Goal: Task Accomplishment & Management: Manage account settings

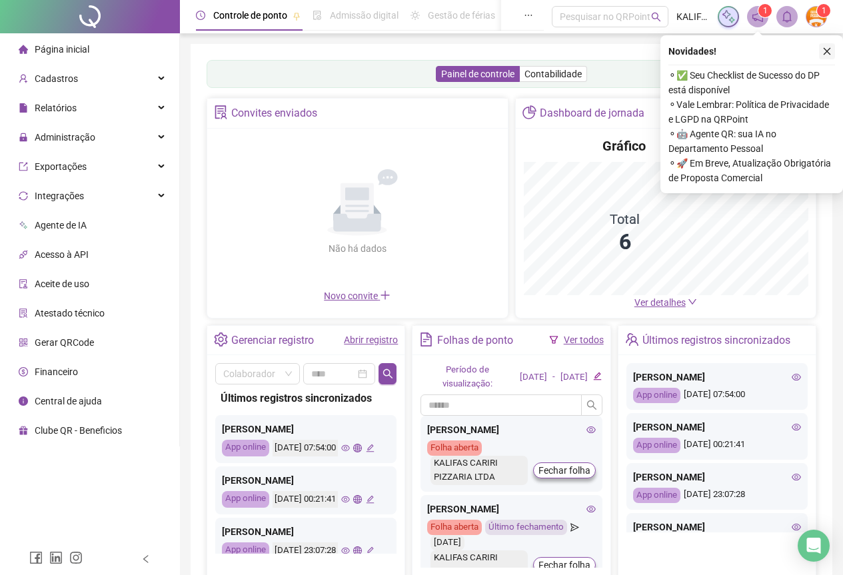
click at [835, 50] on div "Novidades ! ⚬ ✅ Seu Checklist de Sucesso do DP está disponível ⚬ Vale Lembrar: …" at bounding box center [751, 114] width 183 height 158
click at [833, 50] on button "button" at bounding box center [827, 51] width 16 height 16
click at [825, 50] on div "Painel de controle Contabilidade Convites enviados Não há dados Não há dados No…" at bounding box center [512, 321] width 642 height 555
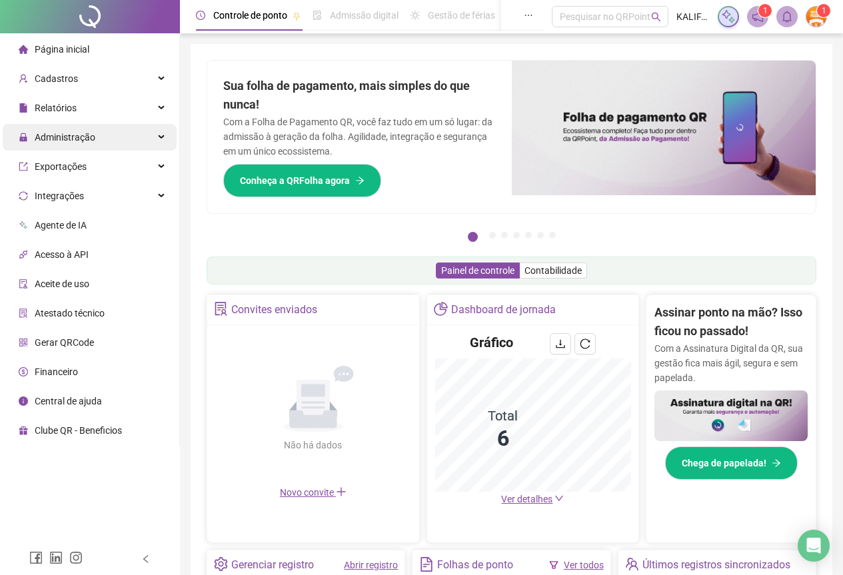
click at [96, 129] on div "Administração" at bounding box center [90, 137] width 174 height 27
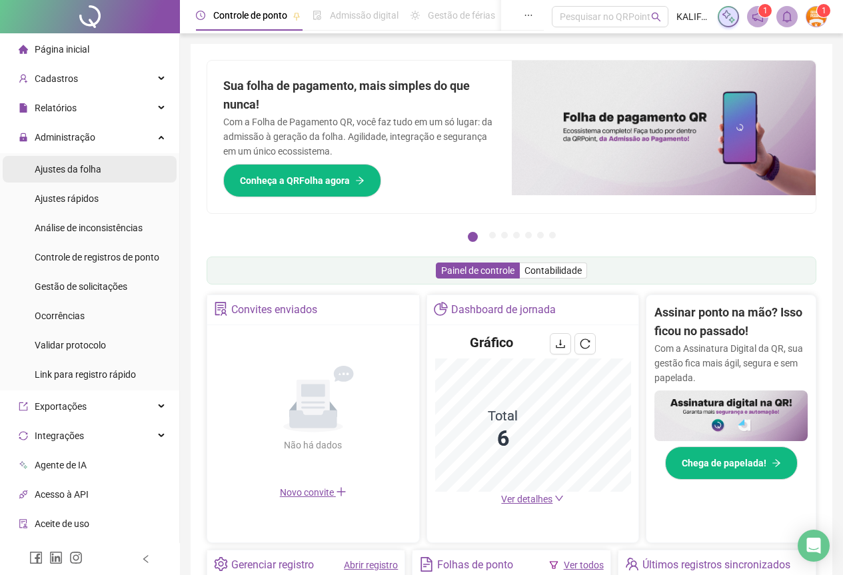
click at [83, 169] on span "Ajustes da folha" at bounding box center [68, 169] width 67 height 11
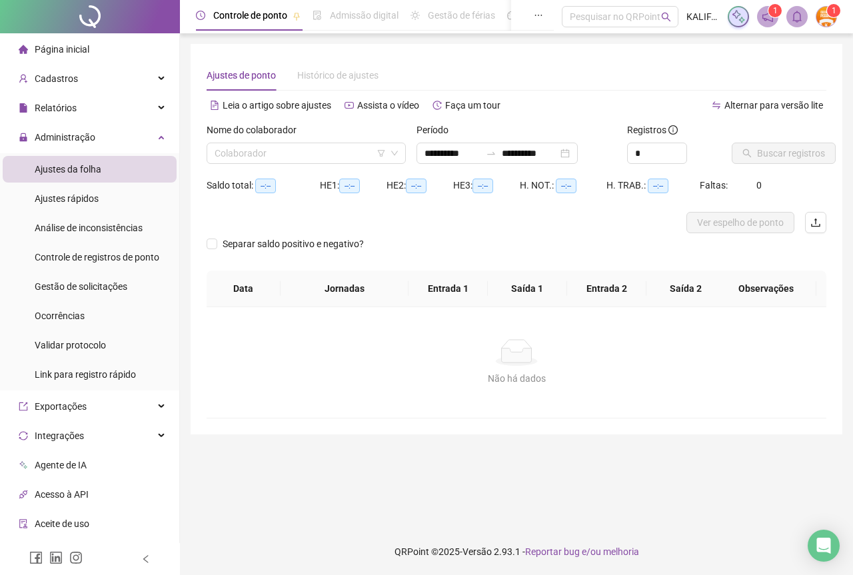
type input "**********"
type input "*"
click at [679, 147] on icon "up" at bounding box center [679, 149] width 5 height 5
click at [578, 149] on div "**********" at bounding box center [496, 153] width 161 height 21
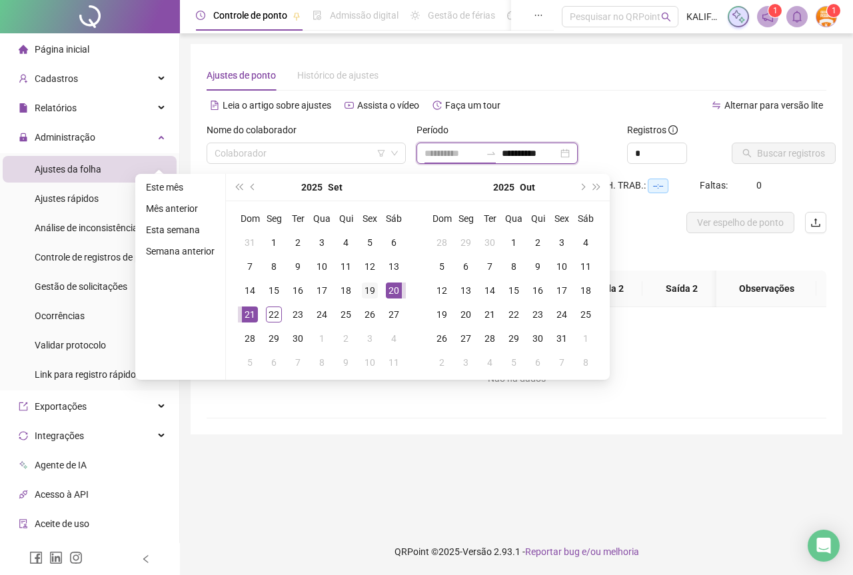
type input "**********"
click at [367, 290] on div "19" at bounding box center [370, 290] width 16 height 16
type input "**********"
click at [248, 324] on td "21" at bounding box center [250, 314] width 24 height 24
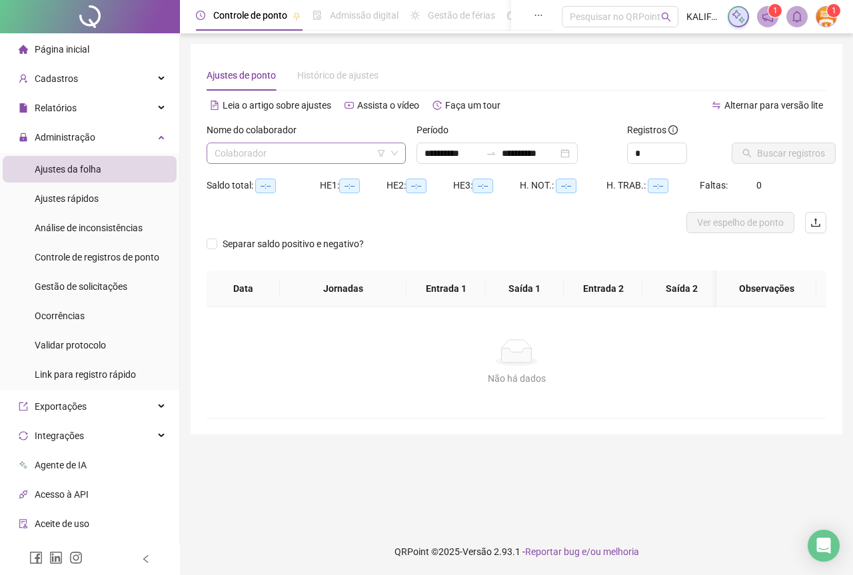
click at [288, 157] on input "search" at bounding box center [300, 153] width 171 height 20
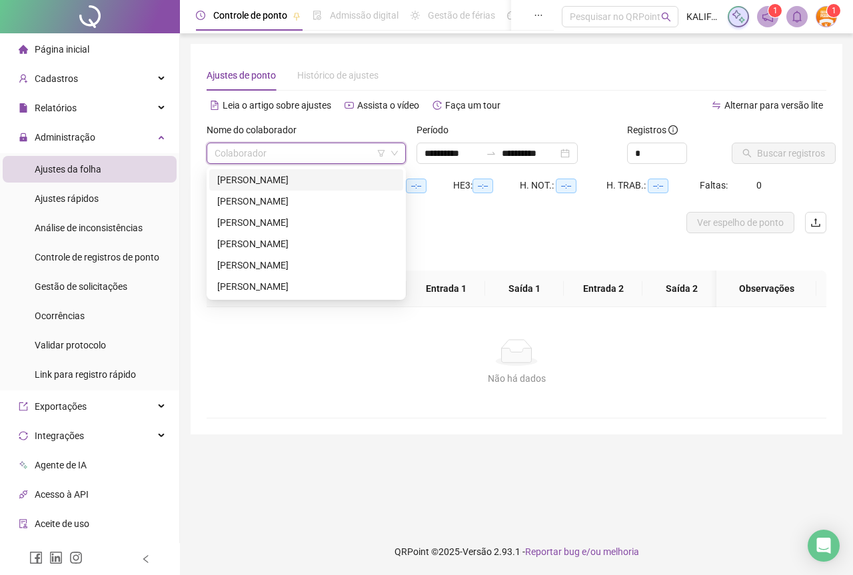
click at [288, 176] on div "[PERSON_NAME]" at bounding box center [306, 180] width 178 height 15
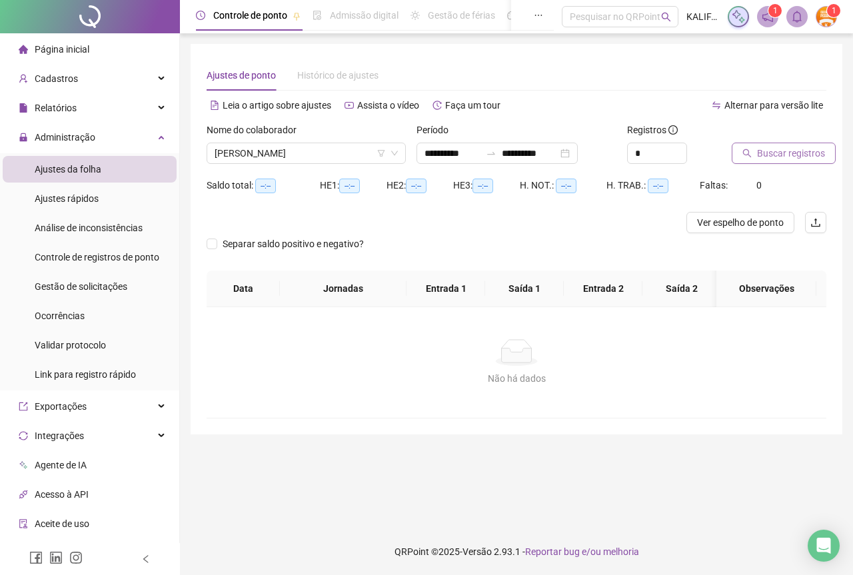
click at [817, 155] on span "Buscar registros" at bounding box center [791, 153] width 68 height 15
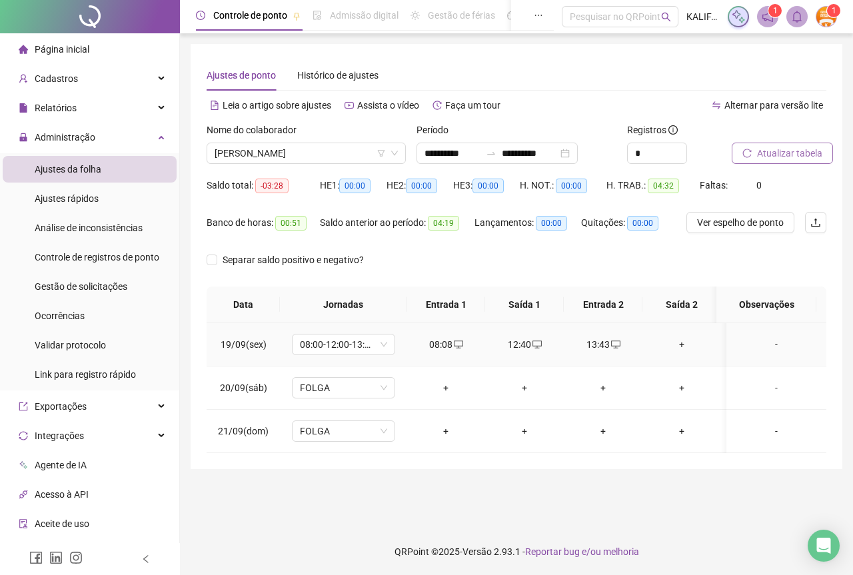
click at [685, 336] on td "+" at bounding box center [681, 344] width 79 height 43
click at [682, 342] on div "+" at bounding box center [681, 344] width 57 height 15
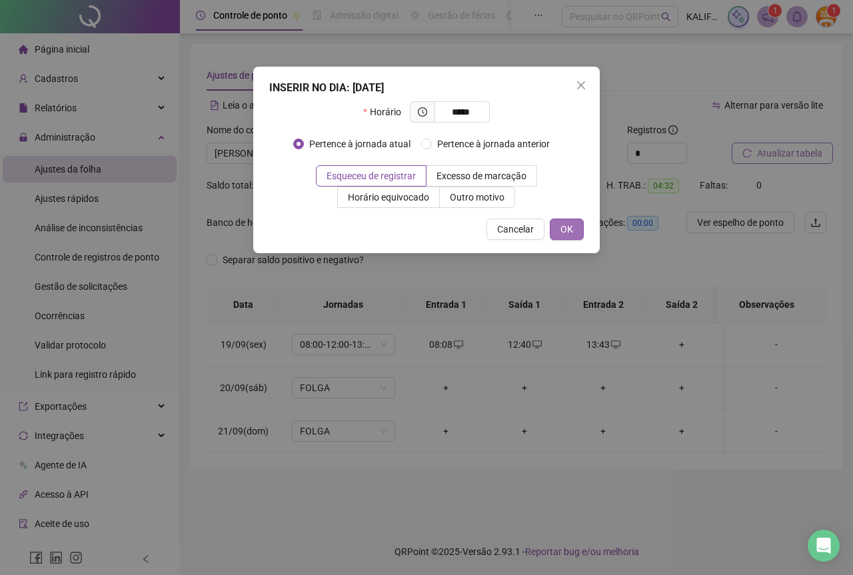
type input "*****"
click at [568, 228] on span "OK" at bounding box center [566, 229] width 13 height 15
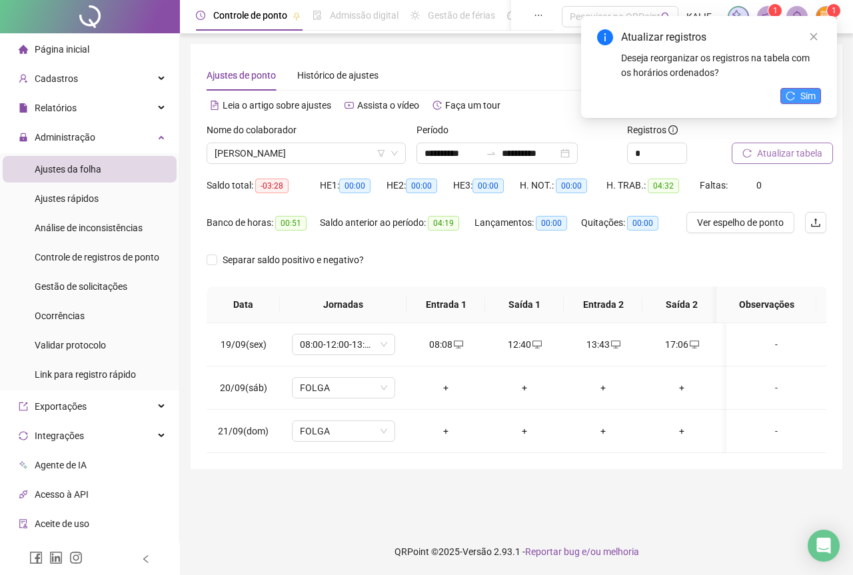
click at [796, 93] on button "Sim" at bounding box center [800, 96] width 41 height 16
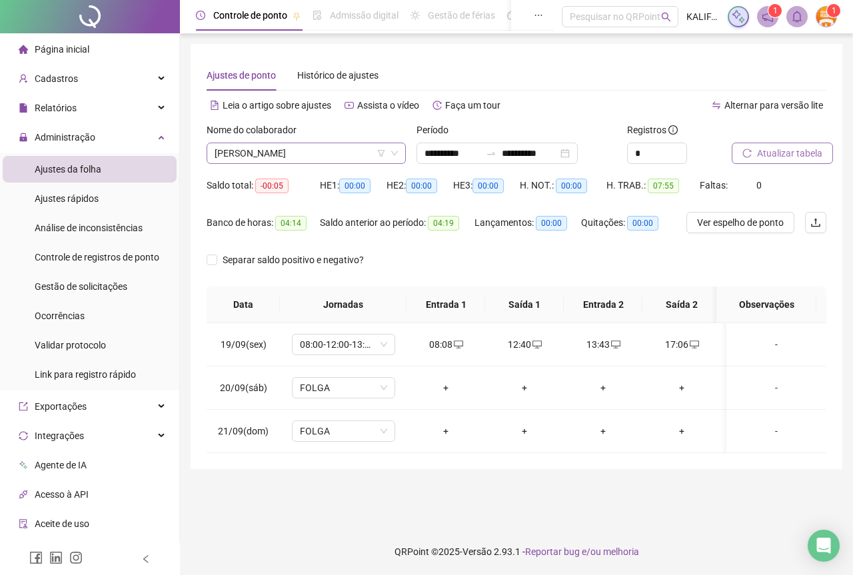
click at [271, 147] on span "[PERSON_NAME]" at bounding box center [306, 153] width 183 height 20
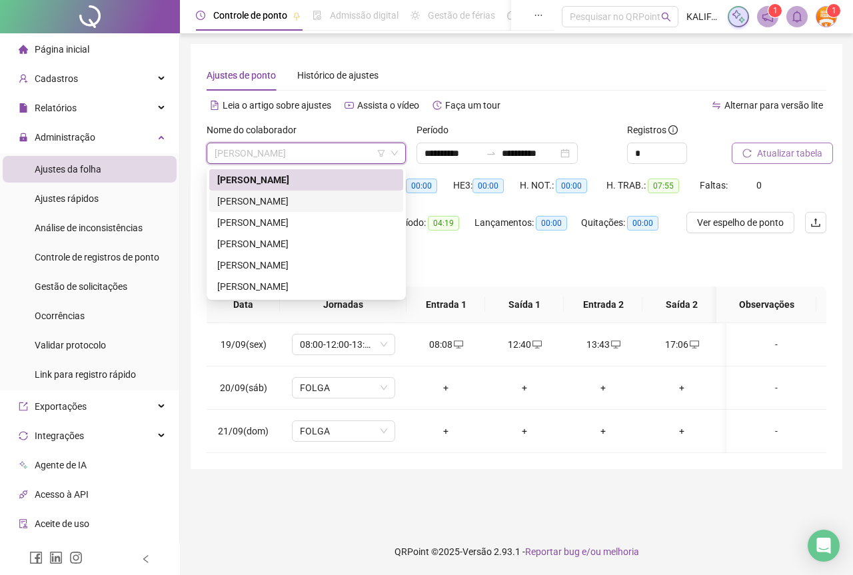
click at [286, 196] on div "[PERSON_NAME]" at bounding box center [306, 201] width 178 height 15
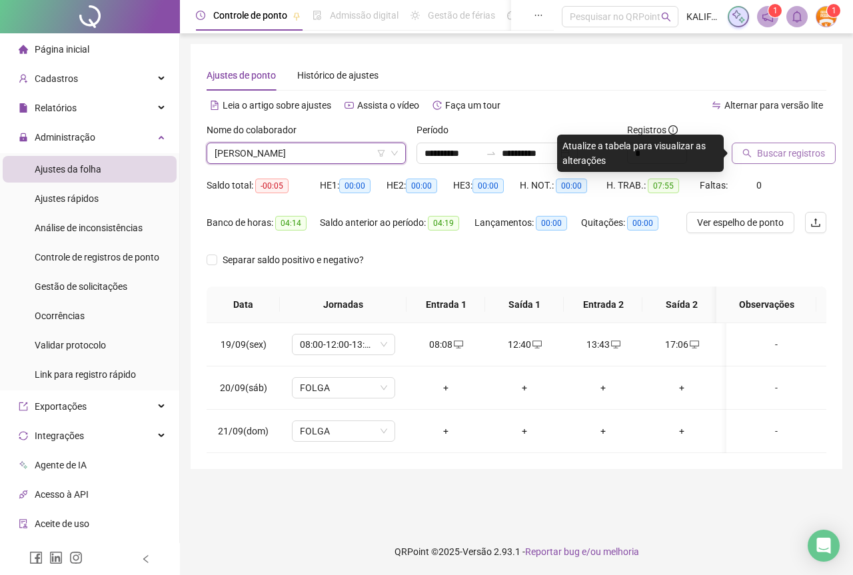
click at [749, 145] on button "Buscar registros" at bounding box center [783, 153] width 104 height 21
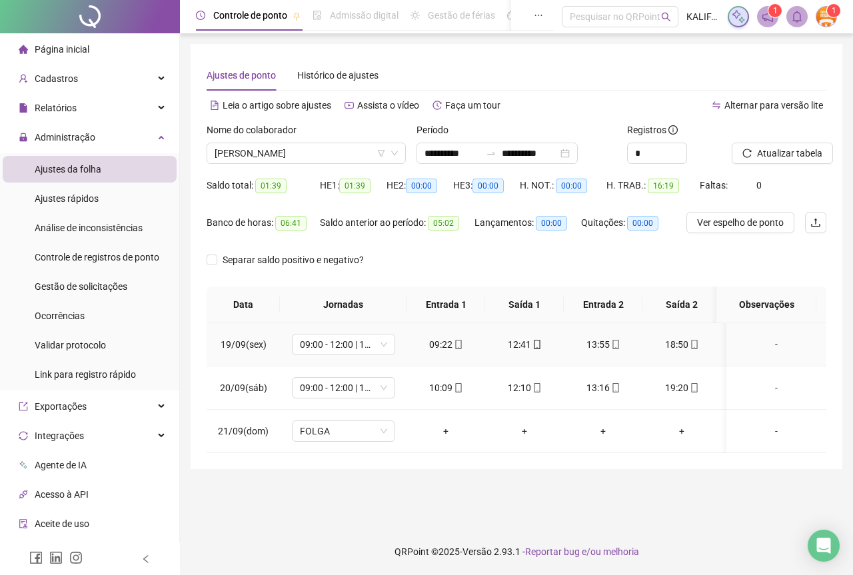
click at [453, 352] on td "09:22" at bounding box center [445, 344] width 79 height 43
click at [456, 345] on icon "mobile" at bounding box center [458, 344] width 9 height 9
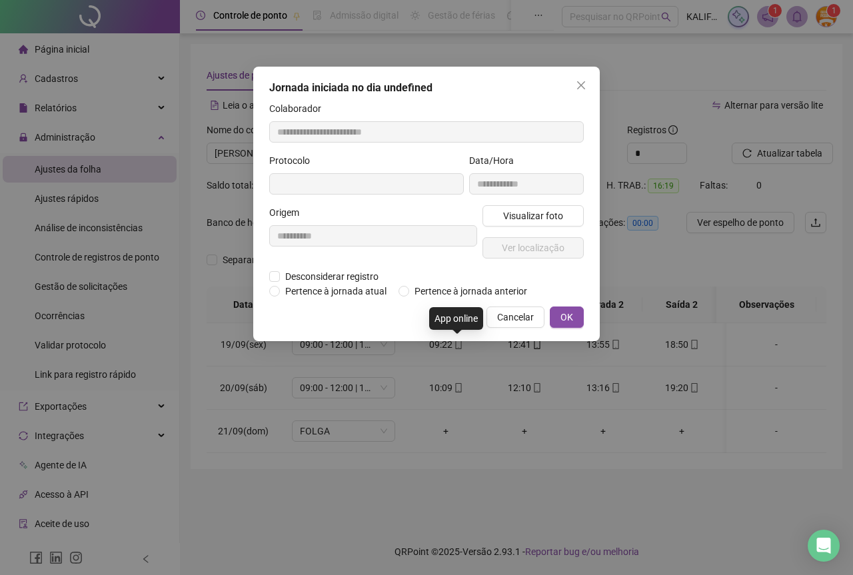
type input "**********"
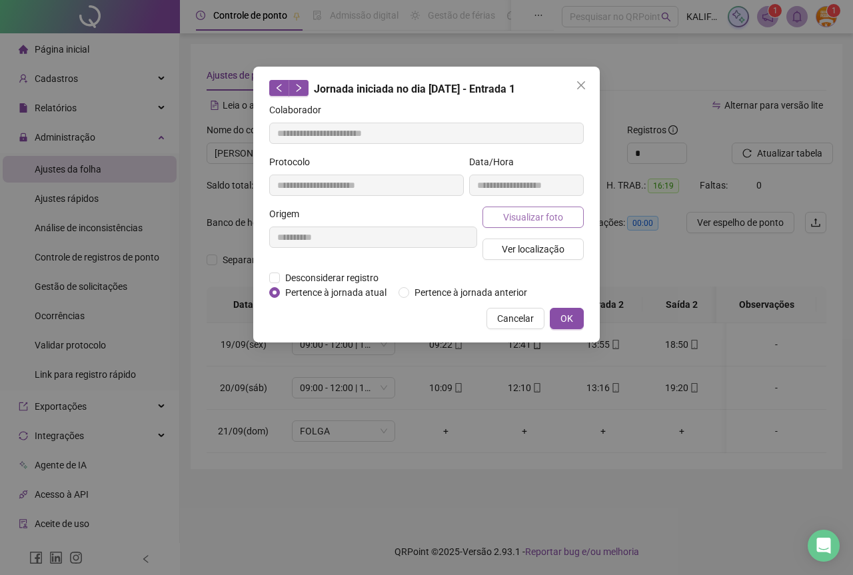
click at [536, 209] on button "Visualizar foto" at bounding box center [532, 217] width 101 height 21
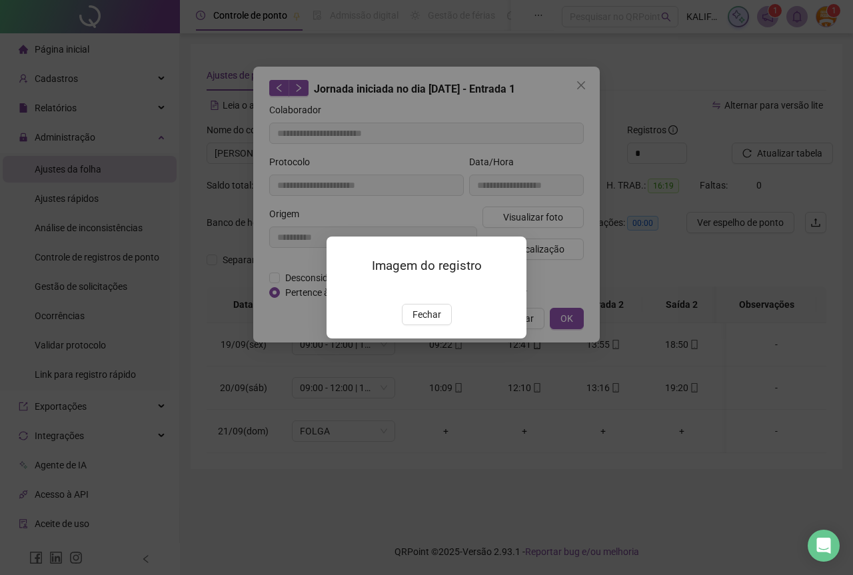
drag, startPoint x: 444, startPoint y: 390, endPoint x: 455, endPoint y: 392, distance: 11.5
click at [444, 325] on button "Fechar" at bounding box center [427, 314] width 50 height 21
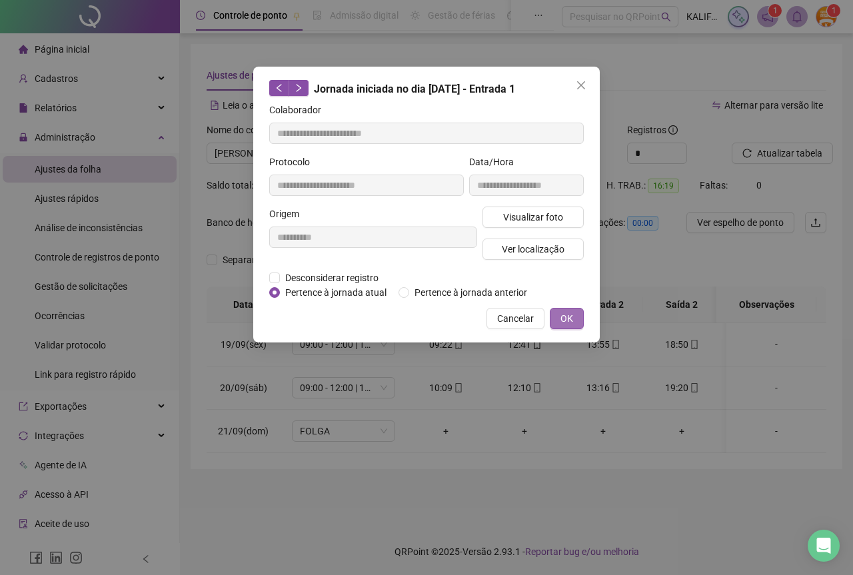
click at [566, 317] on span "OK" at bounding box center [566, 318] width 13 height 15
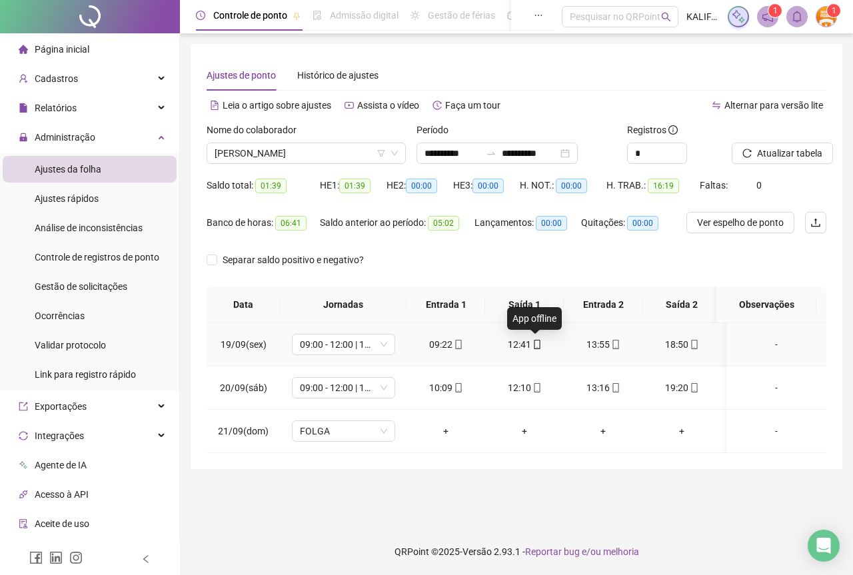
click at [537, 343] on icon "mobile" at bounding box center [536, 344] width 9 height 9
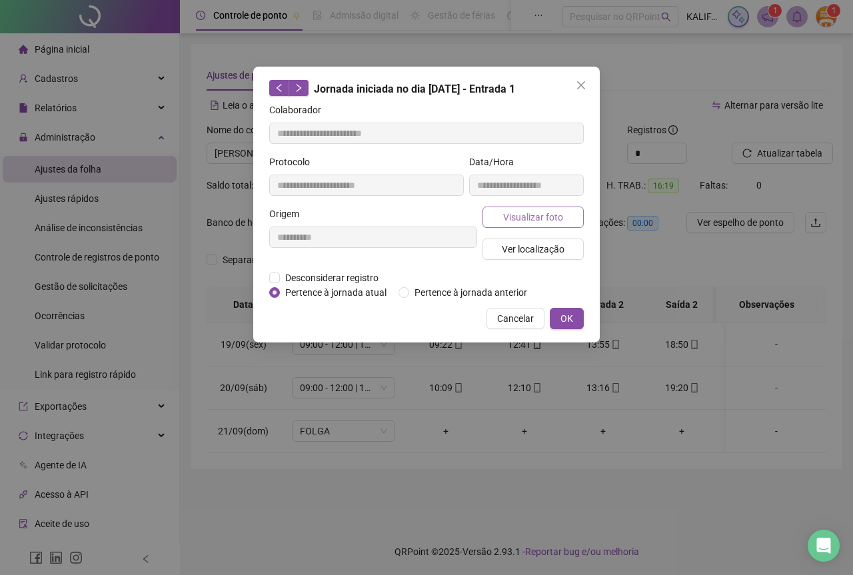
click at [538, 207] on button "Visualizar foto" at bounding box center [532, 217] width 101 height 21
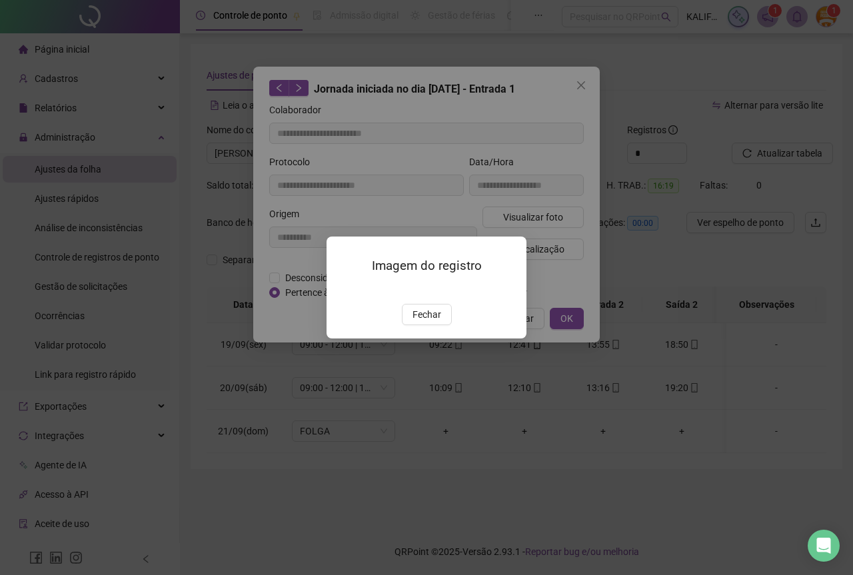
type input "**********"
click at [432, 338] on div "Imagem do registro Fechar" at bounding box center [426, 287] width 200 height 102
click at [431, 322] on span "Fechar" at bounding box center [426, 314] width 29 height 15
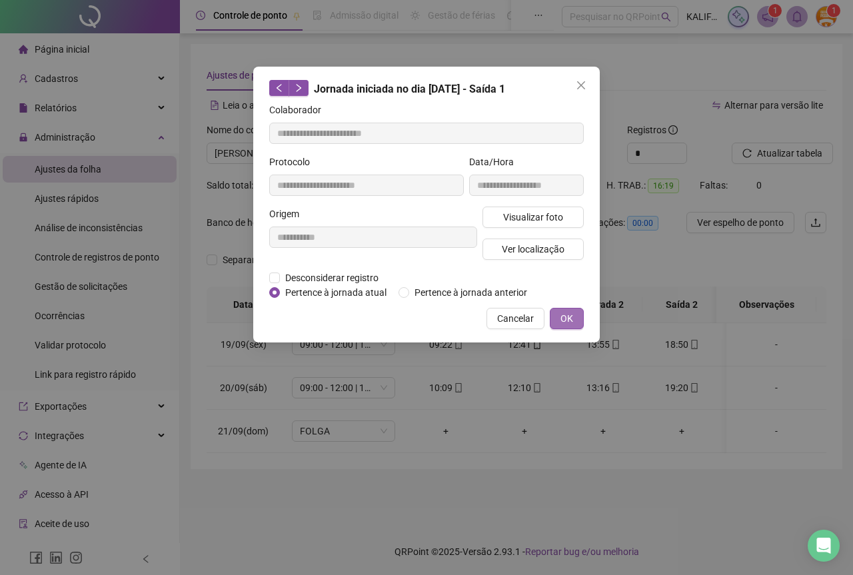
click at [566, 322] on span "OK" at bounding box center [566, 318] width 13 height 15
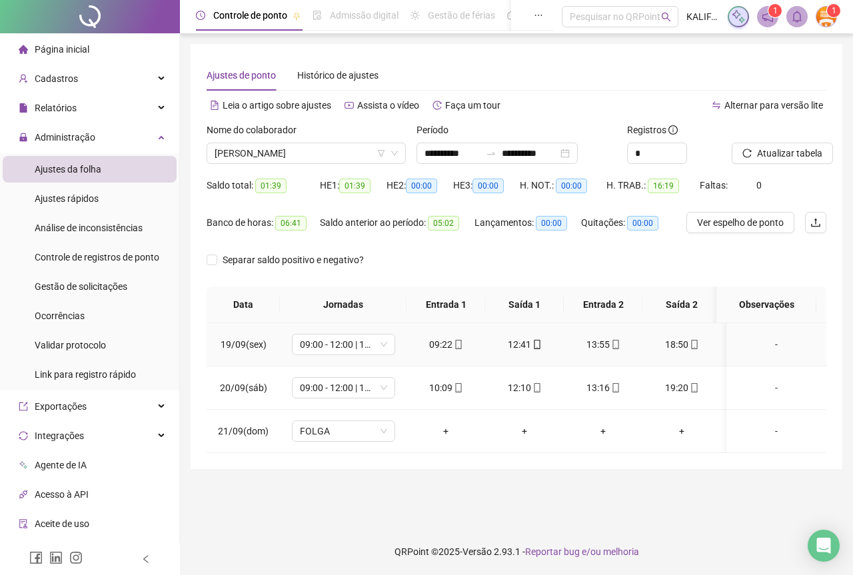
click at [595, 348] on div "13:55" at bounding box center [602, 344] width 57 height 15
type input "**********"
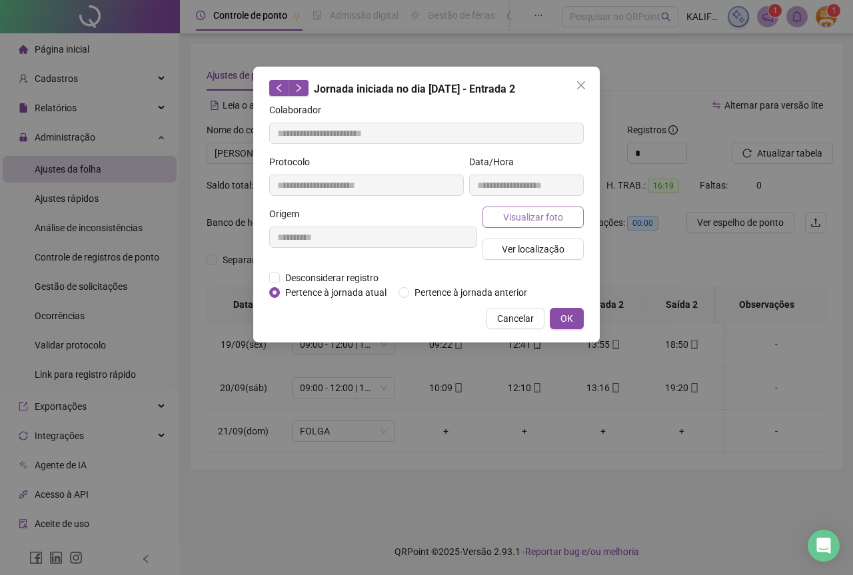
click at [506, 222] on span "Visualizar foto" at bounding box center [533, 217] width 60 height 15
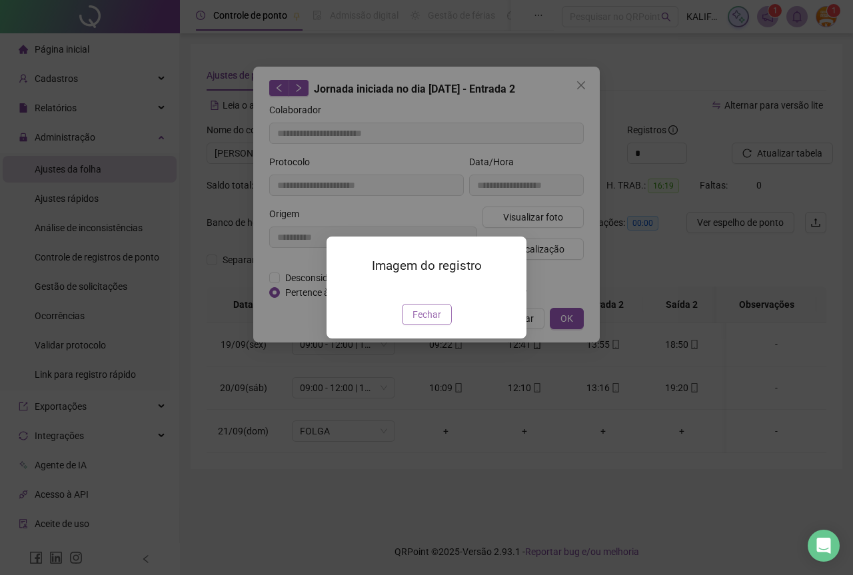
click at [434, 322] on span "Fechar" at bounding box center [426, 314] width 29 height 15
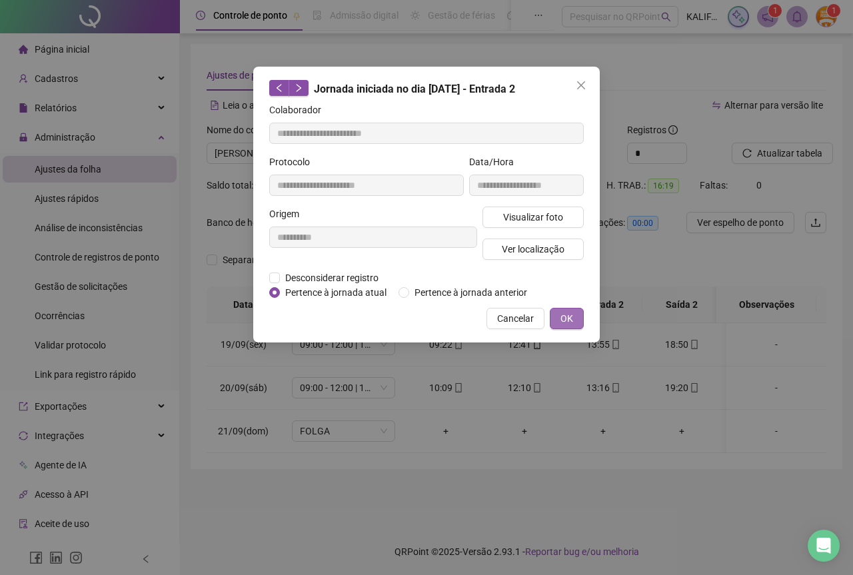
click at [578, 312] on button "OK" at bounding box center [567, 318] width 34 height 21
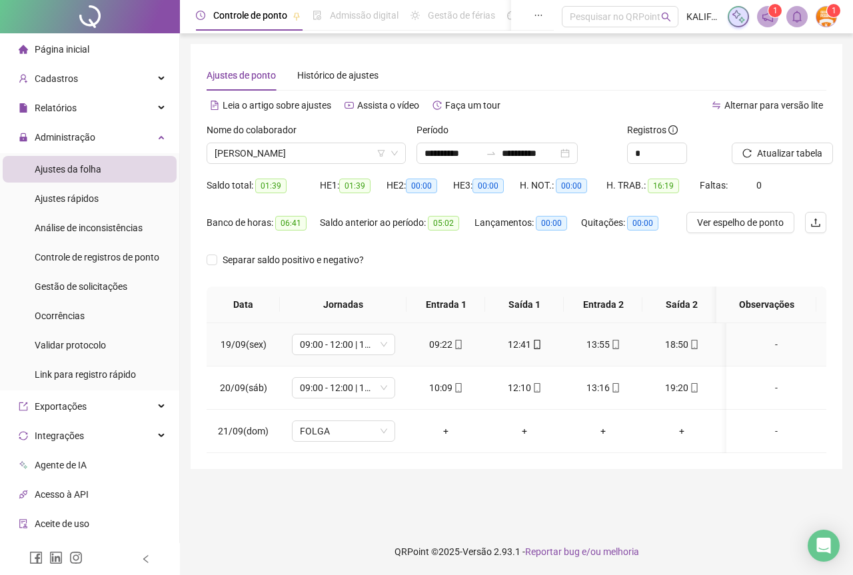
click at [680, 344] on div "18:50" at bounding box center [681, 344] width 57 height 15
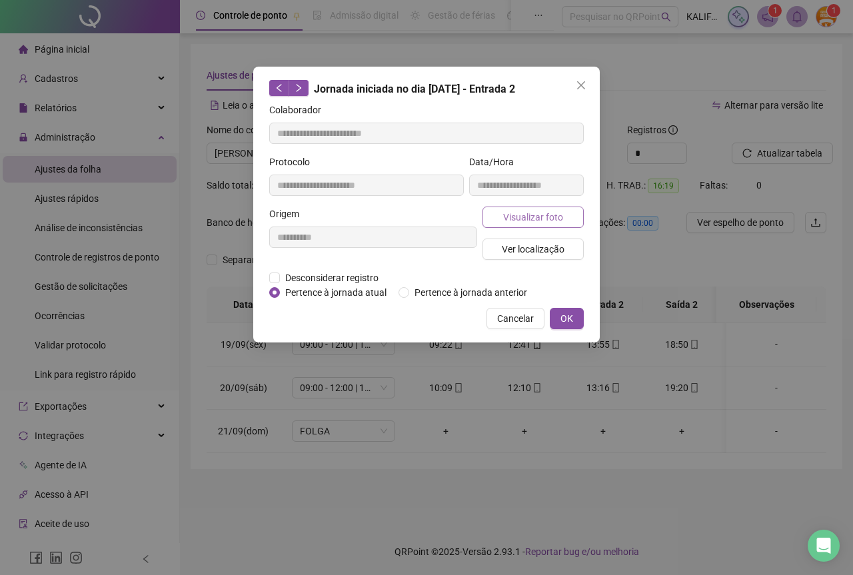
click at [534, 212] on span "Visualizar foto" at bounding box center [533, 217] width 60 height 15
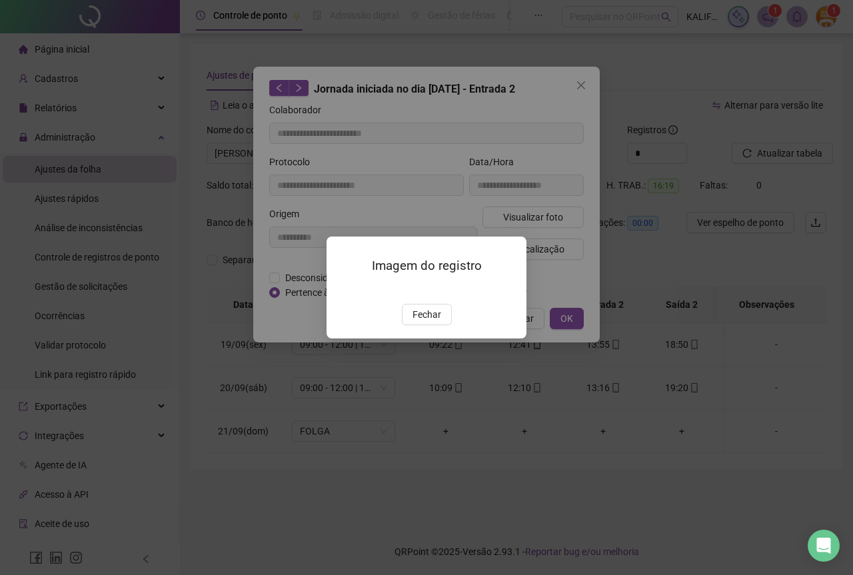
type input "**********"
click at [430, 322] on span "Fechar" at bounding box center [426, 314] width 29 height 15
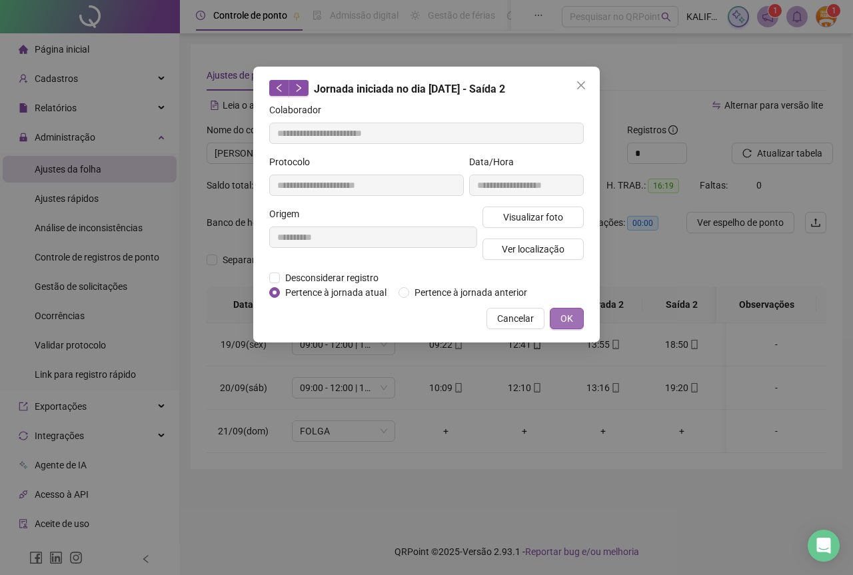
click at [574, 313] on button "OK" at bounding box center [567, 318] width 34 height 21
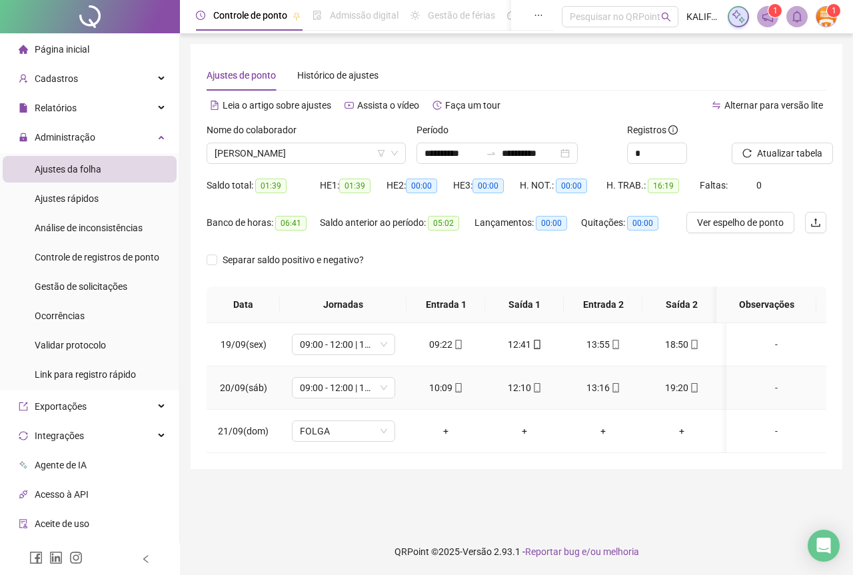
click at [455, 393] on span at bounding box center [457, 387] width 11 height 11
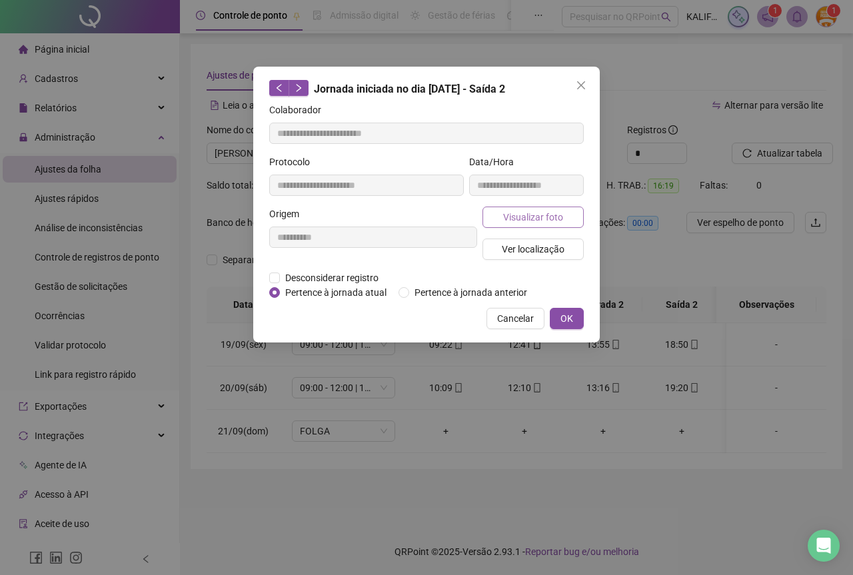
click at [527, 213] on span "Visualizar foto" at bounding box center [533, 217] width 60 height 15
type input "**********"
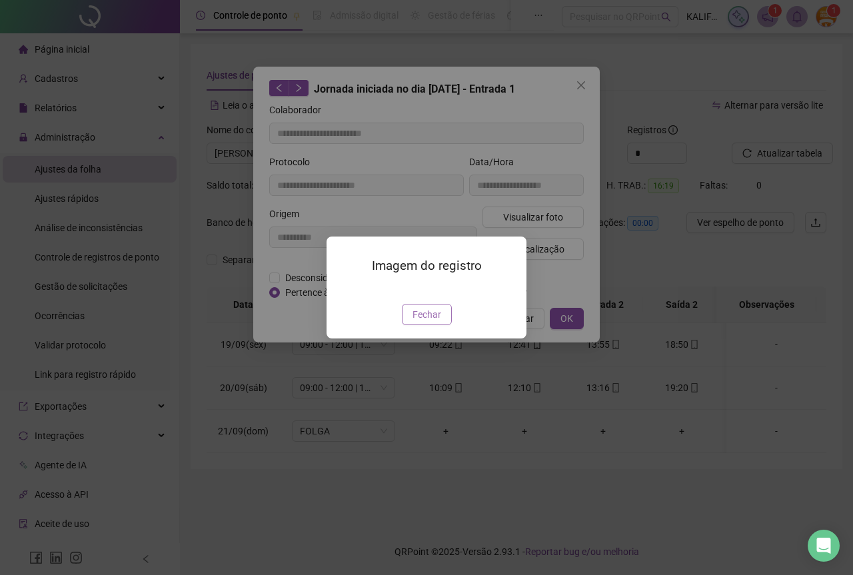
click at [434, 325] on button "Fechar" at bounding box center [427, 314] width 50 height 21
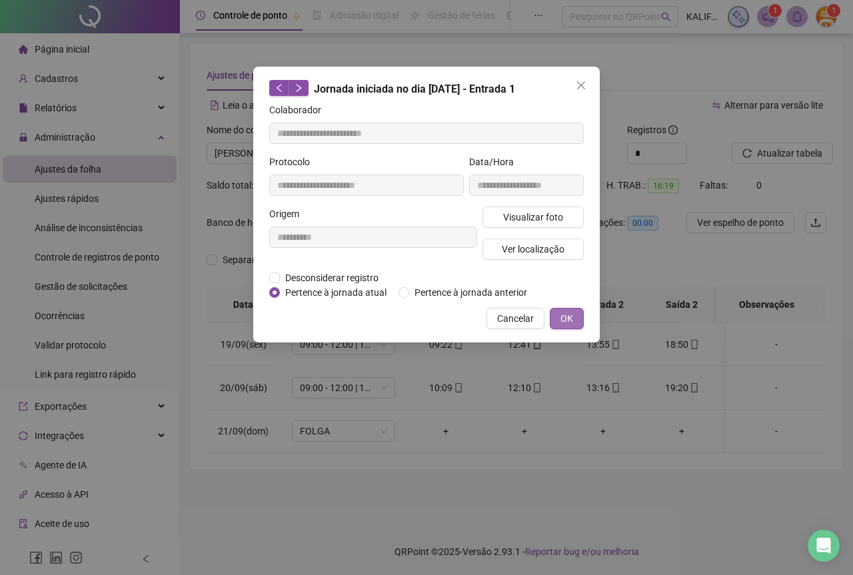
click at [558, 326] on button "OK" at bounding box center [567, 318] width 34 height 21
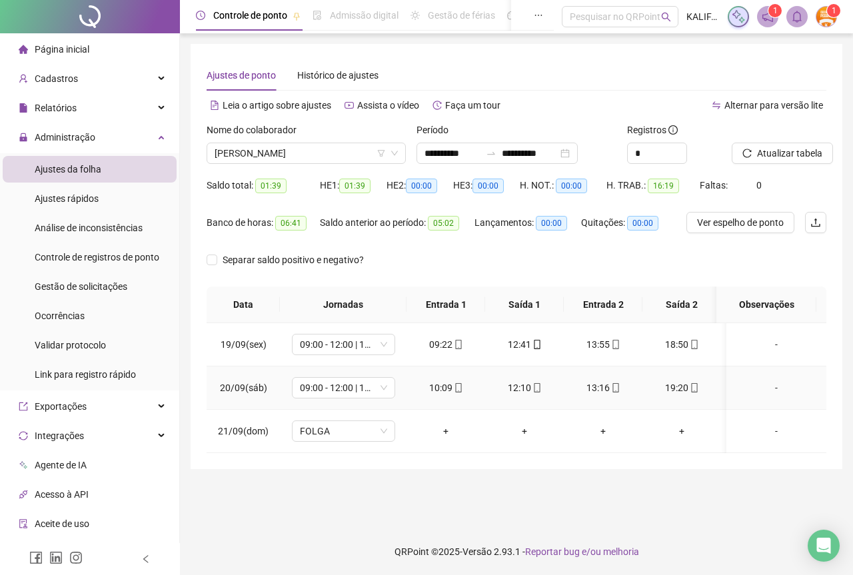
click at [541, 389] on div "12:10" at bounding box center [524, 387] width 57 height 15
type input "**********"
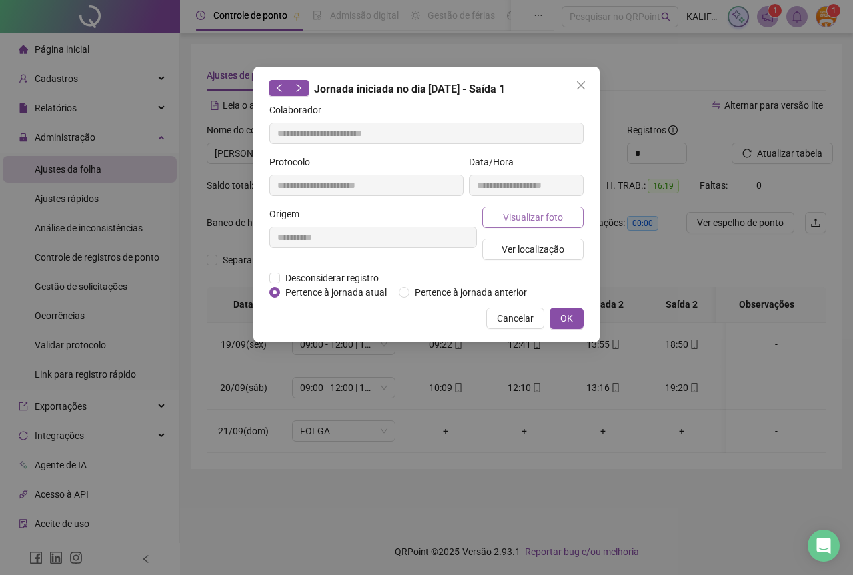
click at [508, 221] on span "Visualizar foto" at bounding box center [533, 217] width 60 height 15
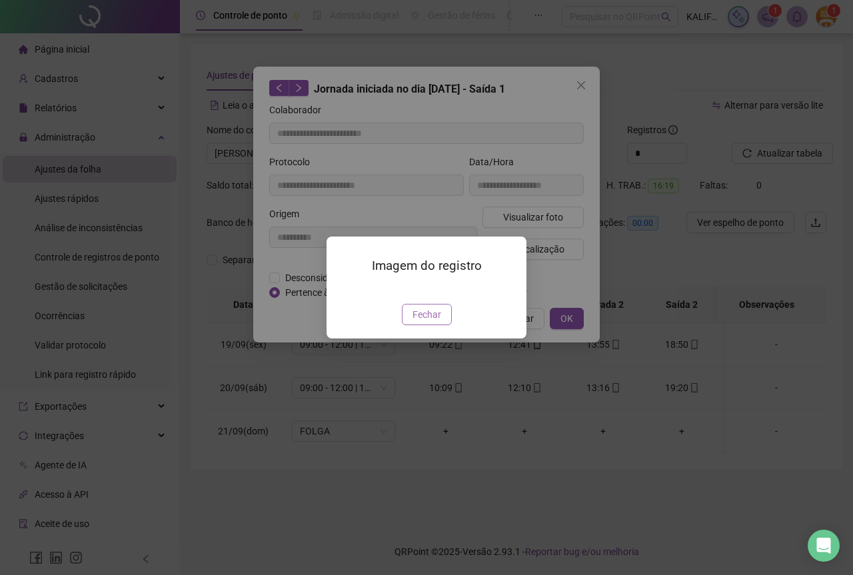
click at [437, 322] on span "Fechar" at bounding box center [426, 314] width 29 height 15
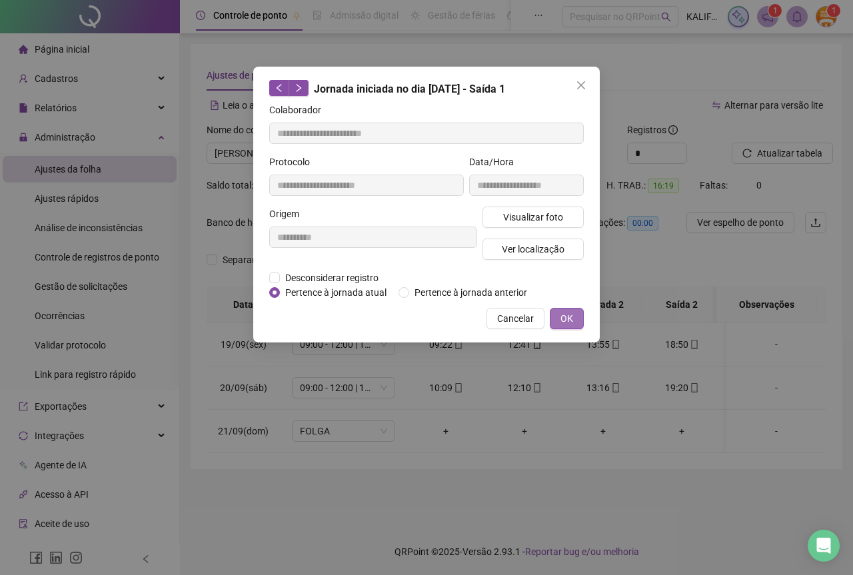
click at [560, 321] on span "OK" at bounding box center [566, 318] width 13 height 15
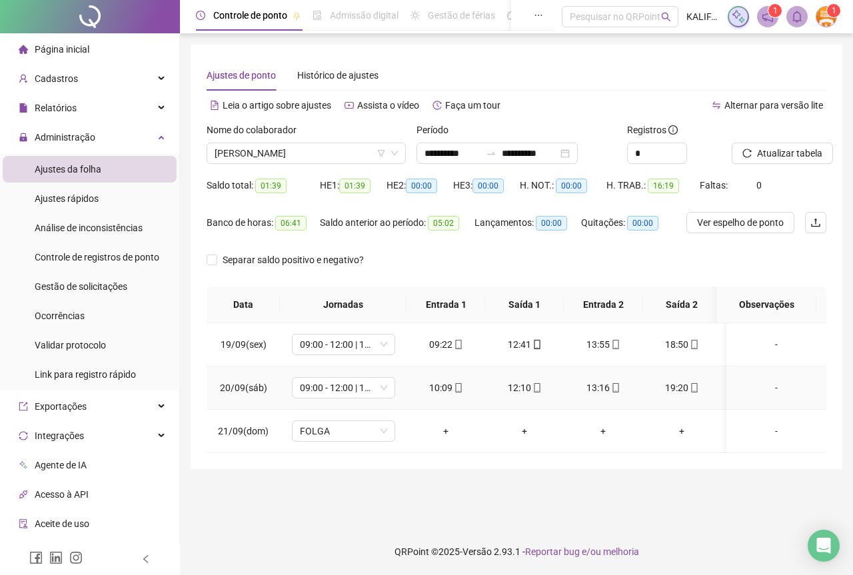
click at [606, 387] on div "13:16" at bounding box center [602, 387] width 57 height 15
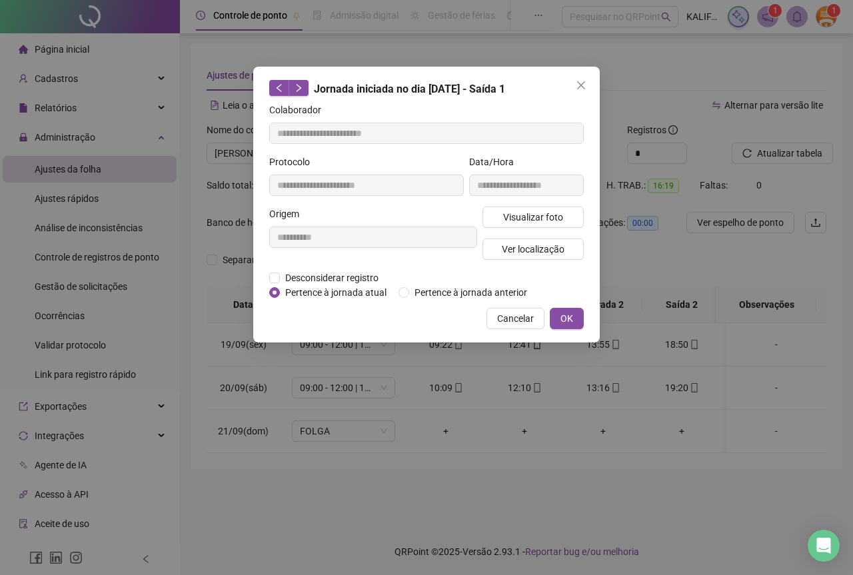
type input "**********"
click at [512, 218] on span "Visualizar foto" at bounding box center [533, 217] width 60 height 15
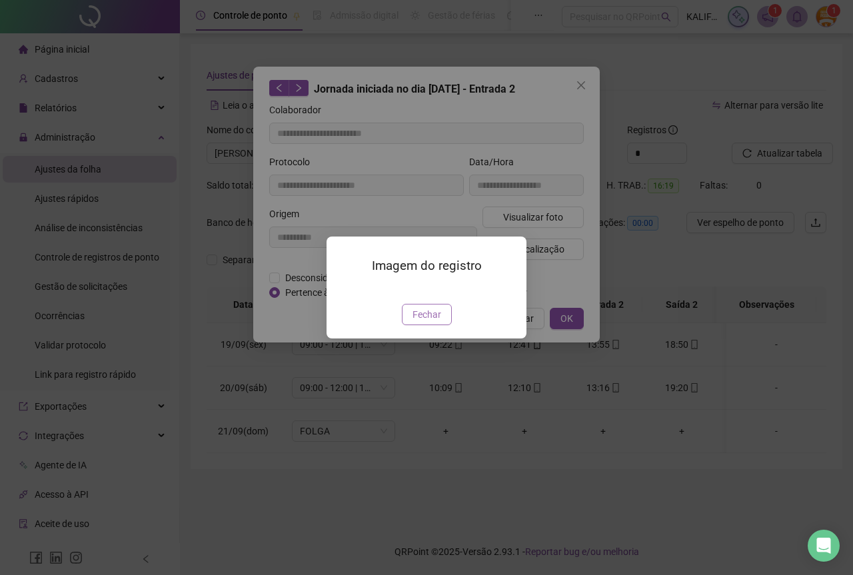
click at [432, 322] on span "Fechar" at bounding box center [426, 314] width 29 height 15
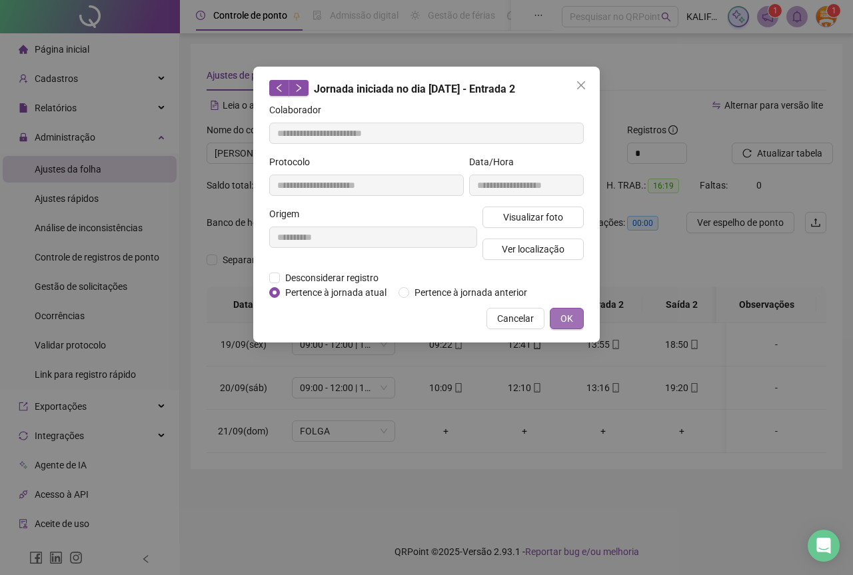
click at [574, 320] on button "OK" at bounding box center [567, 318] width 34 height 21
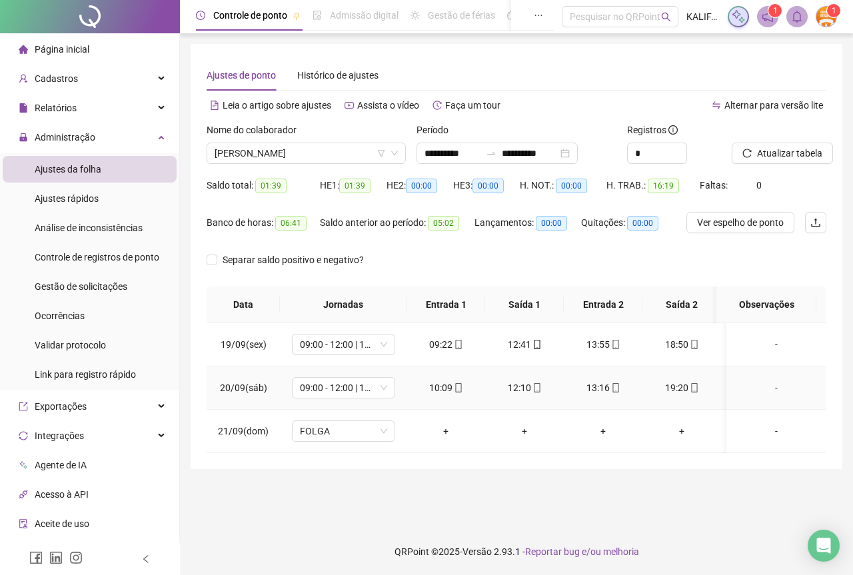
click at [681, 383] on div "19:20" at bounding box center [681, 387] width 57 height 15
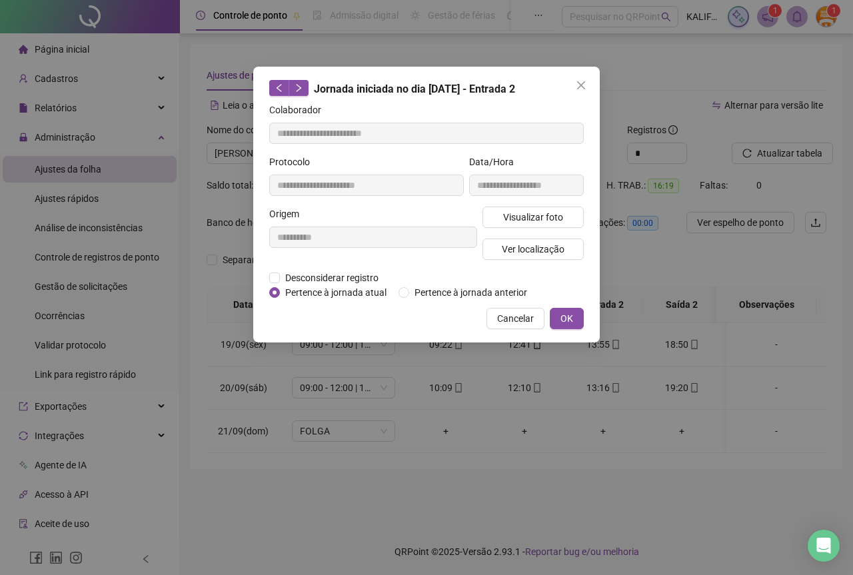
type input "**********"
click at [533, 207] on button "Visualizar foto" at bounding box center [532, 217] width 101 height 21
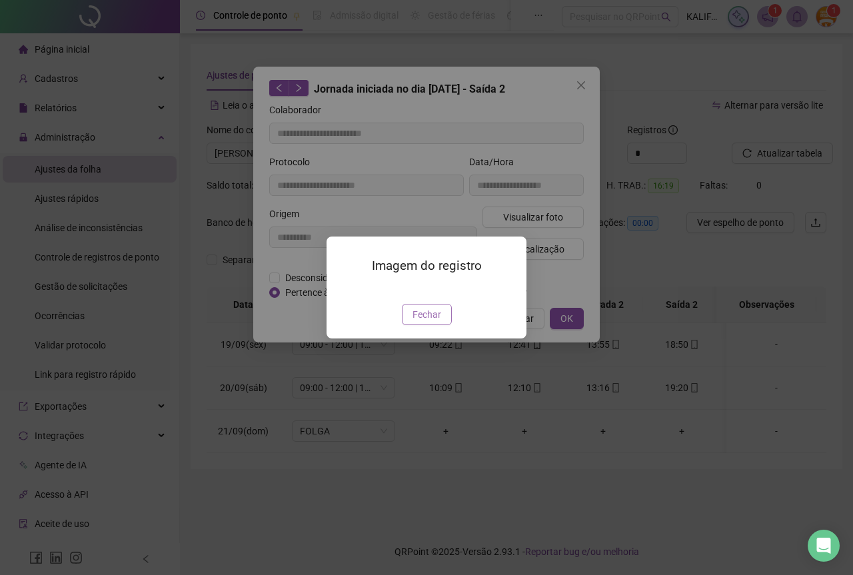
click at [428, 325] on button "Fechar" at bounding box center [427, 314] width 50 height 21
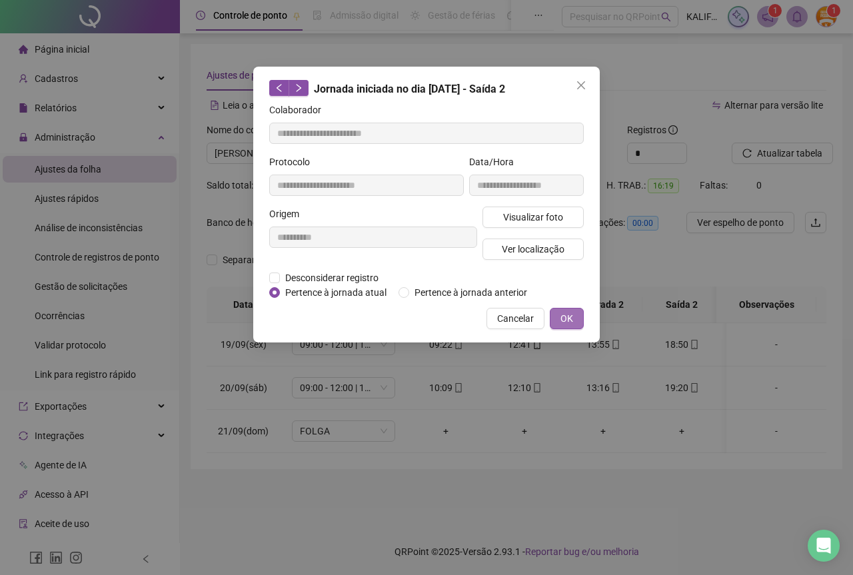
click at [564, 324] on span "OK" at bounding box center [566, 318] width 13 height 15
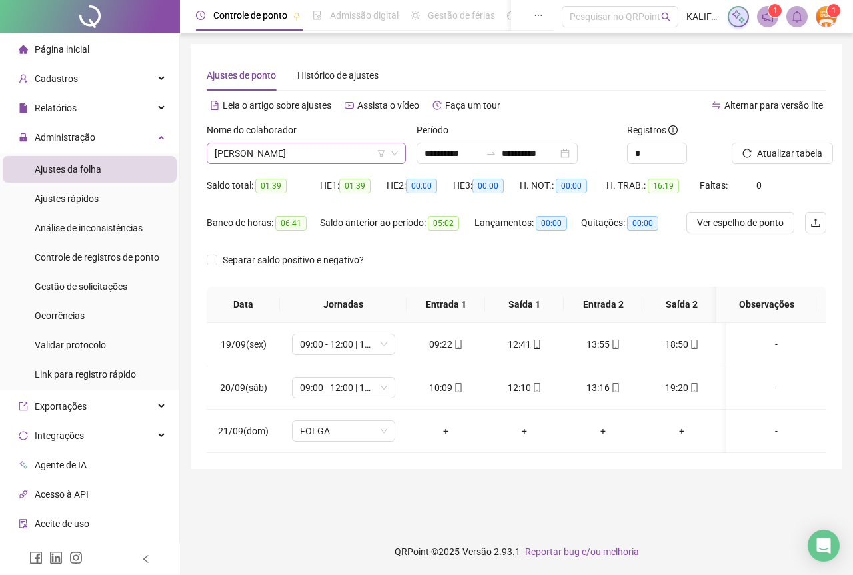
click at [360, 157] on span "[PERSON_NAME]" at bounding box center [306, 153] width 183 height 20
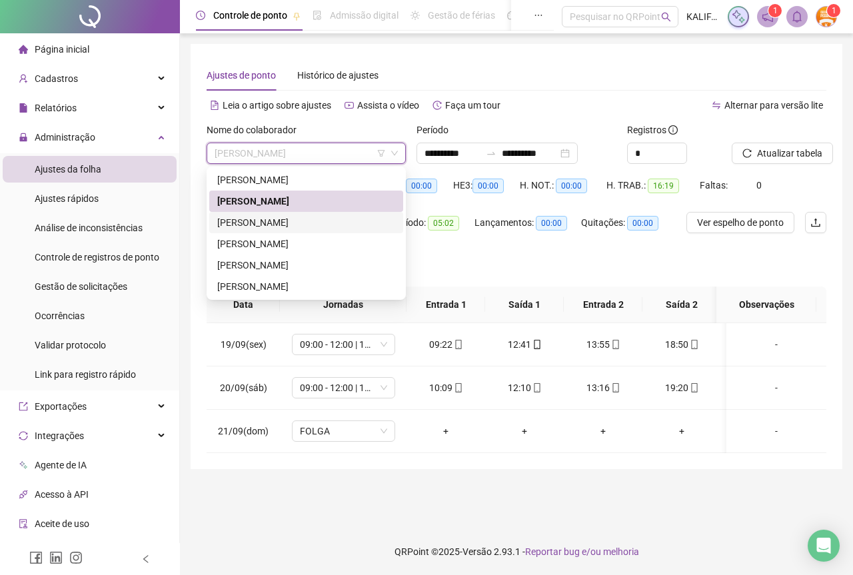
click at [307, 218] on div "[PERSON_NAME]" at bounding box center [306, 222] width 178 height 15
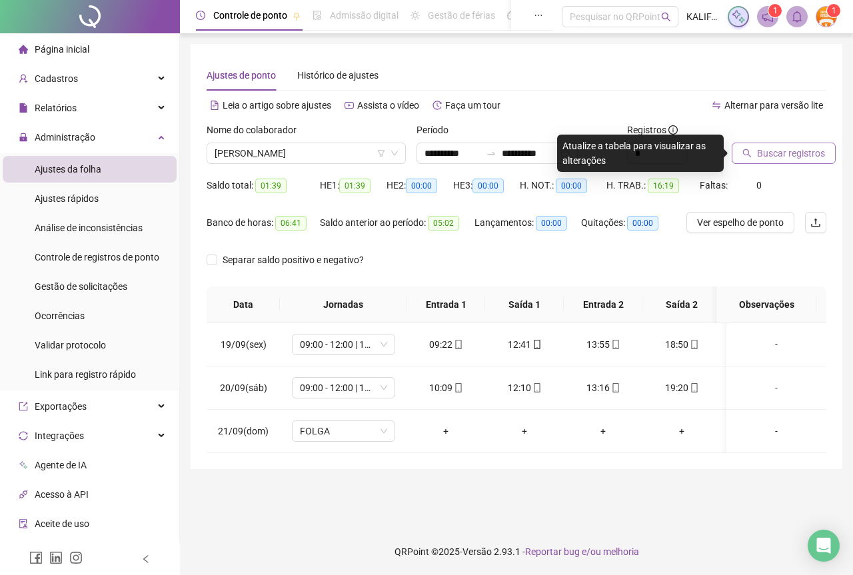
click at [778, 159] on span "Buscar registros" at bounding box center [791, 153] width 68 height 15
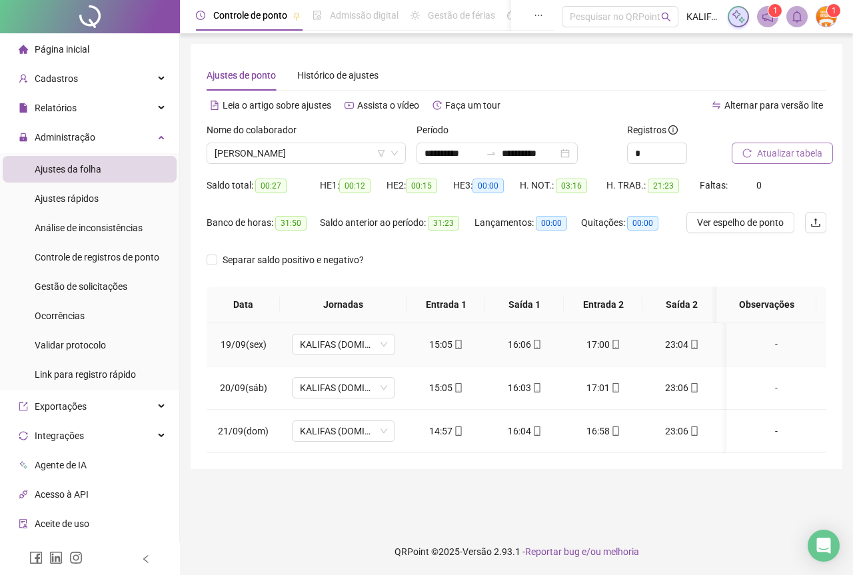
click at [462, 346] on div "15:05" at bounding box center [445, 344] width 57 height 15
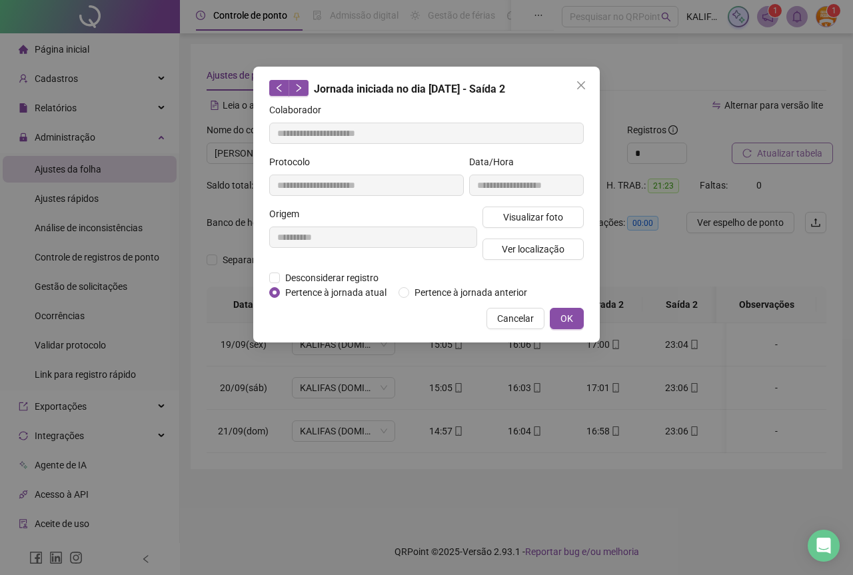
type input "**********"
click at [512, 228] on div "Visualizar foto Ver localização" at bounding box center [533, 239] width 107 height 64
click at [514, 222] on span "Visualizar foto" at bounding box center [533, 217] width 60 height 15
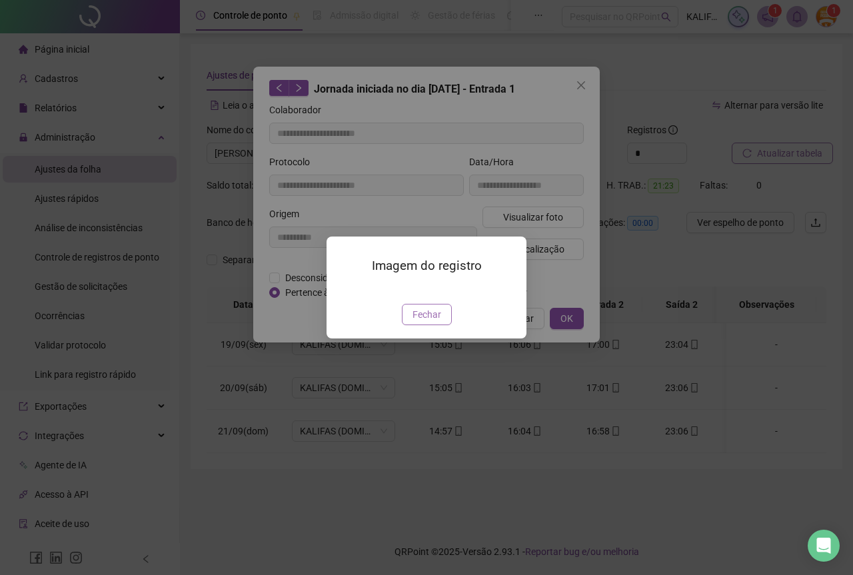
click at [438, 325] on button "Fechar" at bounding box center [427, 314] width 50 height 21
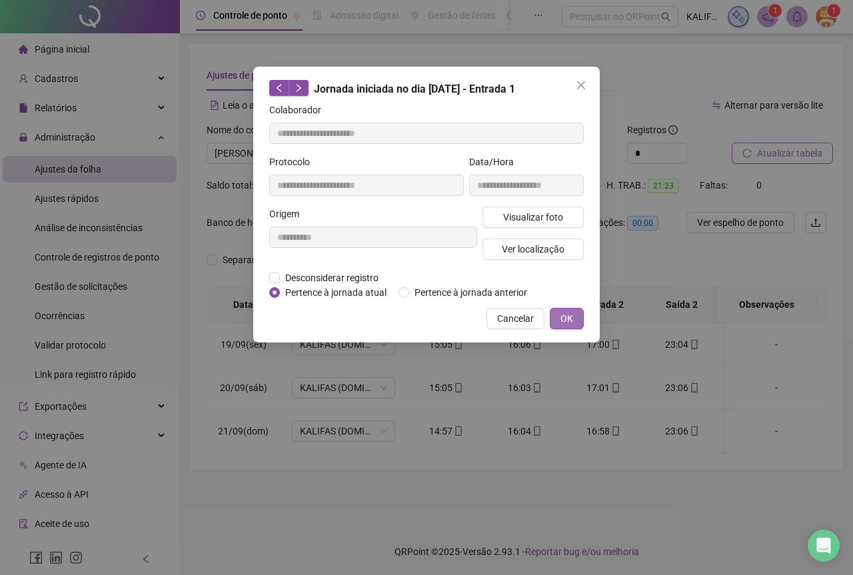
click at [570, 314] on span "OK" at bounding box center [566, 318] width 13 height 15
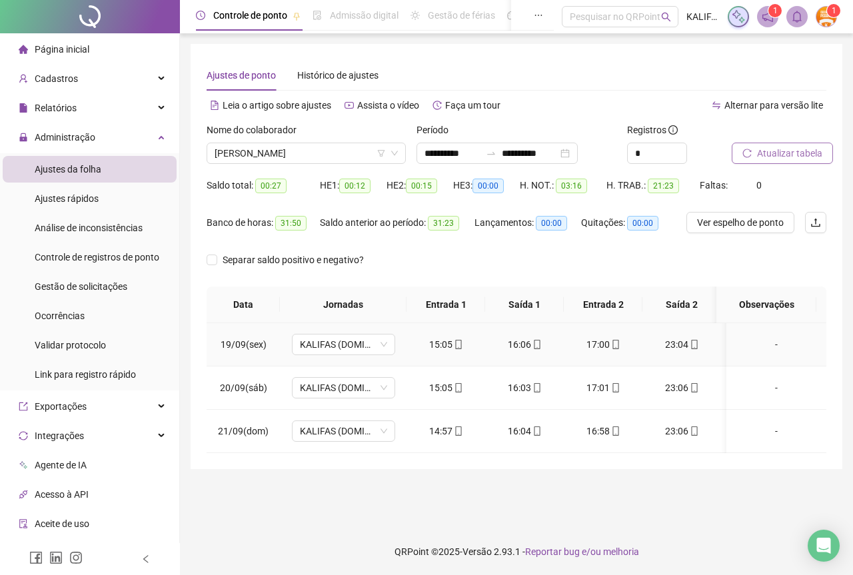
click at [531, 341] on span "mobile" at bounding box center [536, 344] width 11 height 9
type input "**********"
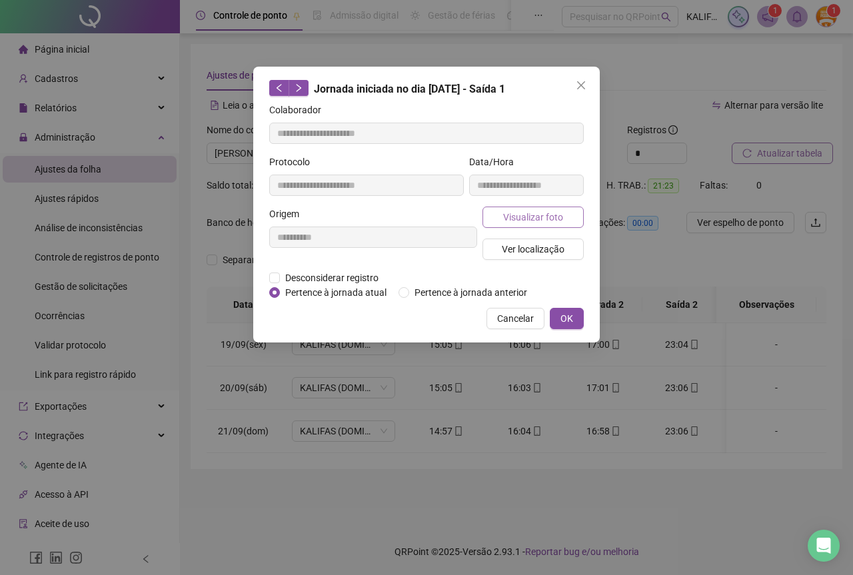
click at [528, 214] on span "Visualizar foto" at bounding box center [533, 217] width 60 height 15
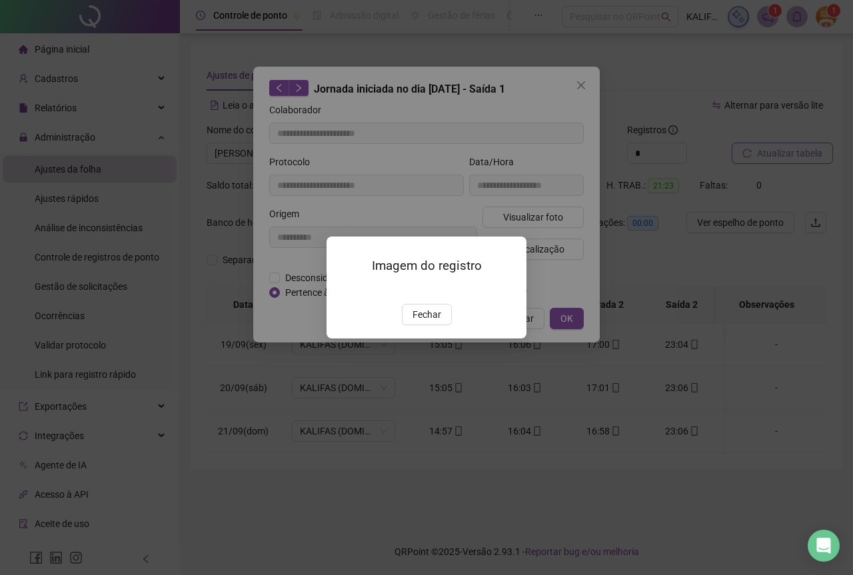
click at [426, 338] on div "Imagem do registro Fechar" at bounding box center [426, 287] width 200 height 102
click at [428, 322] on span "Fechar" at bounding box center [426, 314] width 29 height 15
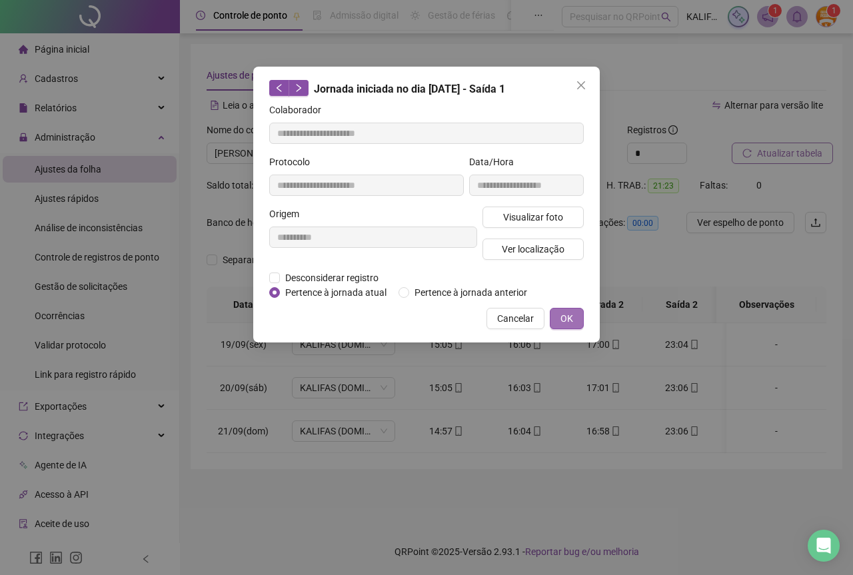
click at [571, 323] on span "OK" at bounding box center [566, 318] width 13 height 15
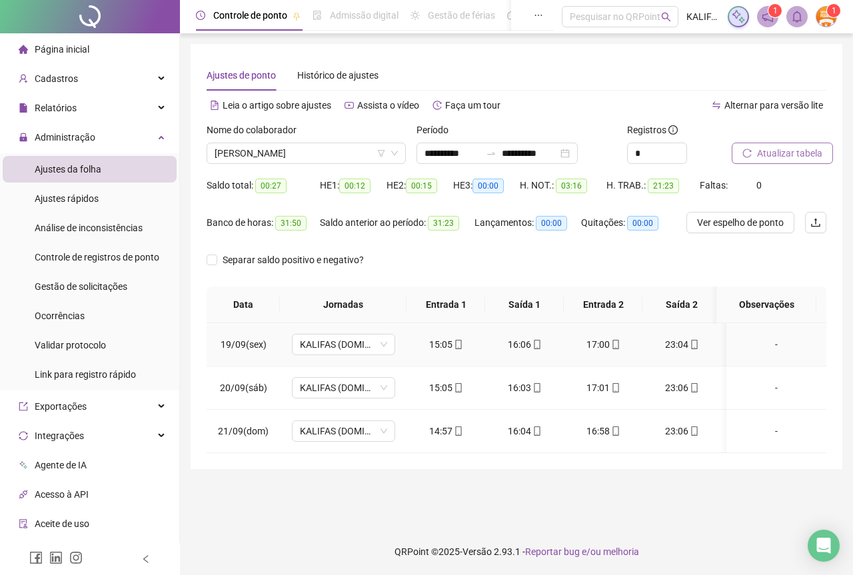
click at [598, 342] on div "17:00" at bounding box center [602, 344] width 57 height 15
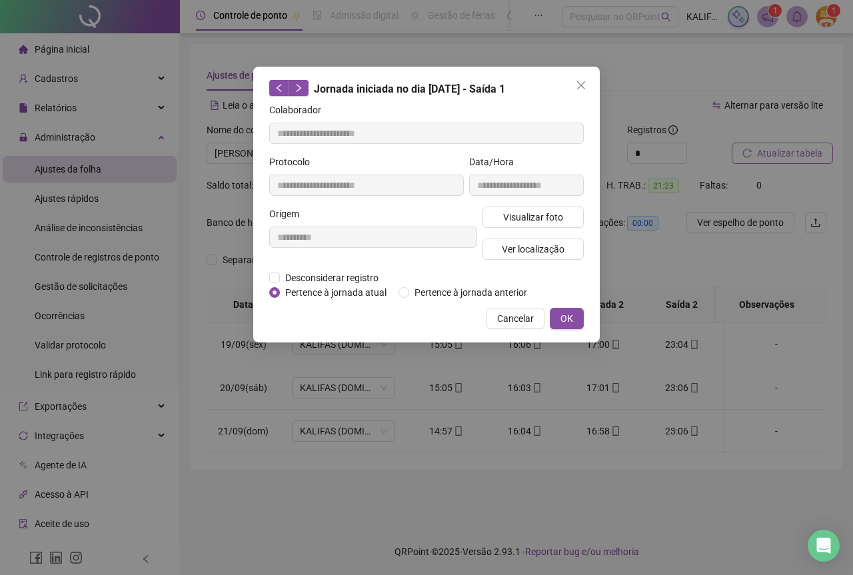
type input "**********"
click at [546, 217] on span "Visualizar foto" at bounding box center [533, 217] width 60 height 15
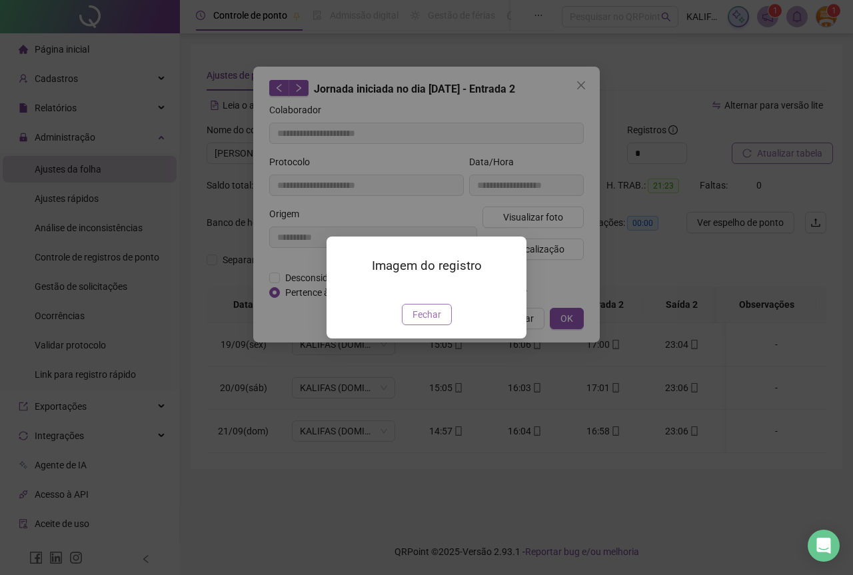
click at [435, 322] on span "Fechar" at bounding box center [426, 314] width 29 height 15
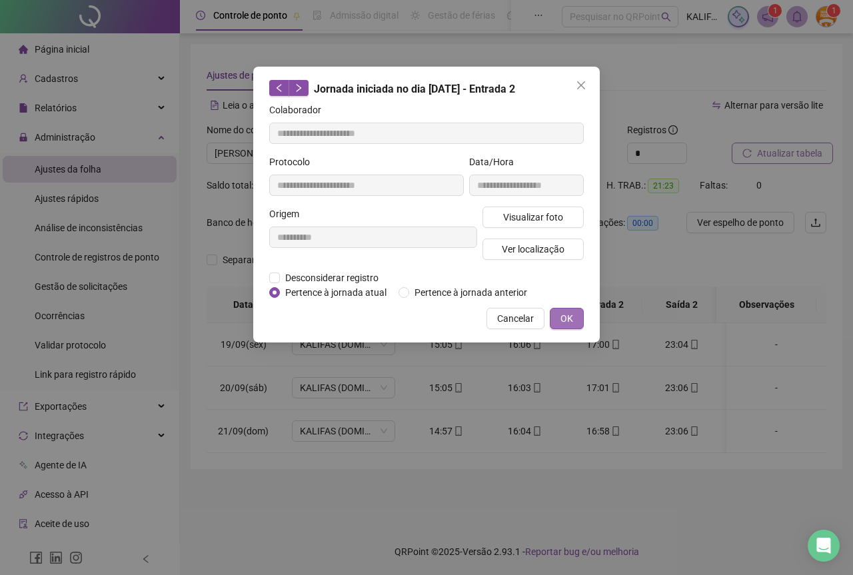
click at [574, 322] on button "OK" at bounding box center [567, 318] width 34 height 21
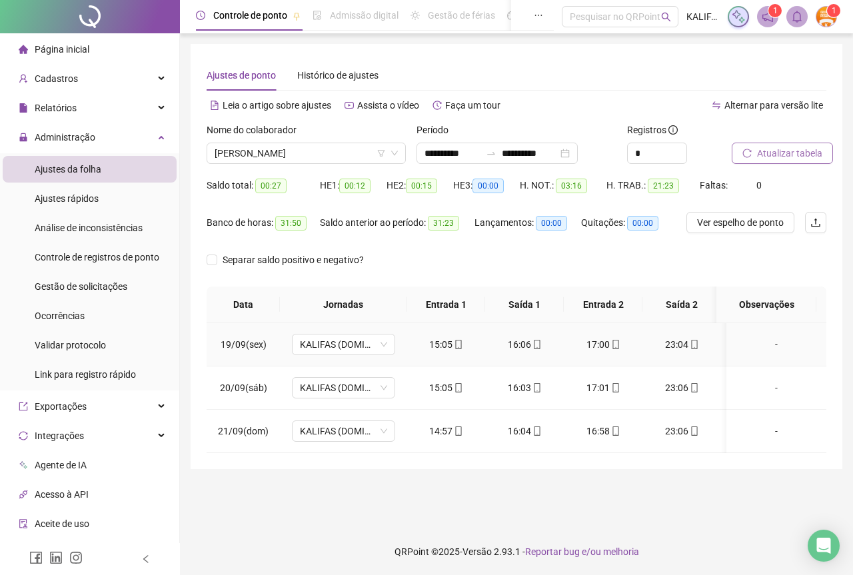
click at [691, 348] on icon "mobile" at bounding box center [694, 344] width 6 height 9
type input "**********"
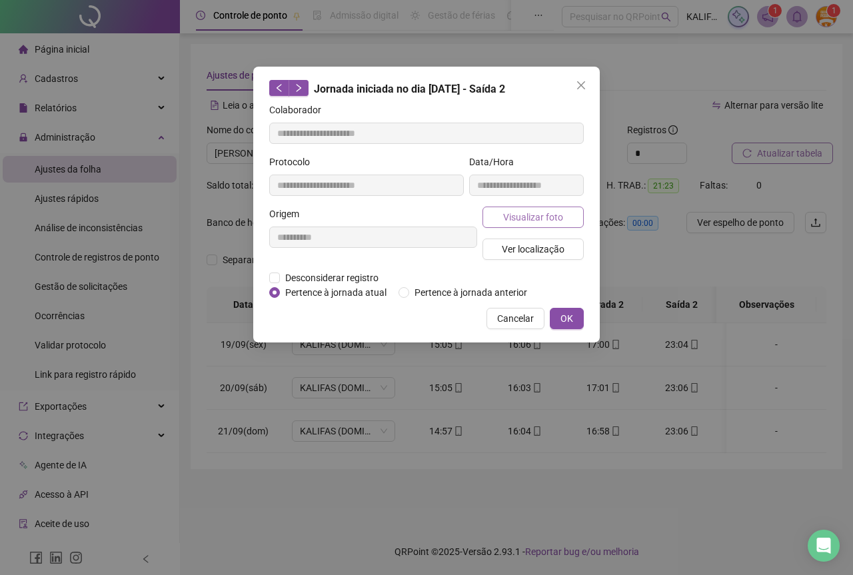
click at [564, 219] on button "Visualizar foto" at bounding box center [532, 217] width 101 height 21
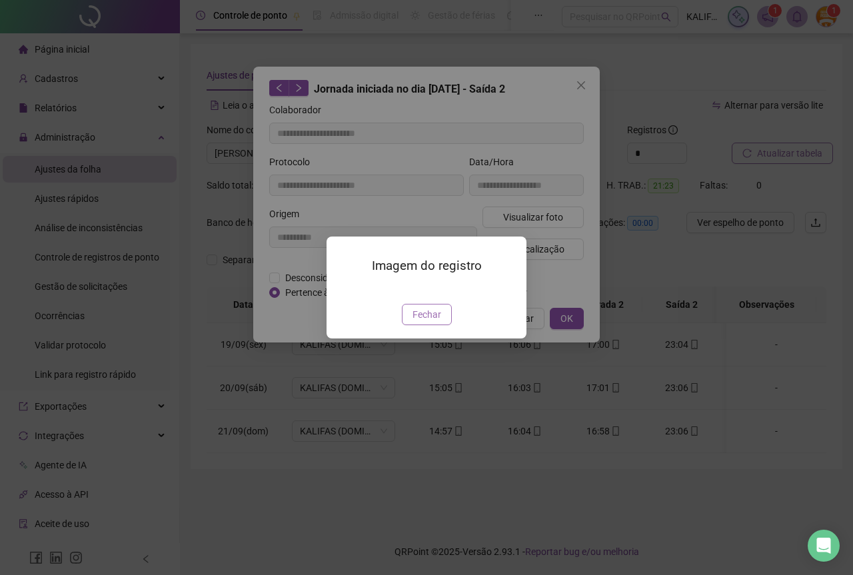
click at [438, 322] on span "Fechar" at bounding box center [426, 314] width 29 height 15
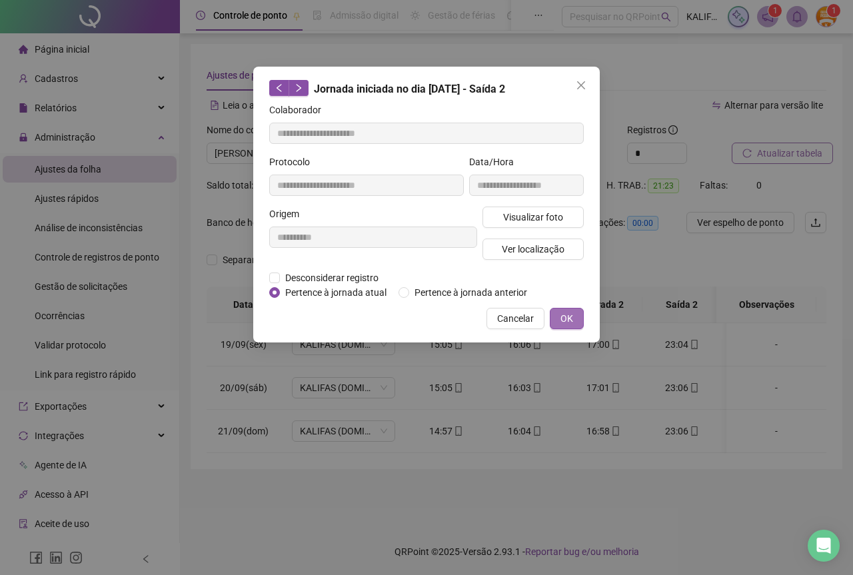
drag, startPoint x: 581, startPoint y: 319, endPoint x: 571, endPoint y: 324, distance: 11.0
click at [580, 318] on button "OK" at bounding box center [567, 318] width 34 height 21
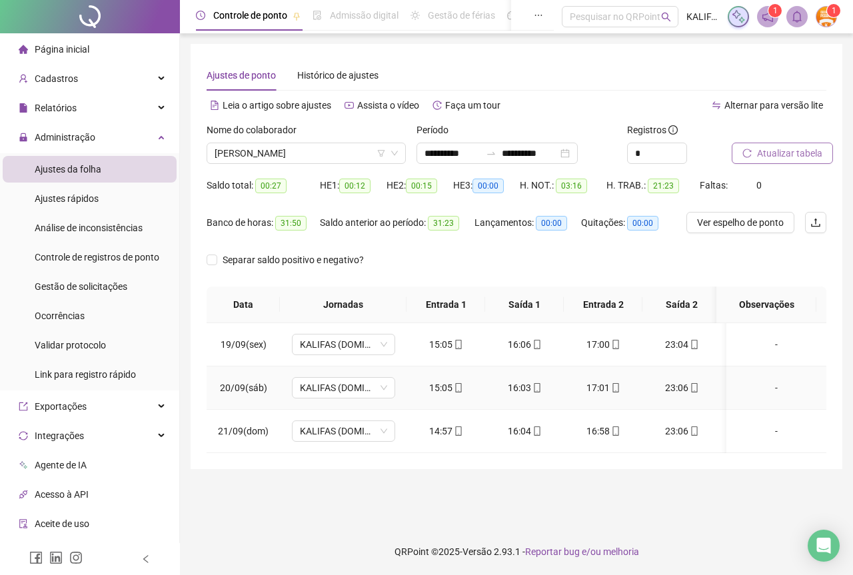
click at [446, 384] on div "15:05" at bounding box center [445, 387] width 57 height 15
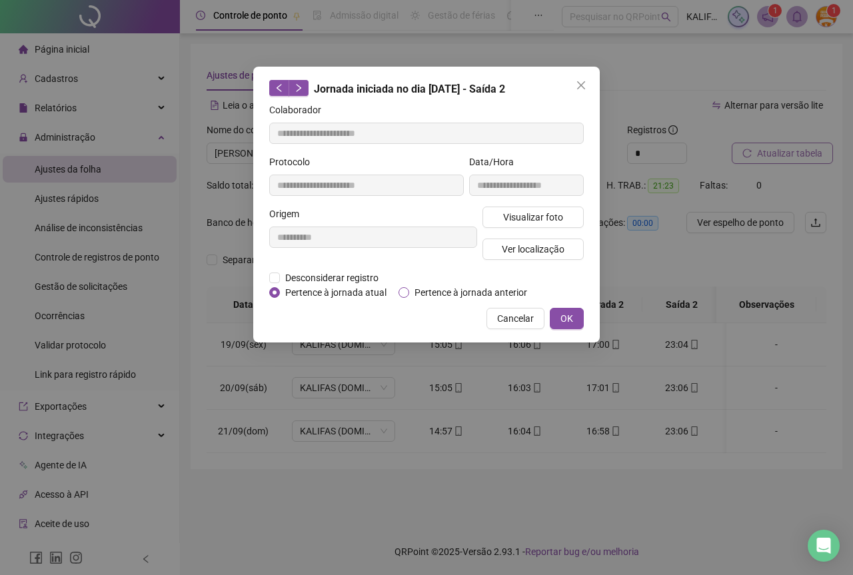
type input "**********"
click at [542, 213] on span "Visualizar foto" at bounding box center [533, 217] width 60 height 15
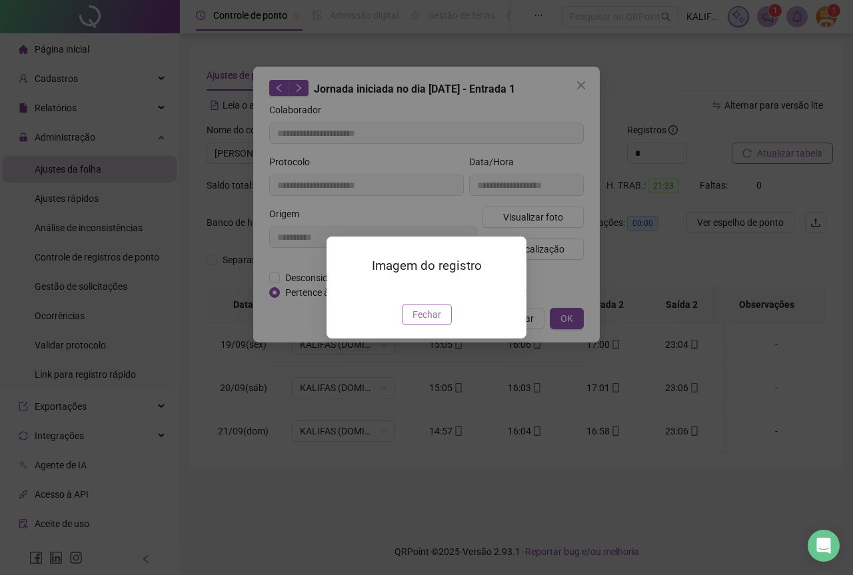
click at [427, 322] on span "Fechar" at bounding box center [426, 314] width 29 height 15
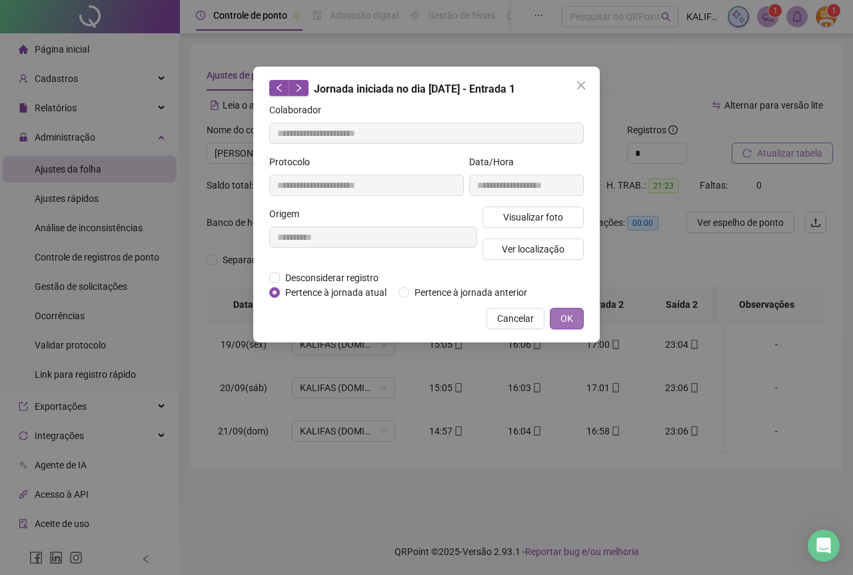
click at [558, 313] on button "OK" at bounding box center [567, 318] width 34 height 21
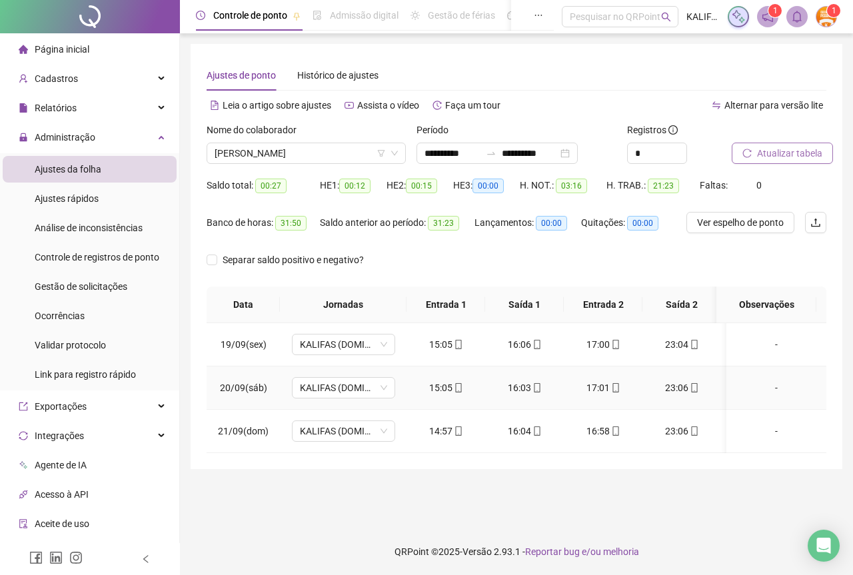
click at [524, 387] on div "16:03" at bounding box center [524, 387] width 57 height 15
type input "**********"
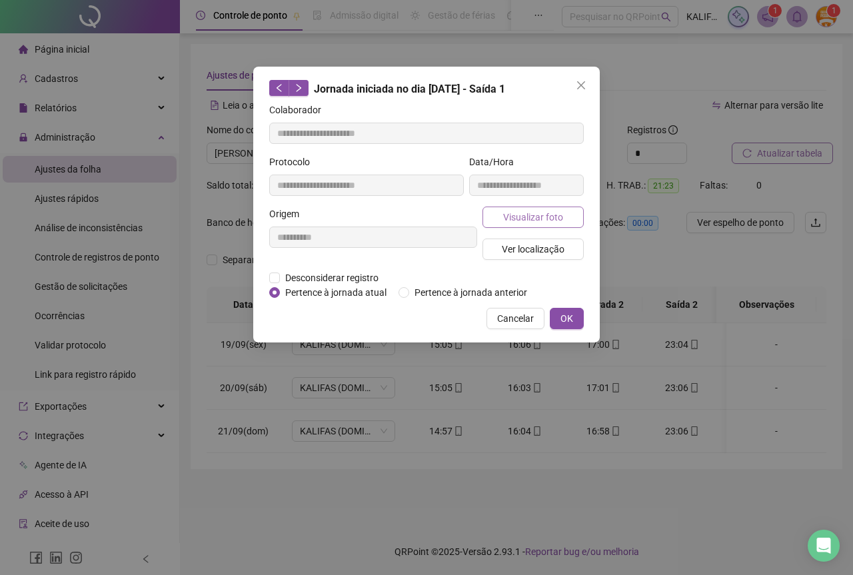
click at [548, 217] on span "Visualizar foto" at bounding box center [533, 217] width 60 height 15
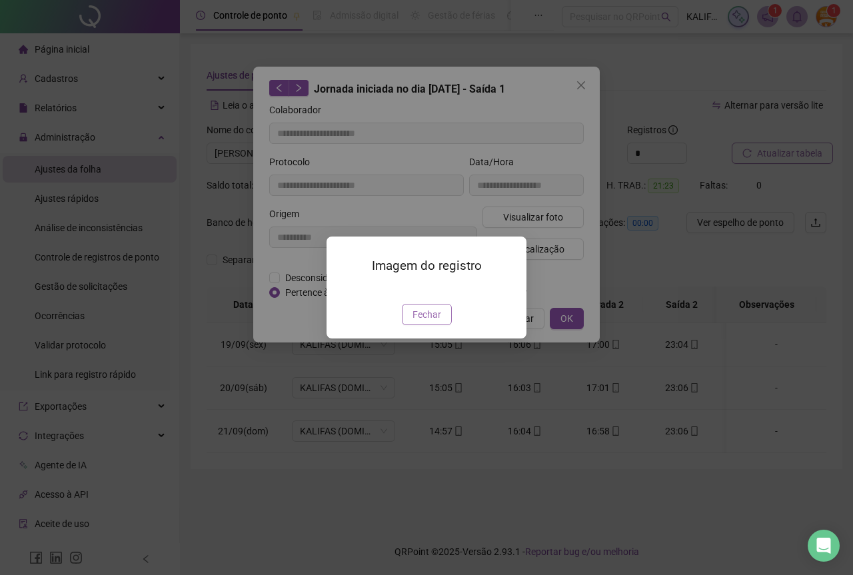
click at [420, 322] on span "Fechar" at bounding box center [426, 314] width 29 height 15
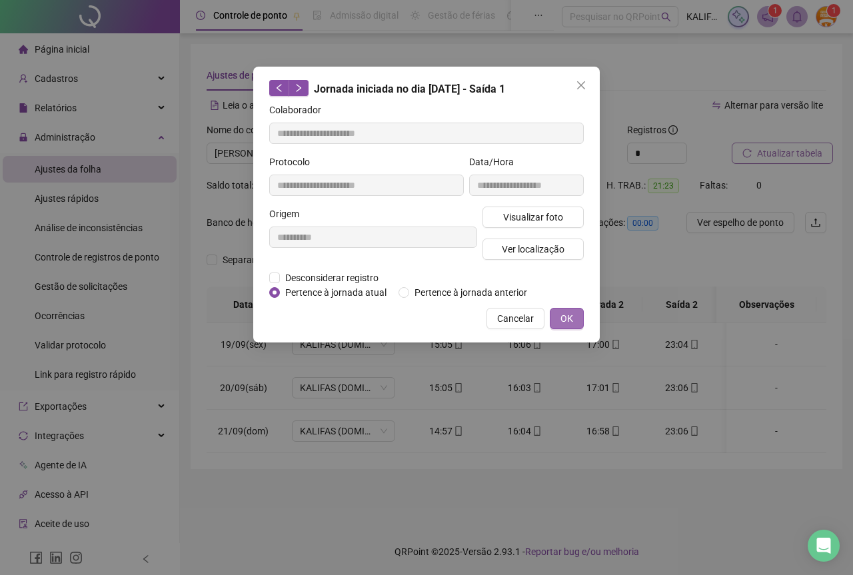
click at [560, 324] on span "OK" at bounding box center [566, 318] width 13 height 15
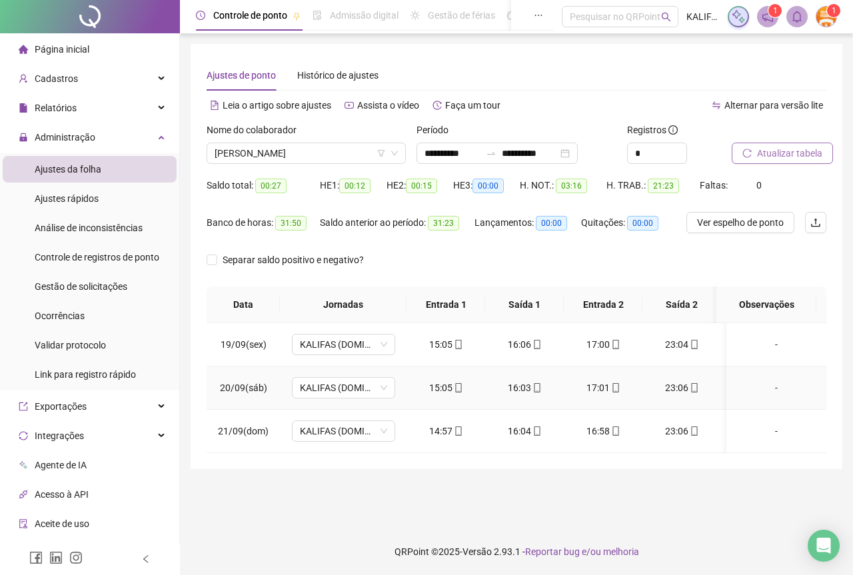
click at [620, 386] on div "17:01" at bounding box center [602, 387] width 57 height 15
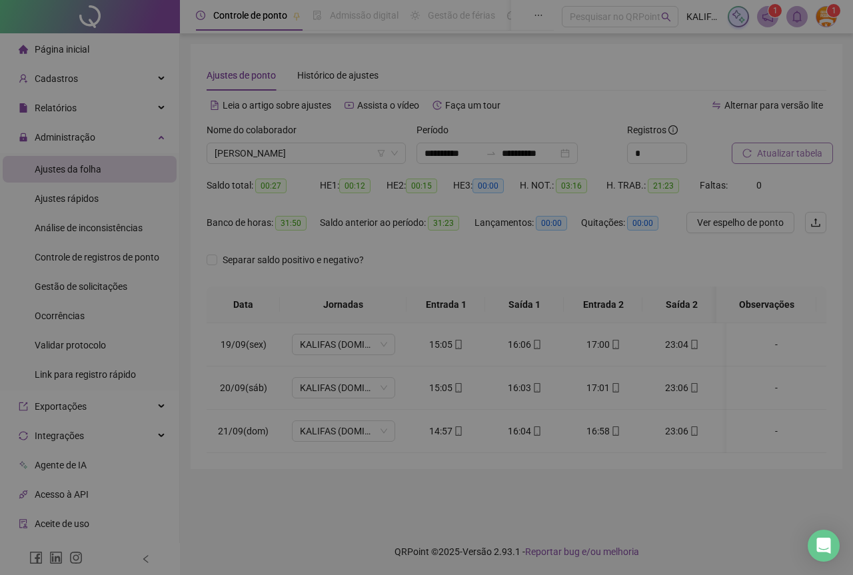
type input "**********"
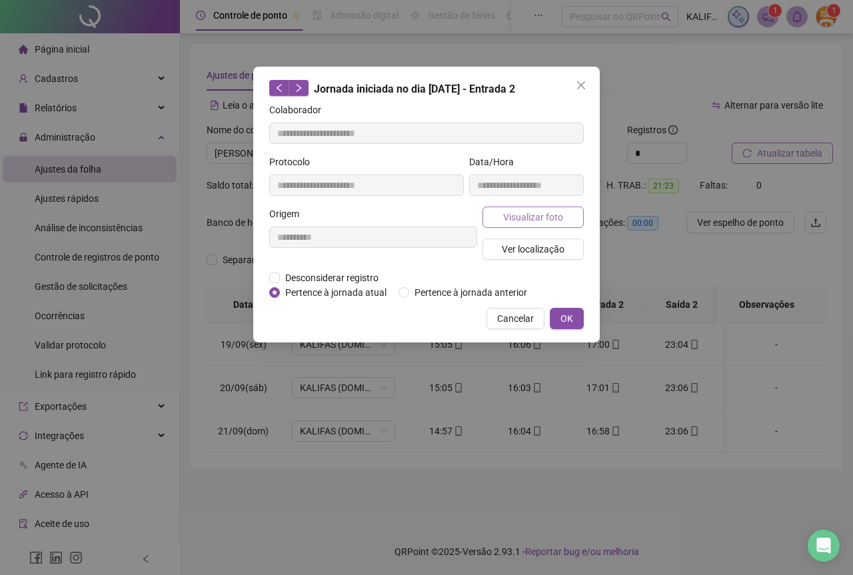
click at [545, 224] on button "Visualizar foto" at bounding box center [532, 217] width 101 height 21
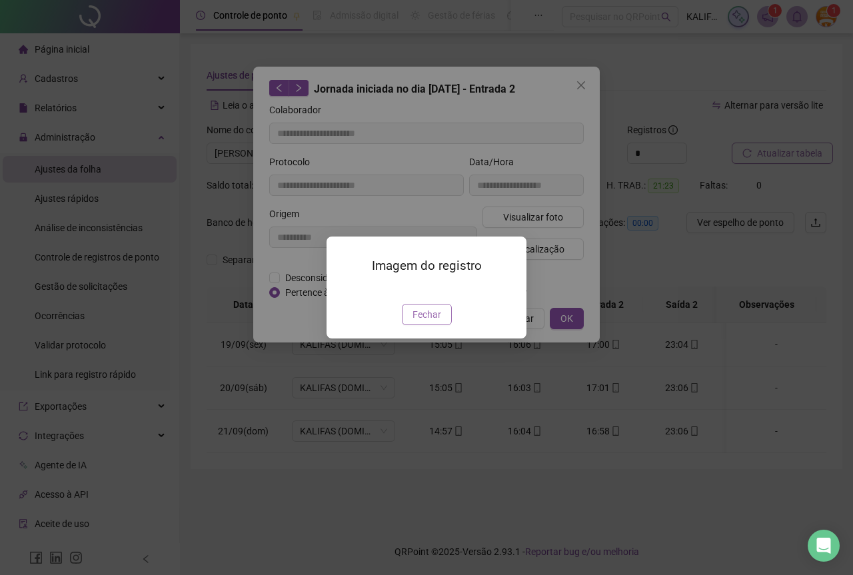
click at [428, 322] on span "Fechar" at bounding box center [426, 314] width 29 height 15
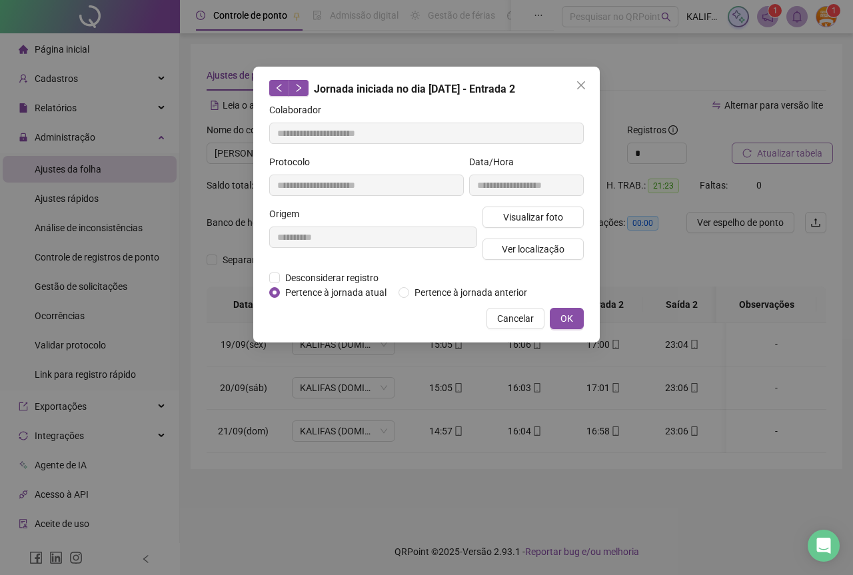
click at [572, 322] on span "OK" at bounding box center [566, 318] width 13 height 15
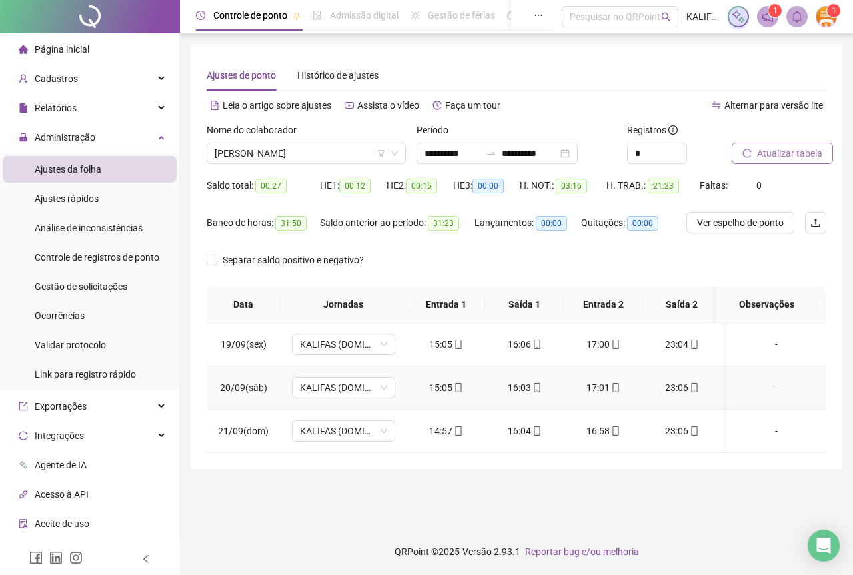
click at [676, 386] on div "23:06" at bounding box center [681, 387] width 57 height 15
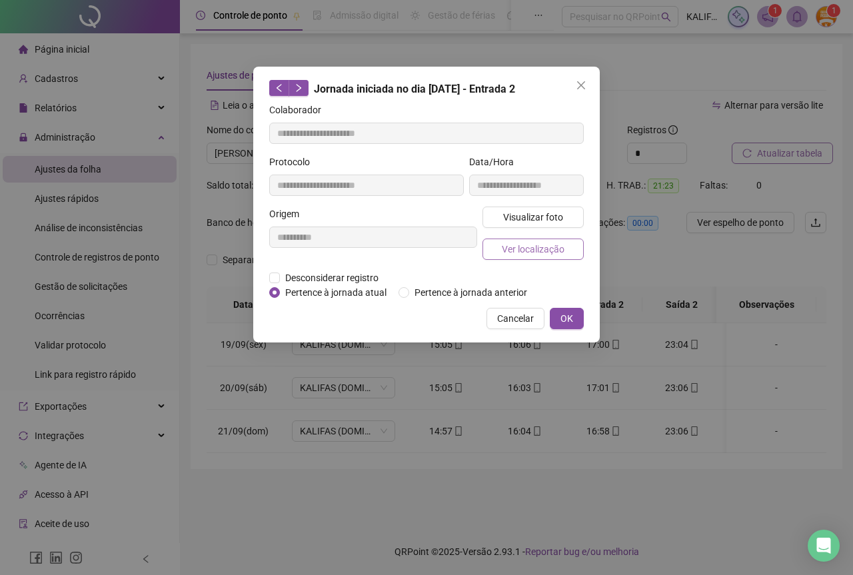
type input "**********"
click at [554, 224] on button "Visualizar foto" at bounding box center [532, 217] width 101 height 21
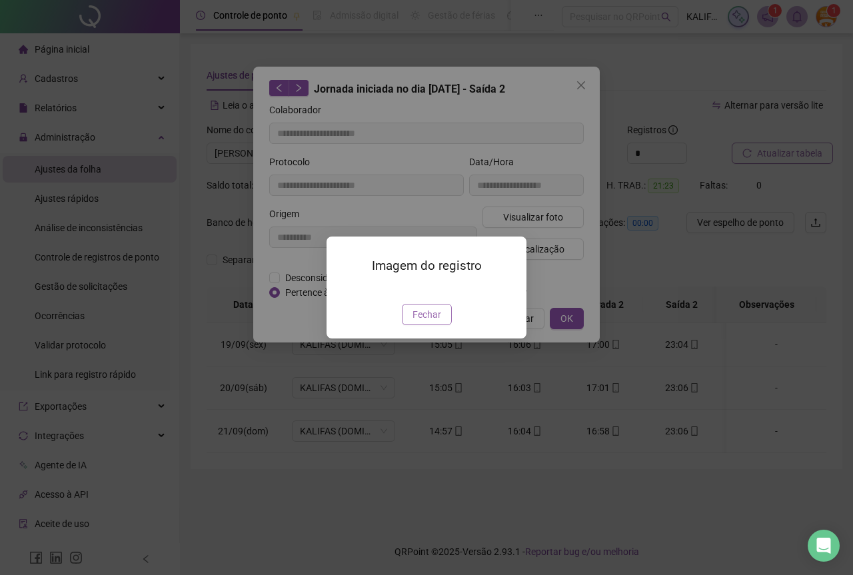
click at [430, 322] on span "Fechar" at bounding box center [426, 314] width 29 height 15
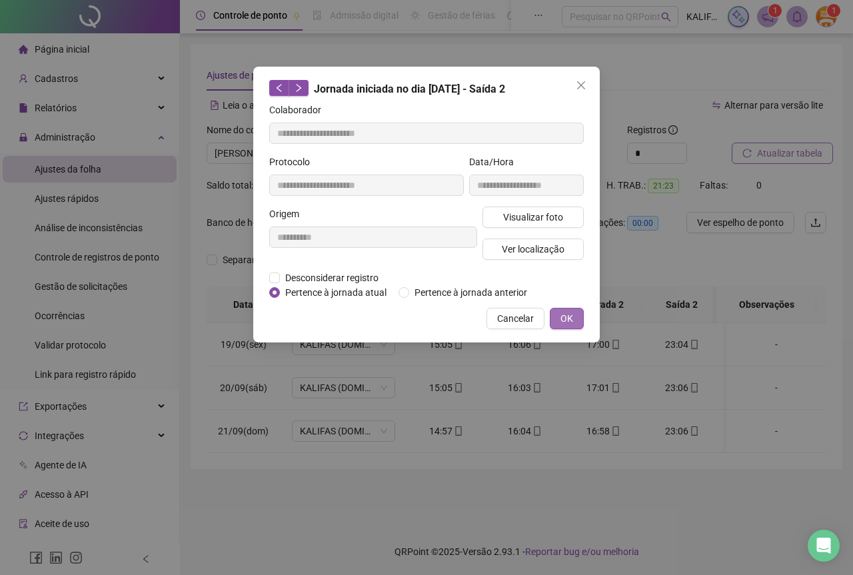
click at [568, 324] on span "OK" at bounding box center [566, 318] width 13 height 15
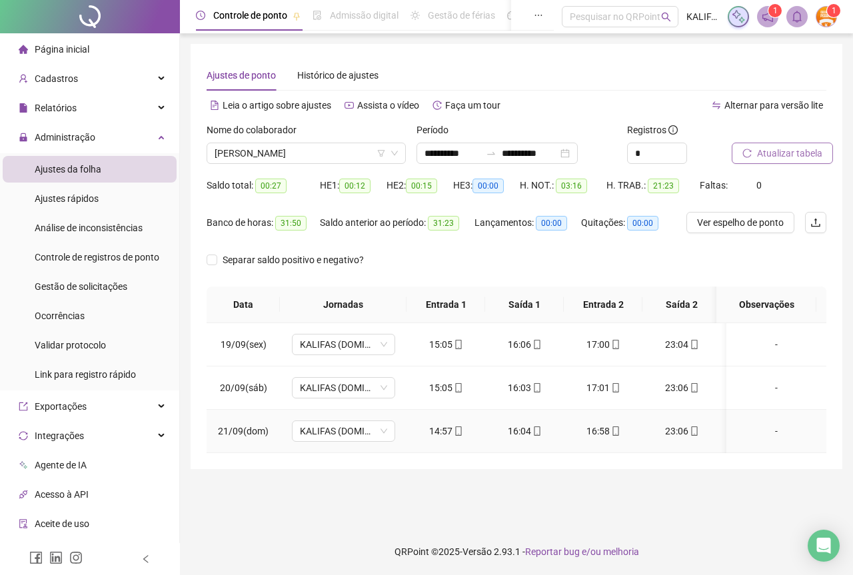
click at [454, 428] on icon "mobile" at bounding box center [458, 430] width 9 height 9
type input "**********"
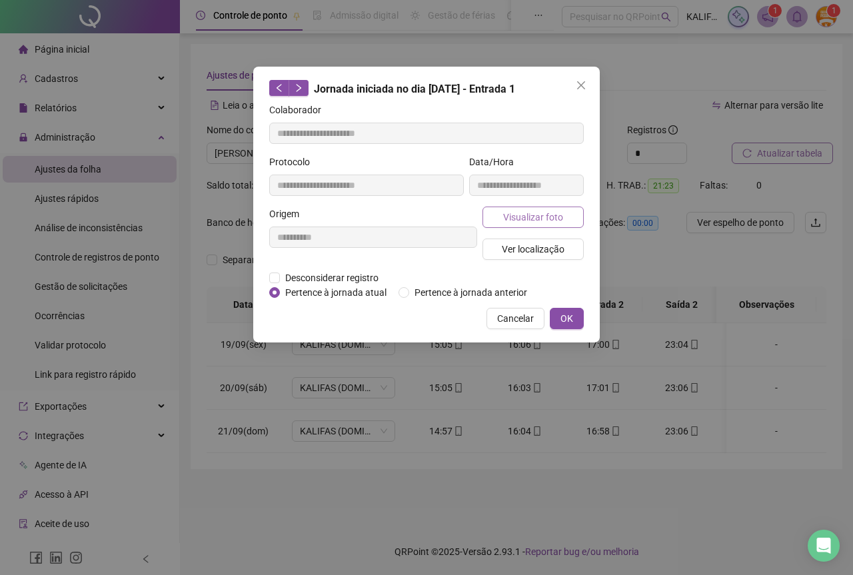
click at [508, 213] on span "Visualizar foto" at bounding box center [533, 217] width 60 height 15
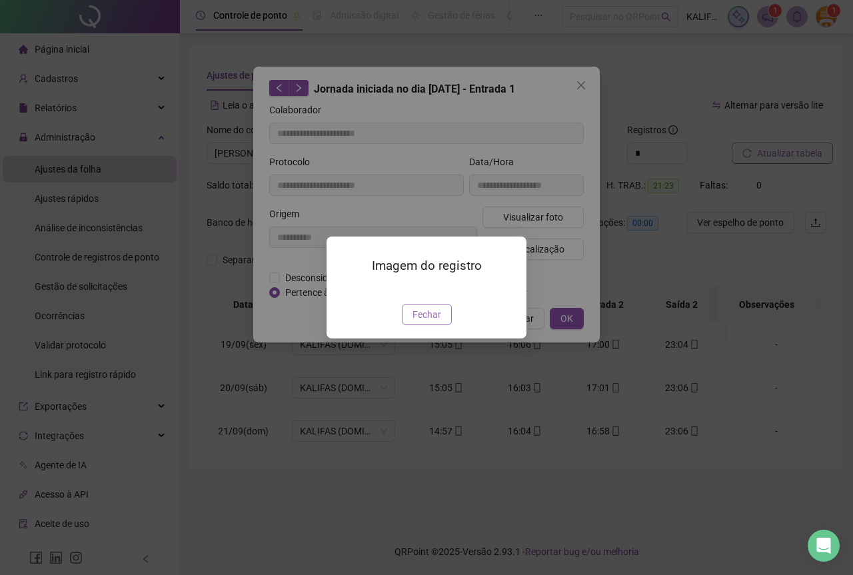
click at [411, 325] on button "Fechar" at bounding box center [427, 314] width 50 height 21
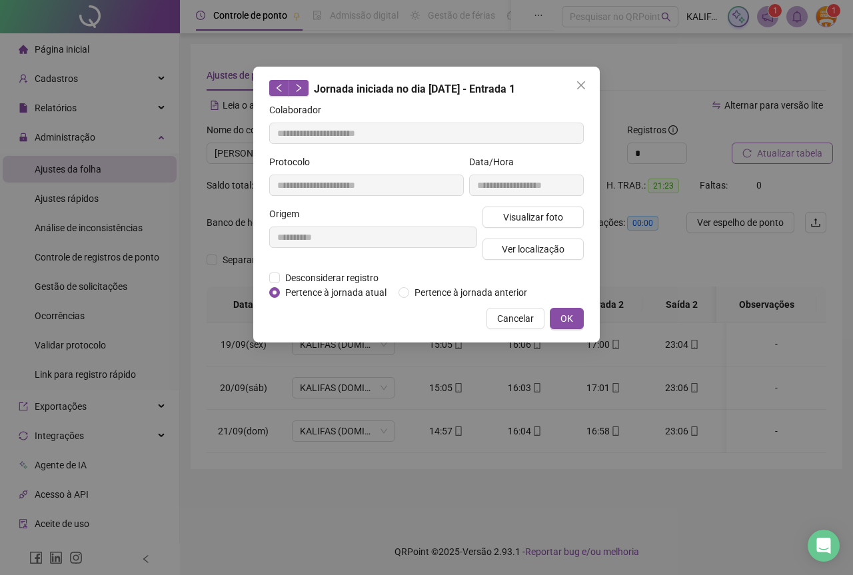
click at [557, 318] on button "OK" at bounding box center [567, 318] width 34 height 21
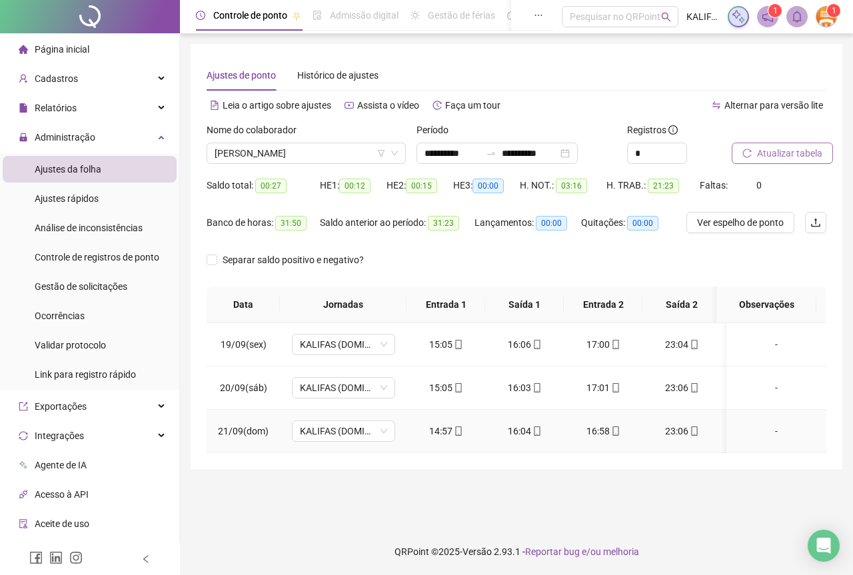
click at [527, 423] on td "16:04" at bounding box center [524, 431] width 79 height 43
click at [527, 428] on div "16:04" at bounding box center [524, 431] width 57 height 15
type input "**********"
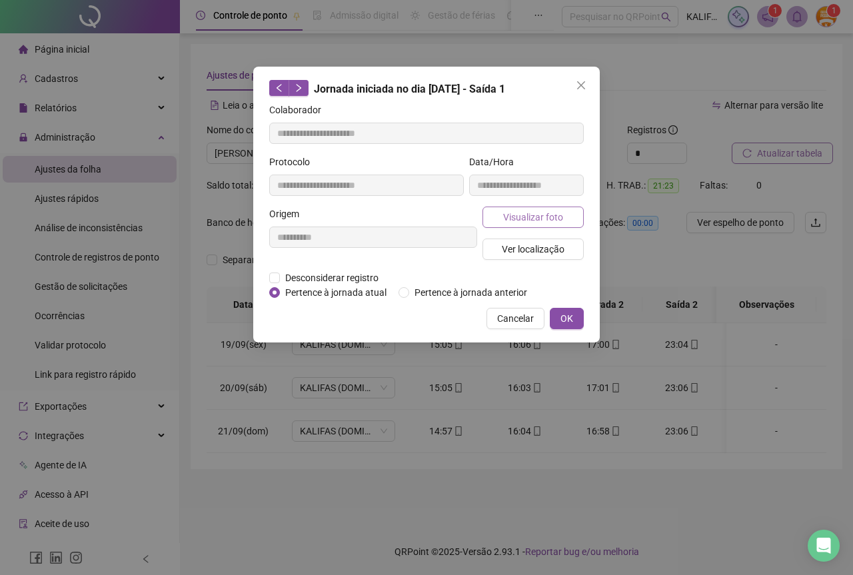
click at [508, 213] on span "Visualizar foto" at bounding box center [533, 217] width 60 height 15
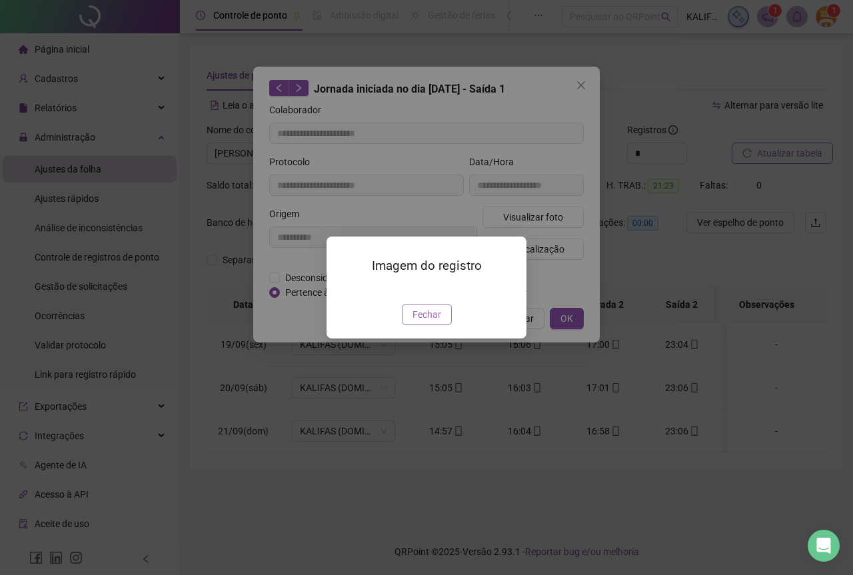
click at [431, 325] on button "Fechar" at bounding box center [427, 314] width 50 height 21
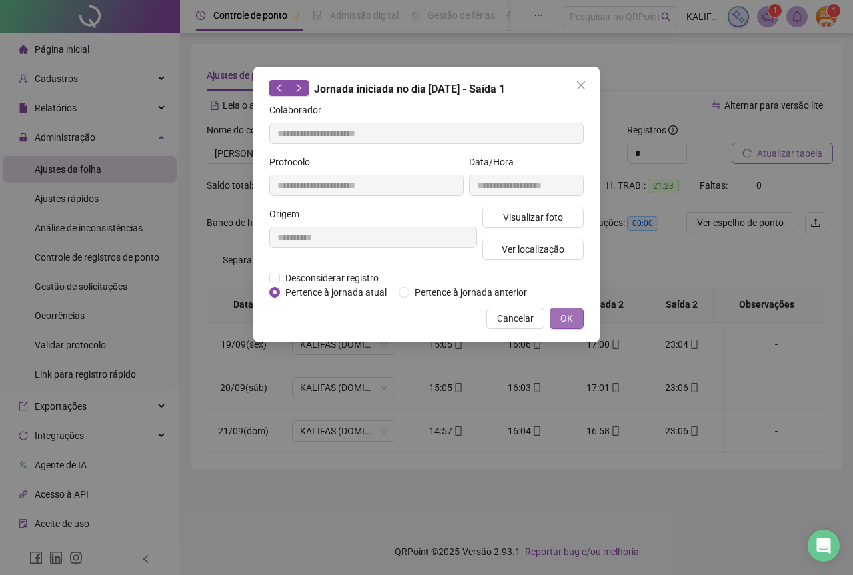
click at [562, 319] on span "OK" at bounding box center [566, 318] width 13 height 15
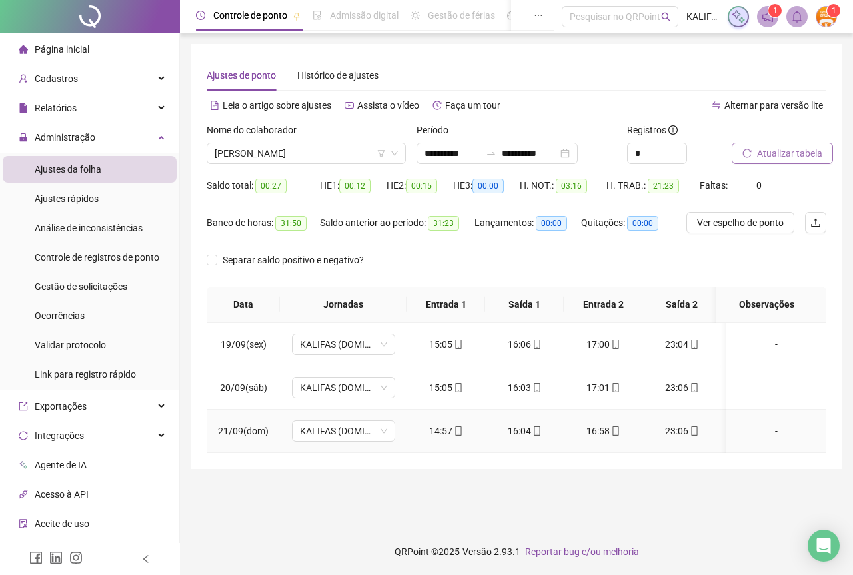
click at [614, 434] on icon "mobile" at bounding box center [615, 430] width 9 height 9
type input "**********"
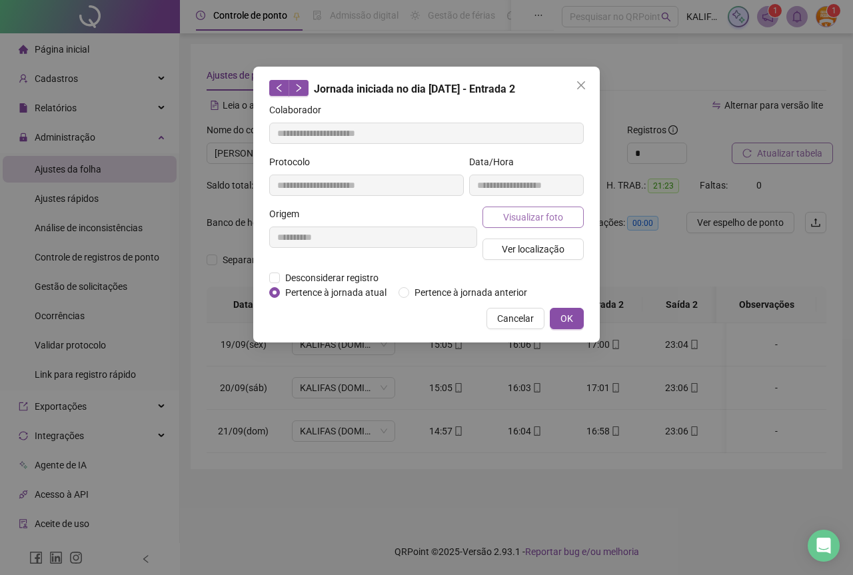
click at [528, 218] on span "Visualizar foto" at bounding box center [533, 217] width 60 height 15
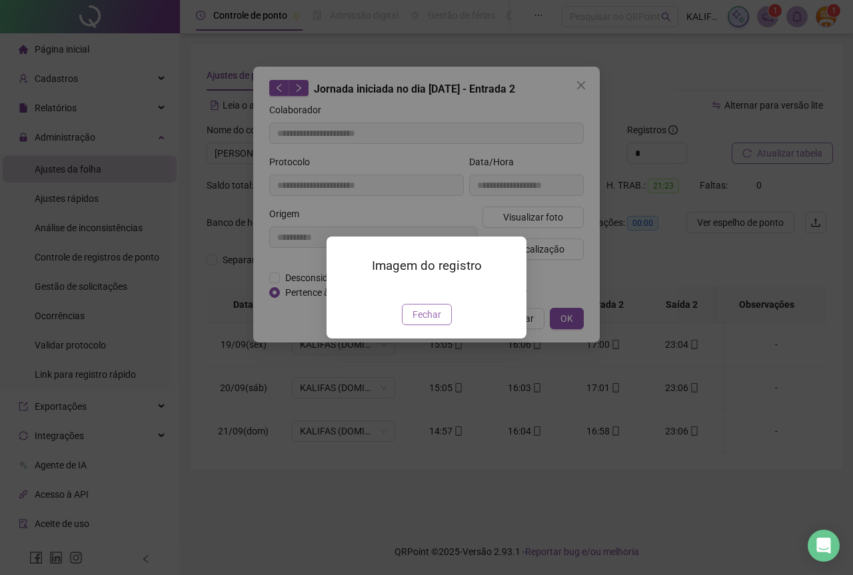
click at [440, 325] on button "Fechar" at bounding box center [427, 314] width 50 height 21
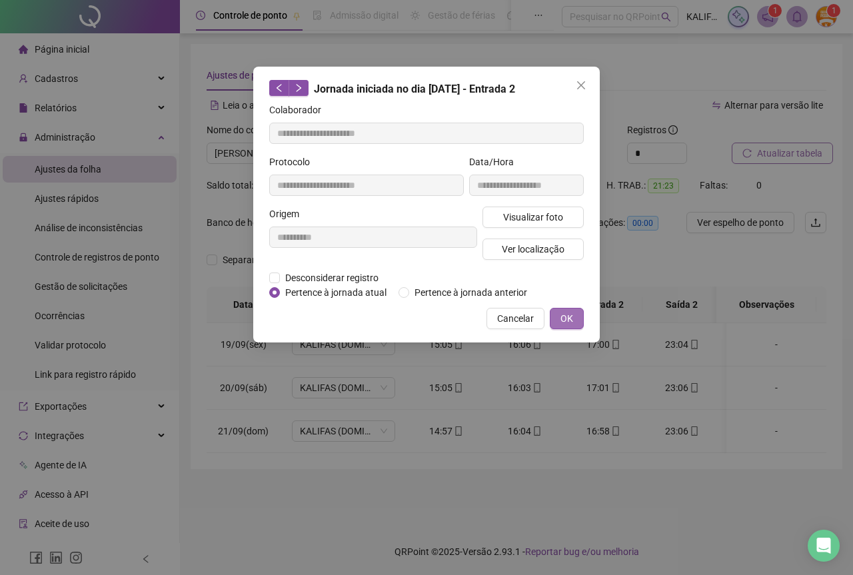
click at [566, 322] on span "OK" at bounding box center [566, 318] width 13 height 15
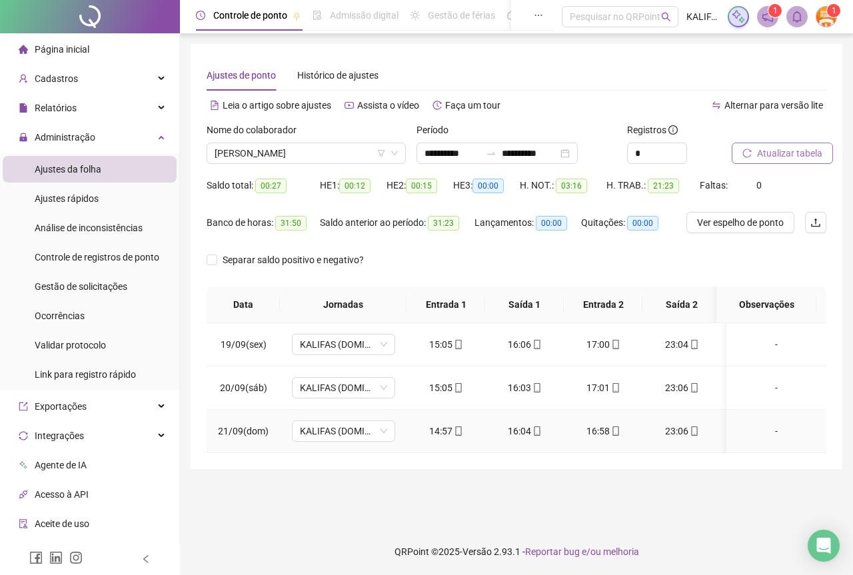
click at [685, 431] on div "23:06" at bounding box center [681, 431] width 57 height 15
type input "**********"
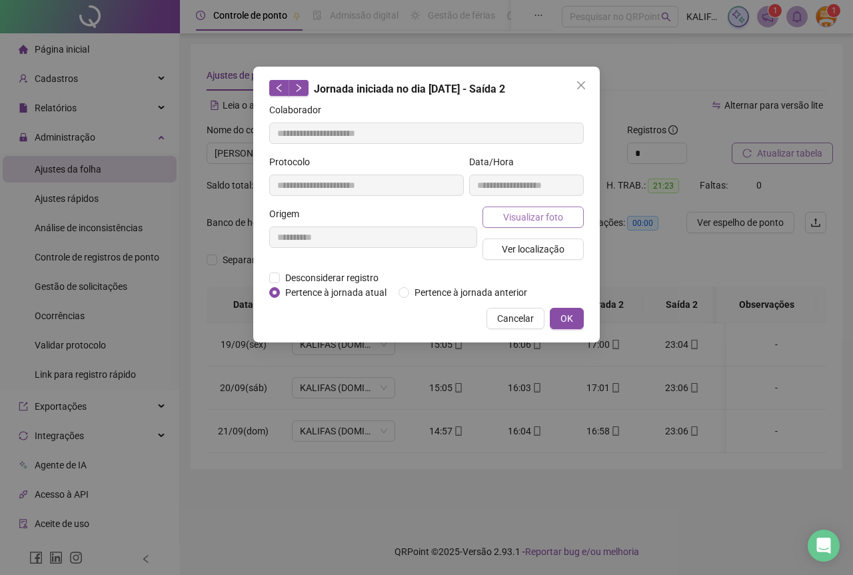
click at [515, 215] on span "Visualizar foto" at bounding box center [533, 217] width 60 height 15
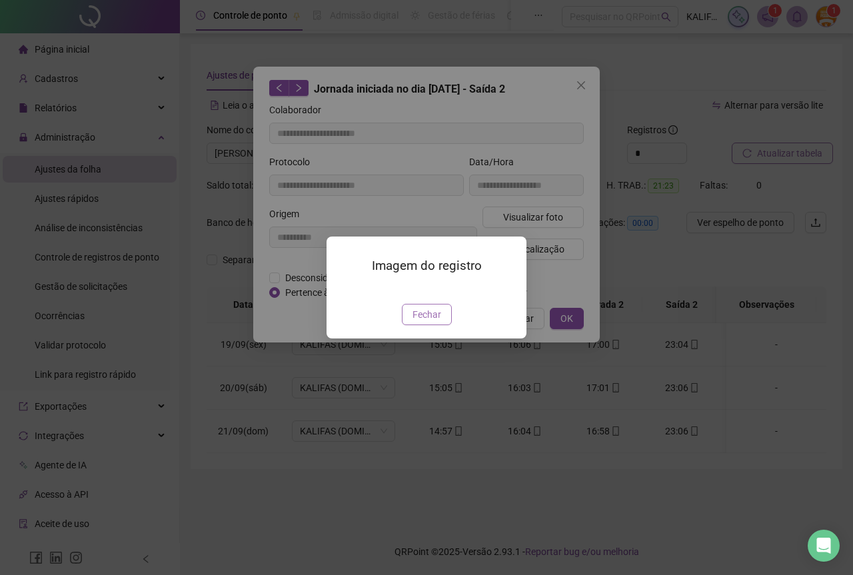
click at [423, 322] on span "Fechar" at bounding box center [426, 314] width 29 height 15
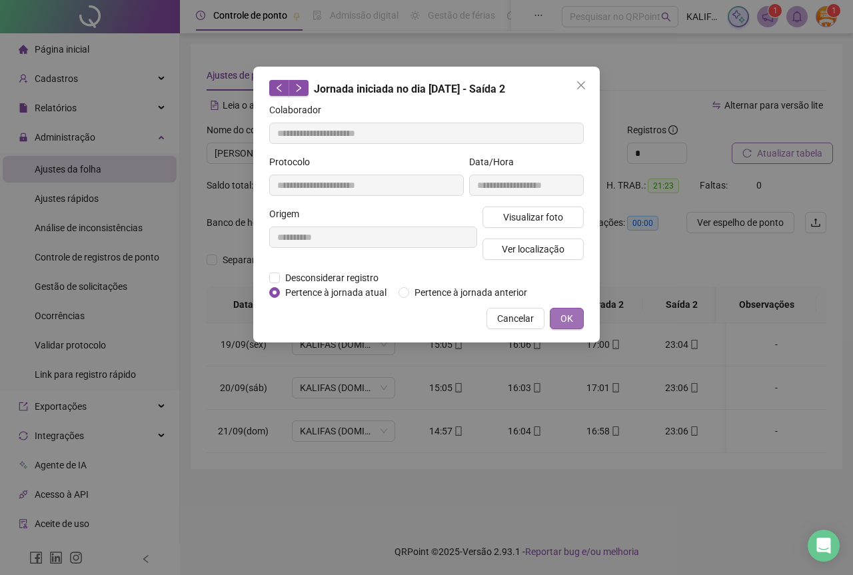
click at [564, 314] on span "OK" at bounding box center [566, 318] width 13 height 15
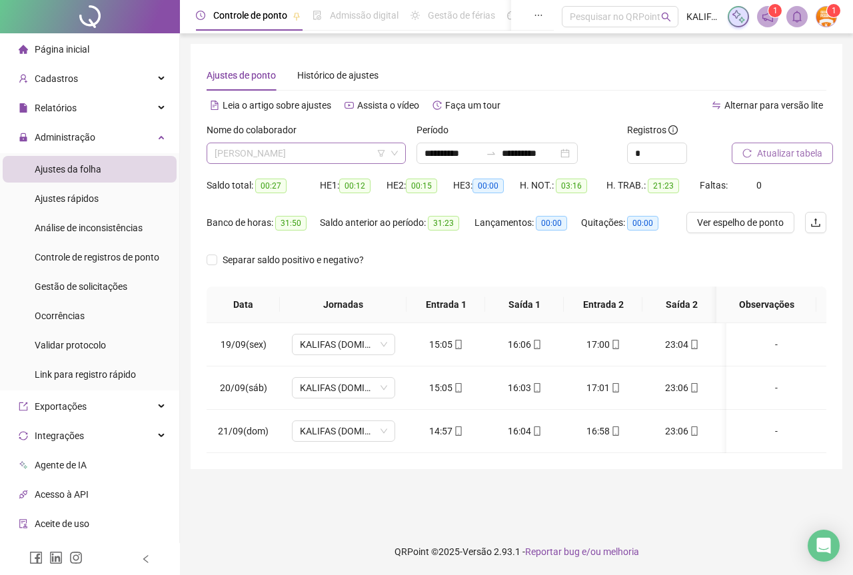
click at [349, 151] on span "[PERSON_NAME]" at bounding box center [306, 153] width 183 height 20
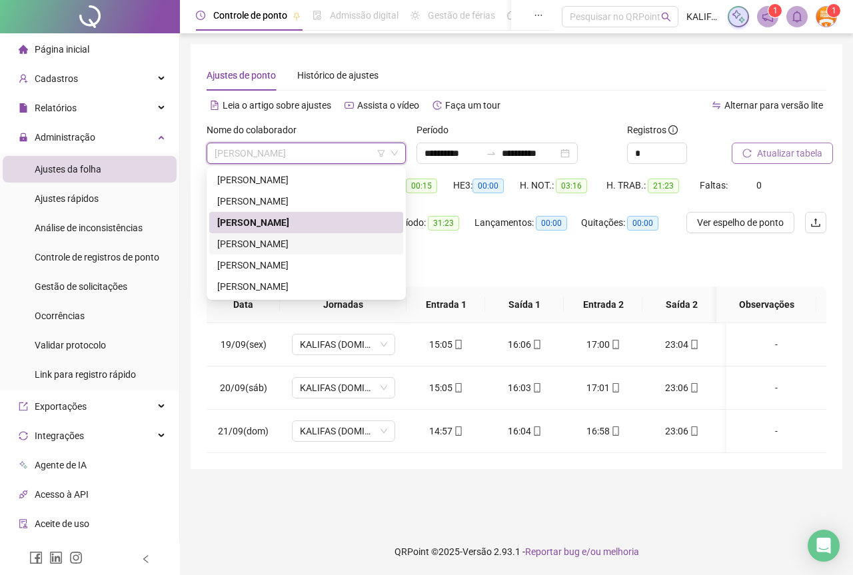
click at [338, 246] on div "[PERSON_NAME]" at bounding box center [306, 243] width 178 height 15
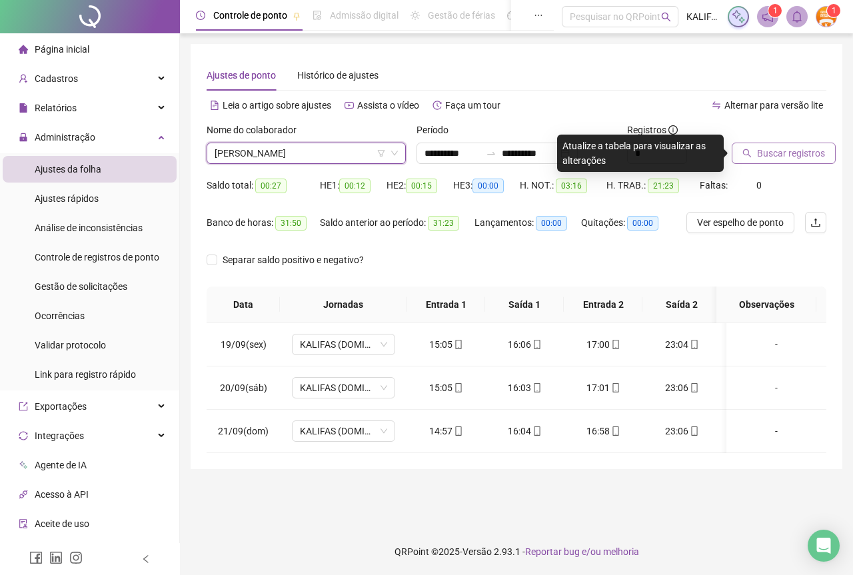
click at [775, 152] on span "Buscar registros" at bounding box center [791, 153] width 68 height 15
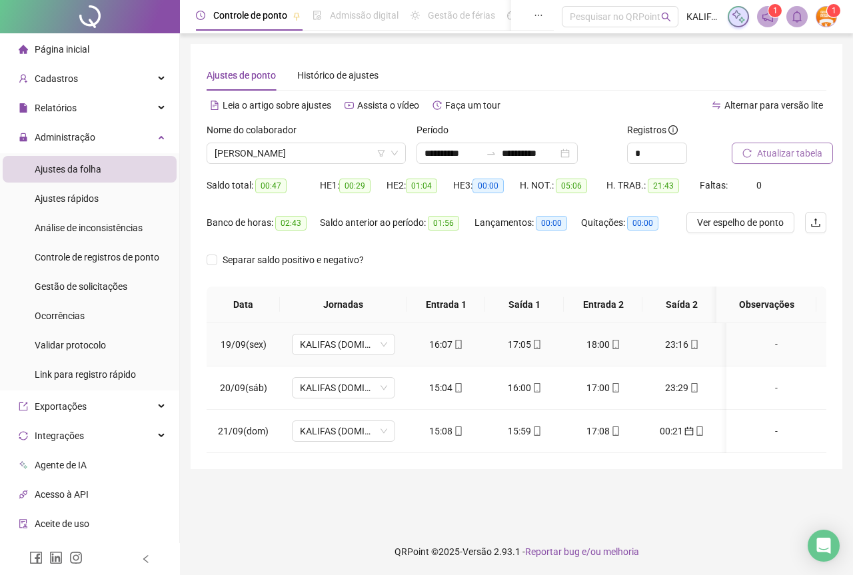
click at [456, 339] on span at bounding box center [457, 344] width 11 height 11
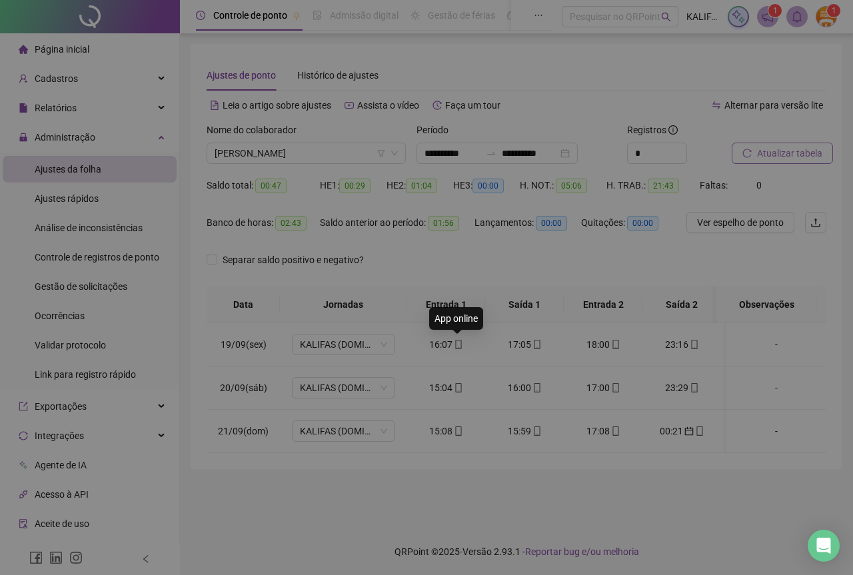
type input "**********"
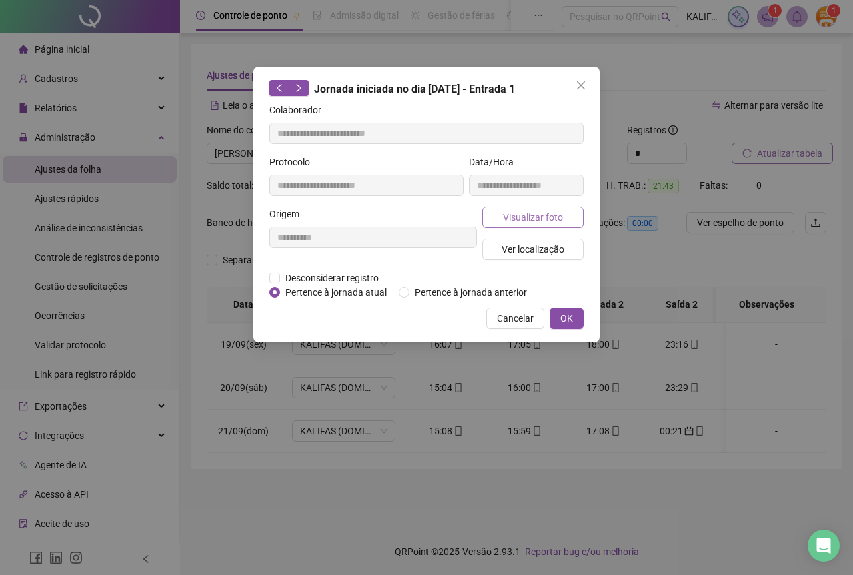
click at [511, 223] on span "Visualizar foto" at bounding box center [533, 217] width 60 height 15
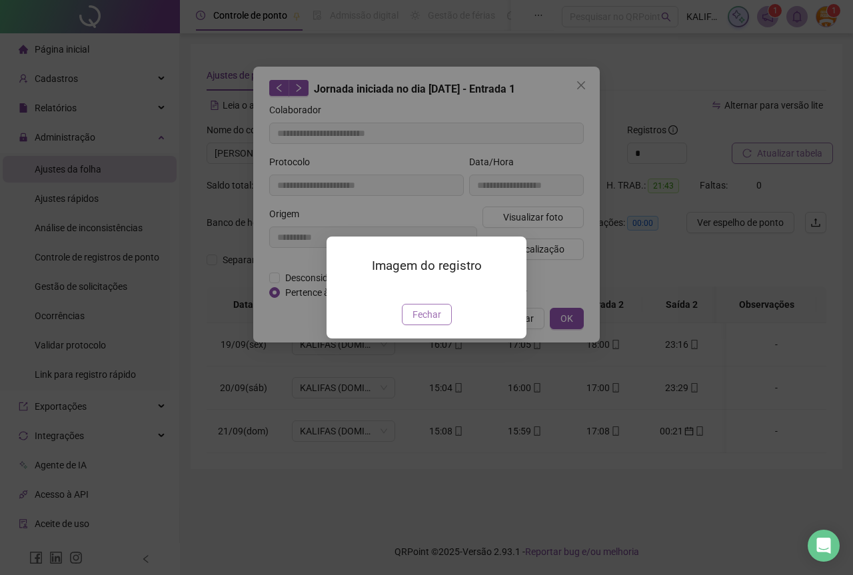
click at [408, 325] on button "Fechar" at bounding box center [427, 314] width 50 height 21
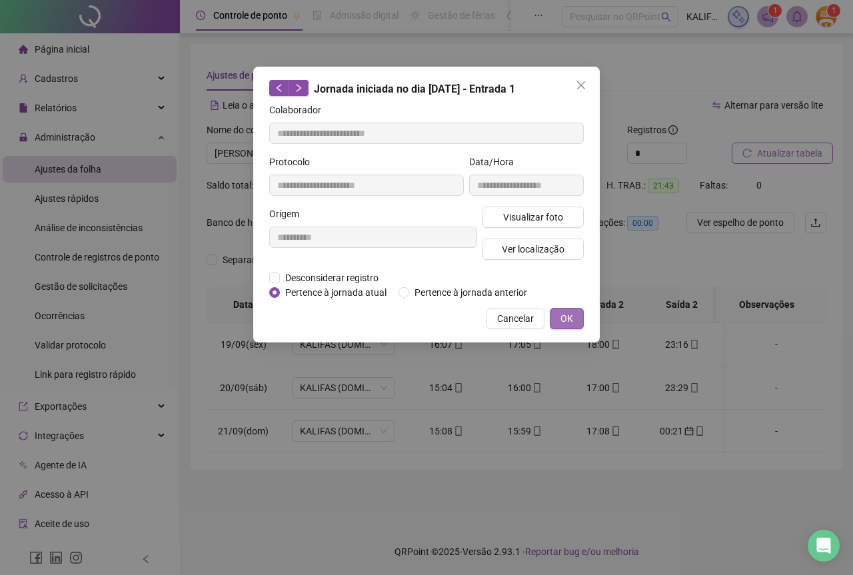
click at [562, 317] on span "OK" at bounding box center [566, 318] width 13 height 15
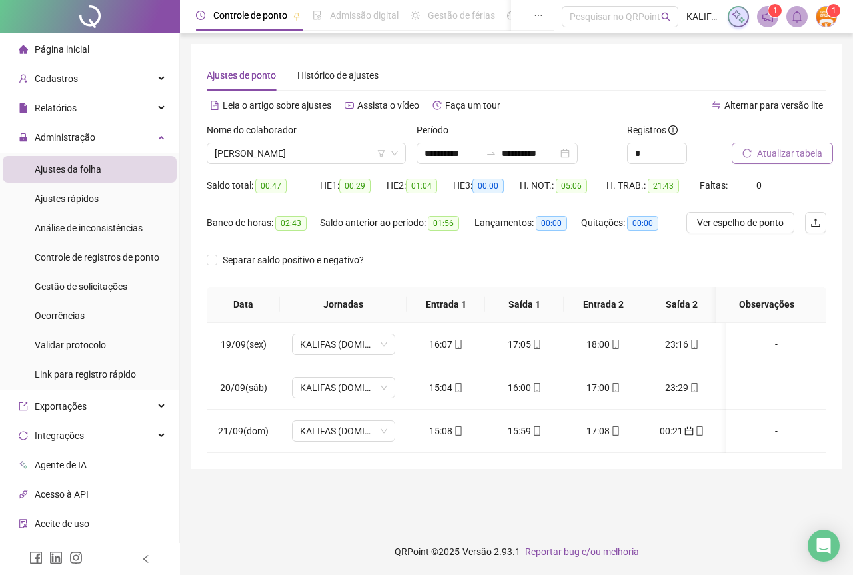
click at [526, 350] on div "17:05" at bounding box center [524, 344] width 57 height 15
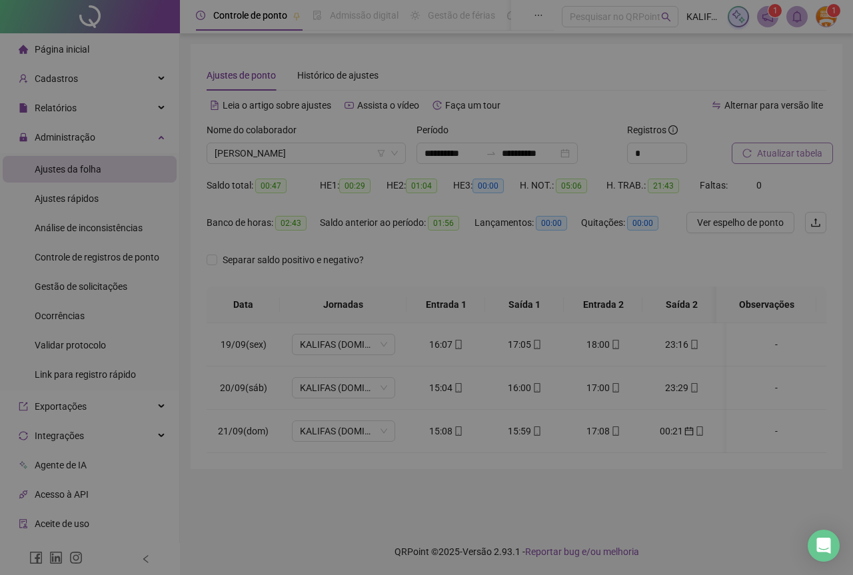
type input "**********"
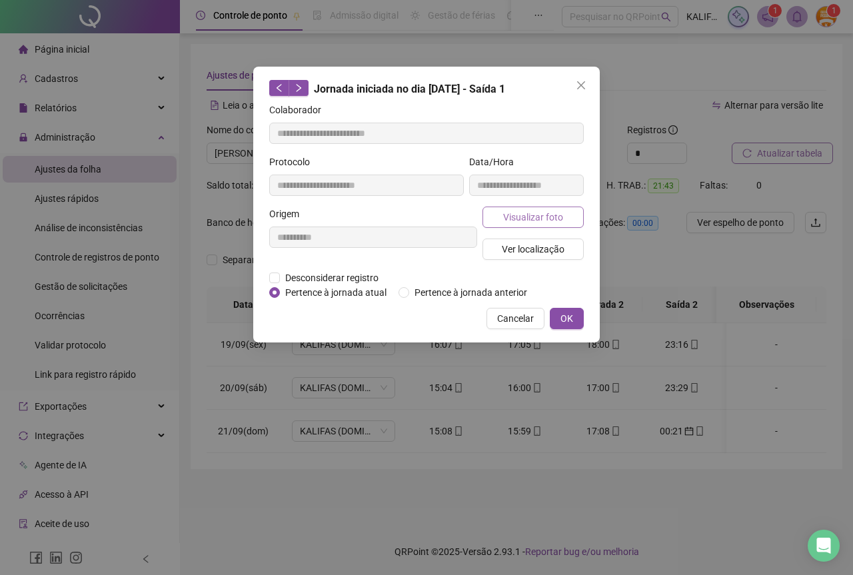
click at [519, 226] on button "Visualizar foto" at bounding box center [532, 217] width 101 height 21
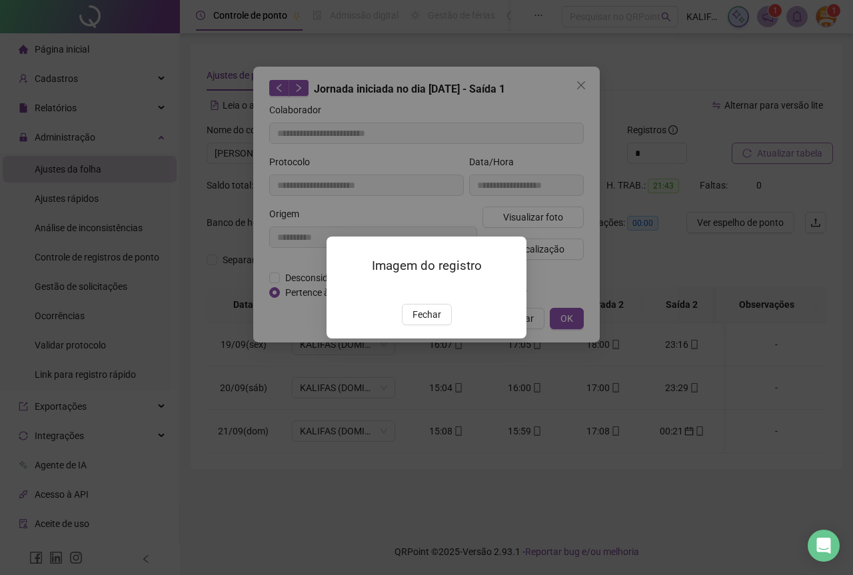
drag, startPoint x: 433, startPoint y: 390, endPoint x: 470, endPoint y: 378, distance: 38.6
click at [433, 322] on span "Fechar" at bounding box center [426, 314] width 29 height 15
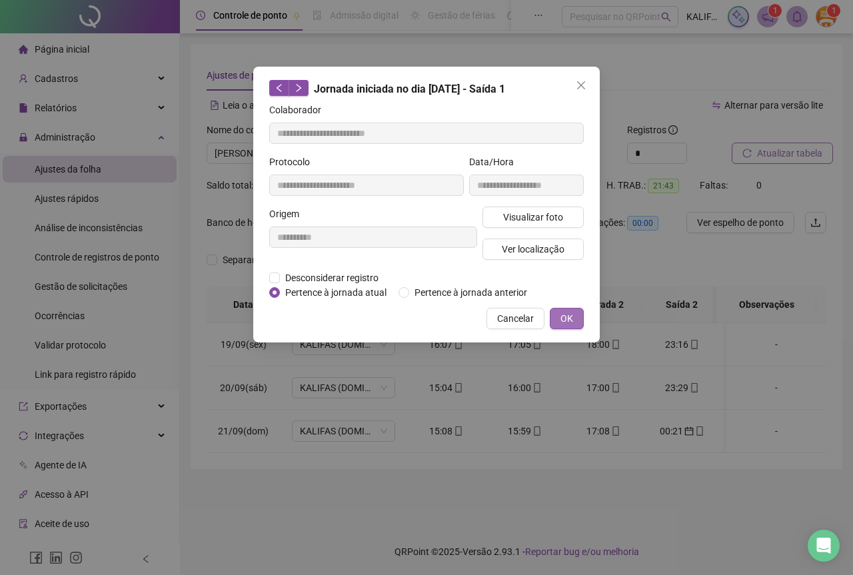
click at [556, 319] on button "OK" at bounding box center [567, 318] width 34 height 21
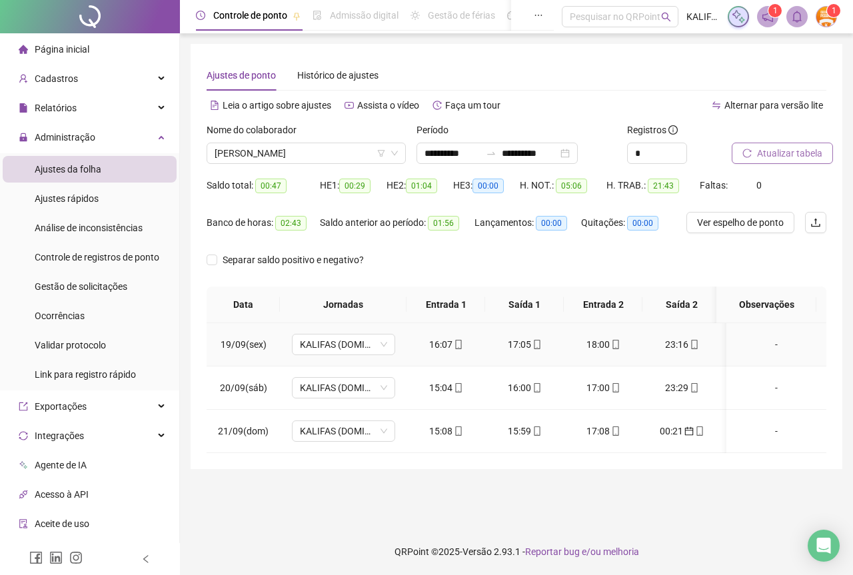
click at [606, 342] on div "18:00" at bounding box center [602, 344] width 57 height 15
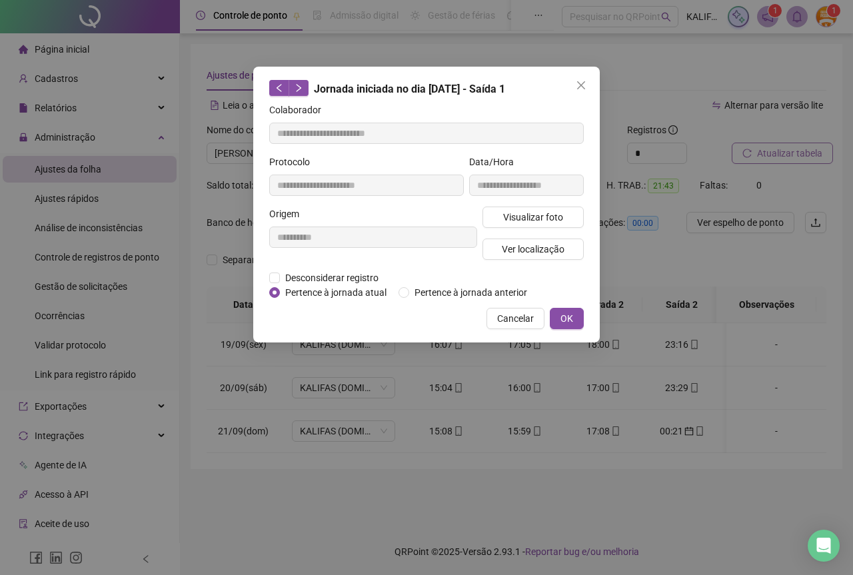
type input "**********"
click at [542, 213] on span "Visualizar foto" at bounding box center [533, 217] width 60 height 15
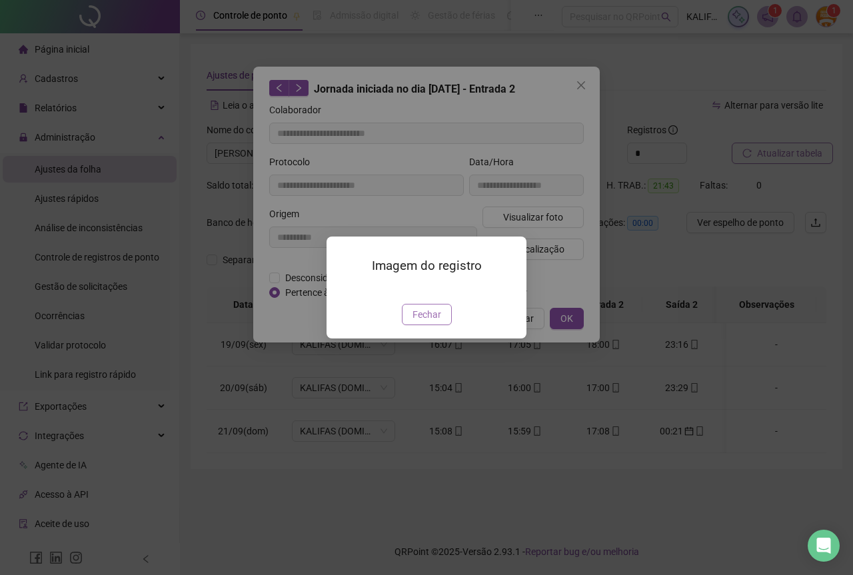
click at [432, 322] on span "Fechar" at bounding box center [426, 314] width 29 height 15
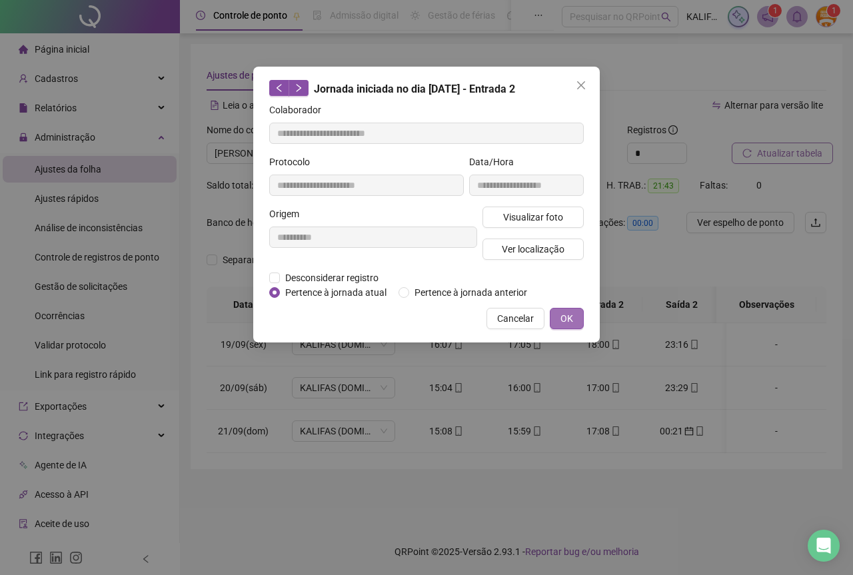
click at [572, 319] on span "OK" at bounding box center [566, 318] width 13 height 15
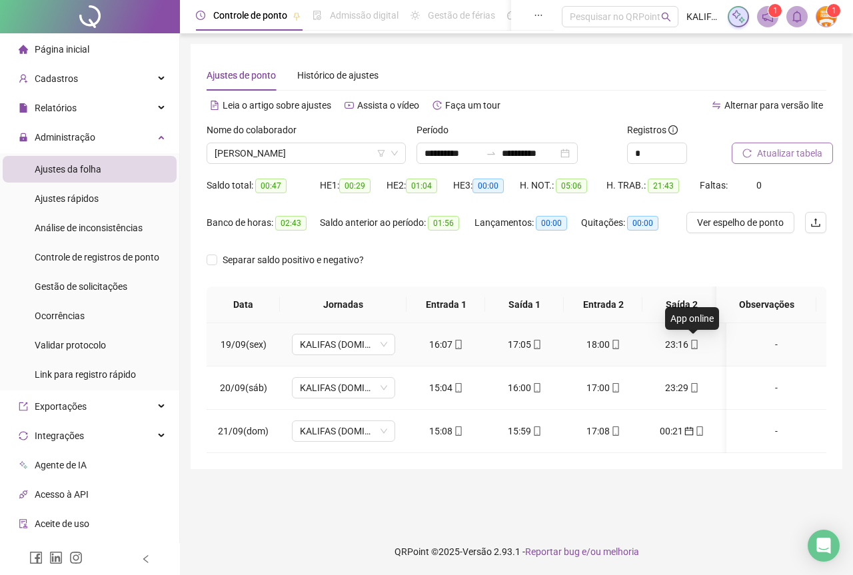
click at [689, 344] on icon "mobile" at bounding box center [693, 344] width 9 height 9
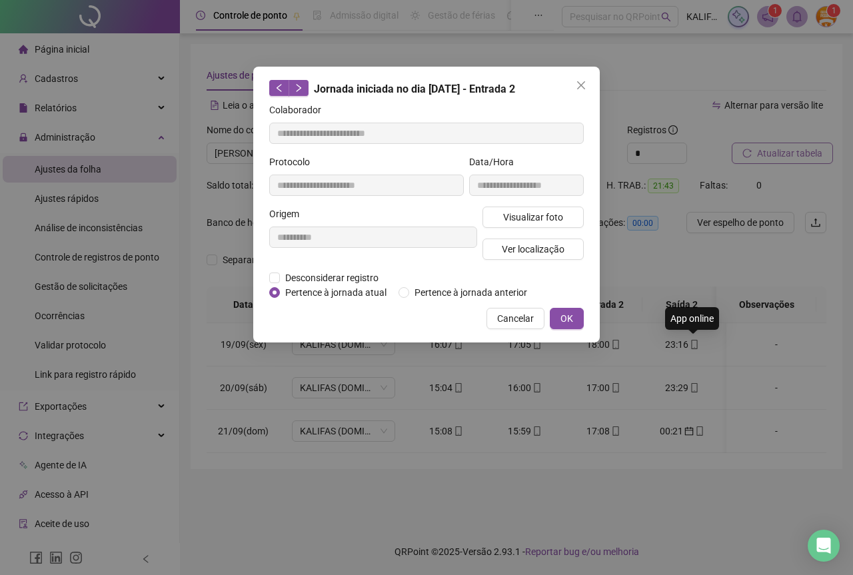
type input "**********"
click at [514, 205] on div "**********" at bounding box center [526, 181] width 120 height 52
click at [518, 218] on span "Visualizar foto" at bounding box center [533, 217] width 60 height 15
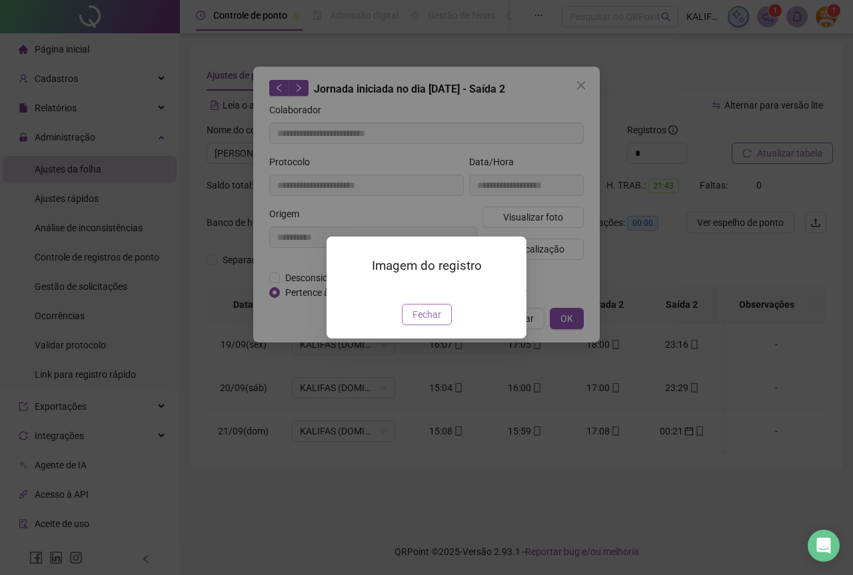
click at [422, 322] on span "Fechar" at bounding box center [426, 314] width 29 height 15
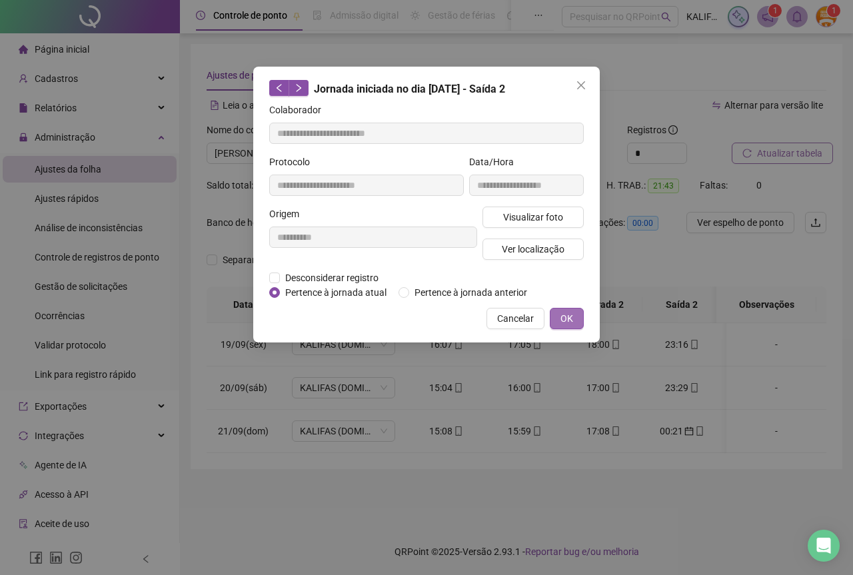
click at [572, 322] on span "OK" at bounding box center [566, 318] width 13 height 15
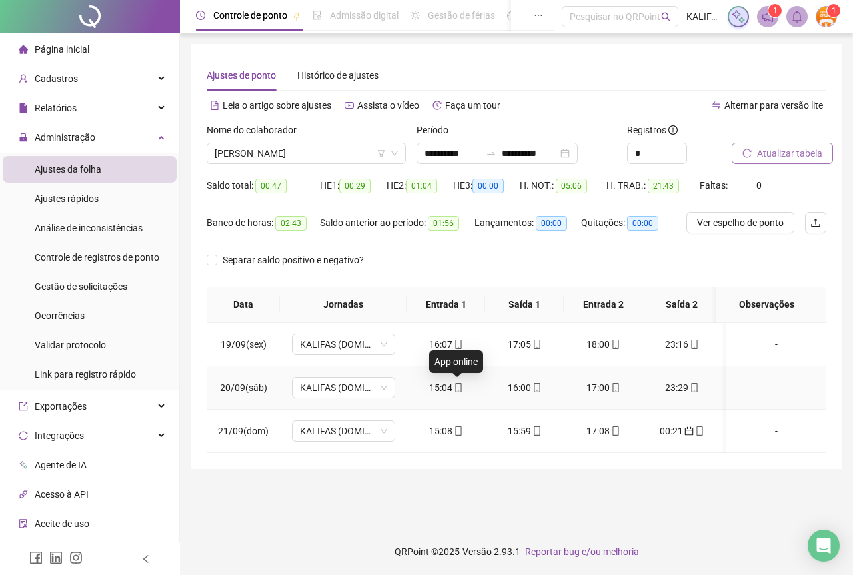
click at [456, 386] on icon "mobile" at bounding box center [458, 387] width 9 height 9
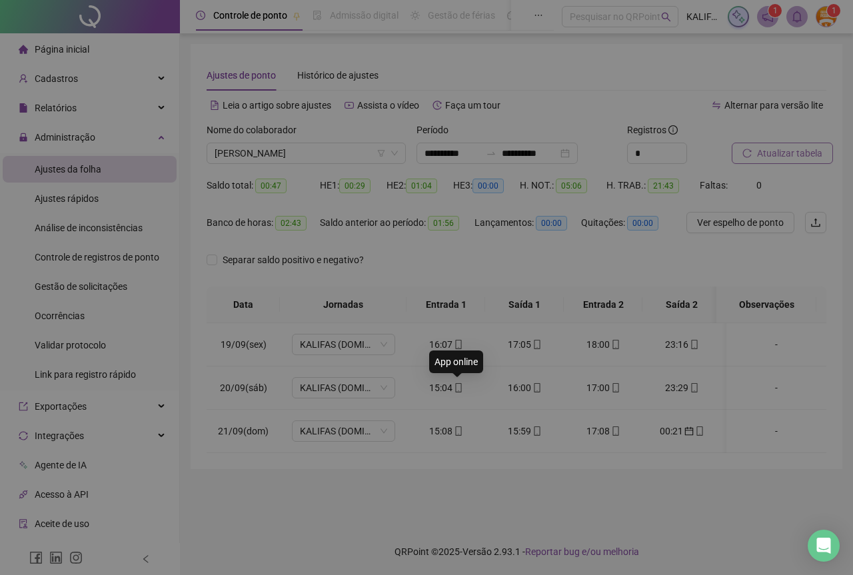
type input "**********"
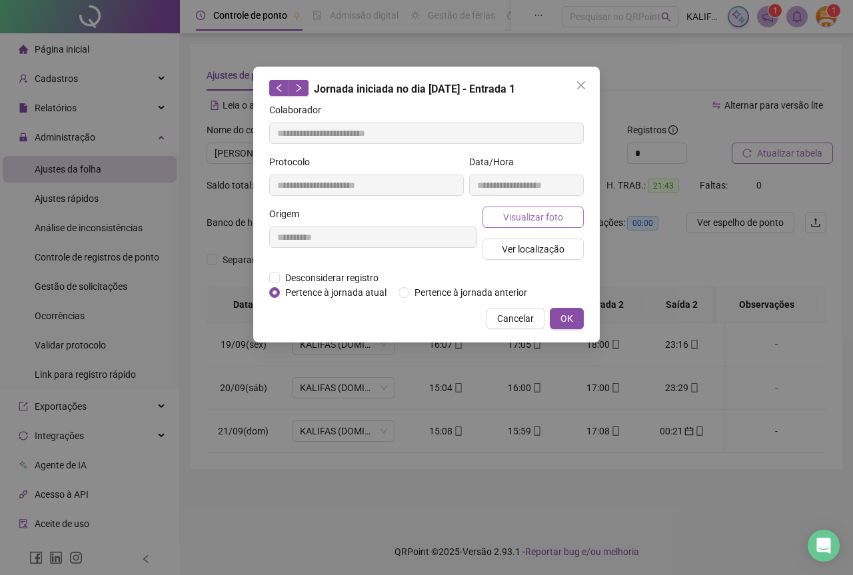
click at [525, 219] on span "Visualizar foto" at bounding box center [533, 217] width 60 height 15
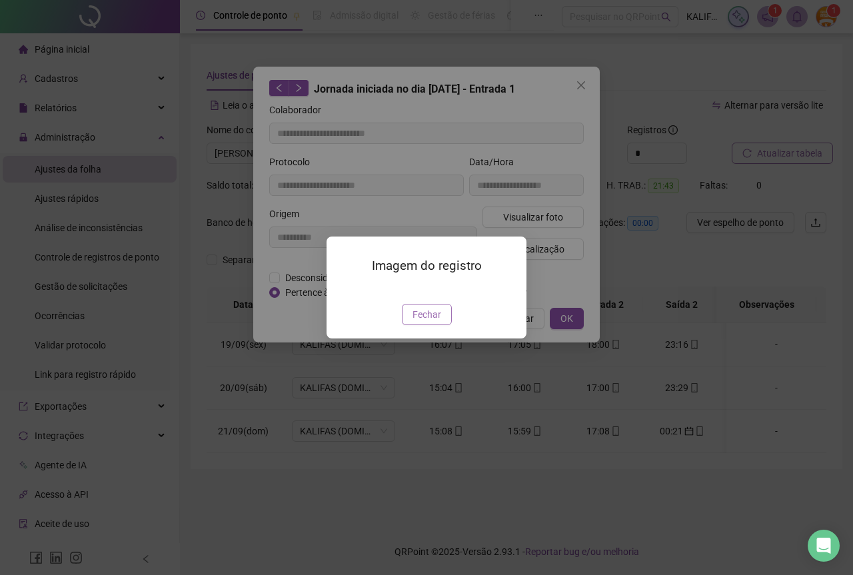
click at [434, 322] on span "Fechar" at bounding box center [426, 314] width 29 height 15
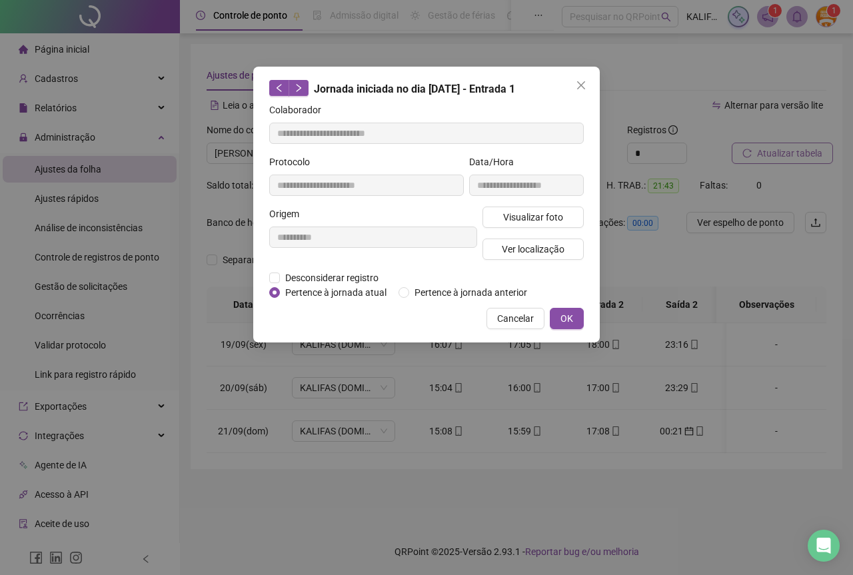
click at [554, 309] on button "OK" at bounding box center [567, 318] width 34 height 21
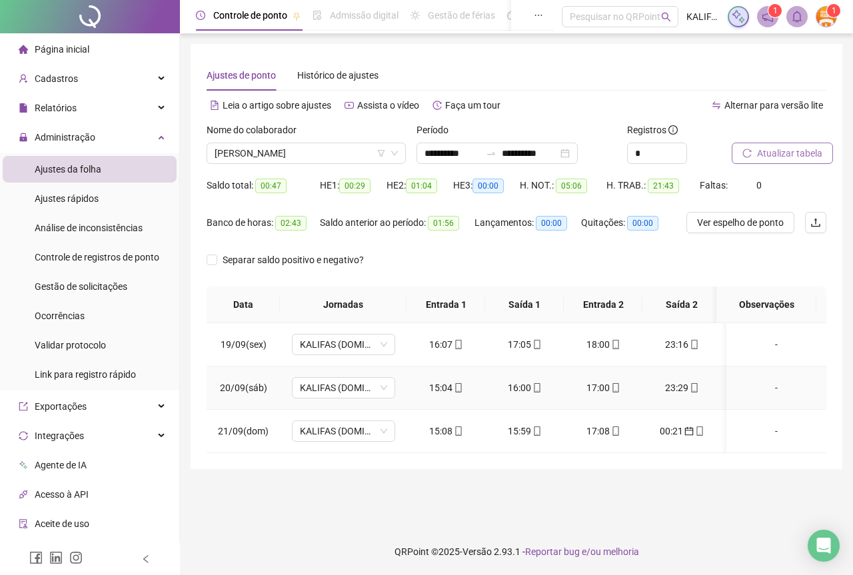
click at [517, 388] on div "16:00" at bounding box center [524, 387] width 57 height 15
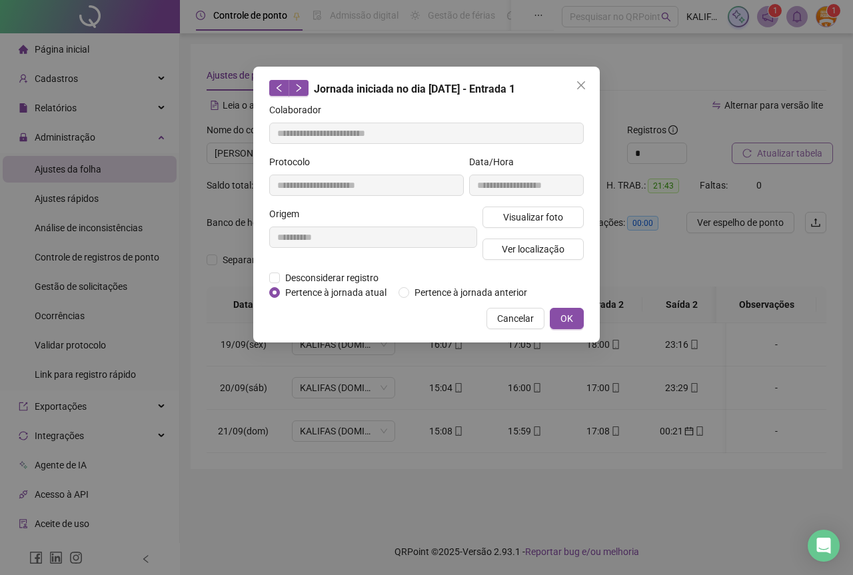
type input "**********"
click at [544, 223] on span "Visualizar foto" at bounding box center [533, 217] width 60 height 15
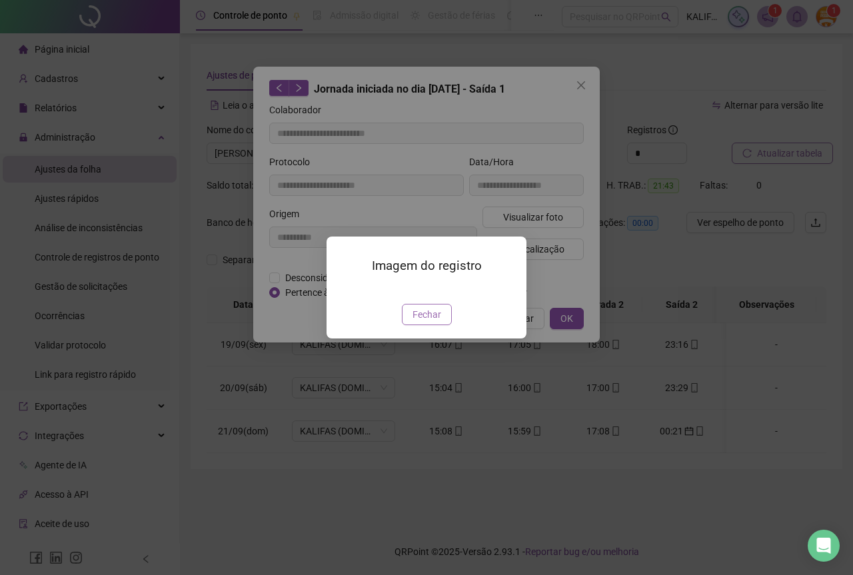
click at [424, 322] on span "Fechar" at bounding box center [426, 314] width 29 height 15
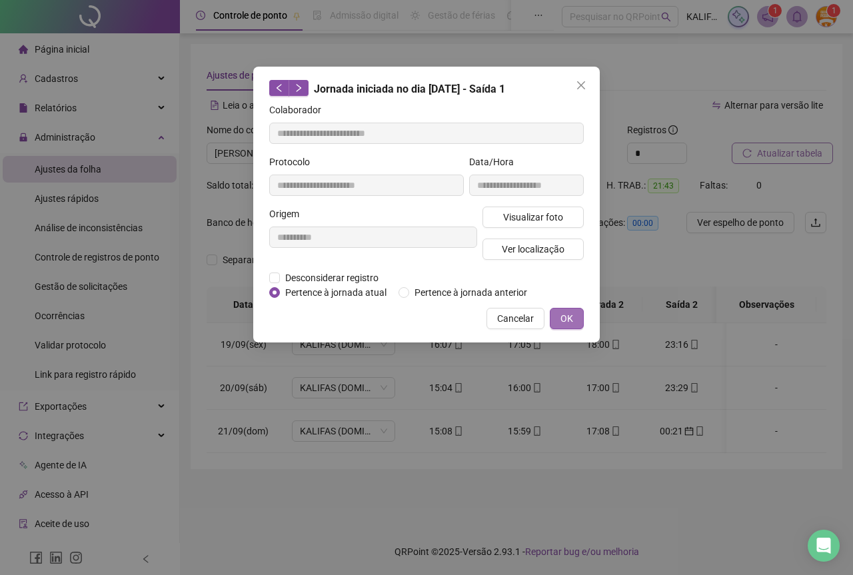
click at [570, 320] on span "OK" at bounding box center [566, 318] width 13 height 15
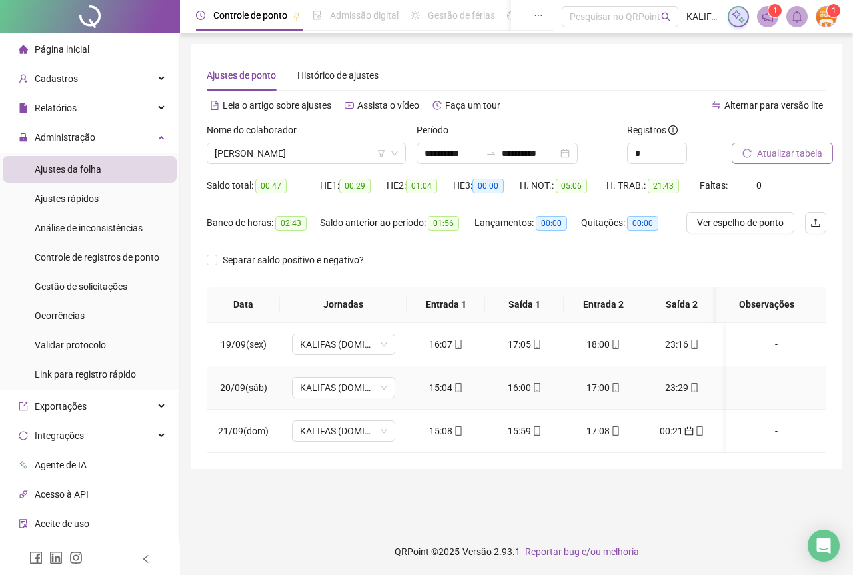
click at [611, 384] on icon "mobile" at bounding box center [615, 387] width 9 height 9
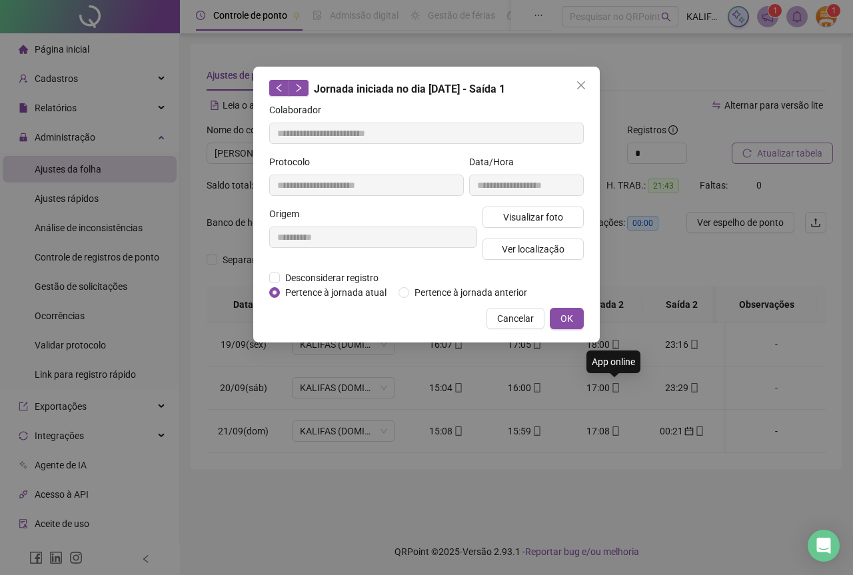
type input "**********"
click at [560, 217] on span "Visualizar foto" at bounding box center [533, 217] width 60 height 15
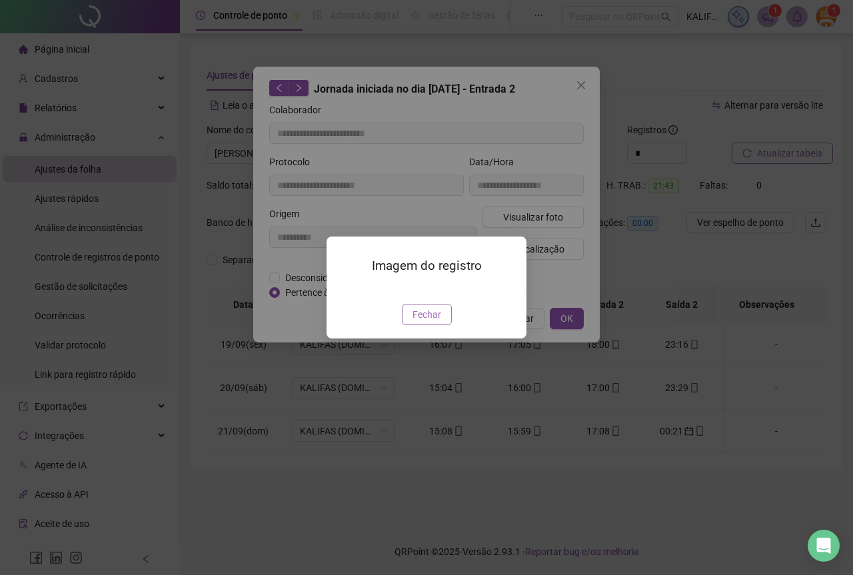
click at [429, 325] on button "Fechar" at bounding box center [427, 314] width 50 height 21
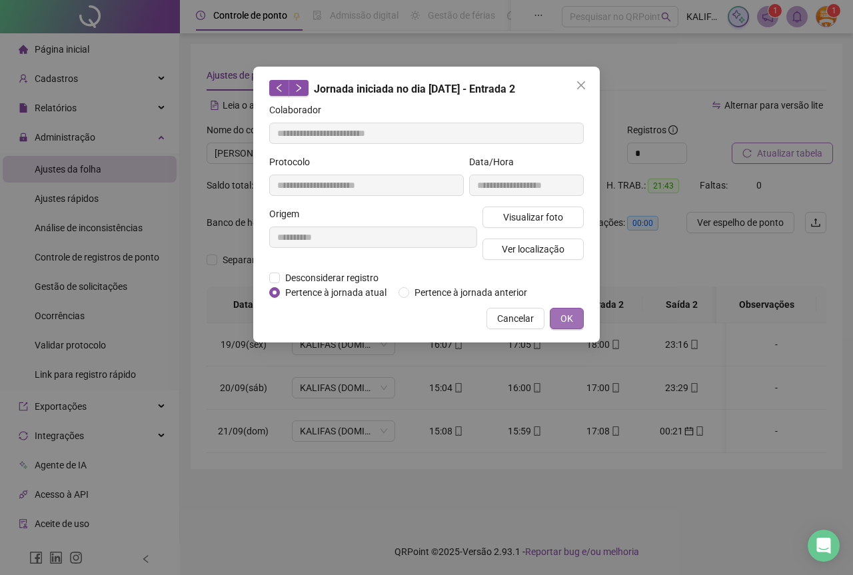
click at [562, 311] on span "OK" at bounding box center [566, 318] width 13 height 15
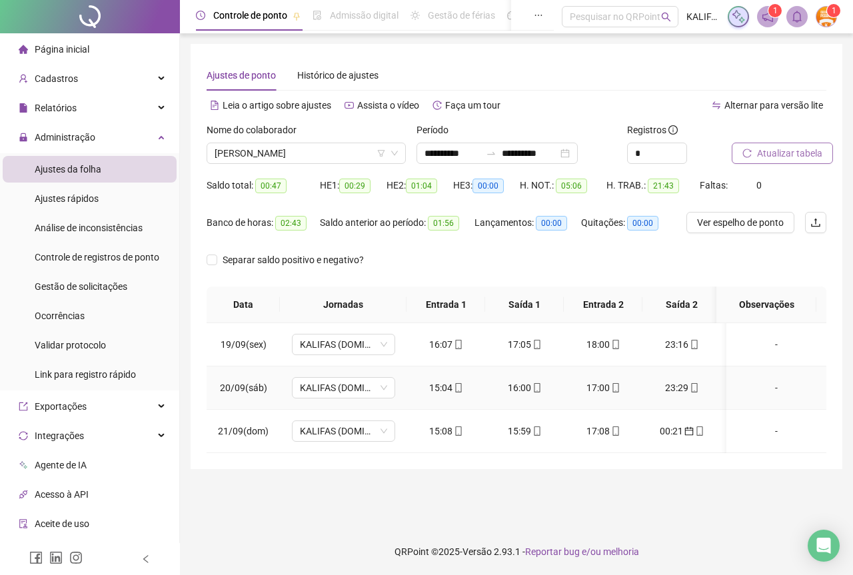
click at [675, 383] on div "23:29" at bounding box center [681, 387] width 57 height 15
type input "**********"
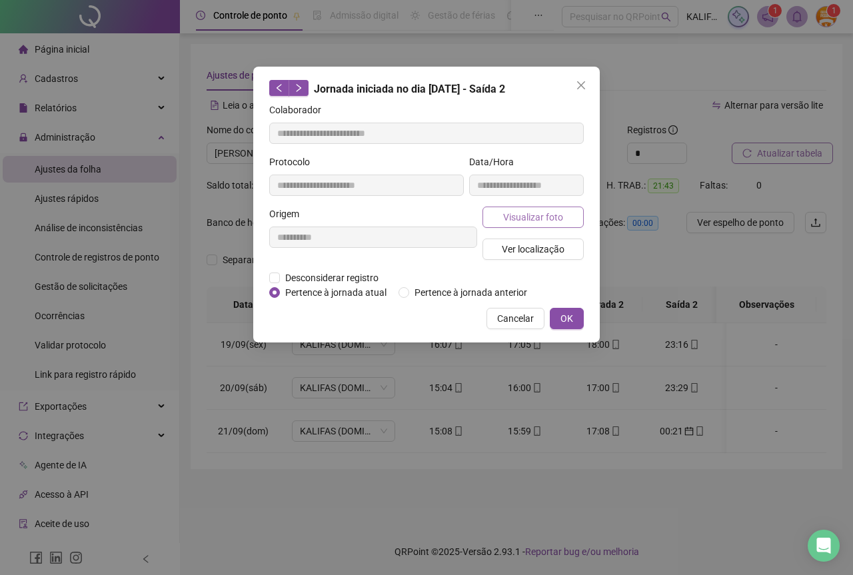
click at [556, 207] on button "Visualizar foto" at bounding box center [532, 217] width 101 height 21
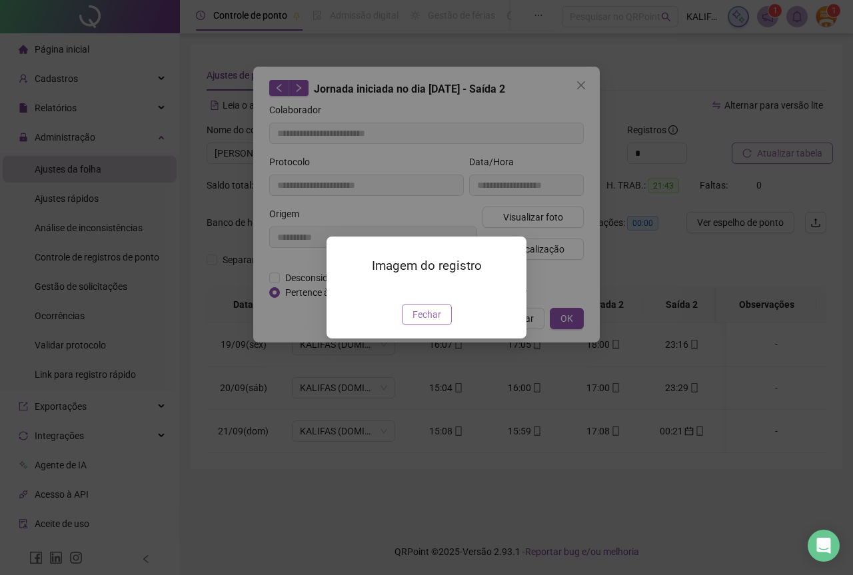
click at [430, 322] on span "Fechar" at bounding box center [426, 314] width 29 height 15
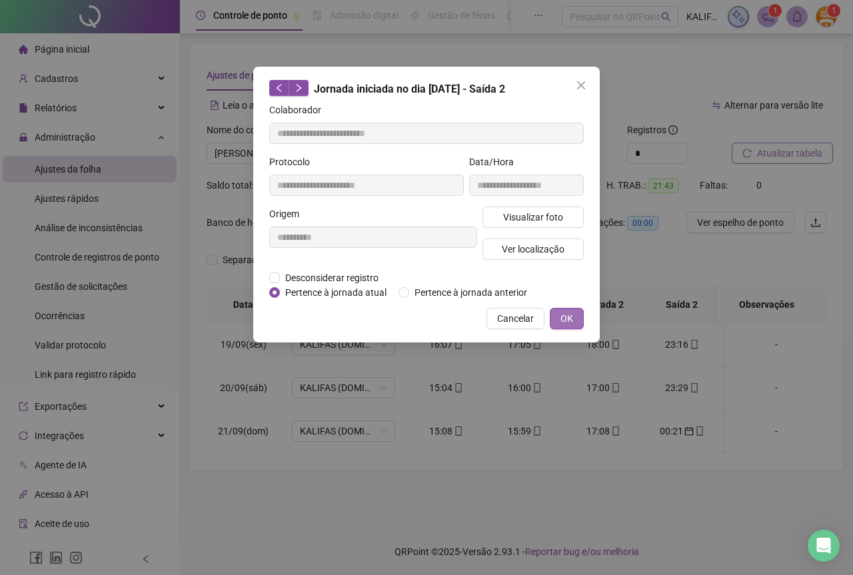
drag, startPoint x: 570, startPoint y: 323, endPoint x: 480, endPoint y: 389, distance: 111.5
click at [566, 324] on span "OK" at bounding box center [566, 318] width 13 height 15
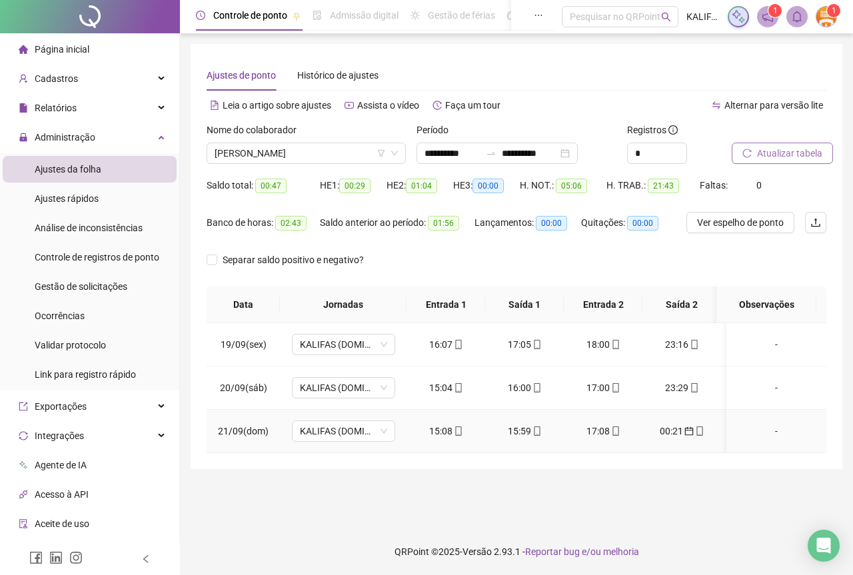
click at [452, 428] on span "mobile" at bounding box center [457, 430] width 11 height 9
type input "**********"
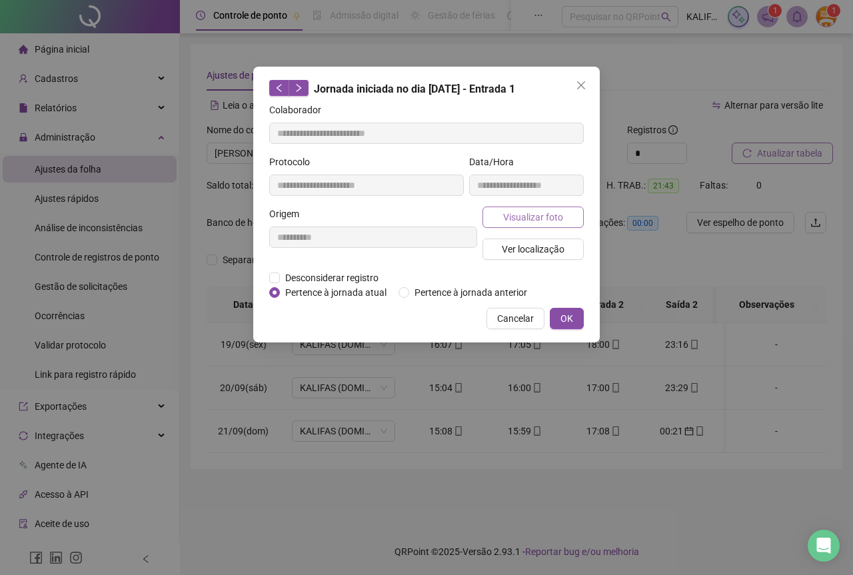
click at [524, 218] on span "Visualizar foto" at bounding box center [533, 217] width 60 height 15
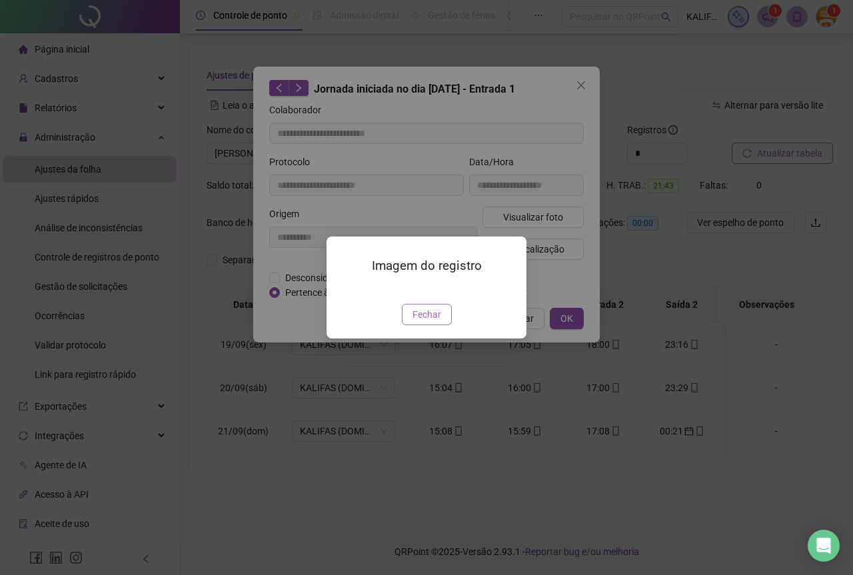
click at [412, 322] on span "Fechar" at bounding box center [426, 314] width 29 height 15
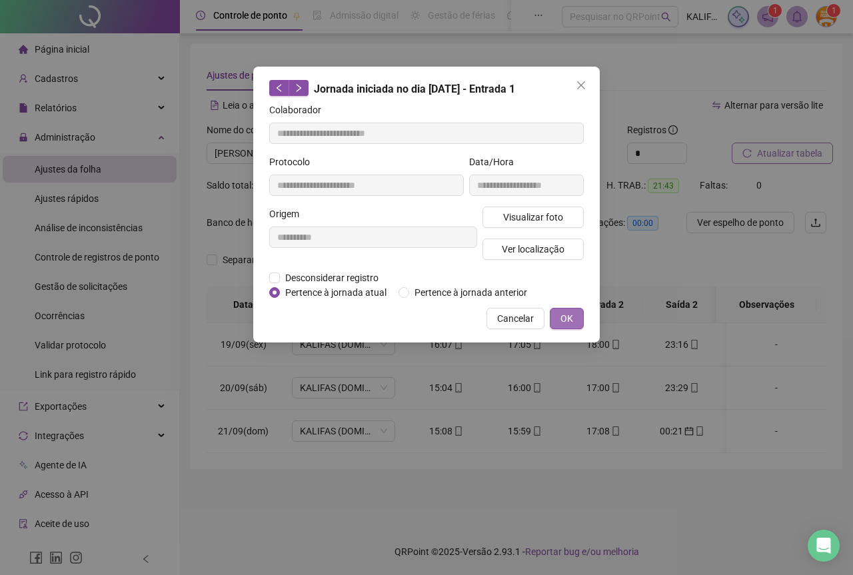
click at [554, 323] on button "OK" at bounding box center [567, 318] width 34 height 21
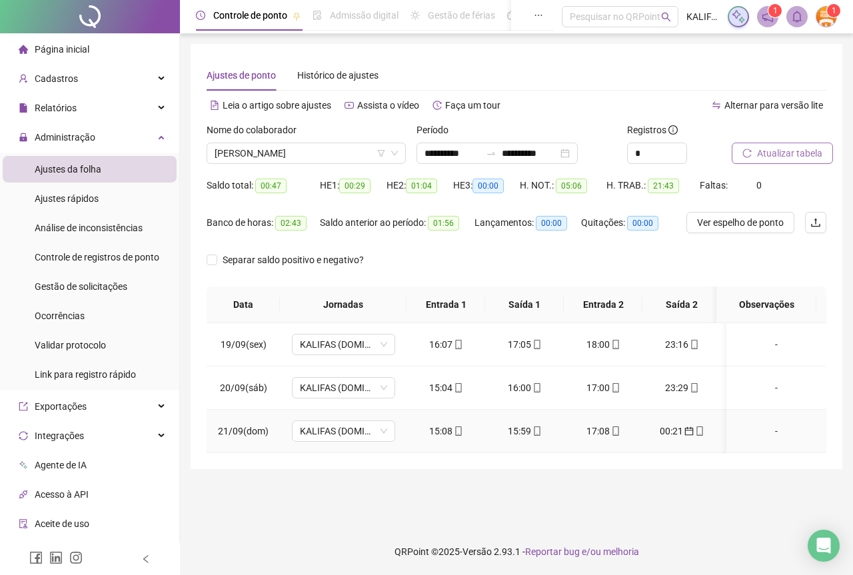
click at [521, 428] on div "15:59" at bounding box center [524, 431] width 57 height 15
type input "**********"
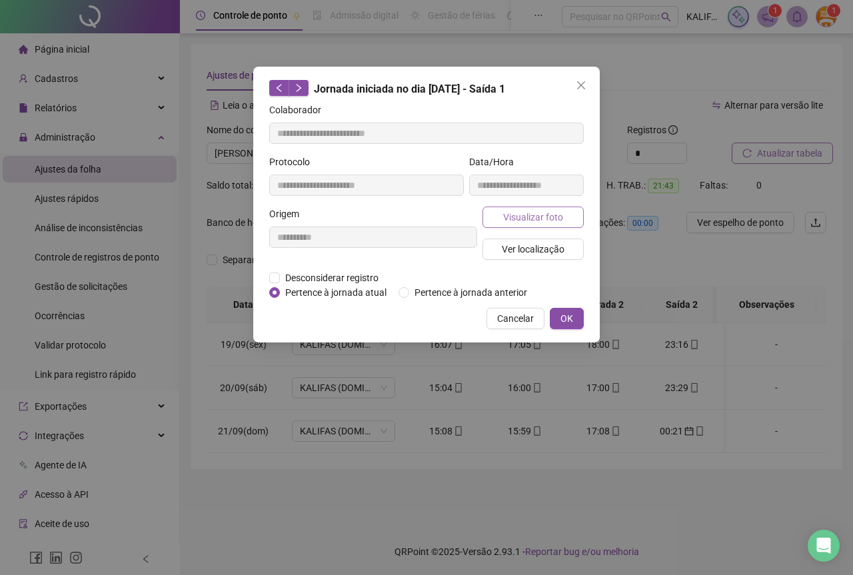
click at [542, 223] on span "Visualizar foto" at bounding box center [533, 217] width 60 height 15
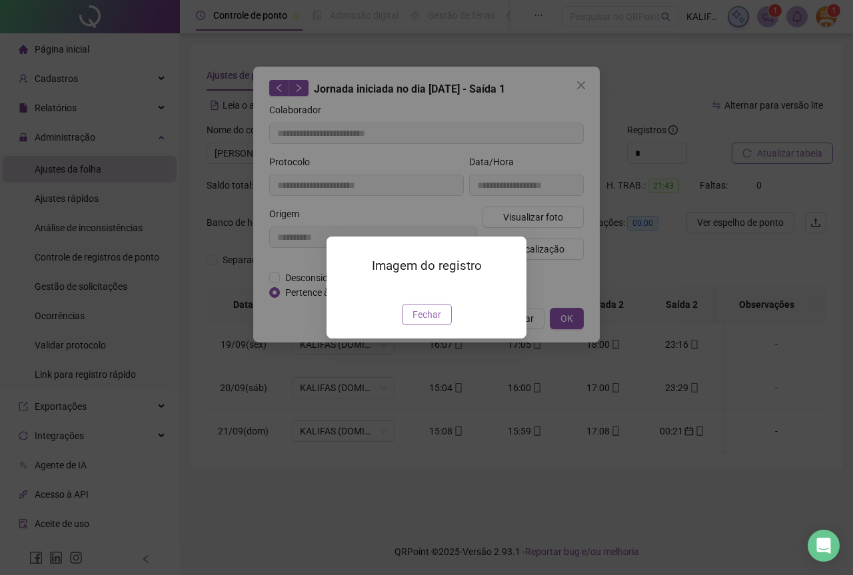
click at [429, 322] on span "Fechar" at bounding box center [426, 314] width 29 height 15
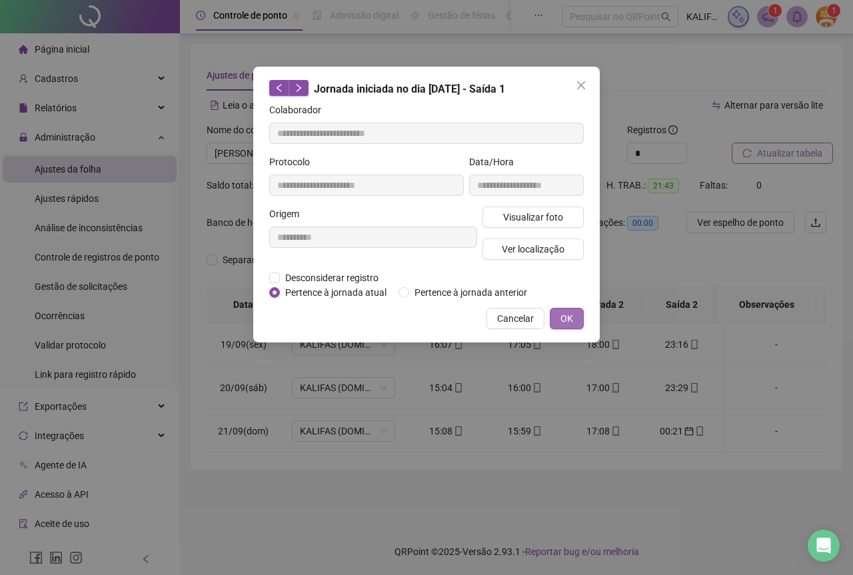
click at [560, 323] on span "OK" at bounding box center [566, 318] width 13 height 15
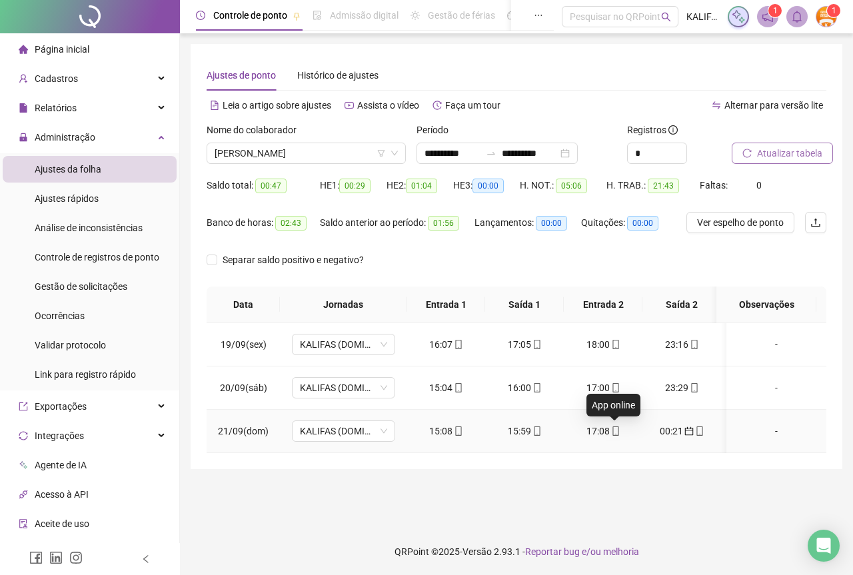
click at [610, 436] on span at bounding box center [615, 431] width 11 height 11
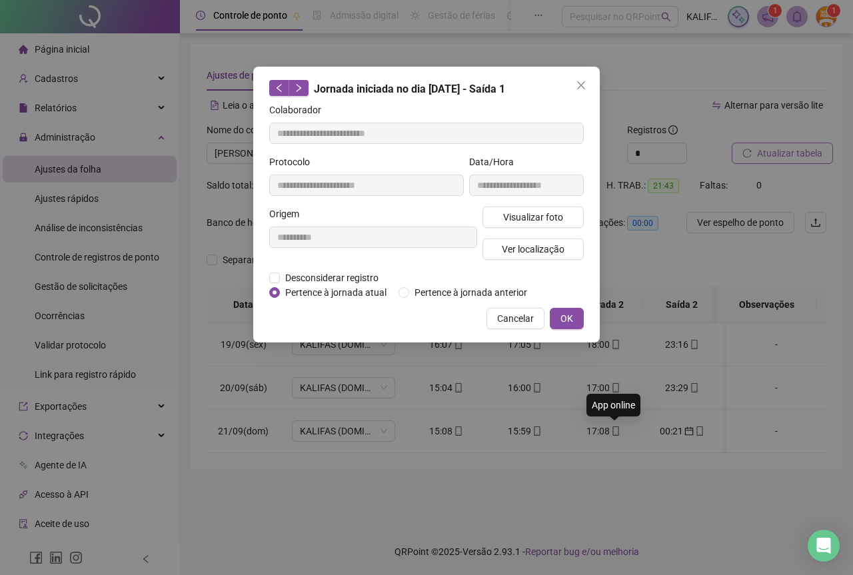
type input "**********"
click at [545, 228] on div "Visualizar foto Ver localização" at bounding box center [533, 239] width 107 height 64
click at [542, 220] on span "Visualizar foto" at bounding box center [533, 217] width 60 height 15
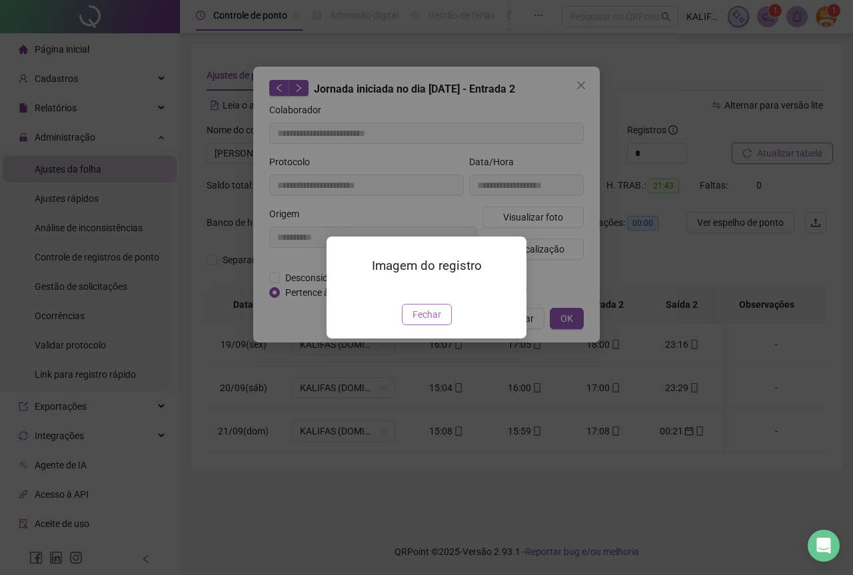
click at [428, 322] on span "Fechar" at bounding box center [426, 314] width 29 height 15
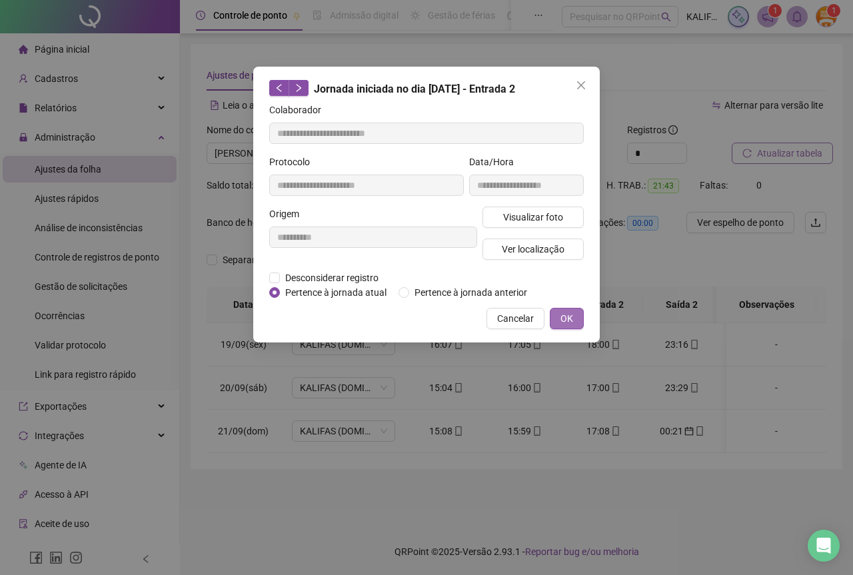
click at [572, 318] on span "OK" at bounding box center [566, 318] width 13 height 15
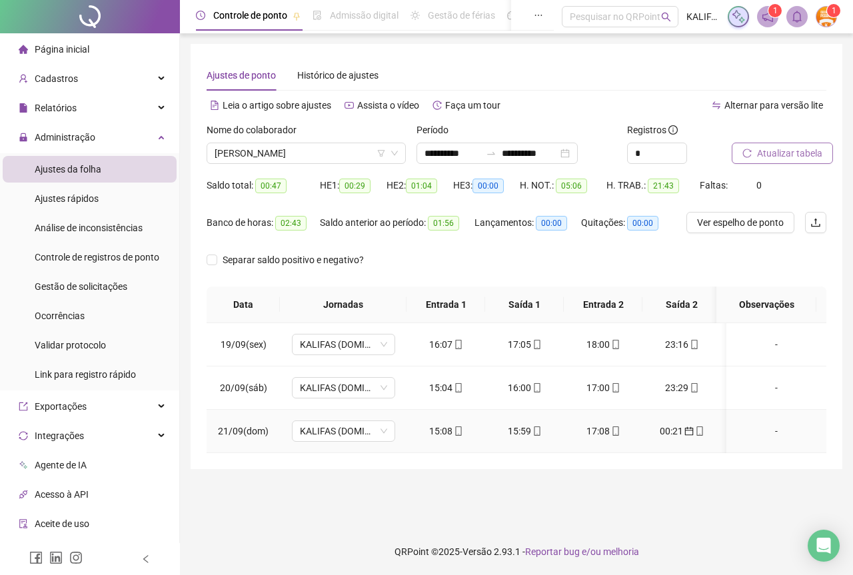
click at [703, 433] on icon "mobile" at bounding box center [699, 430] width 9 height 9
type input "**********"
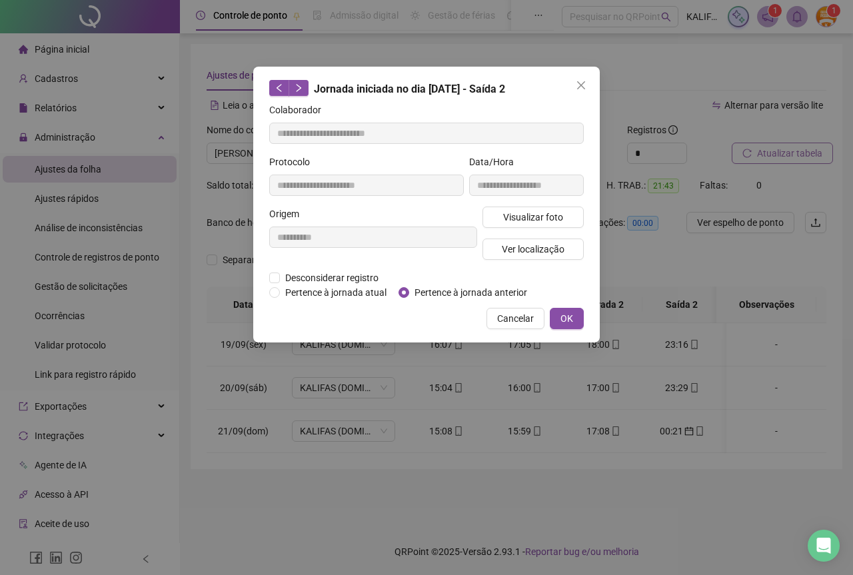
drag, startPoint x: 526, startPoint y: 218, endPoint x: 518, endPoint y: 227, distance: 12.7
click at [526, 220] on span "Visualizar foto" at bounding box center [533, 217] width 60 height 15
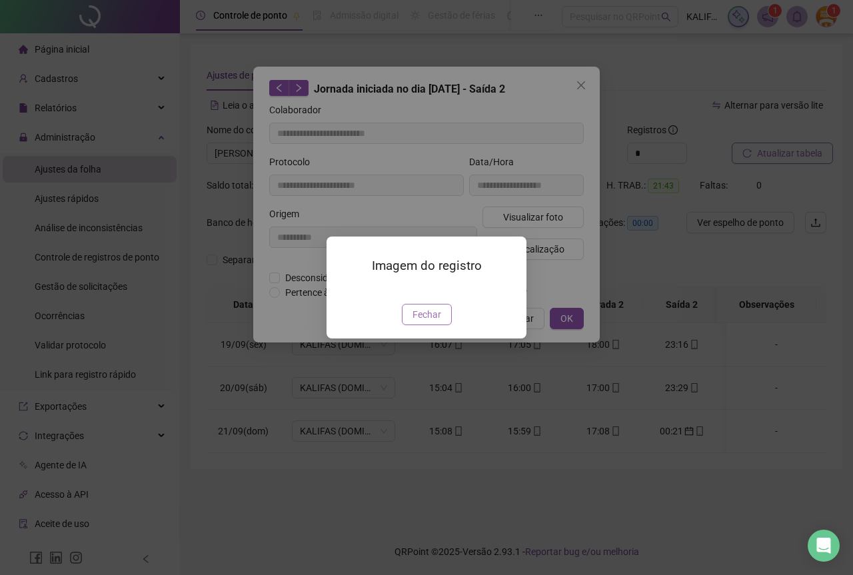
click at [420, 322] on span "Fechar" at bounding box center [426, 314] width 29 height 15
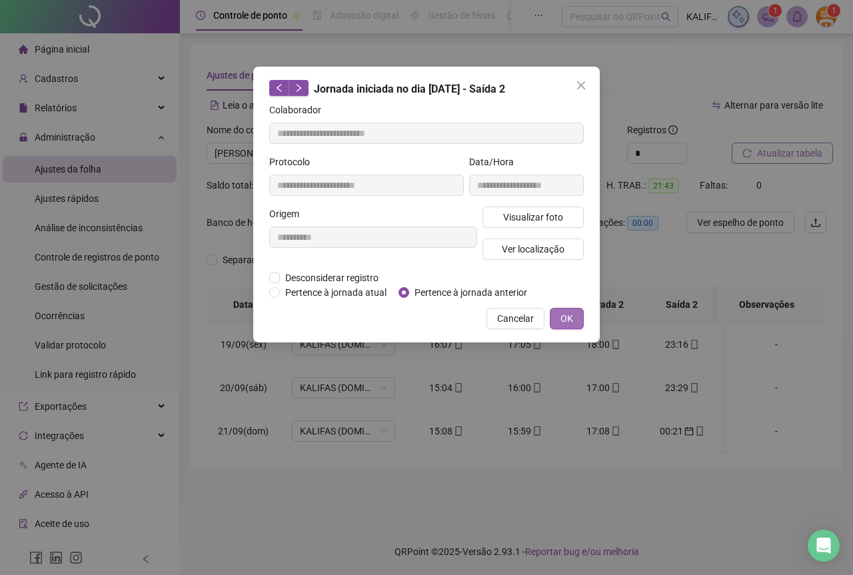
click at [575, 315] on button "OK" at bounding box center [567, 318] width 34 height 21
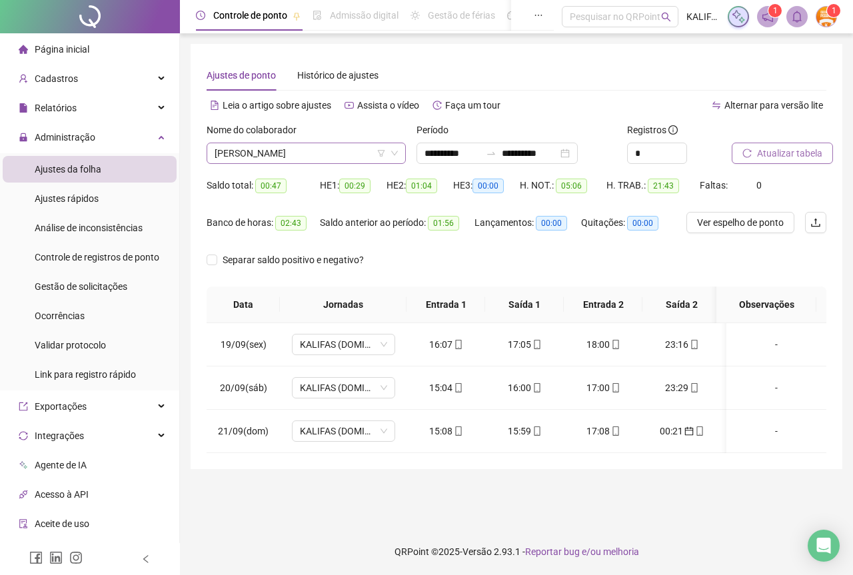
click at [306, 155] on span "[PERSON_NAME]" at bounding box center [306, 153] width 183 height 20
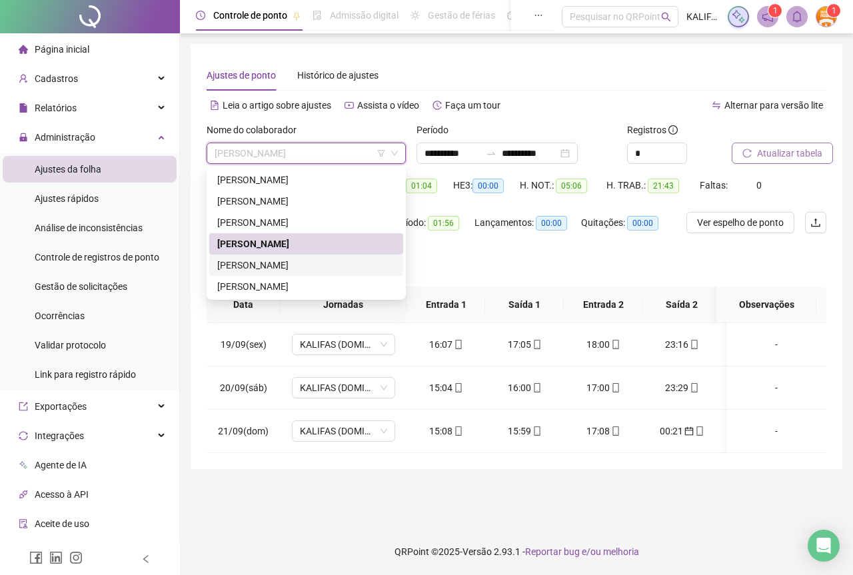
click at [314, 264] on div "[PERSON_NAME]" at bounding box center [306, 265] width 178 height 15
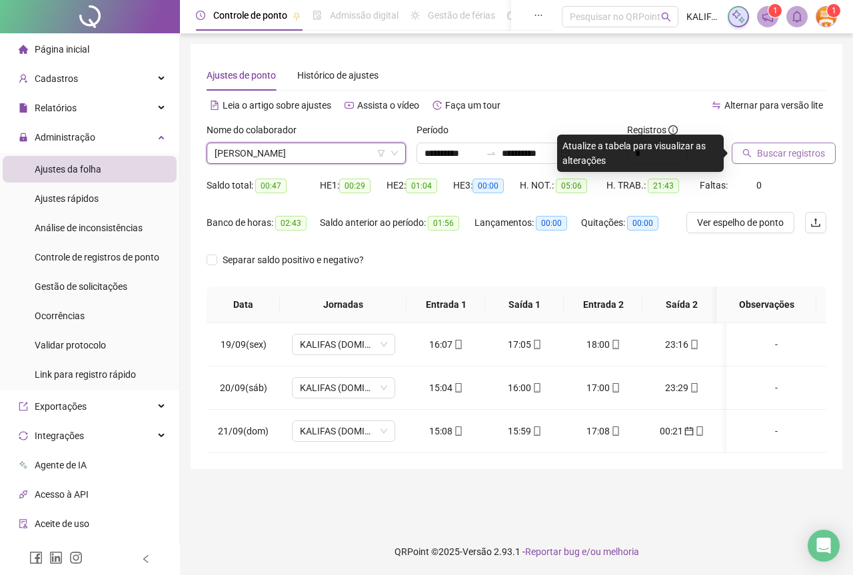
click at [745, 150] on icon "search" at bounding box center [747, 153] width 9 height 9
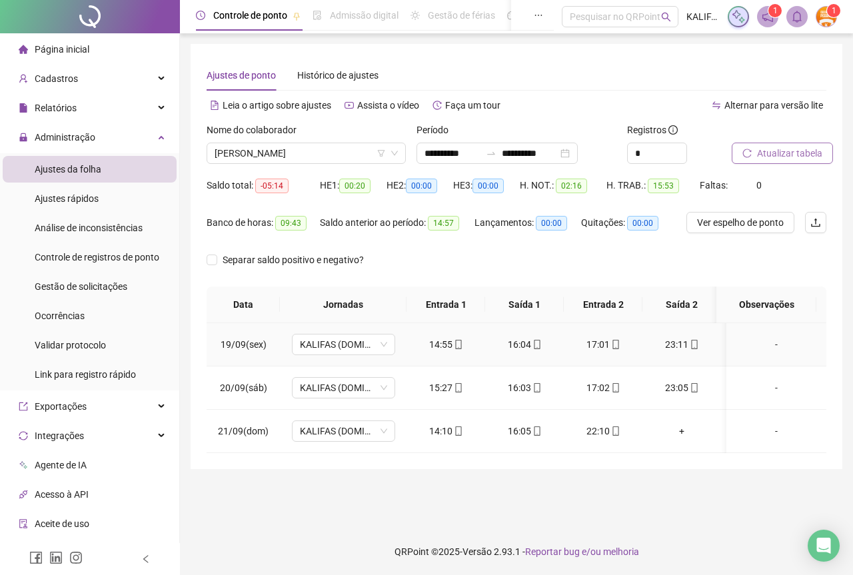
click at [446, 344] on div "14:55" at bounding box center [445, 344] width 57 height 15
type input "**********"
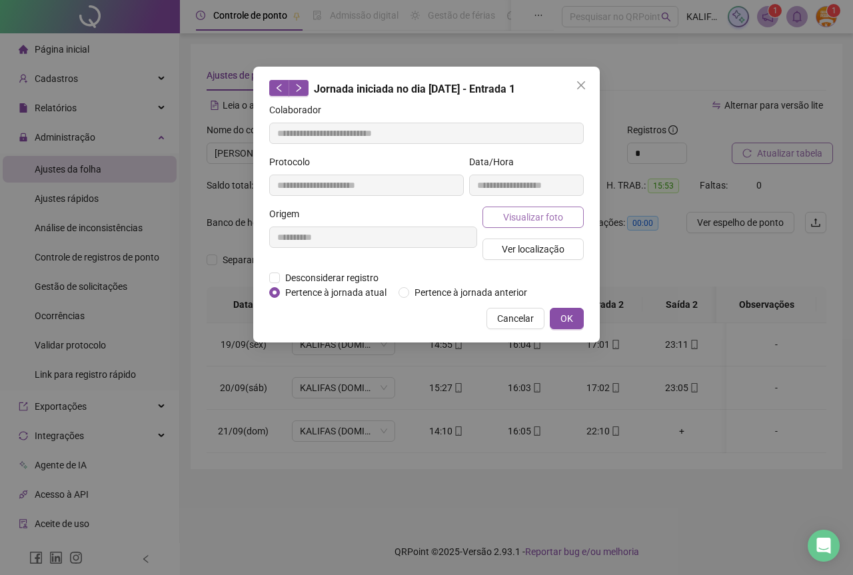
click at [509, 219] on span "Visualizar foto" at bounding box center [533, 217] width 60 height 15
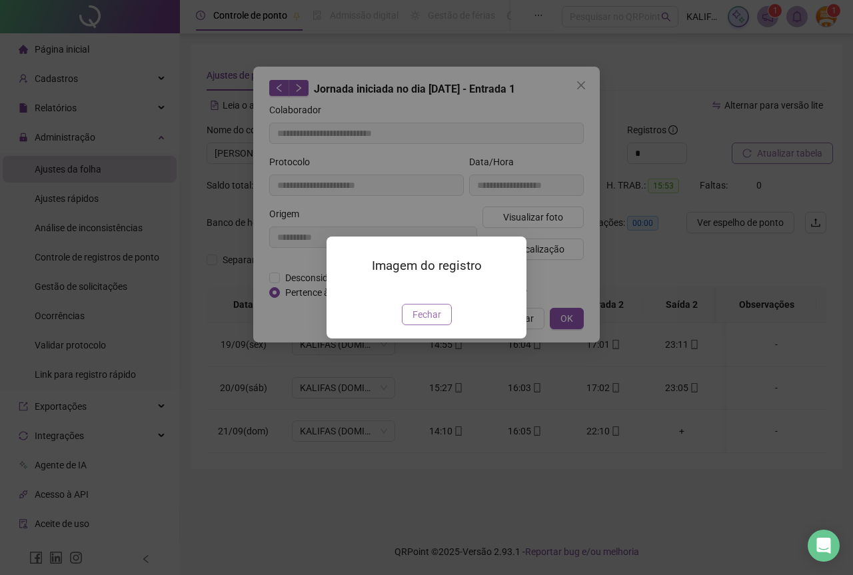
click at [430, 322] on span "Fechar" at bounding box center [426, 314] width 29 height 15
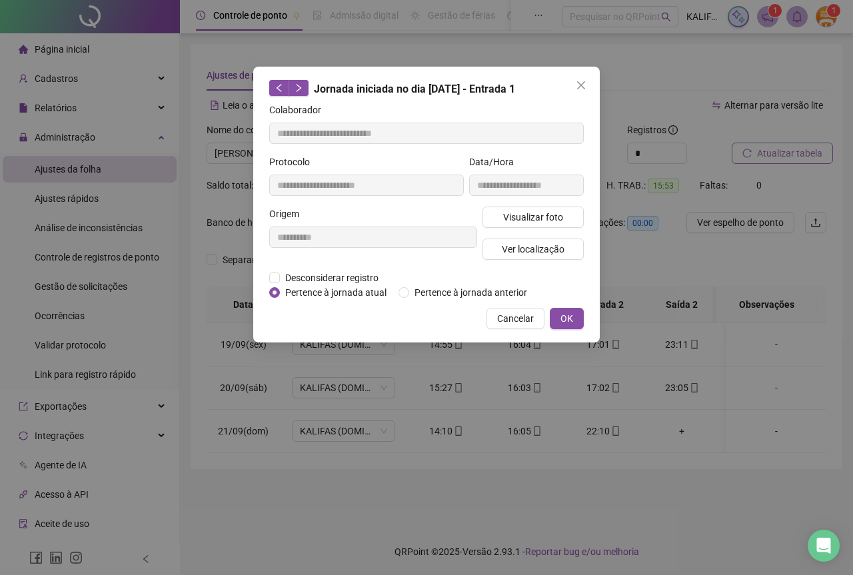
click at [585, 318] on div "**********" at bounding box center [426, 205] width 346 height 276
click at [573, 320] on button "OK" at bounding box center [567, 318] width 34 height 21
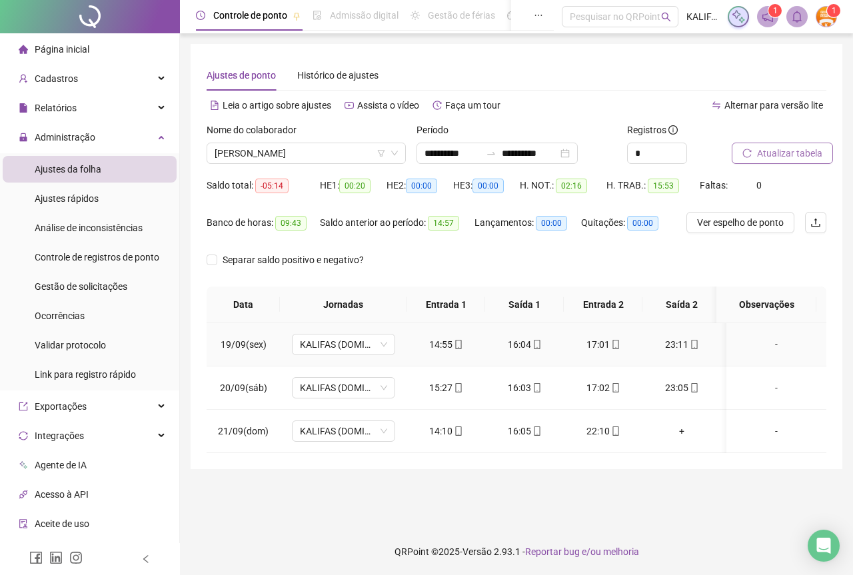
click at [531, 346] on span "mobile" at bounding box center [536, 344] width 11 height 9
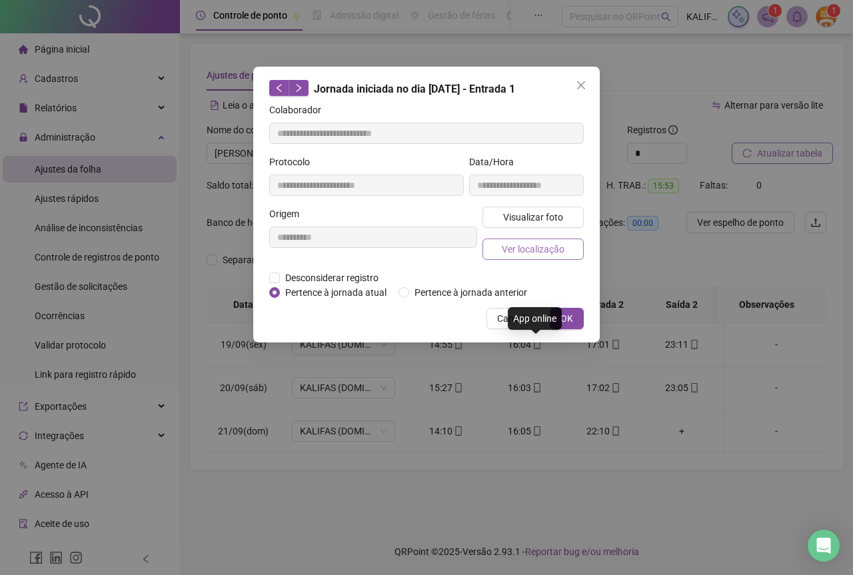
type input "**********"
click at [548, 213] on span "Visualizar foto" at bounding box center [533, 217] width 60 height 15
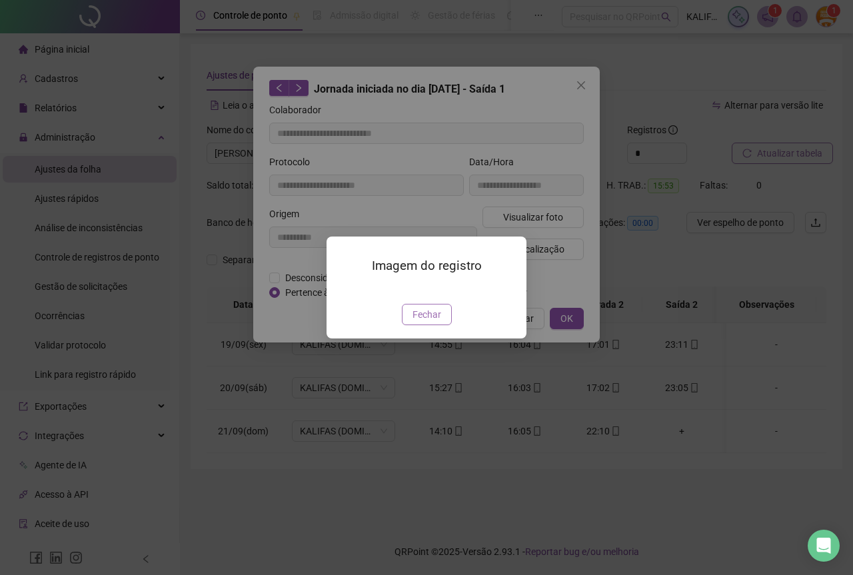
click at [433, 322] on span "Fechar" at bounding box center [426, 314] width 29 height 15
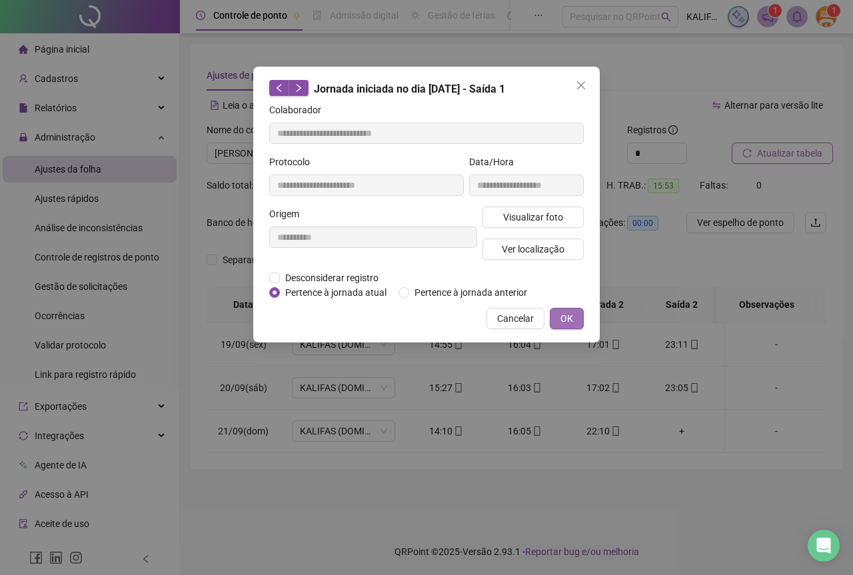
click at [566, 324] on span "OK" at bounding box center [566, 318] width 13 height 15
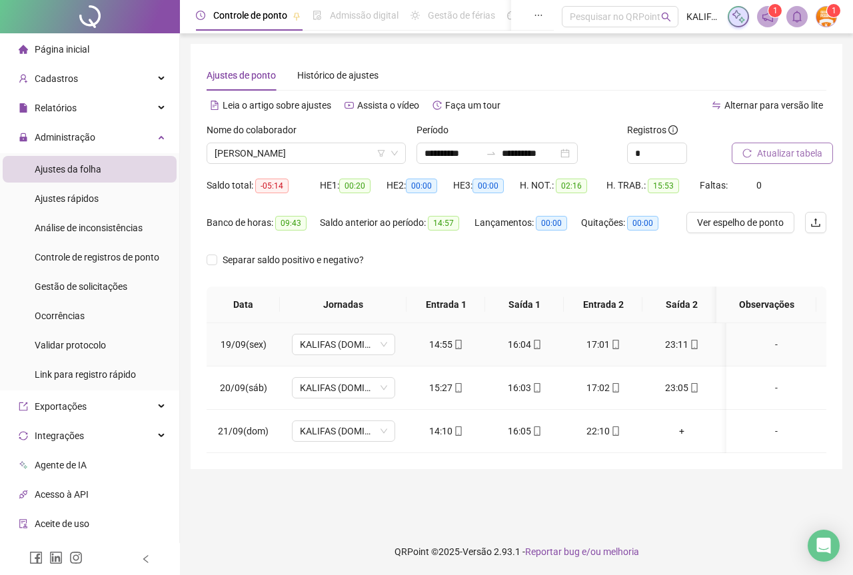
click at [602, 338] on div "17:01" at bounding box center [602, 344] width 57 height 15
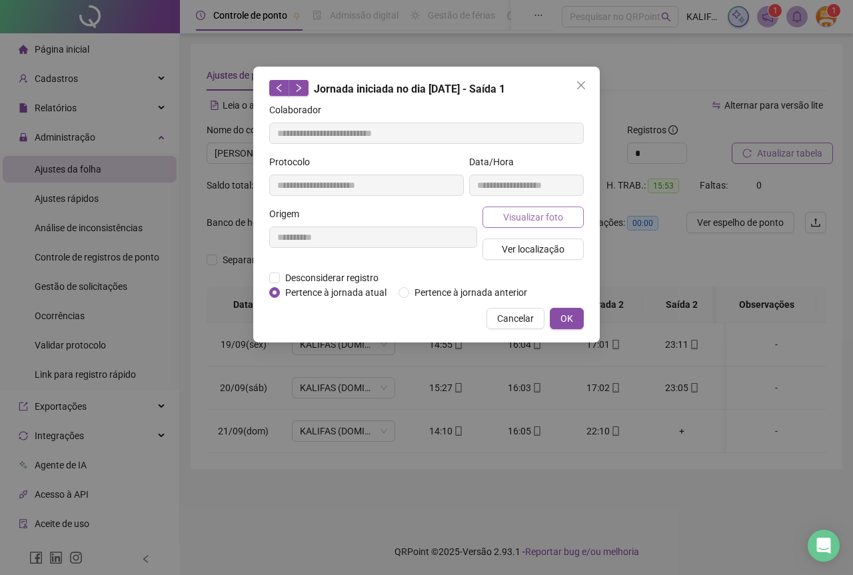
type input "**********"
click at [528, 218] on span "Visualizar foto" at bounding box center [533, 217] width 60 height 15
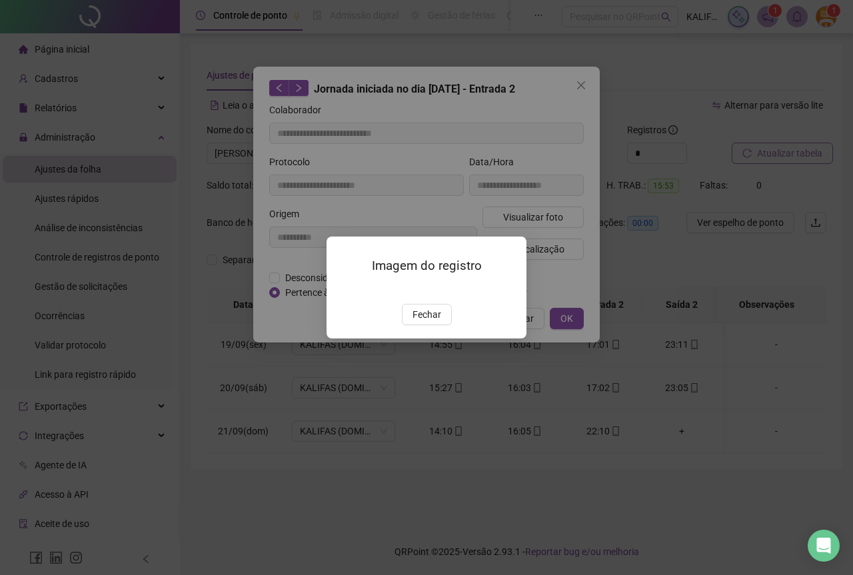
click at [428, 322] on span "Fechar" at bounding box center [426, 314] width 29 height 15
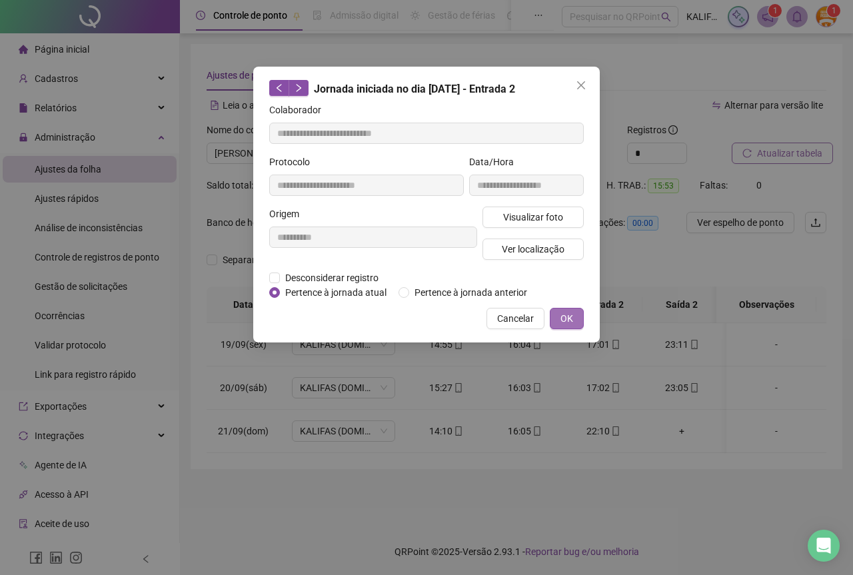
click at [568, 323] on span "OK" at bounding box center [566, 318] width 13 height 15
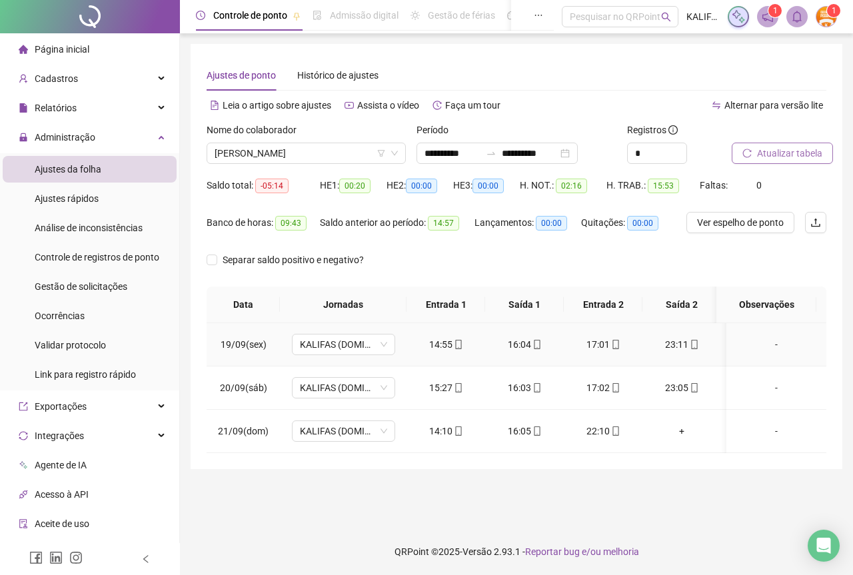
click at [676, 340] on div "23:11" at bounding box center [681, 344] width 57 height 15
type input "**********"
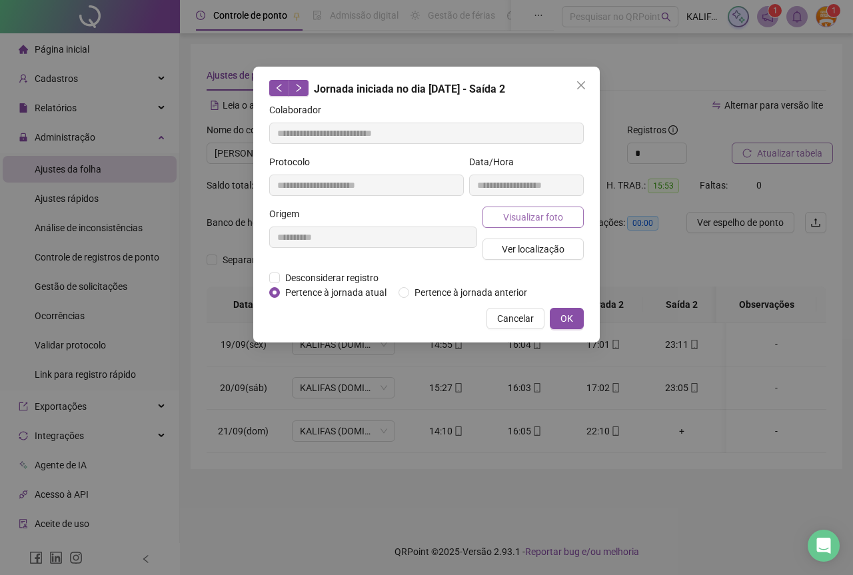
click at [552, 210] on span "Visualizar foto" at bounding box center [533, 217] width 60 height 15
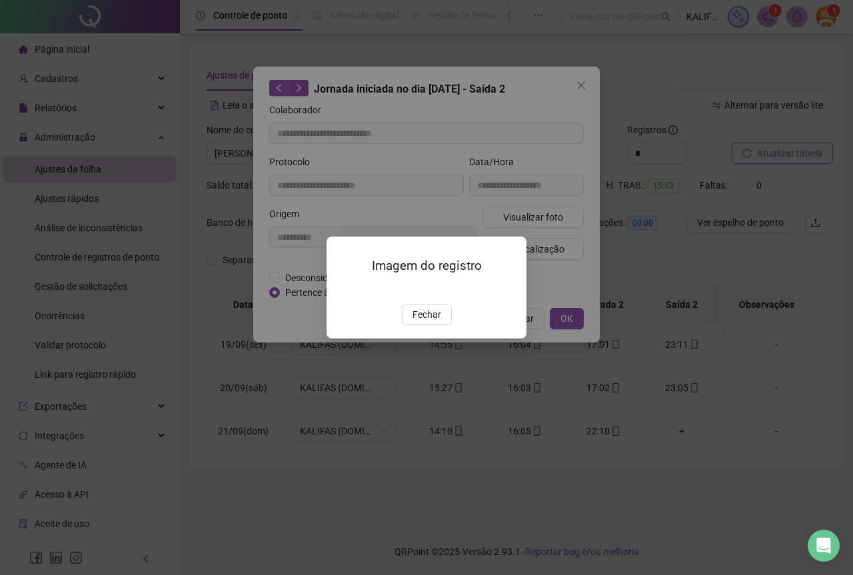
drag, startPoint x: 430, startPoint y: 391, endPoint x: 448, endPoint y: 393, distance: 18.1
click at [431, 322] on span "Fechar" at bounding box center [426, 314] width 29 height 15
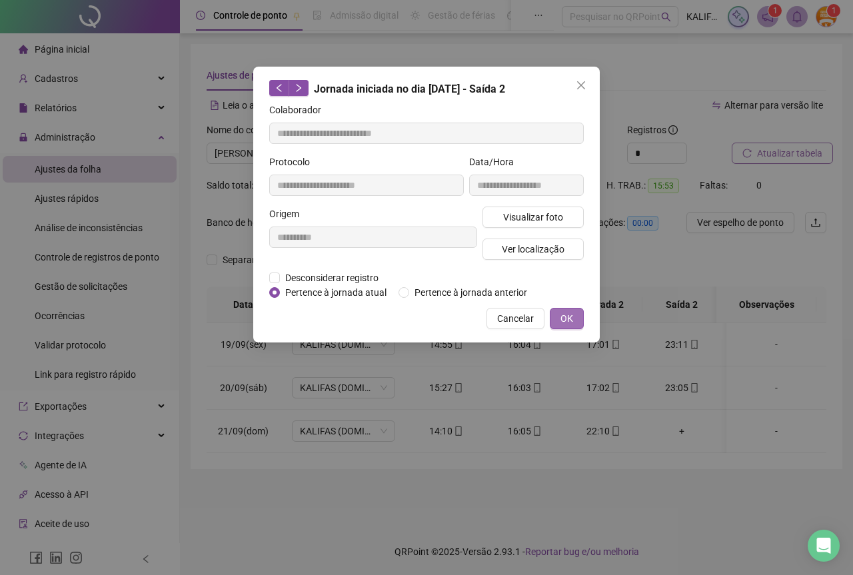
click at [553, 318] on button "OK" at bounding box center [567, 318] width 34 height 21
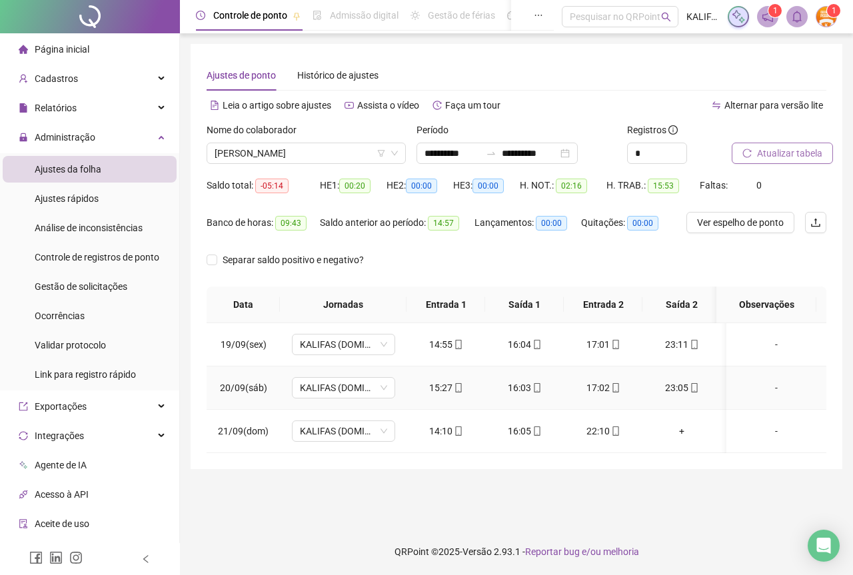
click at [452, 384] on span "mobile" at bounding box center [457, 387] width 11 height 9
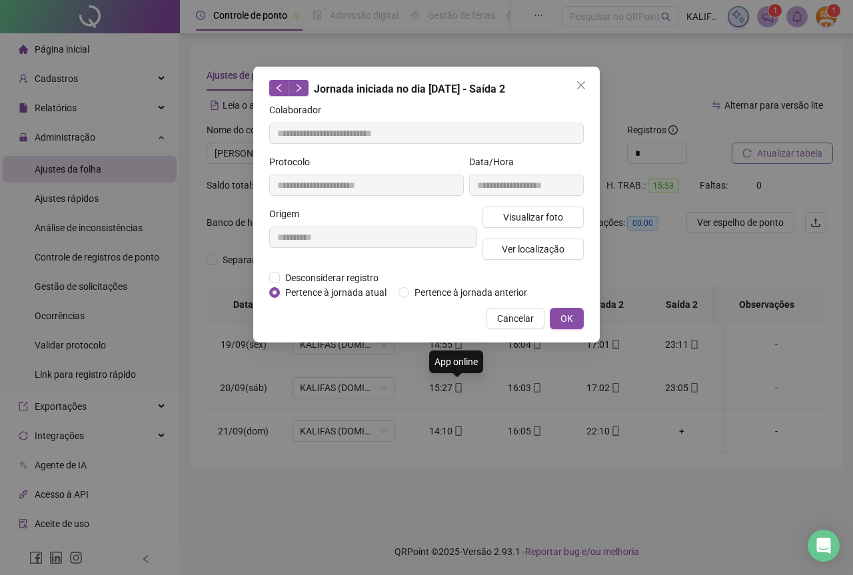
type input "**********"
click at [530, 216] on span "Visualizar foto" at bounding box center [533, 217] width 60 height 15
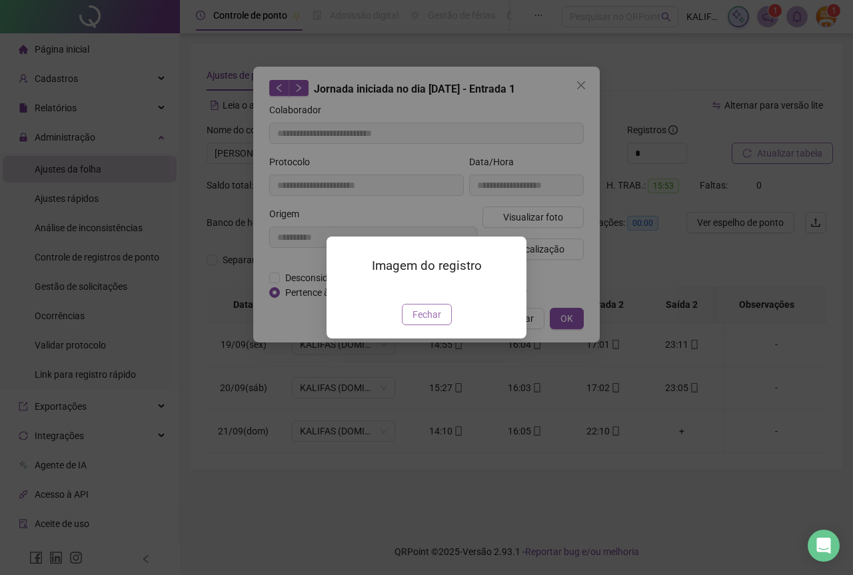
click at [416, 322] on span "Fechar" at bounding box center [426, 314] width 29 height 15
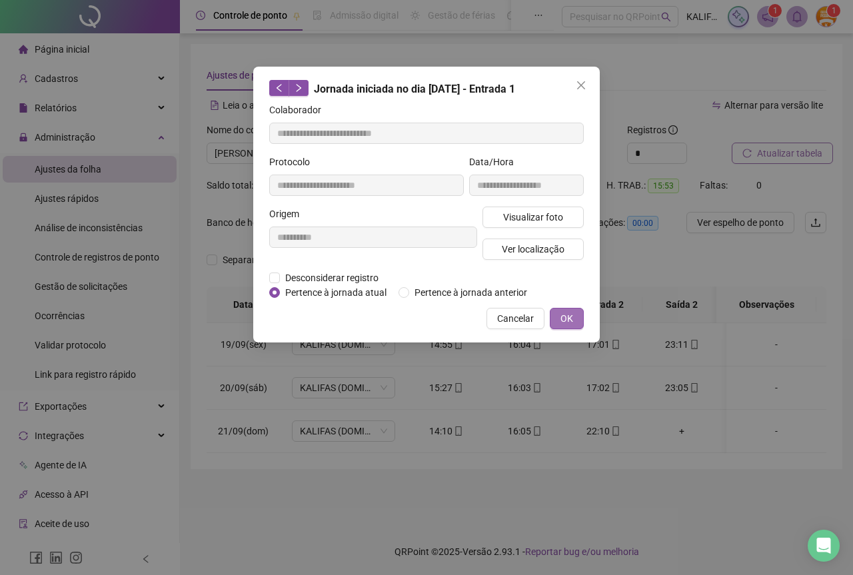
click at [560, 326] on button "OK" at bounding box center [567, 318] width 34 height 21
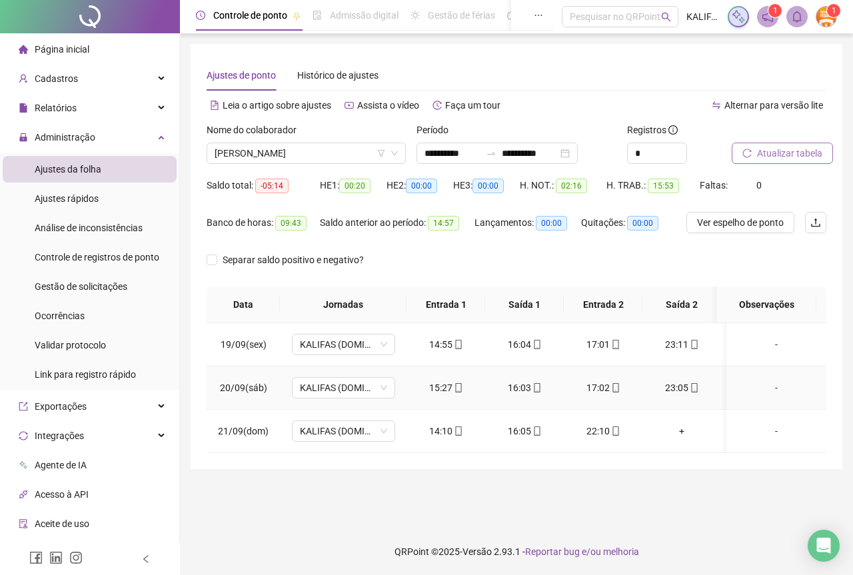
click at [534, 387] on icon "mobile" at bounding box center [536, 387] width 9 height 9
type input "**********"
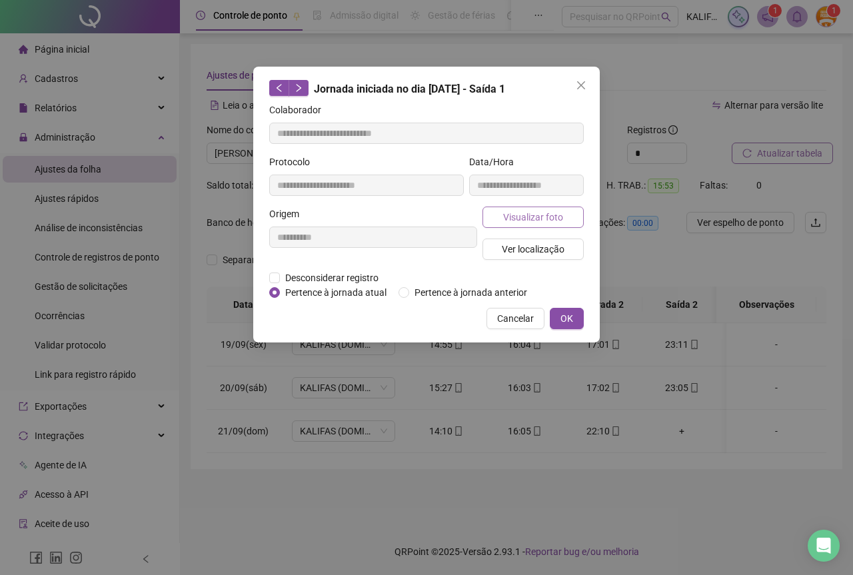
click at [550, 220] on span "Visualizar foto" at bounding box center [533, 217] width 60 height 15
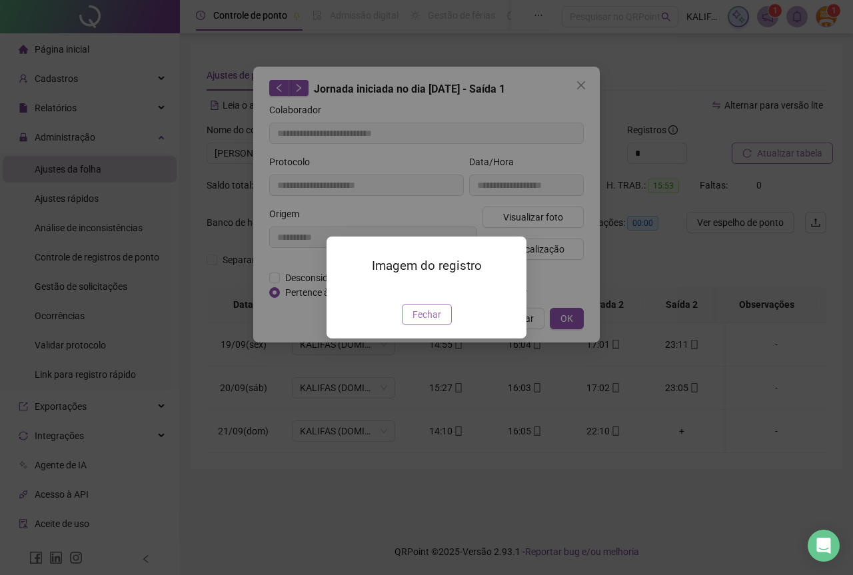
click at [424, 322] on span "Fechar" at bounding box center [426, 314] width 29 height 15
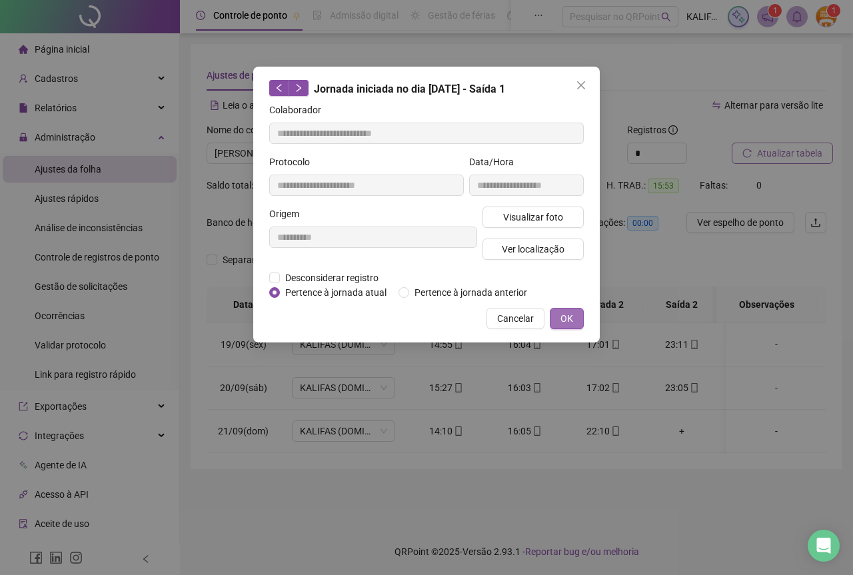
click at [567, 317] on span "OK" at bounding box center [566, 318] width 13 height 15
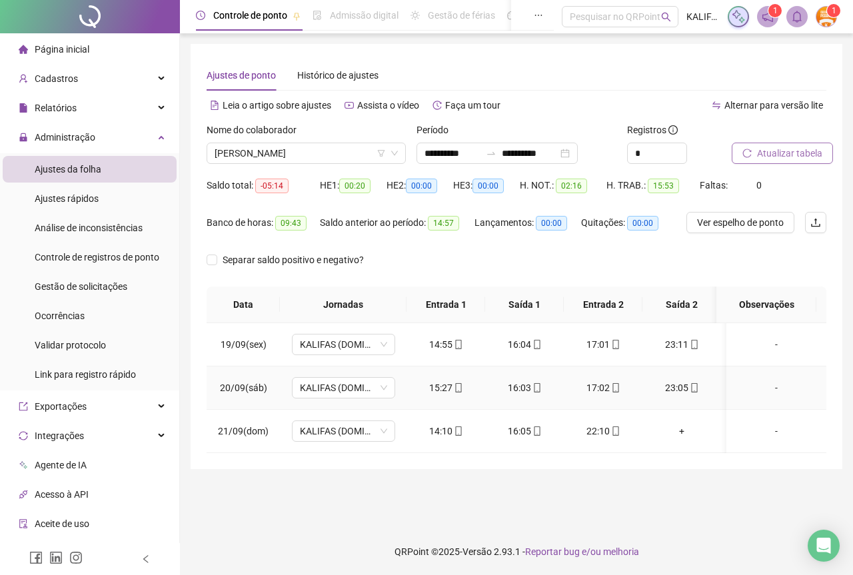
click at [600, 392] on div "17:02" at bounding box center [602, 387] width 57 height 15
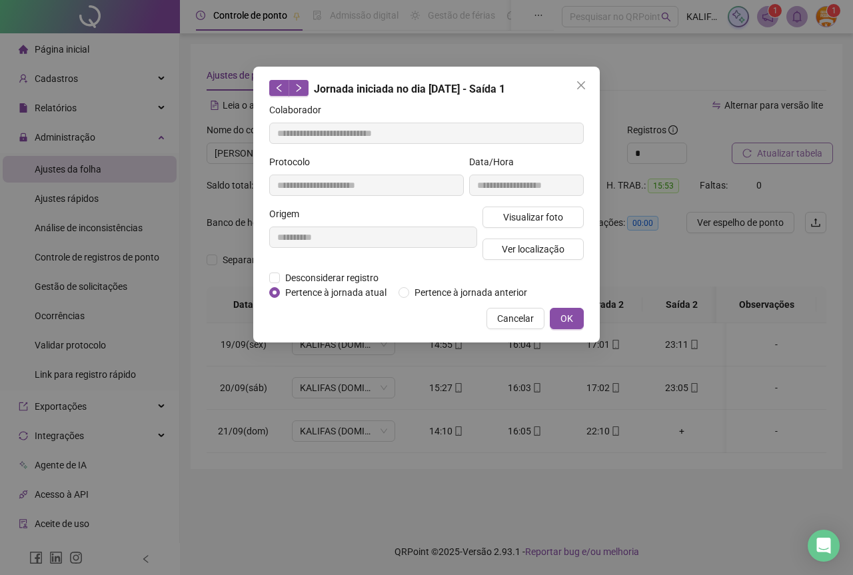
type input "**********"
click at [507, 222] on span "Visualizar foto" at bounding box center [533, 217] width 60 height 15
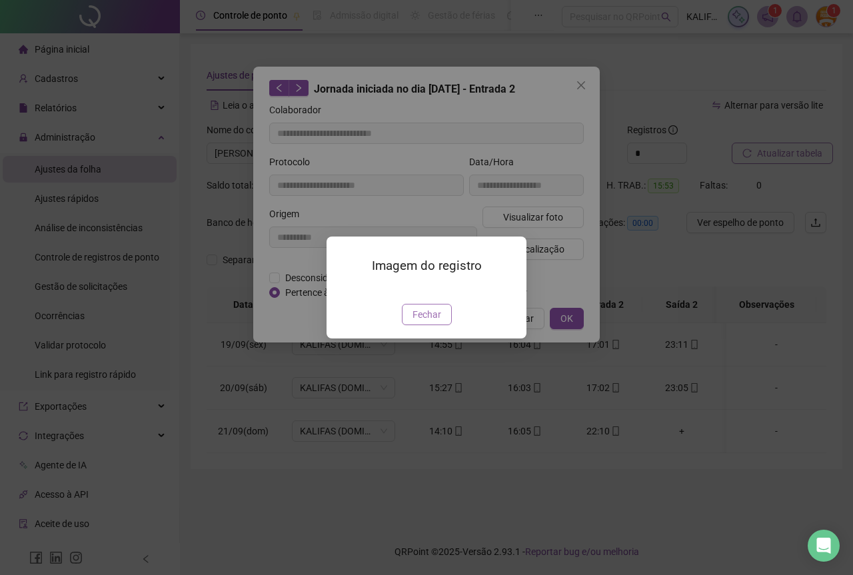
click at [426, 322] on span "Fechar" at bounding box center [426, 314] width 29 height 15
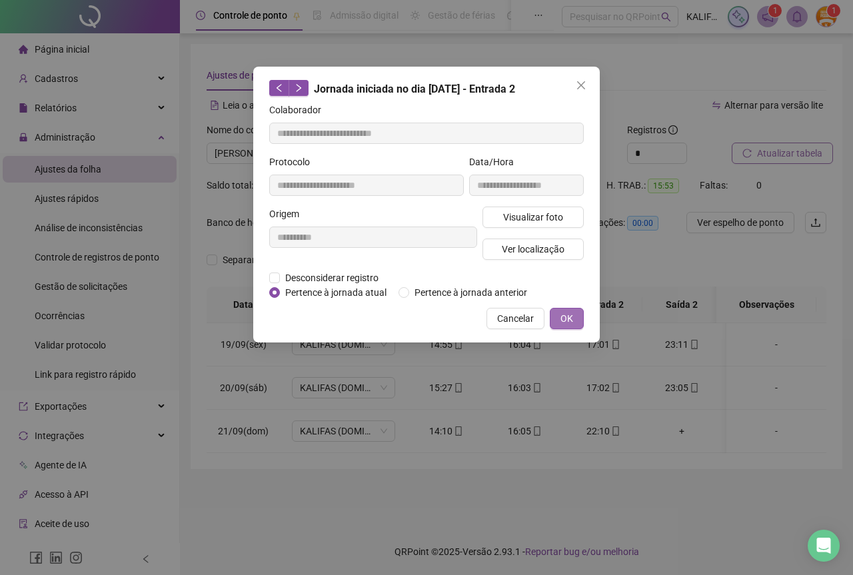
click at [561, 315] on span "OK" at bounding box center [566, 318] width 13 height 15
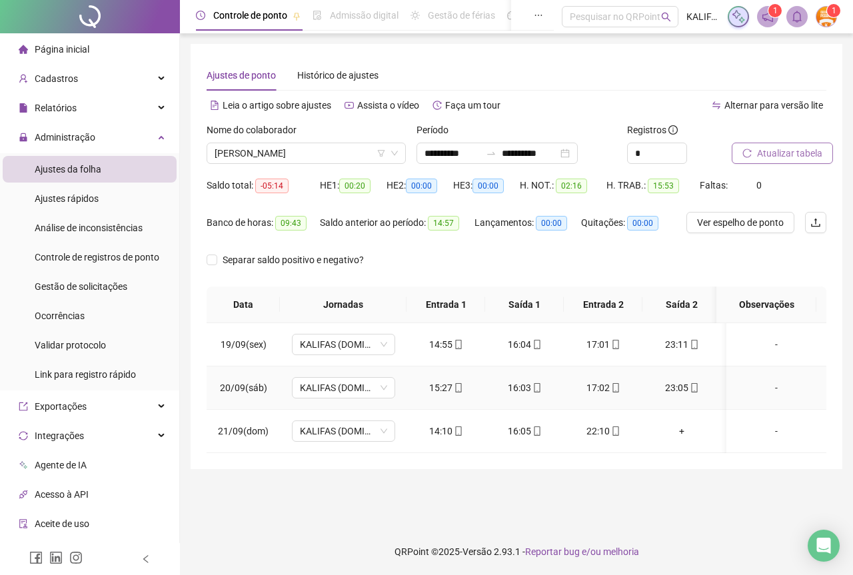
click at [673, 385] on div "23:05" at bounding box center [681, 387] width 57 height 15
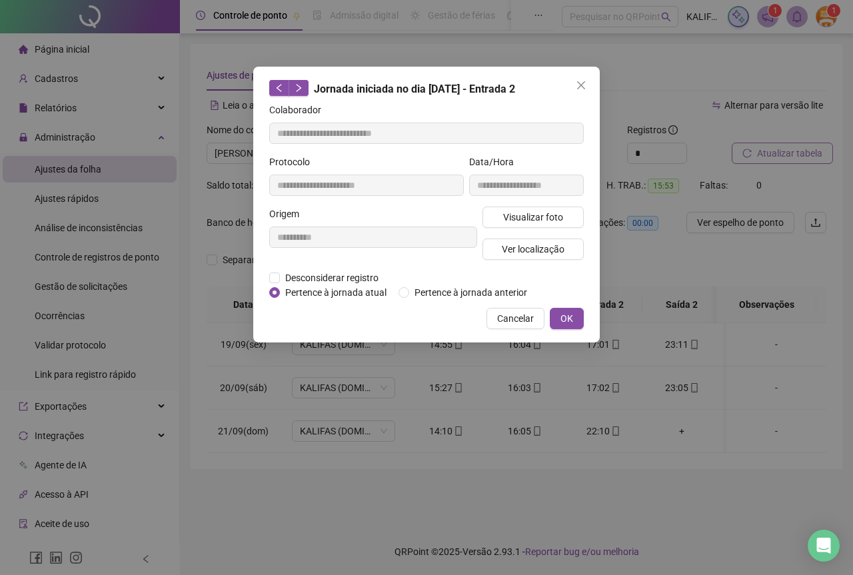
type input "**********"
click at [498, 218] on button "Visualizar foto" at bounding box center [532, 217] width 101 height 21
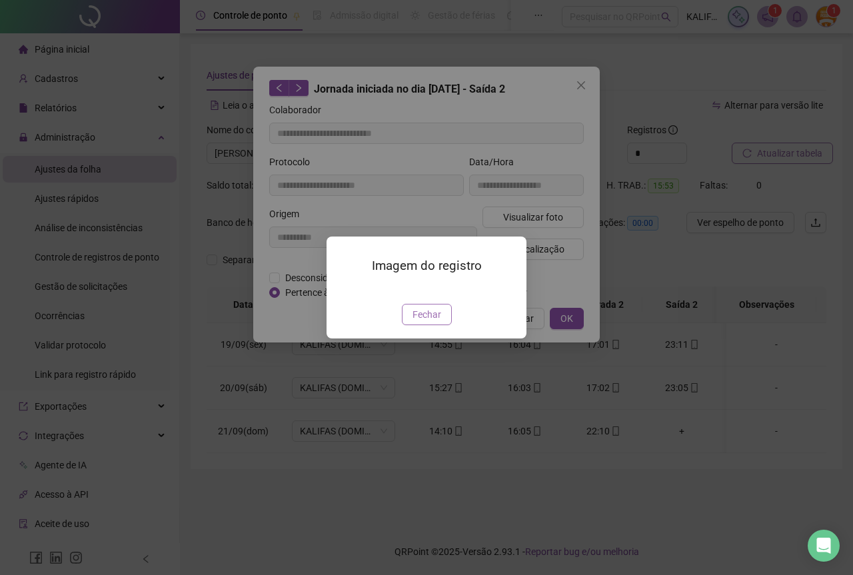
click at [418, 322] on span "Fechar" at bounding box center [426, 314] width 29 height 15
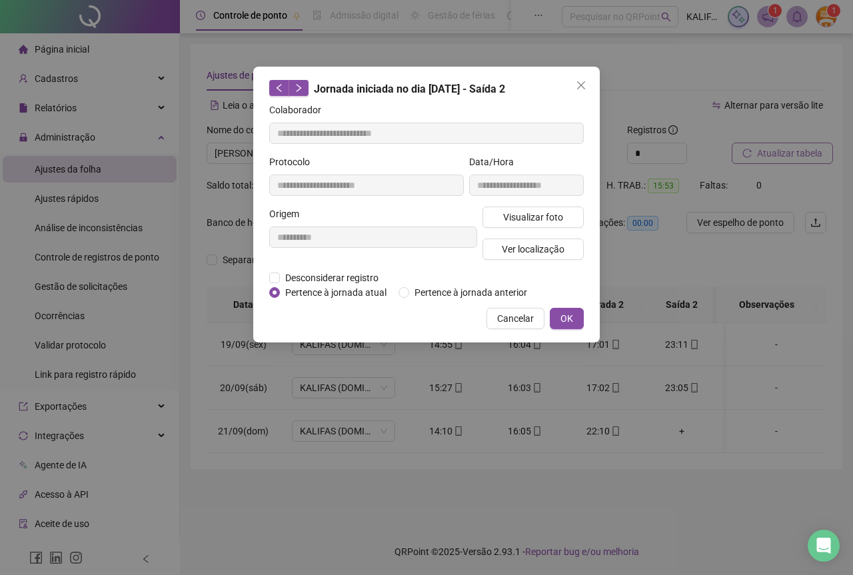
drag, startPoint x: 575, startPoint y: 316, endPoint x: 568, endPoint y: 334, distance: 18.8
click at [574, 318] on button "OK" at bounding box center [567, 318] width 34 height 21
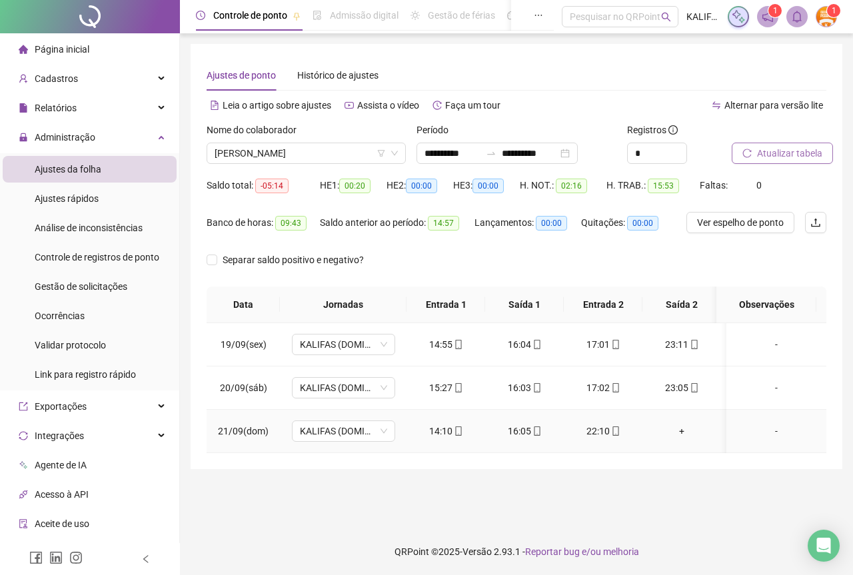
click at [441, 432] on div "14:10" at bounding box center [445, 431] width 57 height 15
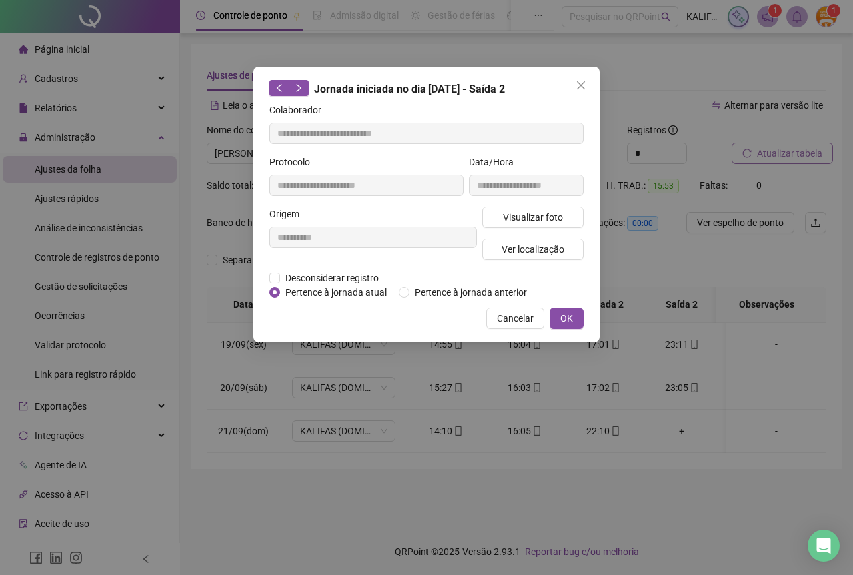
type input "**********"
click at [504, 222] on span "Visualizar foto" at bounding box center [533, 217] width 60 height 15
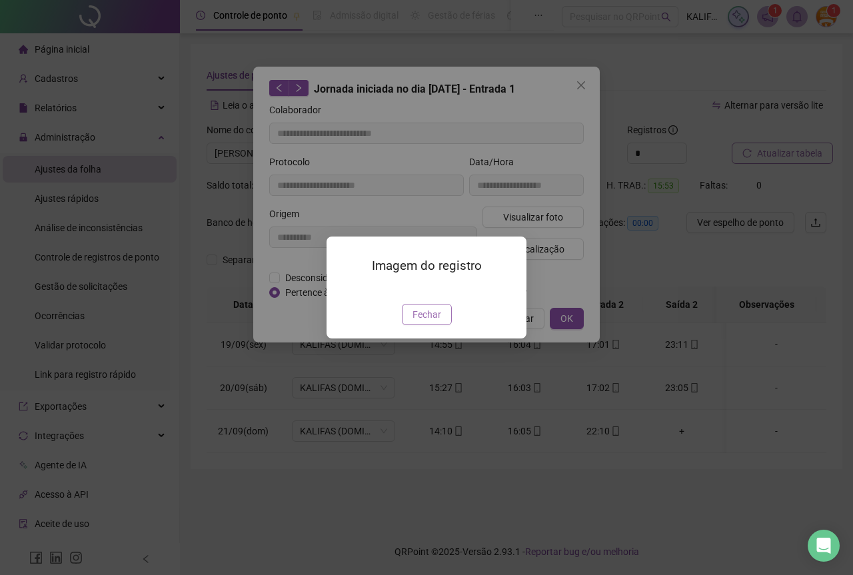
drag, startPoint x: 437, startPoint y: 386, endPoint x: 507, endPoint y: 358, distance: 75.3
click at [437, 322] on span "Fechar" at bounding box center [426, 314] width 29 height 15
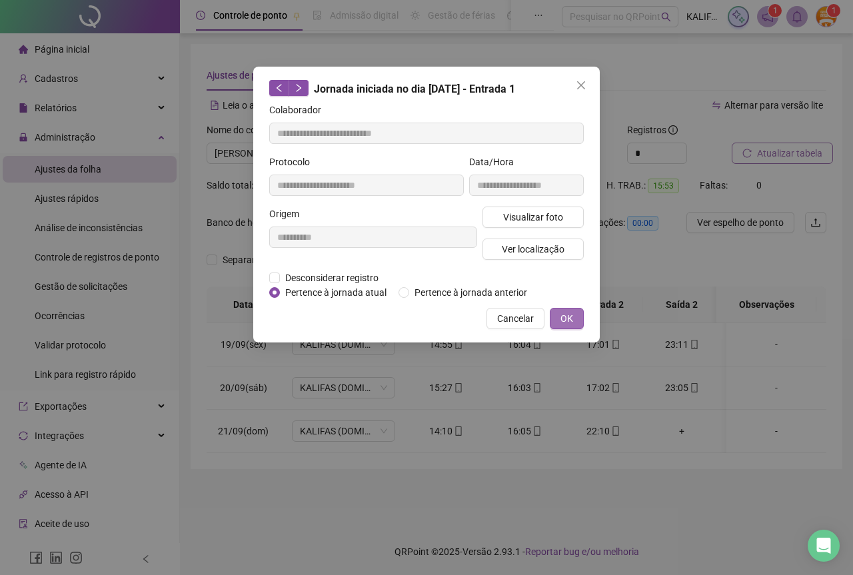
click at [566, 316] on span "OK" at bounding box center [566, 318] width 13 height 15
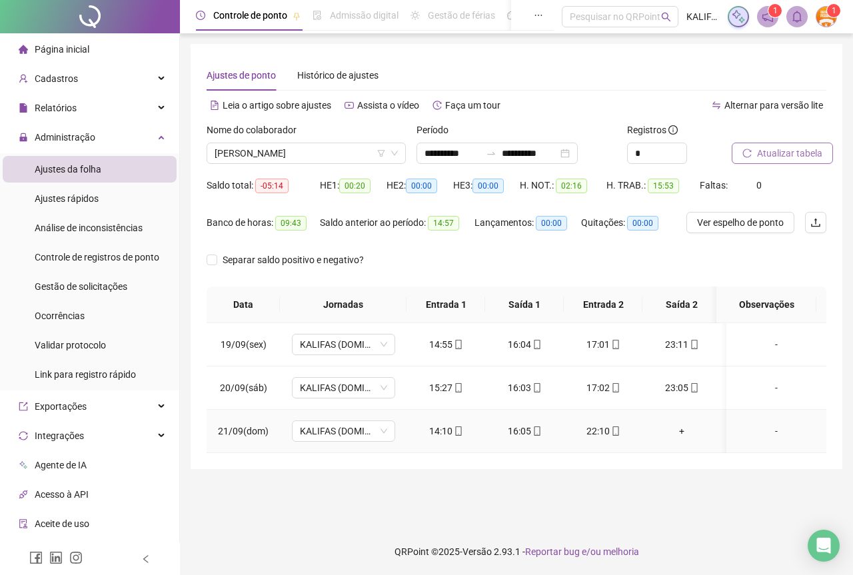
click at [514, 432] on div "16:05" at bounding box center [524, 431] width 57 height 15
type input "**********"
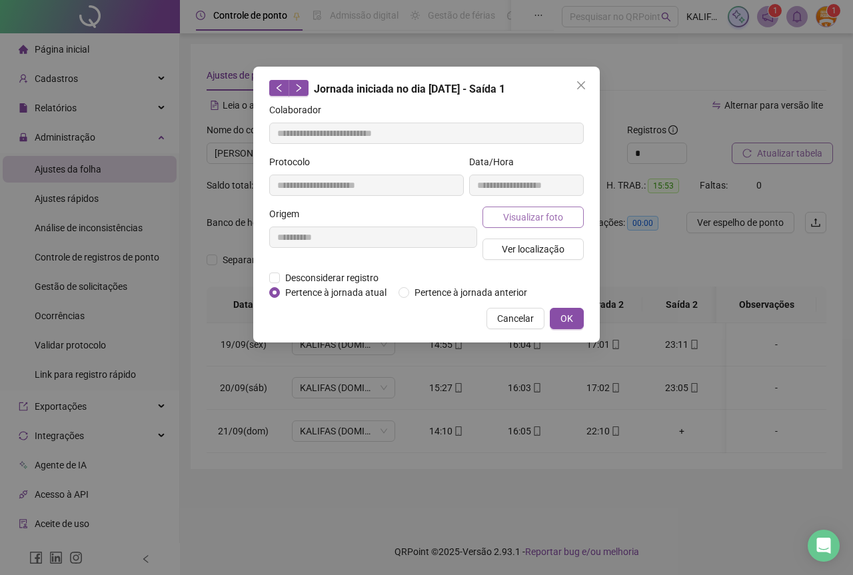
click at [502, 222] on button "Visualizar foto" at bounding box center [532, 217] width 101 height 21
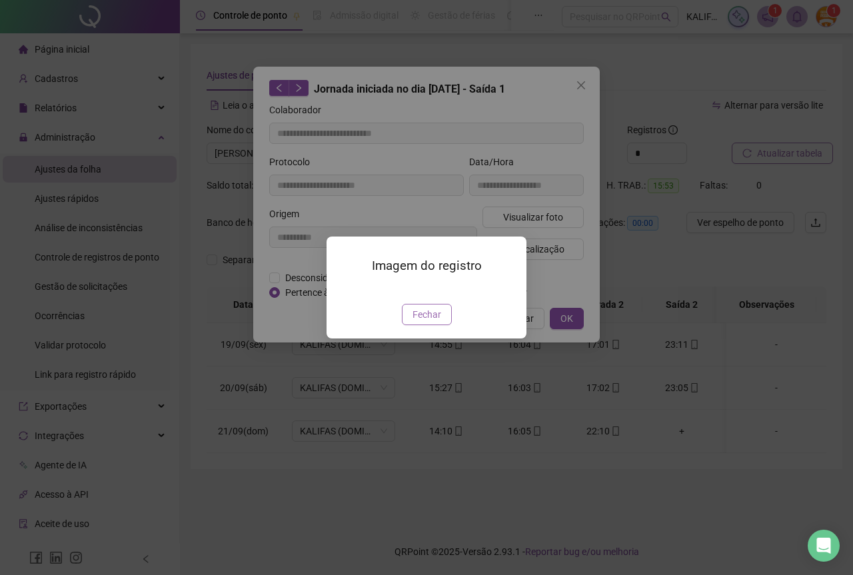
click at [431, 322] on span "Fechar" at bounding box center [426, 314] width 29 height 15
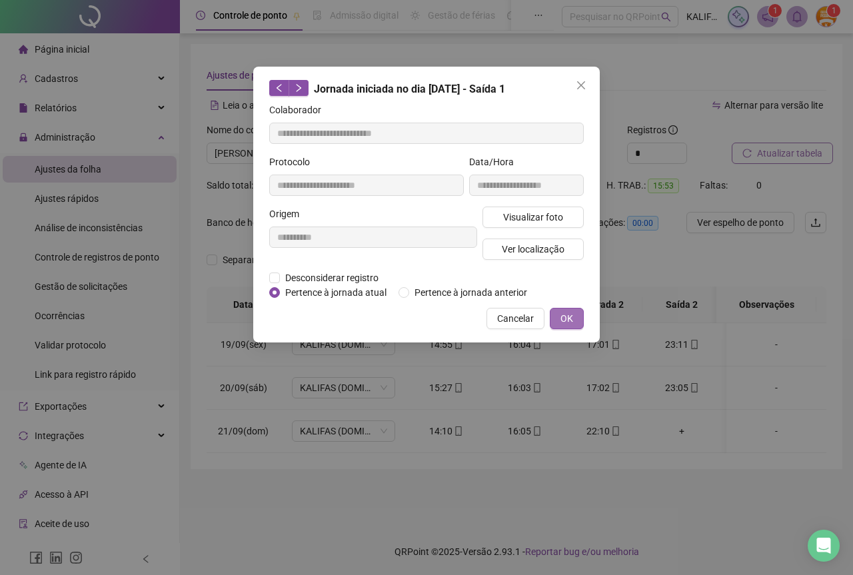
click at [572, 328] on button "OK" at bounding box center [567, 318] width 34 height 21
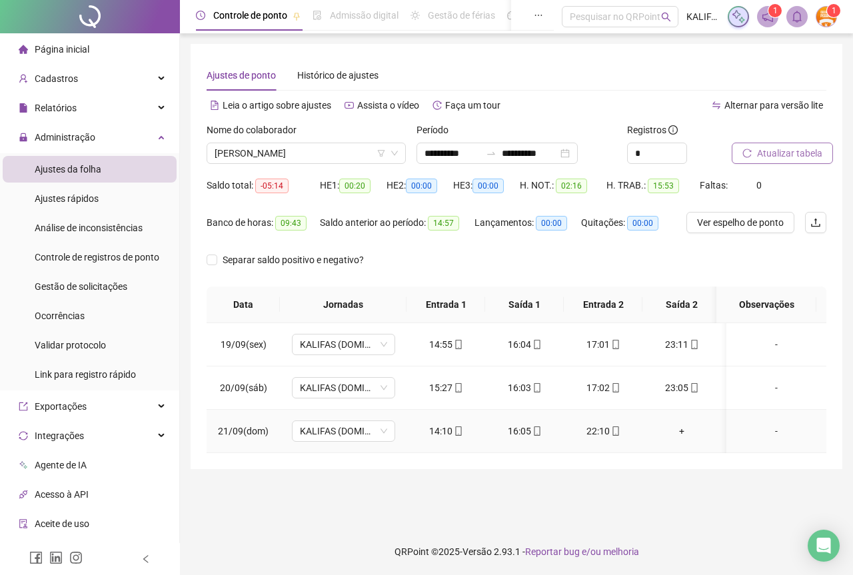
click at [605, 430] on div "22:10" at bounding box center [602, 431] width 57 height 15
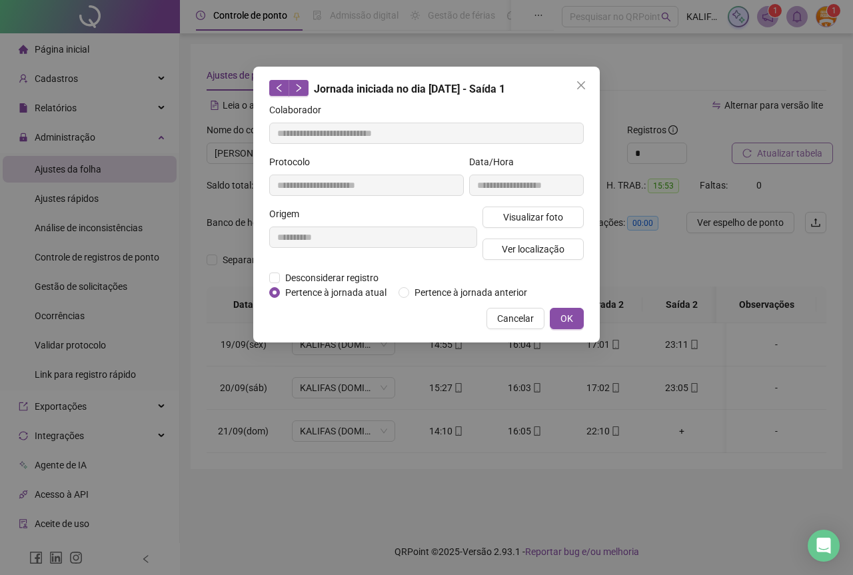
type input "**********"
click at [546, 216] on span "Visualizar foto" at bounding box center [533, 217] width 60 height 15
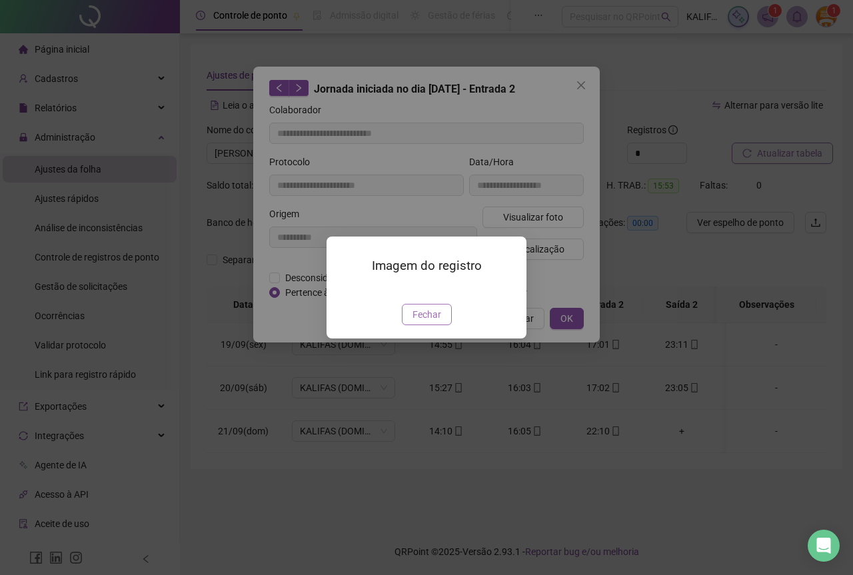
click at [428, 322] on span "Fechar" at bounding box center [426, 314] width 29 height 15
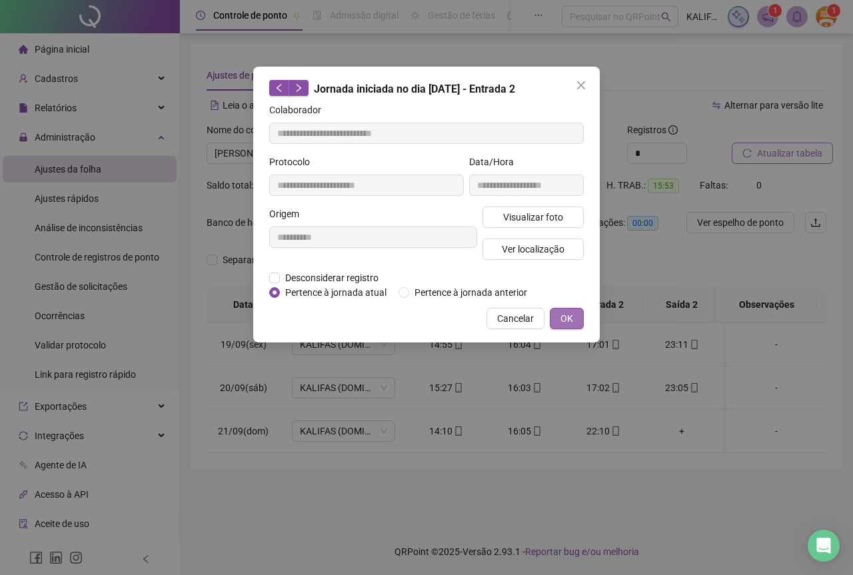
drag, startPoint x: 570, startPoint y: 310, endPoint x: 570, endPoint y: 318, distance: 8.7
click at [570, 310] on button "OK" at bounding box center [567, 318] width 34 height 21
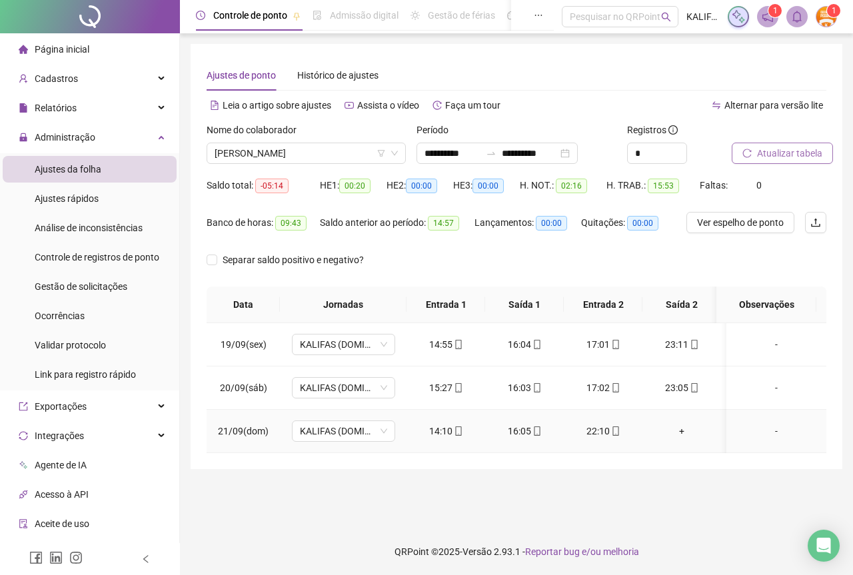
click at [676, 432] on div "+" at bounding box center [681, 431] width 57 height 15
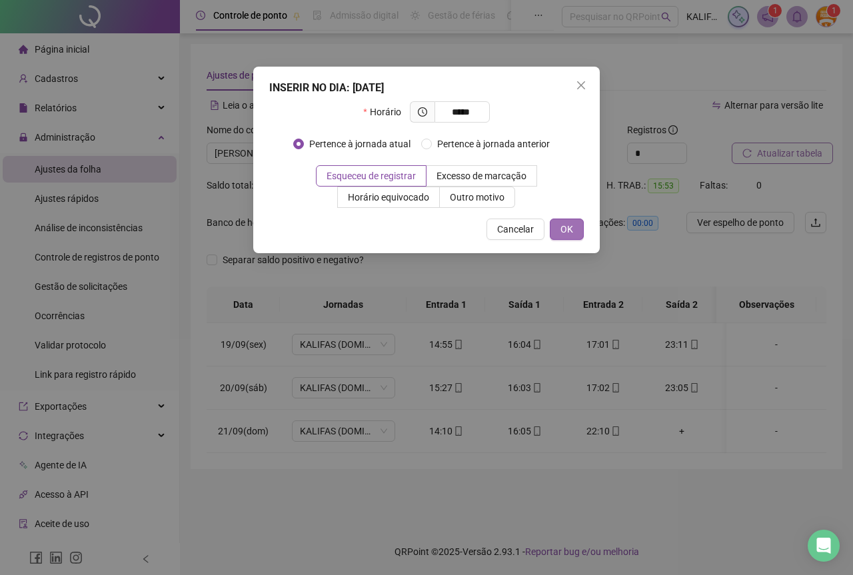
type input "*****"
click at [579, 235] on button "OK" at bounding box center [567, 228] width 34 height 21
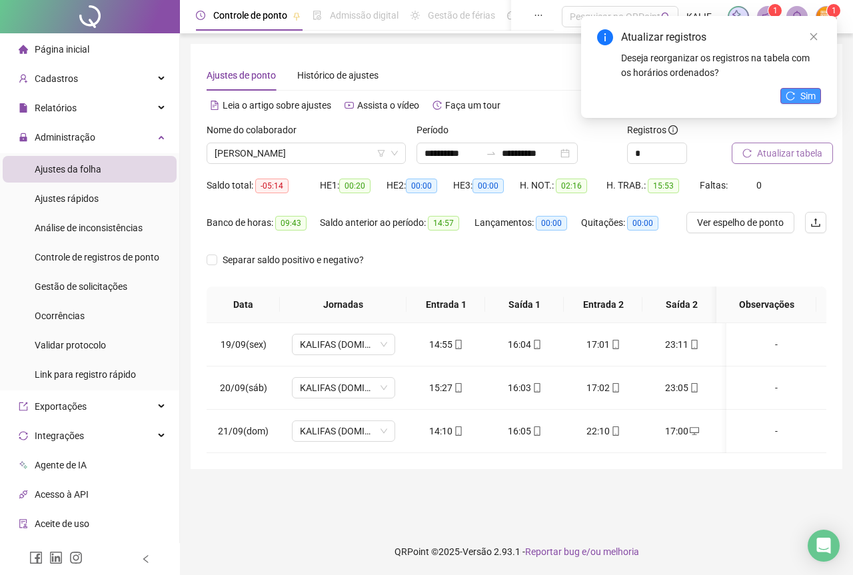
click at [815, 96] on span "Sim" at bounding box center [807, 96] width 15 height 15
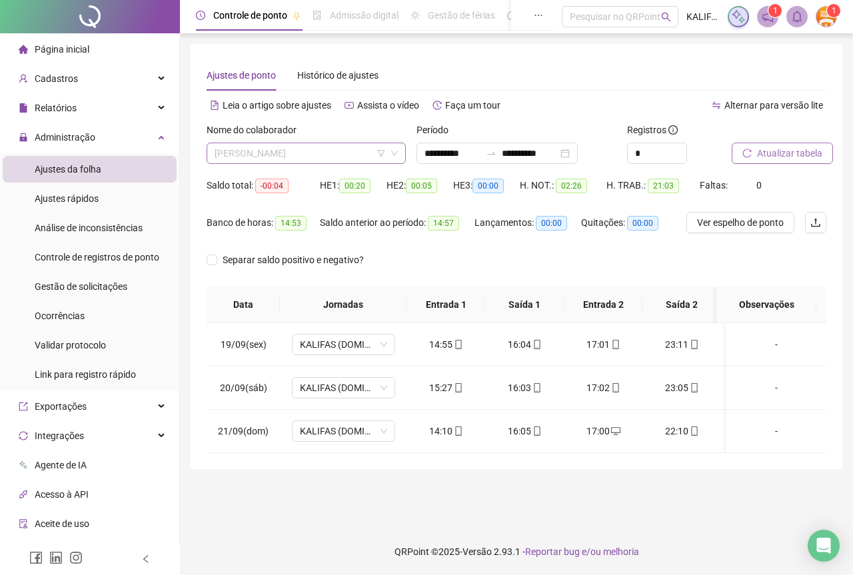
click at [285, 159] on span "[PERSON_NAME]" at bounding box center [306, 153] width 183 height 20
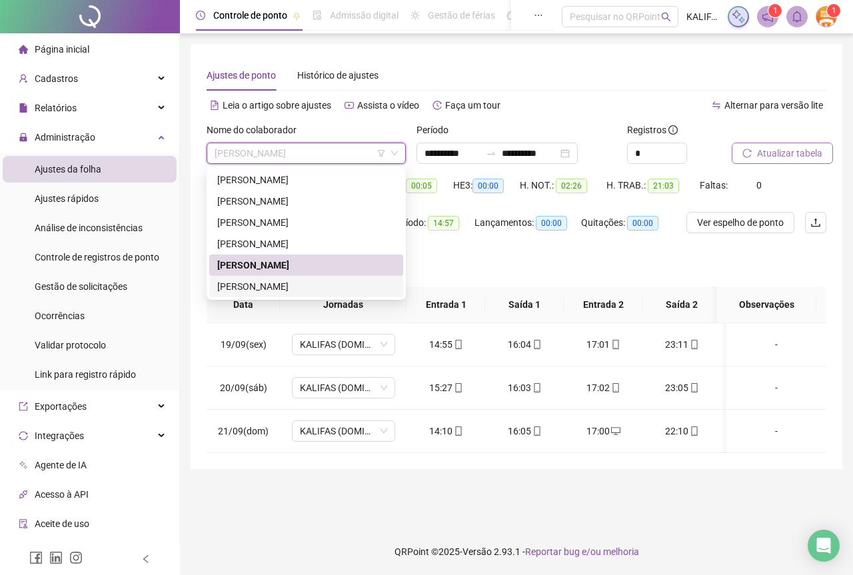
click at [276, 285] on div "[PERSON_NAME]" at bounding box center [306, 286] width 178 height 15
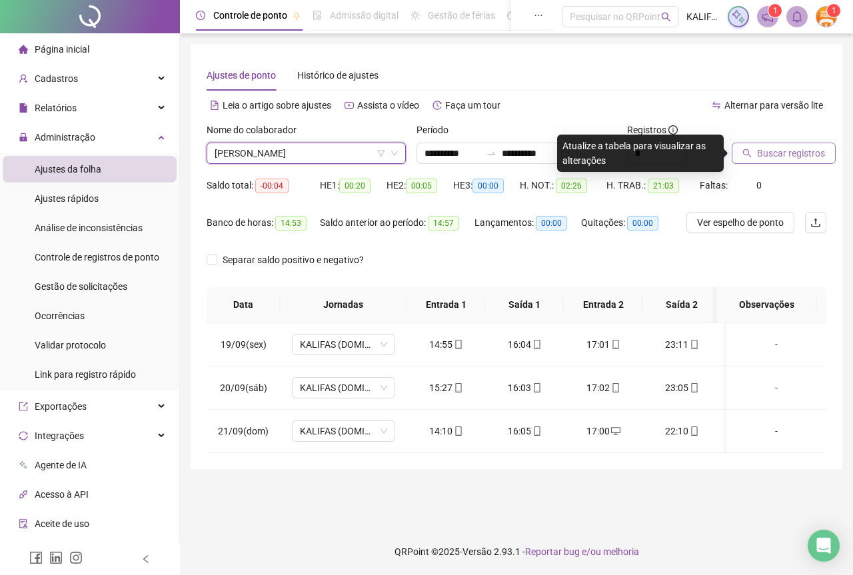
click at [762, 145] on button "Buscar registros" at bounding box center [783, 153] width 104 height 21
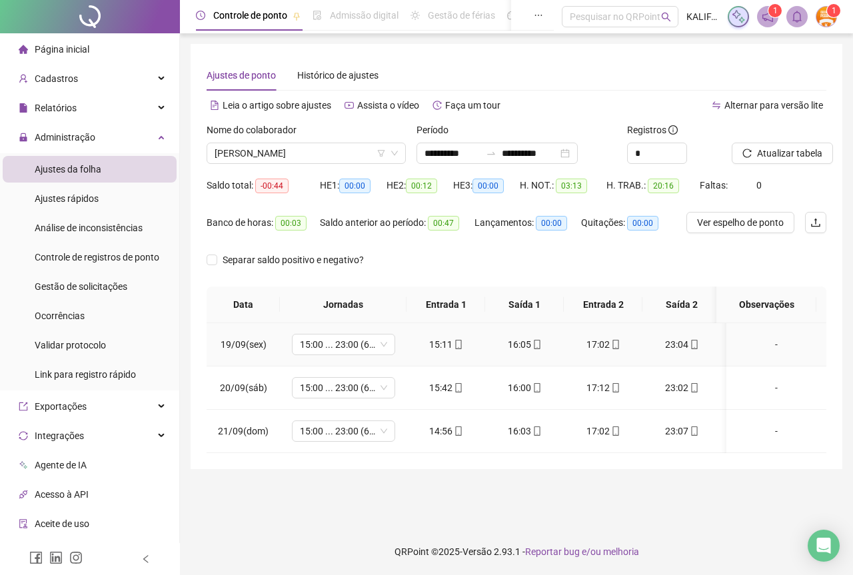
click at [454, 344] on icon "mobile" at bounding box center [458, 344] width 9 height 9
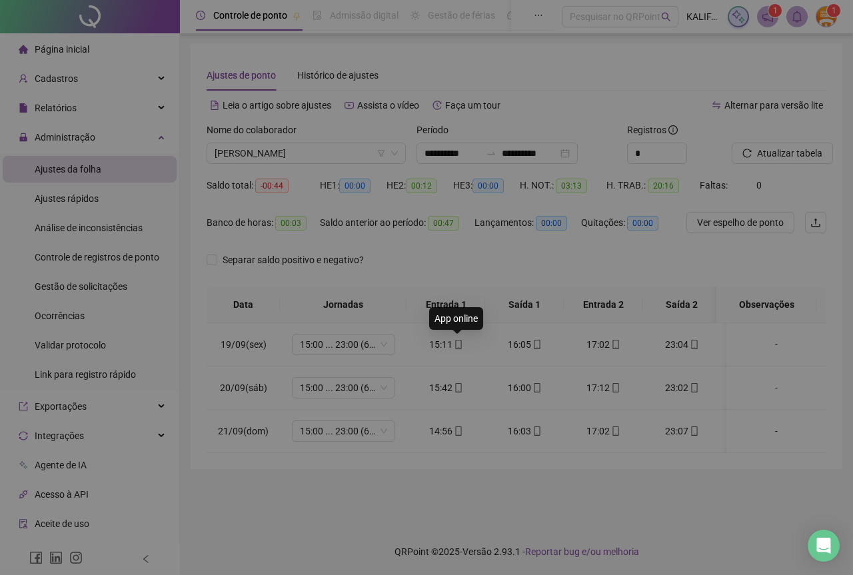
type input "**********"
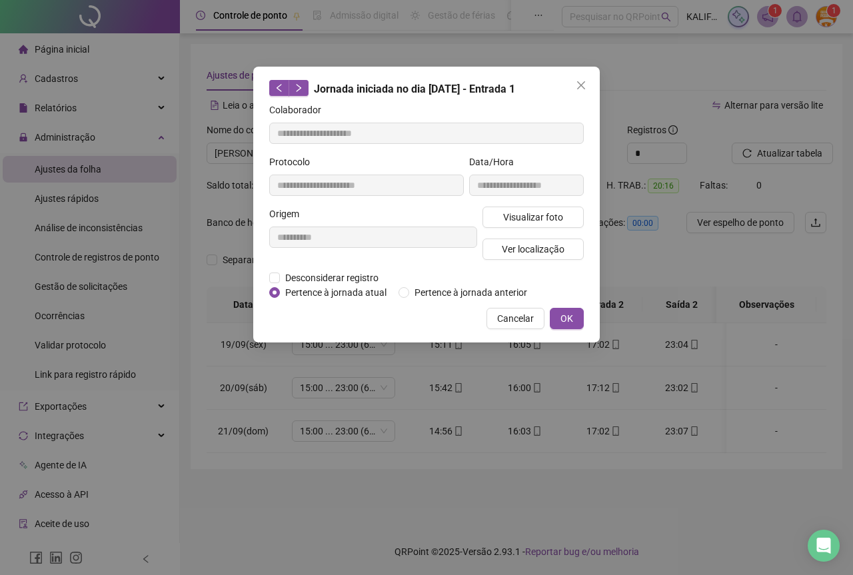
click at [536, 203] on div "**********" at bounding box center [526, 181] width 120 height 52
click at [537, 215] on span "Visualizar foto" at bounding box center [533, 217] width 60 height 15
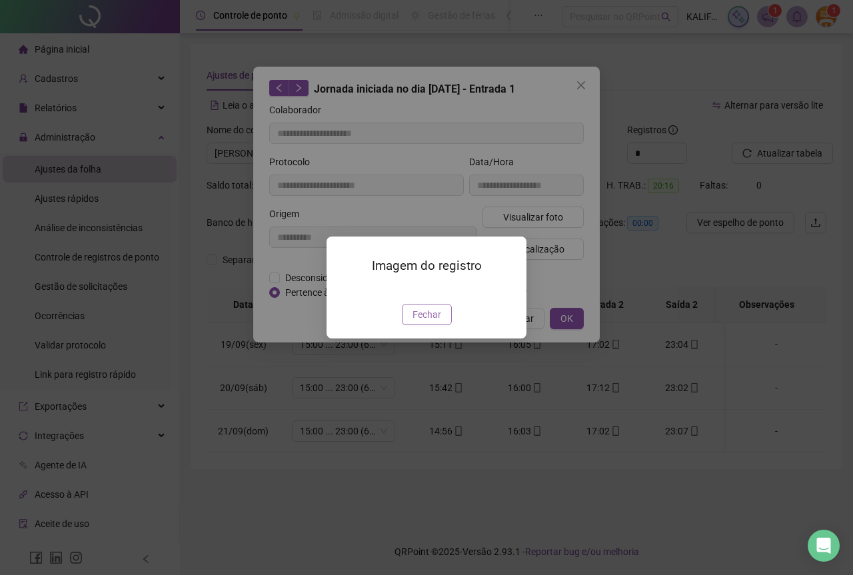
click at [414, 322] on span "Fechar" at bounding box center [426, 314] width 29 height 15
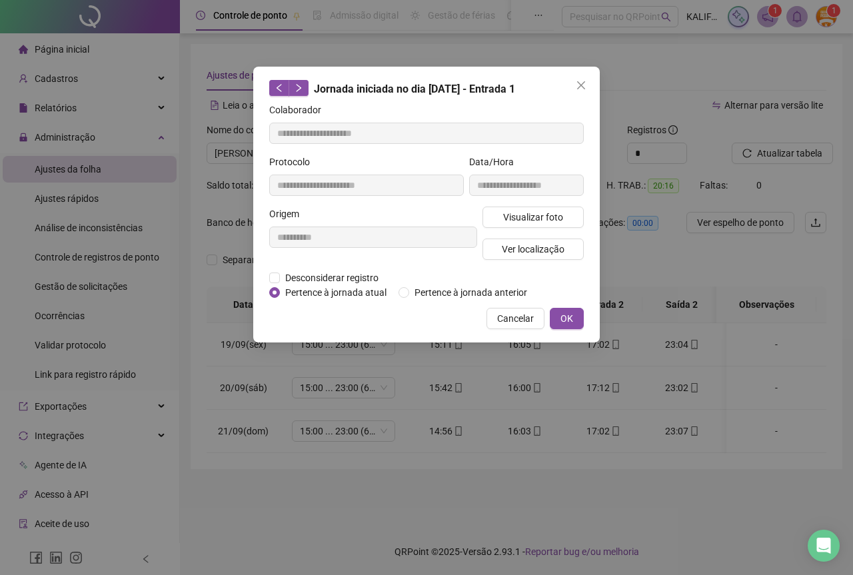
click at [582, 315] on button "OK" at bounding box center [567, 318] width 34 height 21
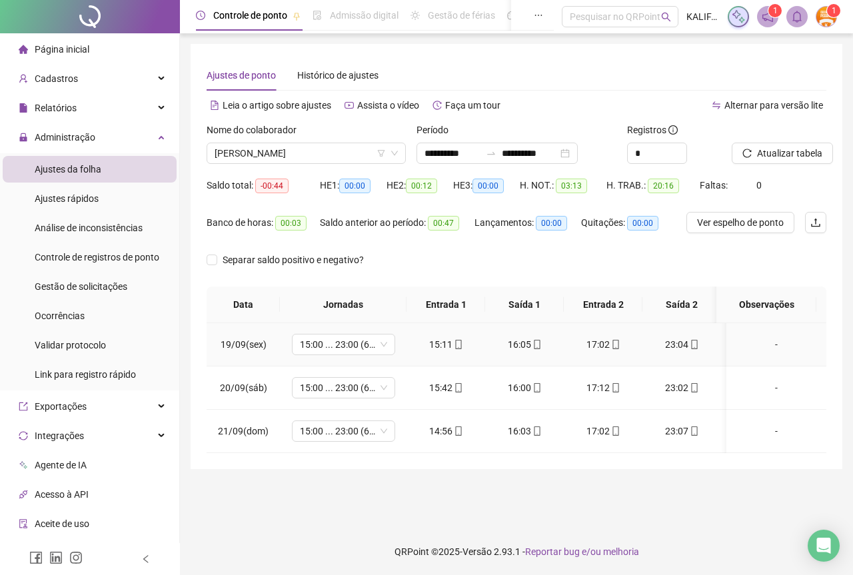
click at [523, 350] on div "16:05" at bounding box center [524, 344] width 57 height 15
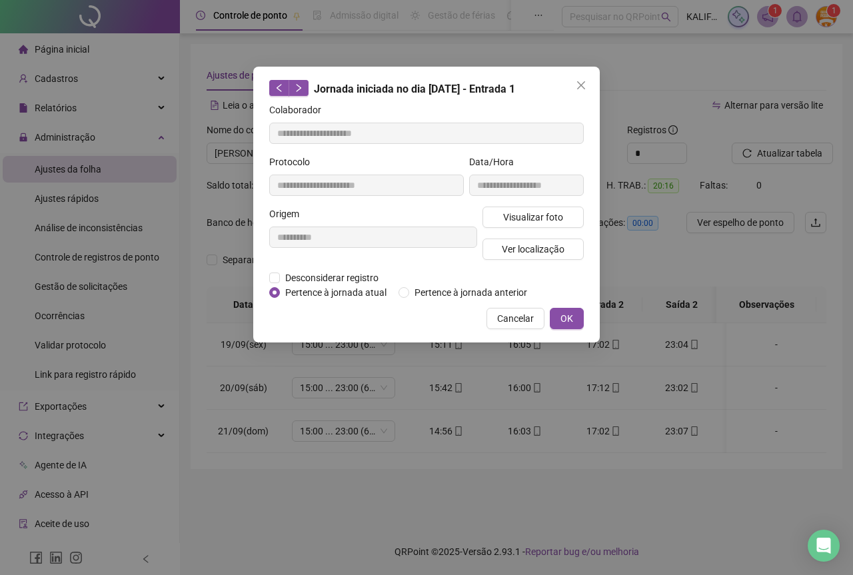
type input "**********"
click at [506, 224] on button "Visualizar foto" at bounding box center [532, 217] width 101 height 21
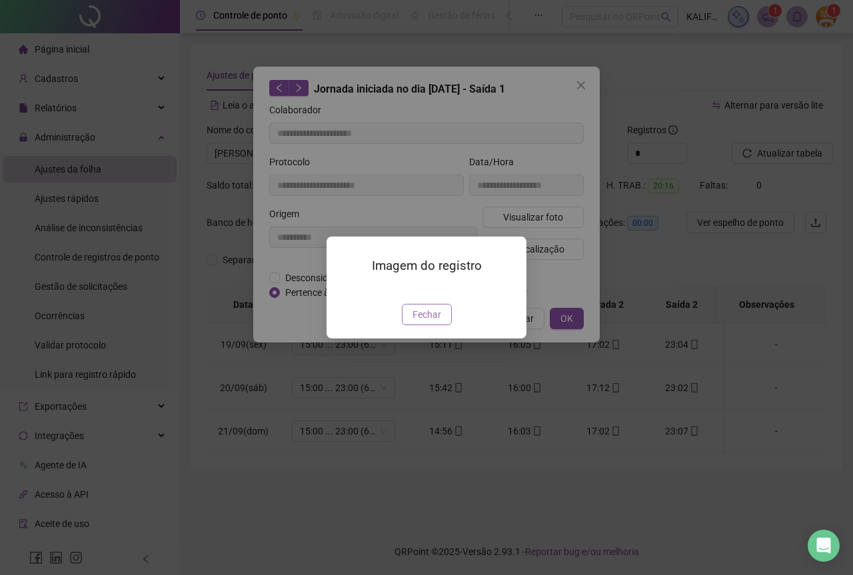
click at [420, 322] on span "Fechar" at bounding box center [426, 314] width 29 height 15
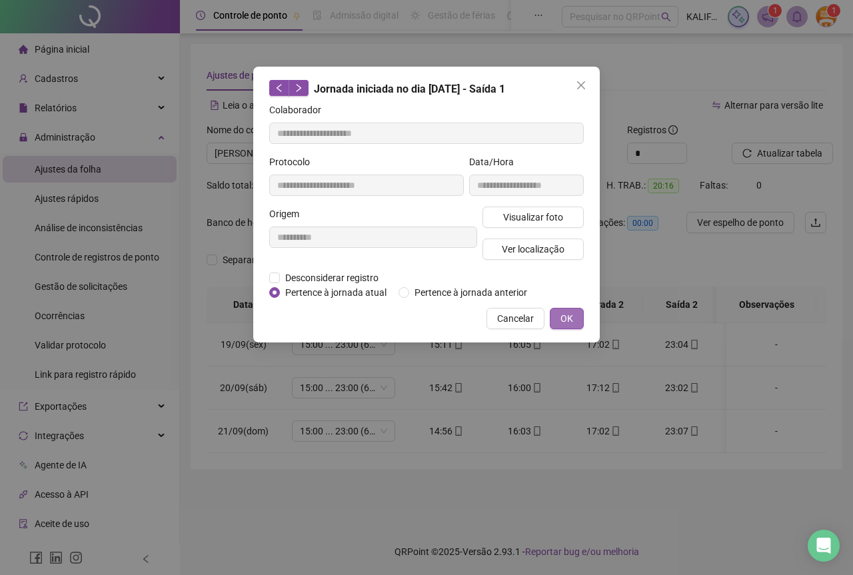
click at [576, 317] on button "OK" at bounding box center [567, 318] width 34 height 21
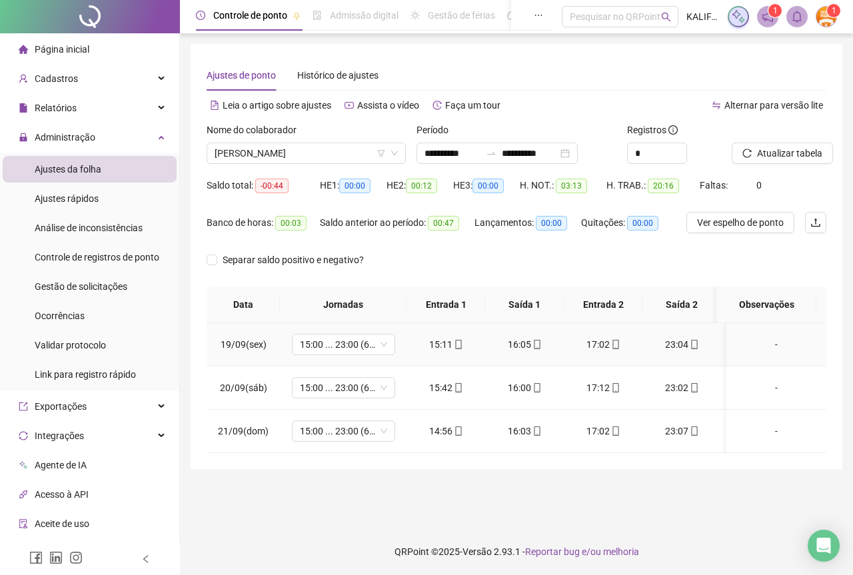
click at [602, 340] on div "17:02" at bounding box center [602, 344] width 57 height 15
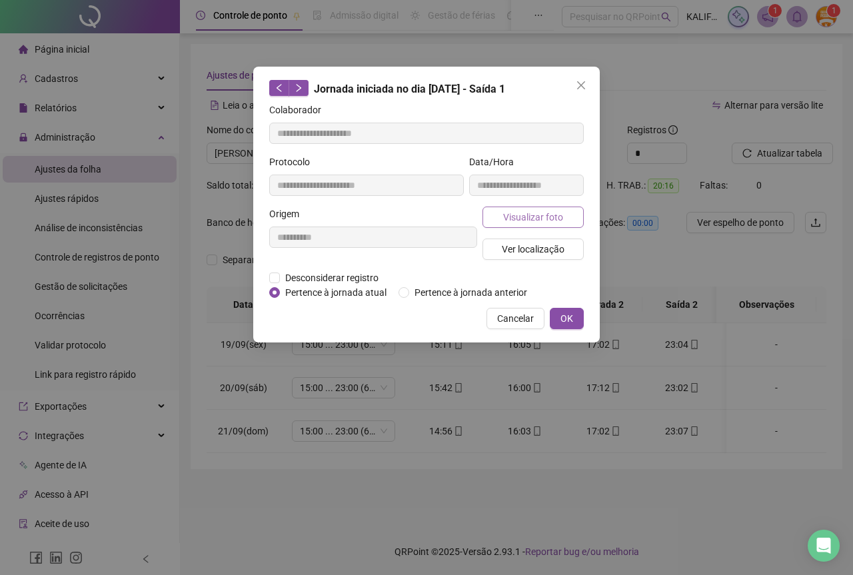
click at [548, 217] on span "Visualizar foto" at bounding box center [533, 217] width 60 height 15
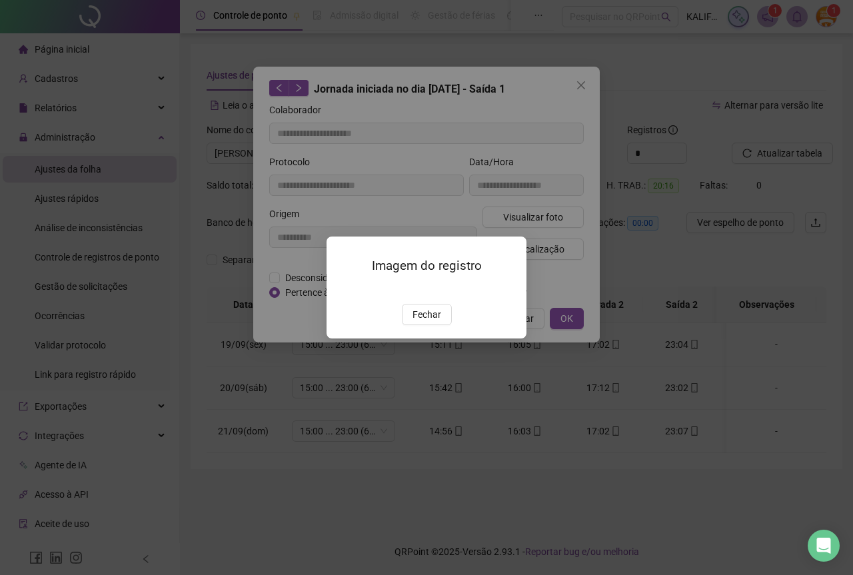
type input "**********"
click at [407, 325] on button "Fechar" at bounding box center [427, 314] width 50 height 21
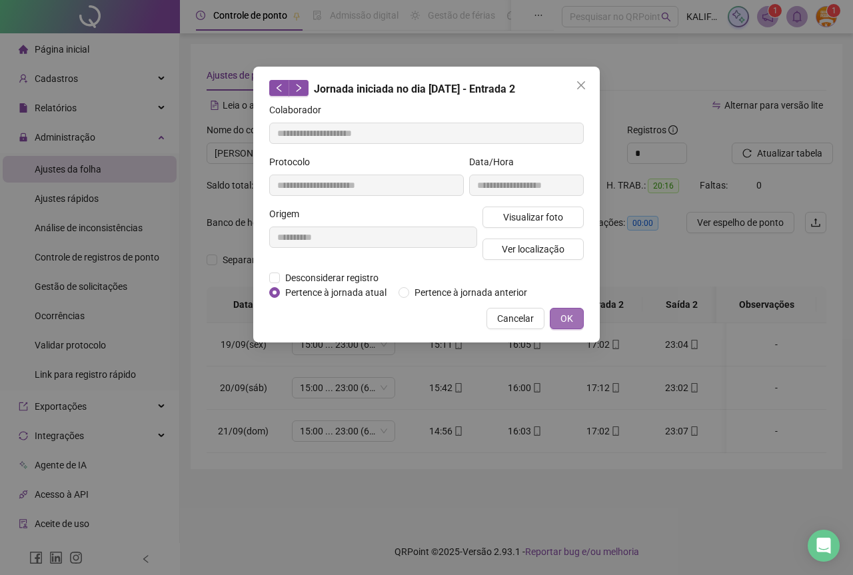
click at [565, 322] on span "OK" at bounding box center [566, 318] width 13 height 15
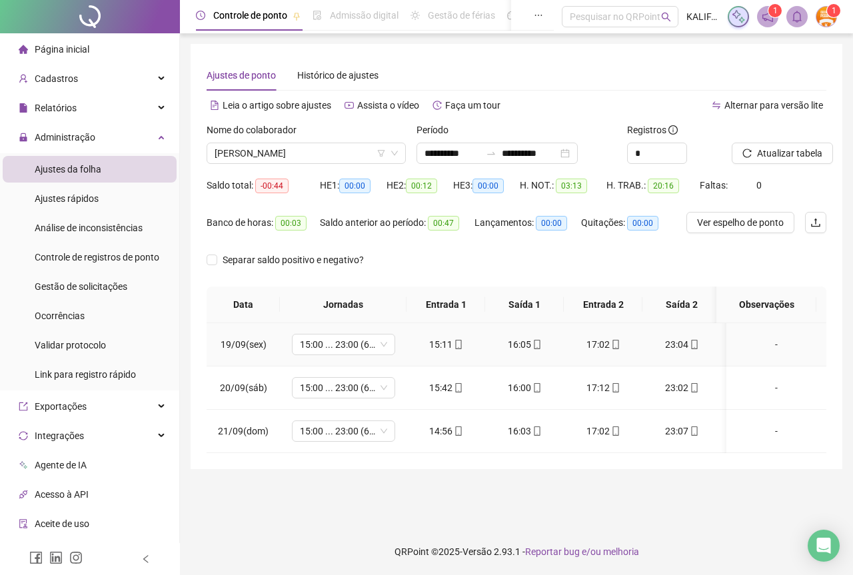
click at [673, 349] on div "23:04" at bounding box center [681, 344] width 57 height 15
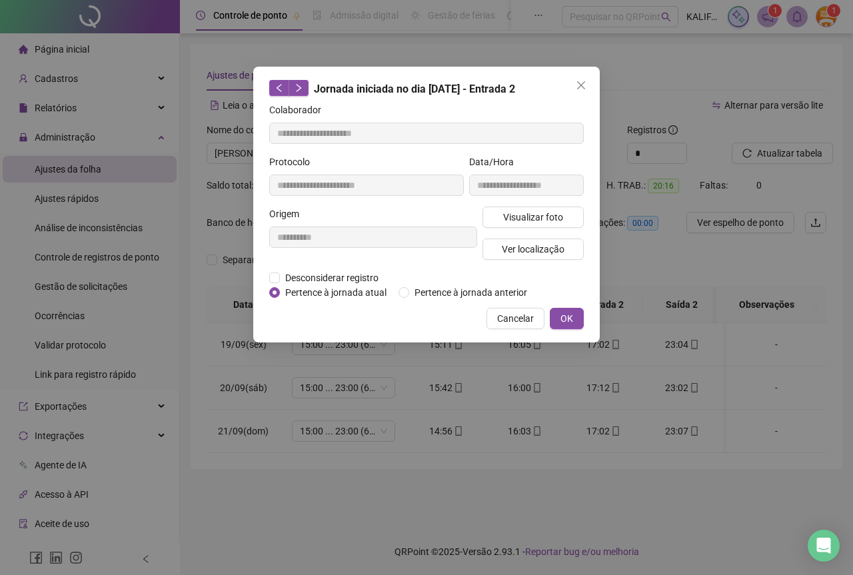
type input "**********"
click at [546, 214] on span "Visualizar foto" at bounding box center [533, 217] width 60 height 15
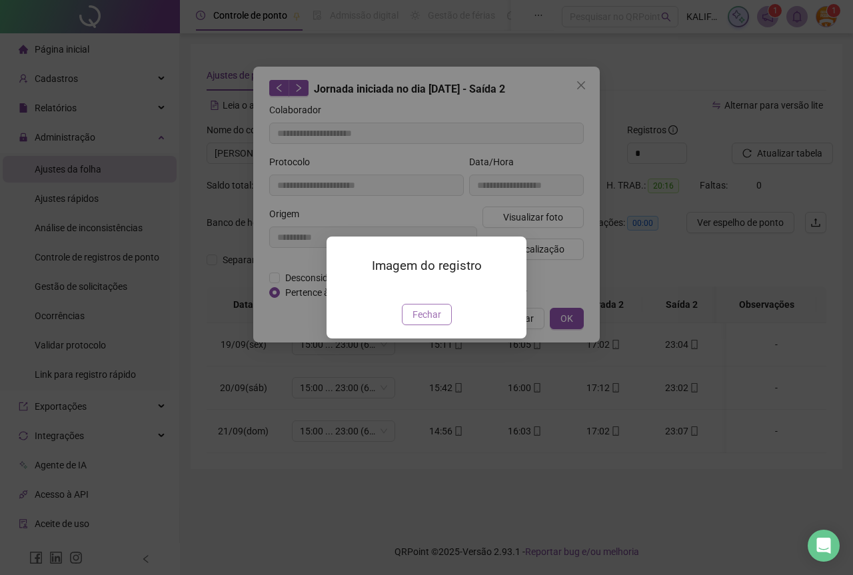
click at [440, 325] on button "Fechar" at bounding box center [427, 314] width 50 height 21
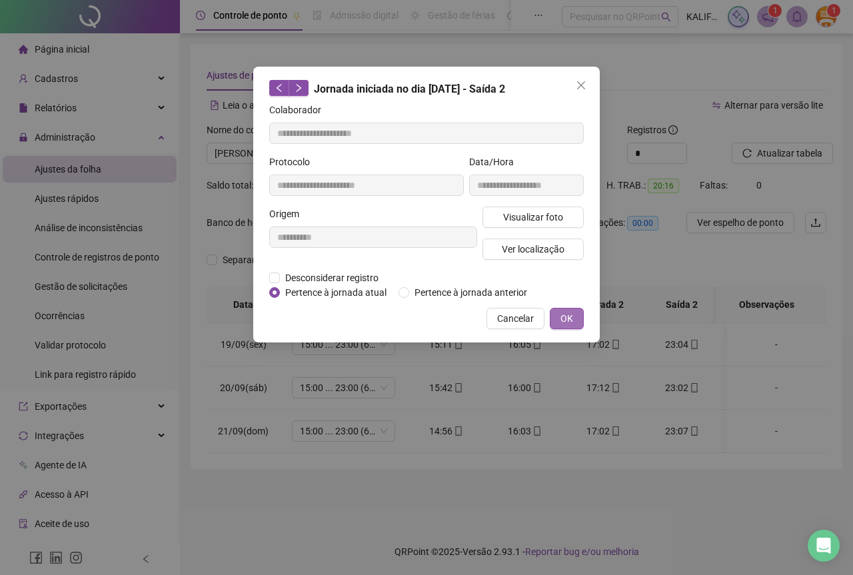
click at [562, 323] on span "OK" at bounding box center [566, 318] width 13 height 15
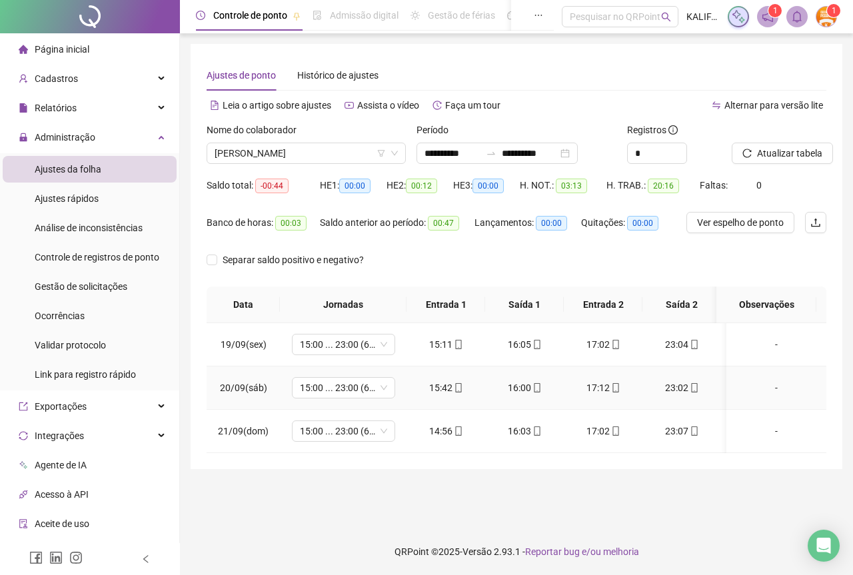
click at [443, 390] on div "15:42" at bounding box center [445, 387] width 57 height 15
type input "**********"
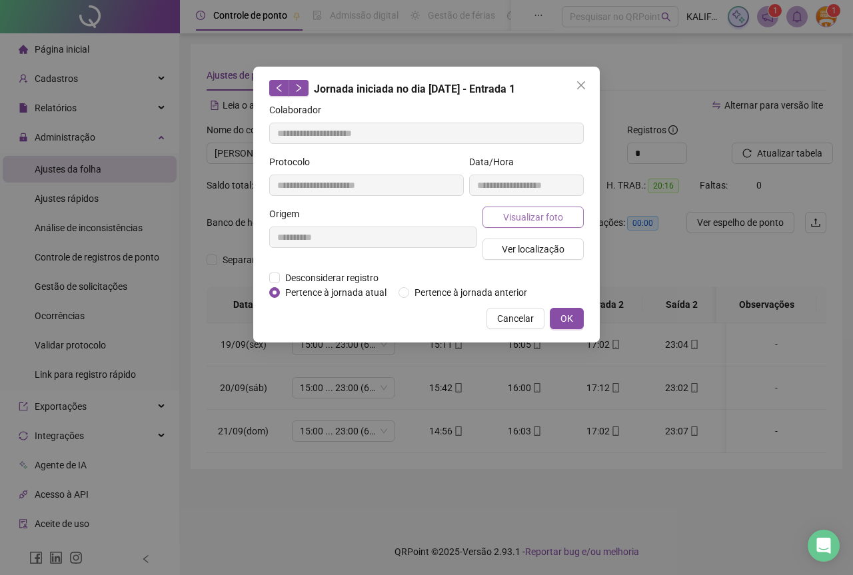
click at [508, 216] on span "Visualizar foto" at bounding box center [533, 217] width 60 height 15
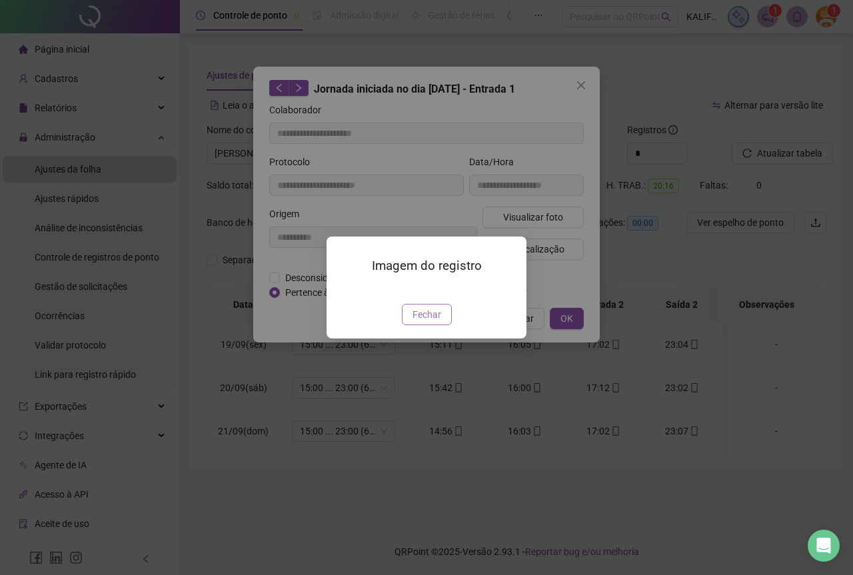
click at [423, 322] on span "Fechar" at bounding box center [426, 314] width 29 height 15
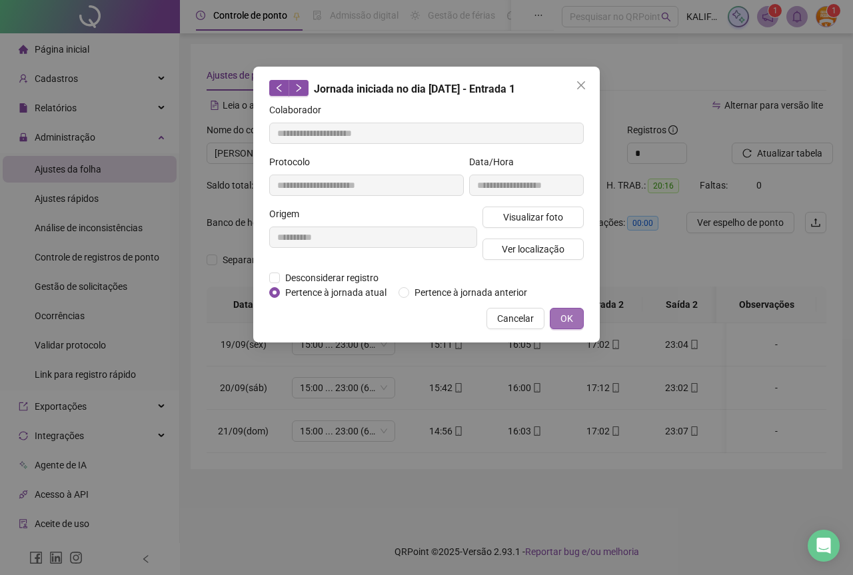
click at [562, 324] on span "OK" at bounding box center [566, 318] width 13 height 15
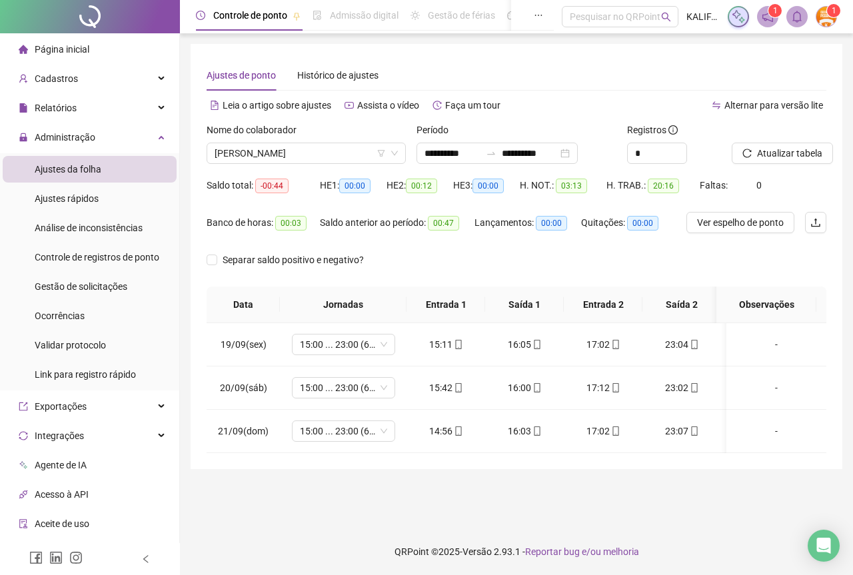
click at [534, 391] on icon "mobile" at bounding box center [537, 387] width 6 height 9
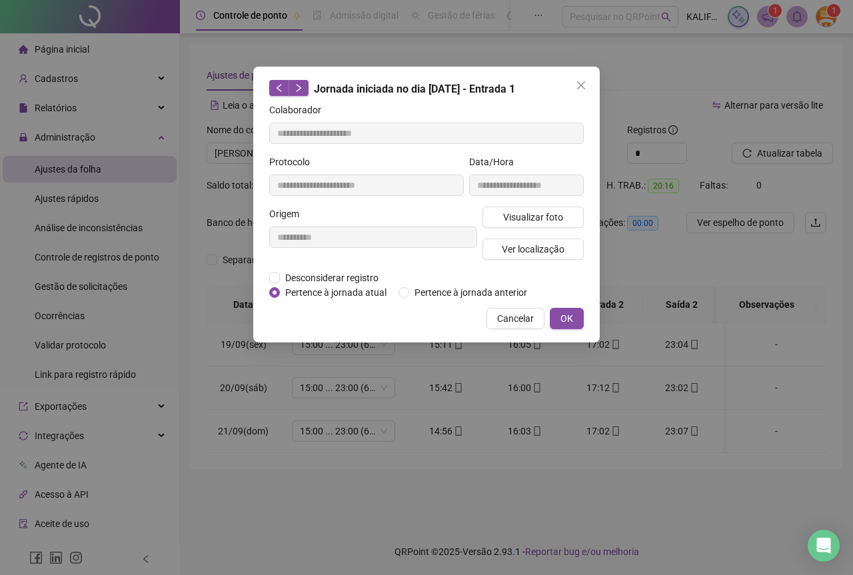
type input "**********"
click at [554, 217] on span "Visualizar foto" at bounding box center [533, 217] width 60 height 15
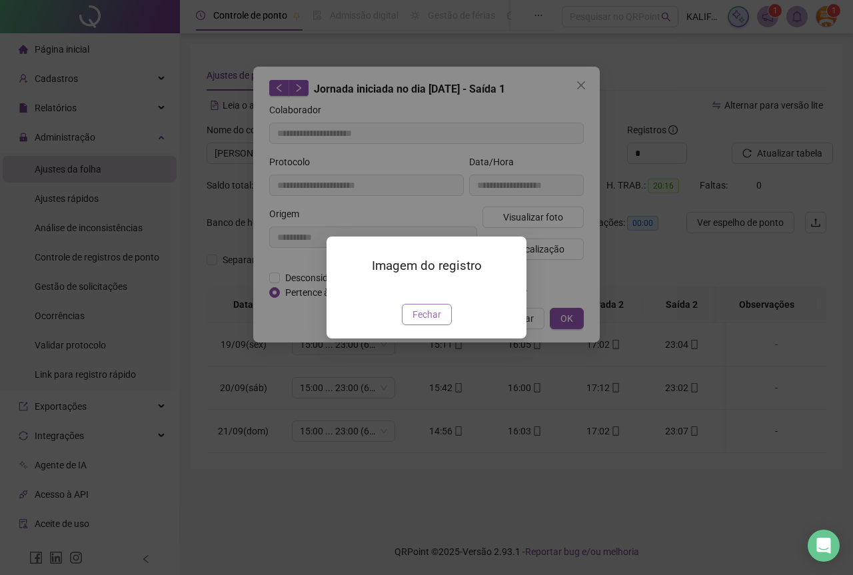
click at [428, 322] on span "Fechar" at bounding box center [426, 314] width 29 height 15
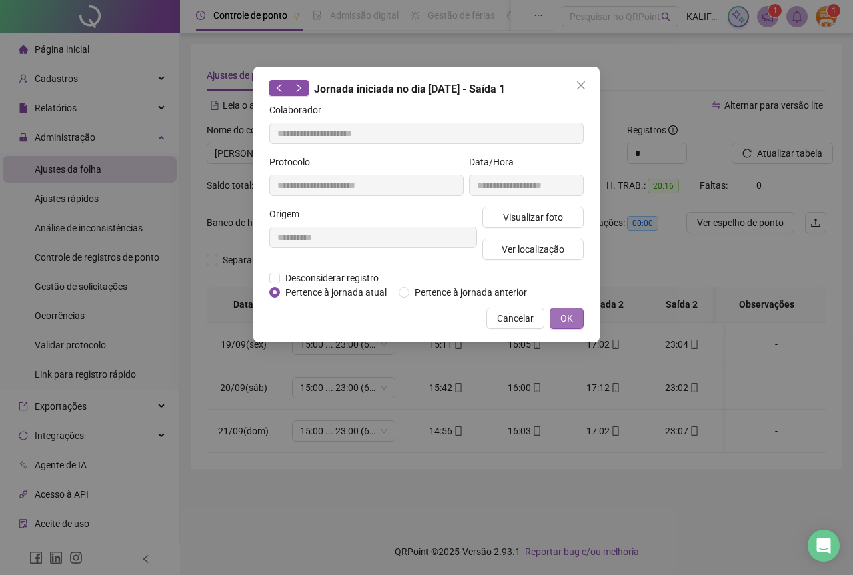
click at [555, 326] on button "OK" at bounding box center [567, 318] width 34 height 21
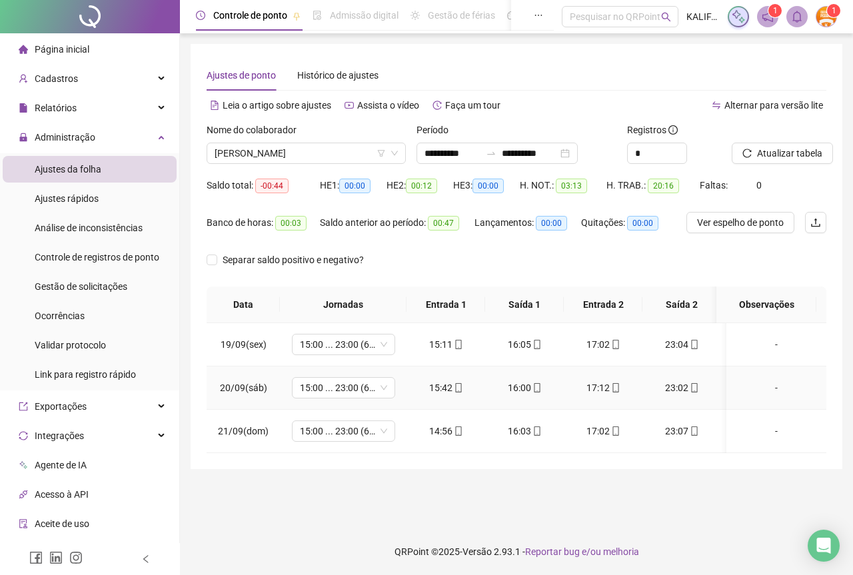
click at [597, 392] on div "17:12" at bounding box center [602, 387] width 57 height 15
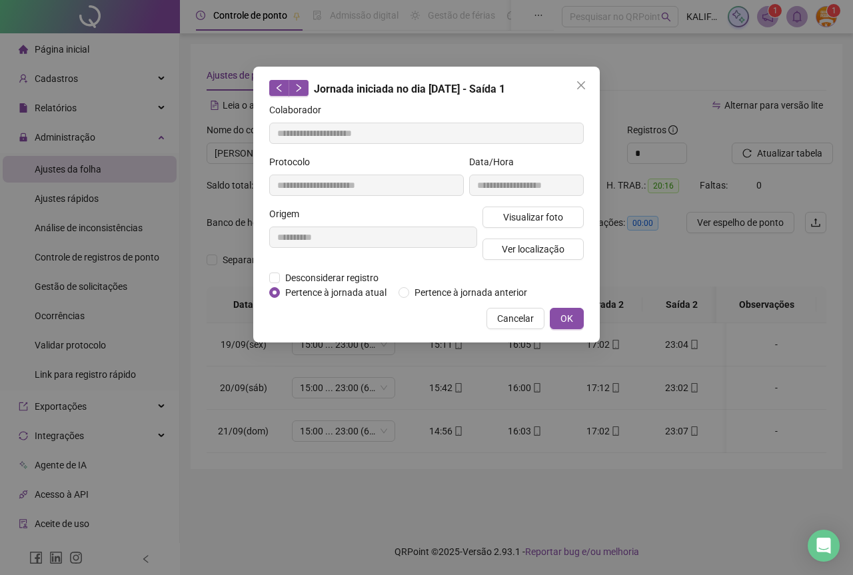
type input "**********"
click at [502, 217] on button "Visualizar foto" at bounding box center [532, 217] width 101 height 21
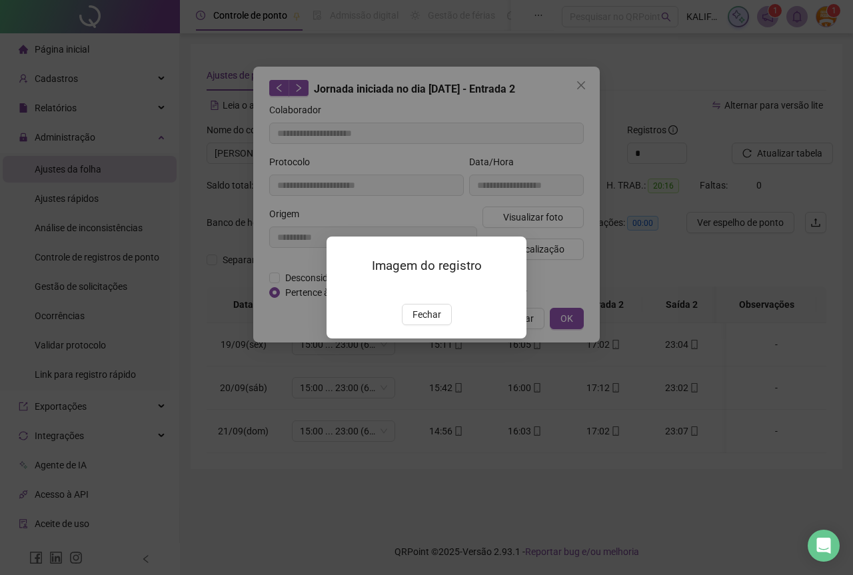
click at [431, 338] on div "Imagem do registro Fechar" at bounding box center [426, 287] width 200 height 102
click at [417, 322] on span "Fechar" at bounding box center [426, 314] width 29 height 15
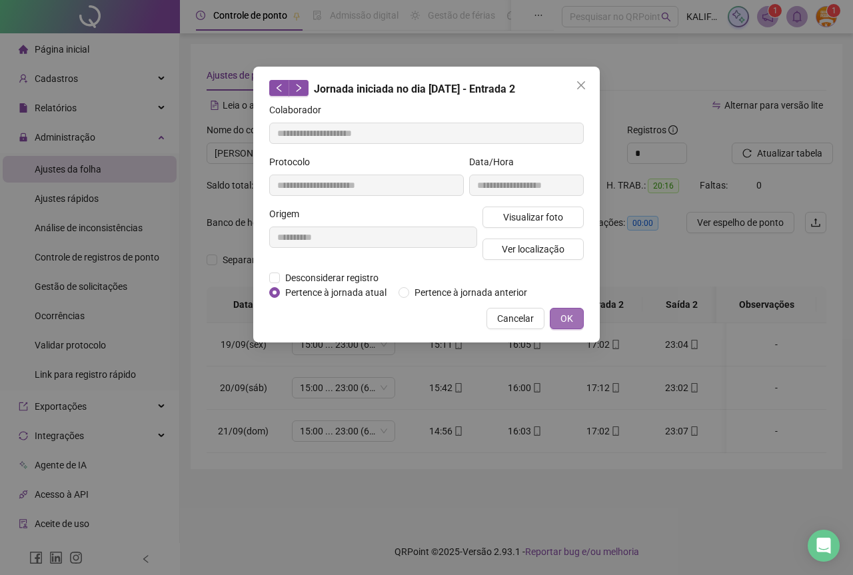
click at [564, 316] on span "OK" at bounding box center [566, 318] width 13 height 15
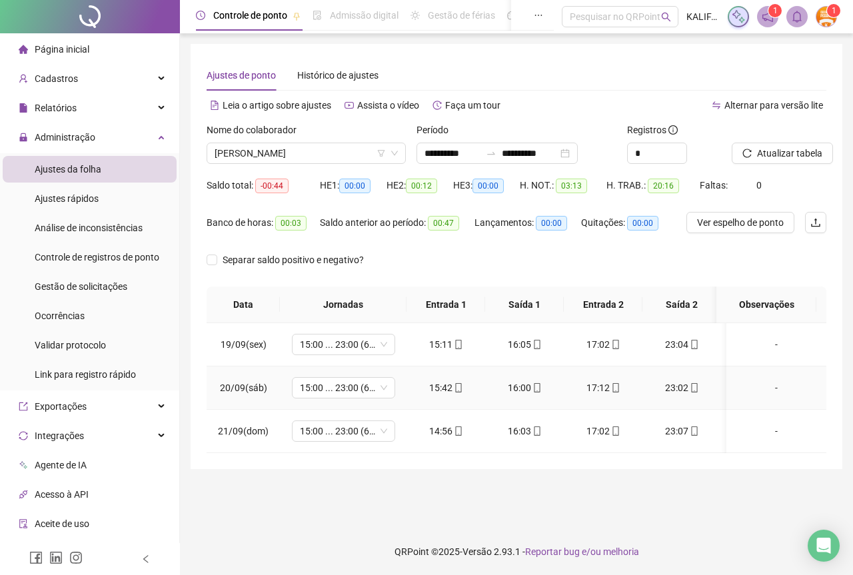
click at [680, 382] on div "23:02" at bounding box center [681, 387] width 57 height 15
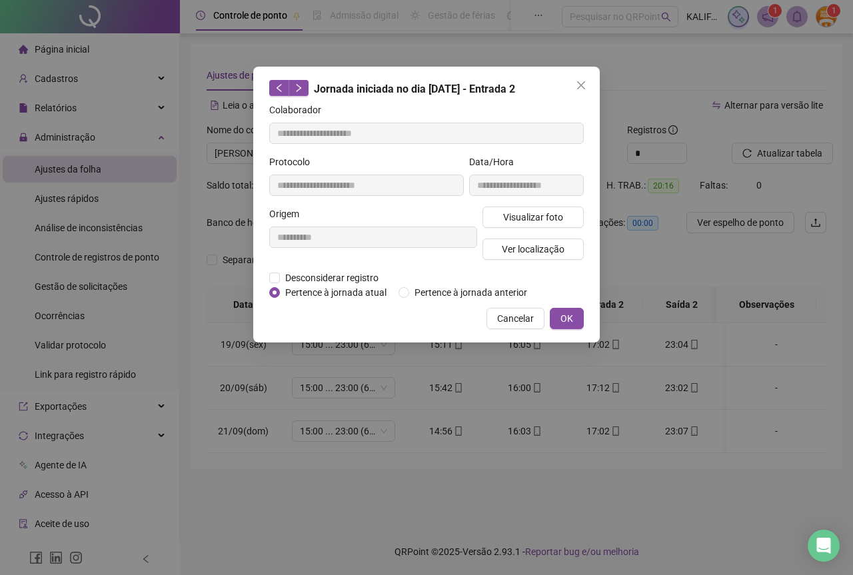
type input "**********"
click at [542, 203] on div "**********" at bounding box center [526, 181] width 120 height 52
click at [542, 221] on span "Visualizar foto" at bounding box center [533, 217] width 60 height 15
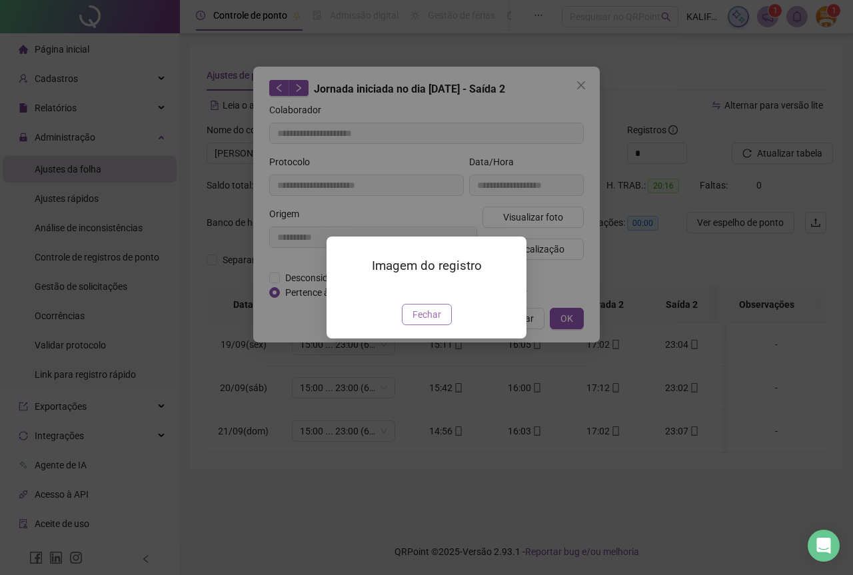
click at [407, 325] on button "Fechar" at bounding box center [427, 314] width 50 height 21
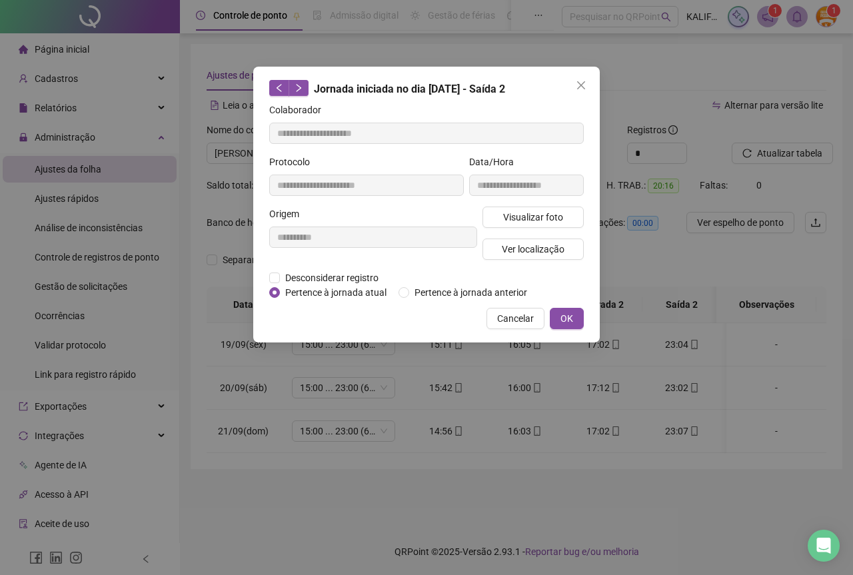
drag, startPoint x: 567, startPoint y: 311, endPoint x: 518, endPoint y: 344, distance: 59.5
click at [566, 311] on span "OK" at bounding box center [566, 318] width 13 height 15
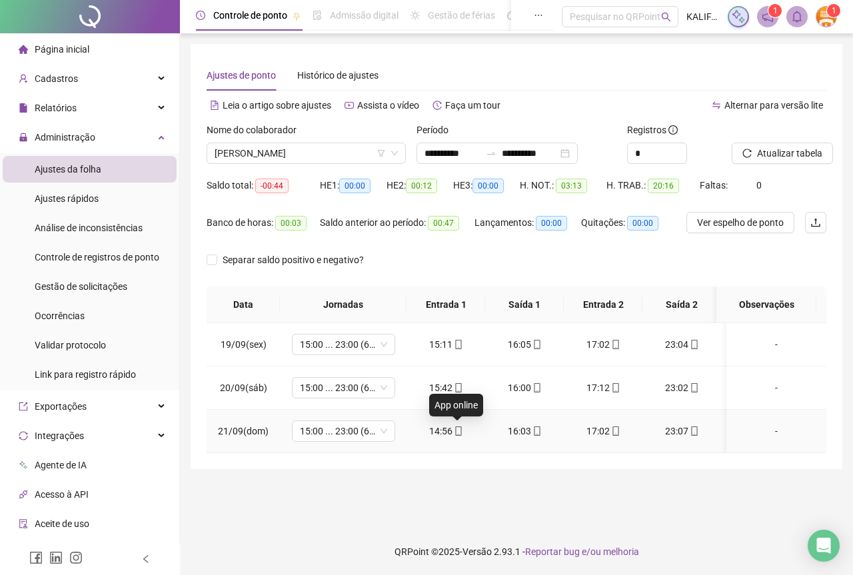
click at [458, 430] on icon "mobile" at bounding box center [458, 430] width 9 height 9
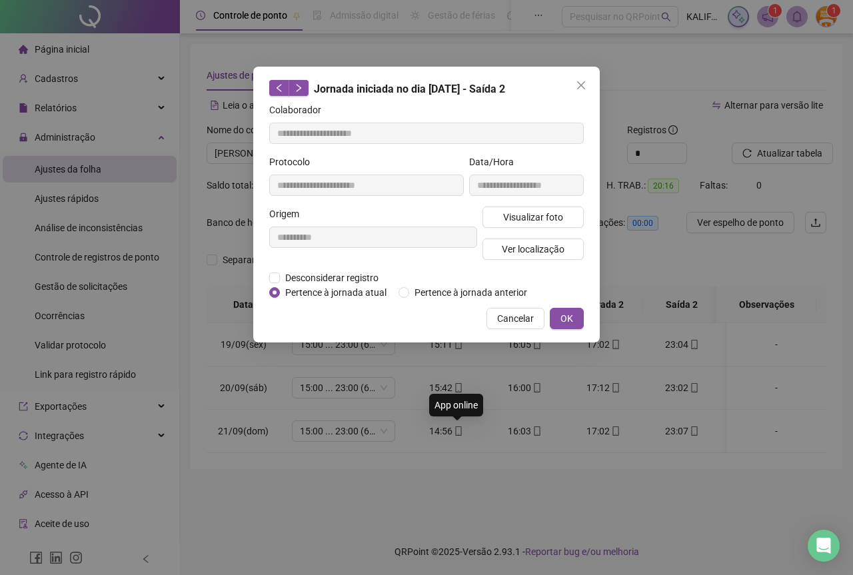
type input "**********"
click at [519, 220] on span "Visualizar foto" at bounding box center [533, 217] width 60 height 15
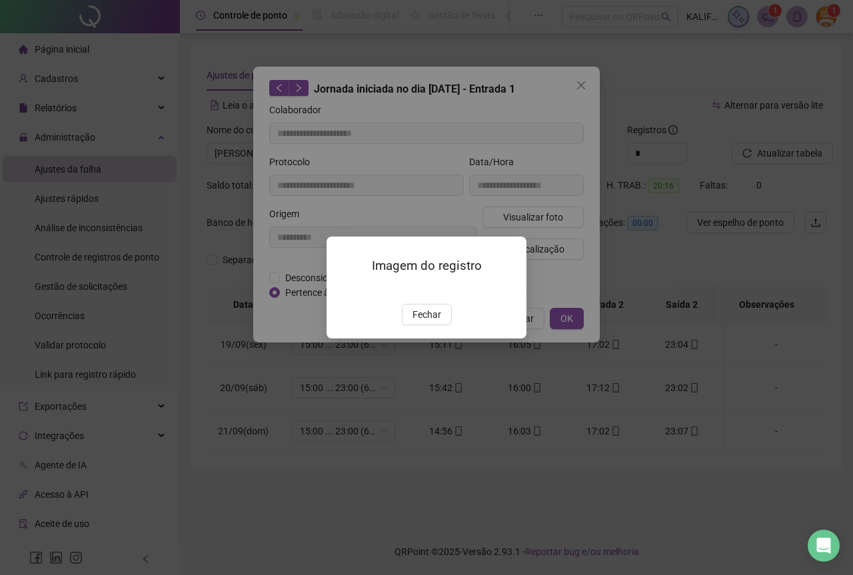
click at [440, 325] on button "Fechar" at bounding box center [427, 314] width 50 height 21
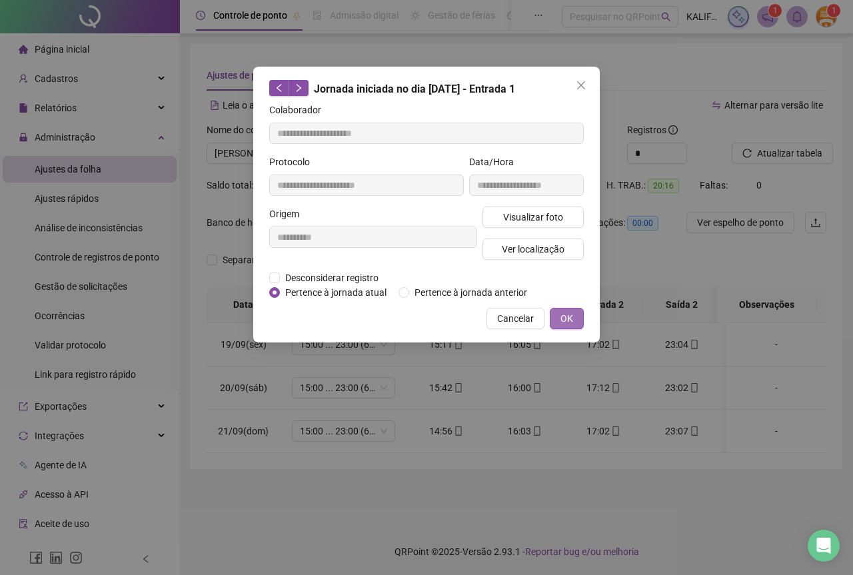
click at [558, 322] on button "OK" at bounding box center [567, 318] width 34 height 21
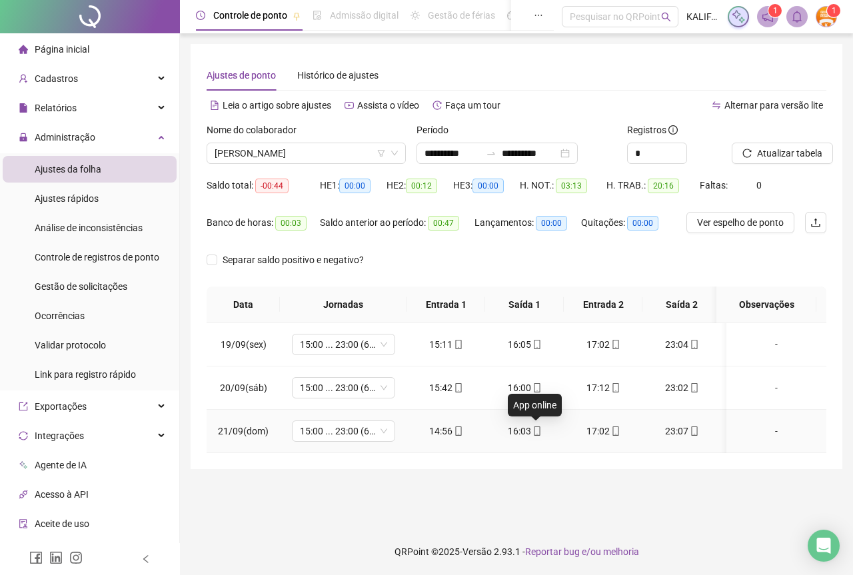
click at [531, 436] on span at bounding box center [536, 431] width 11 height 11
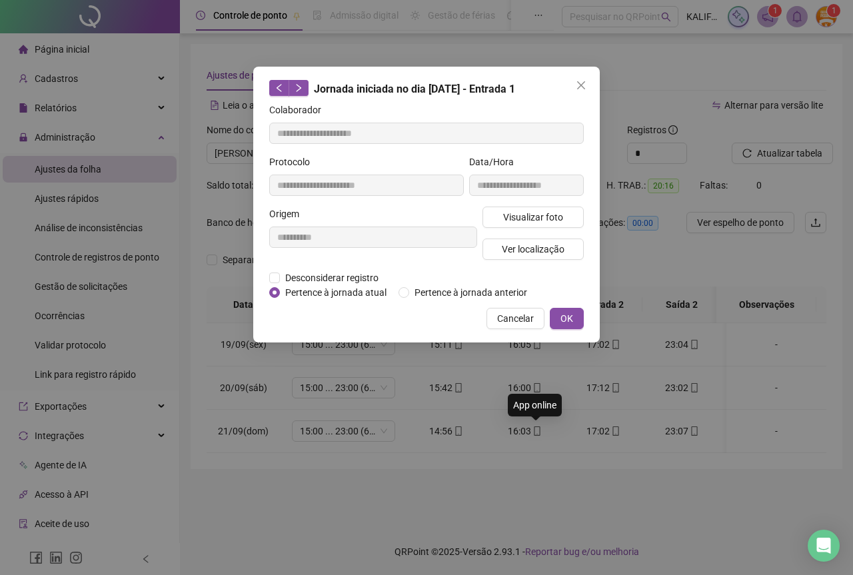
type input "**********"
click at [531, 217] on span "Visualizar foto" at bounding box center [533, 217] width 60 height 15
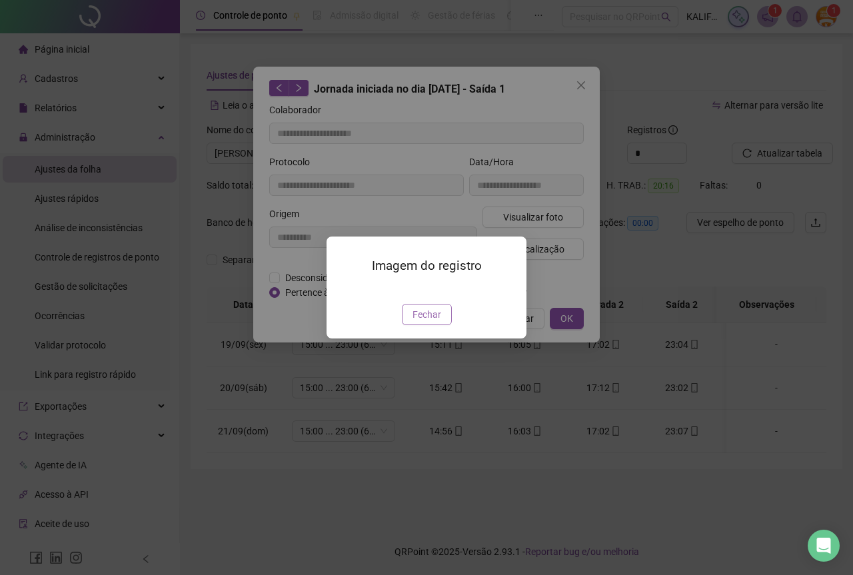
click at [423, 322] on span "Fechar" at bounding box center [426, 314] width 29 height 15
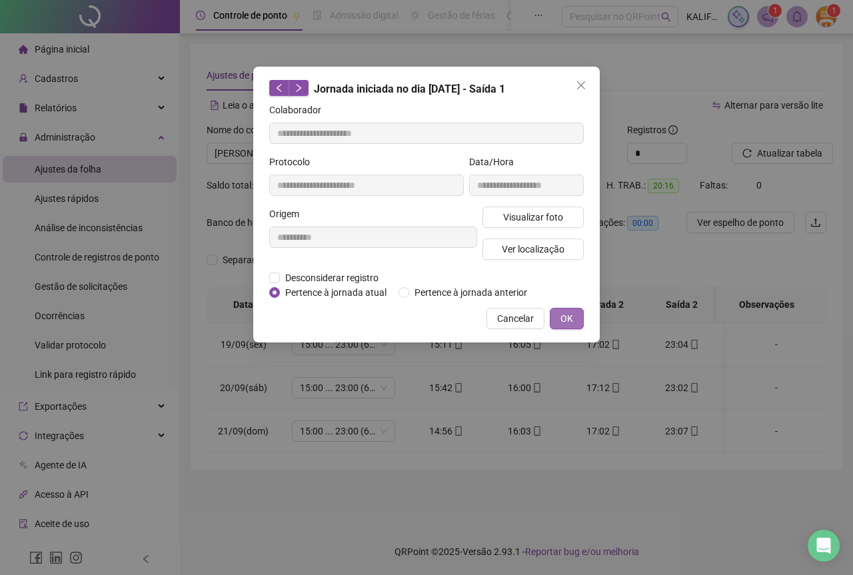
click at [554, 311] on button "OK" at bounding box center [567, 318] width 34 height 21
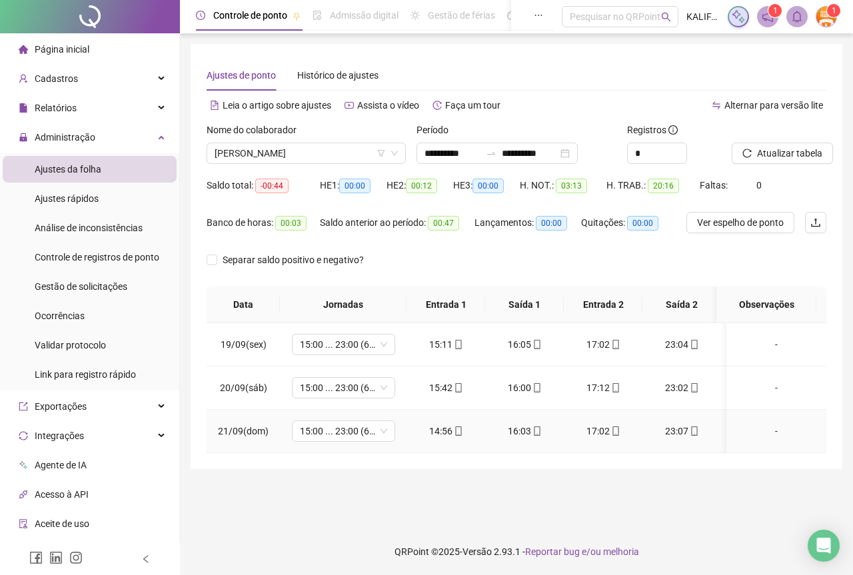
click at [603, 436] on div "17:02" at bounding box center [602, 431] width 57 height 15
type input "**********"
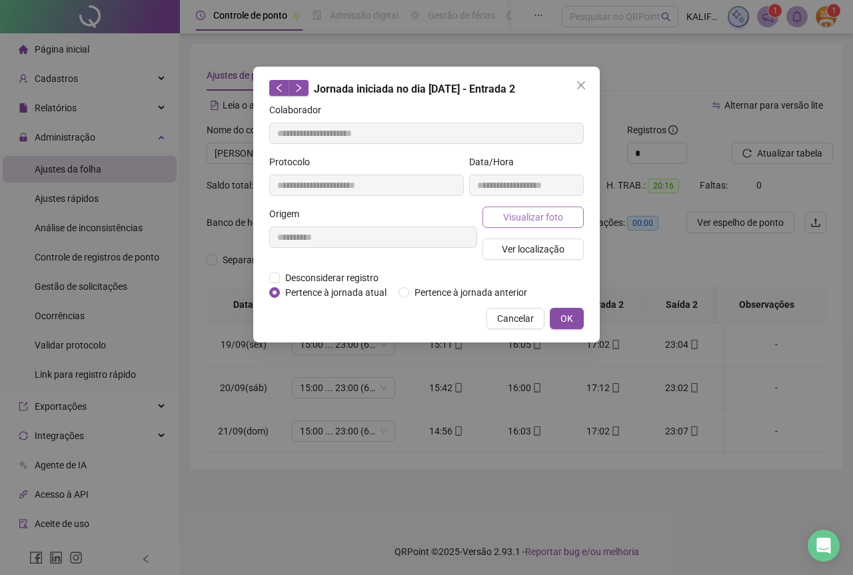
click at [552, 219] on span "Visualizar foto" at bounding box center [533, 217] width 60 height 15
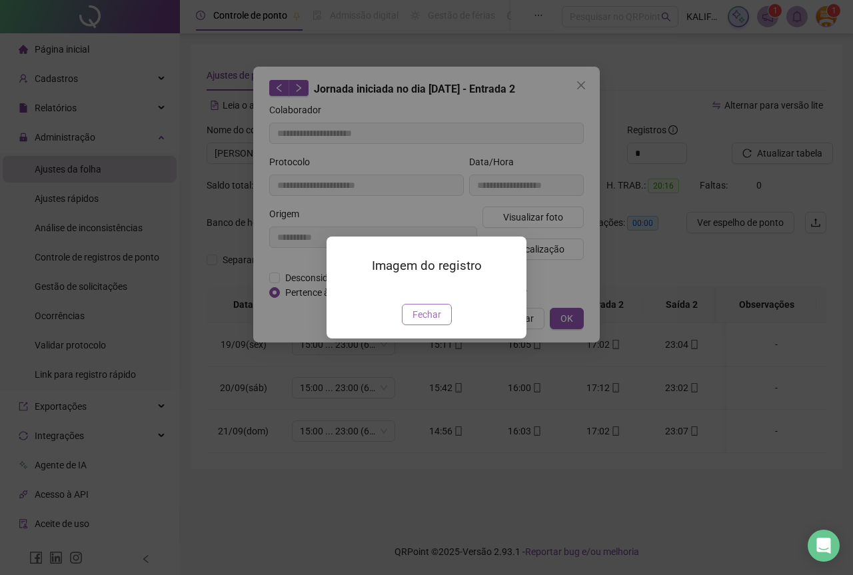
click at [424, 322] on span "Fechar" at bounding box center [426, 314] width 29 height 15
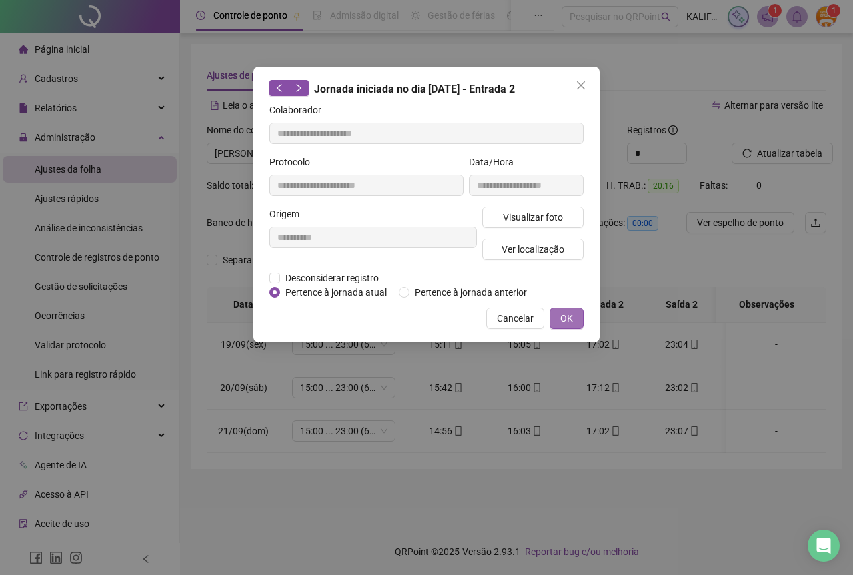
click at [558, 324] on button "OK" at bounding box center [567, 318] width 34 height 21
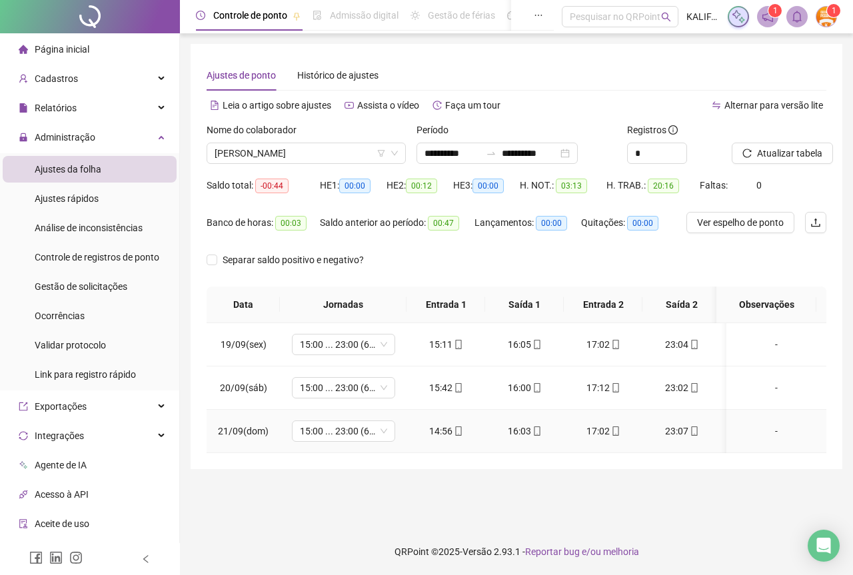
click at [681, 442] on td "23:07" at bounding box center [681, 431] width 79 height 43
click at [677, 427] on div "23:07" at bounding box center [681, 431] width 57 height 15
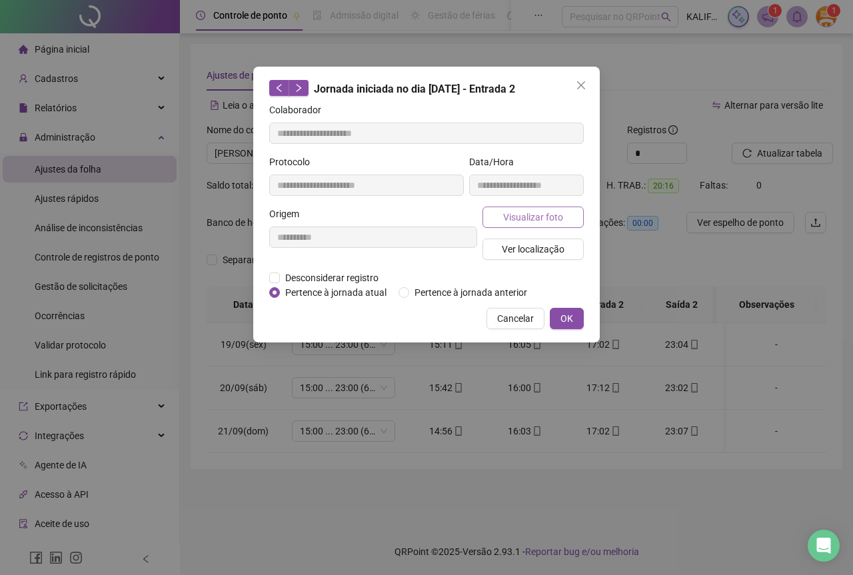
click at [489, 226] on button "Visualizar foto" at bounding box center [532, 217] width 101 height 21
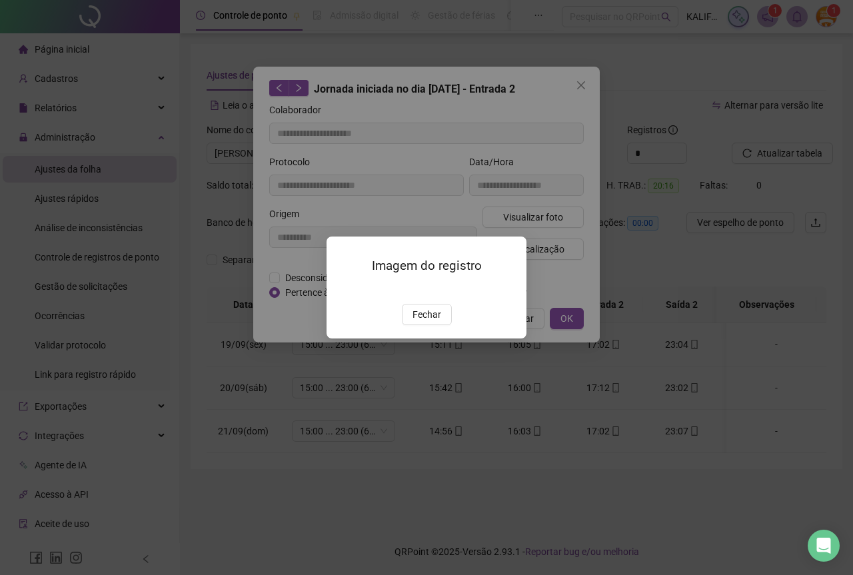
type input "**********"
drag, startPoint x: 416, startPoint y: 396, endPoint x: 443, endPoint y: 392, distance: 27.1
click at [417, 322] on span "Fechar" at bounding box center [426, 314] width 29 height 15
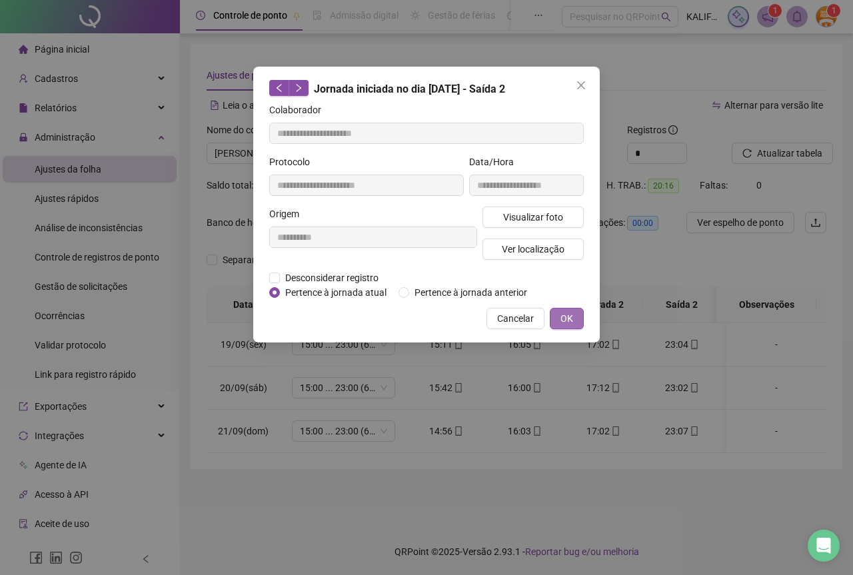
click at [568, 324] on span "OK" at bounding box center [566, 318] width 13 height 15
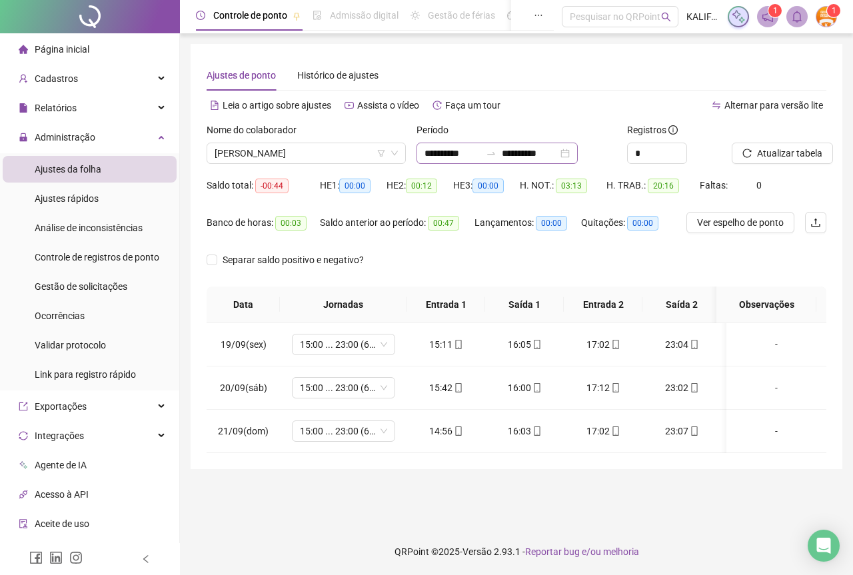
click at [578, 146] on div "**********" at bounding box center [496, 153] width 161 height 21
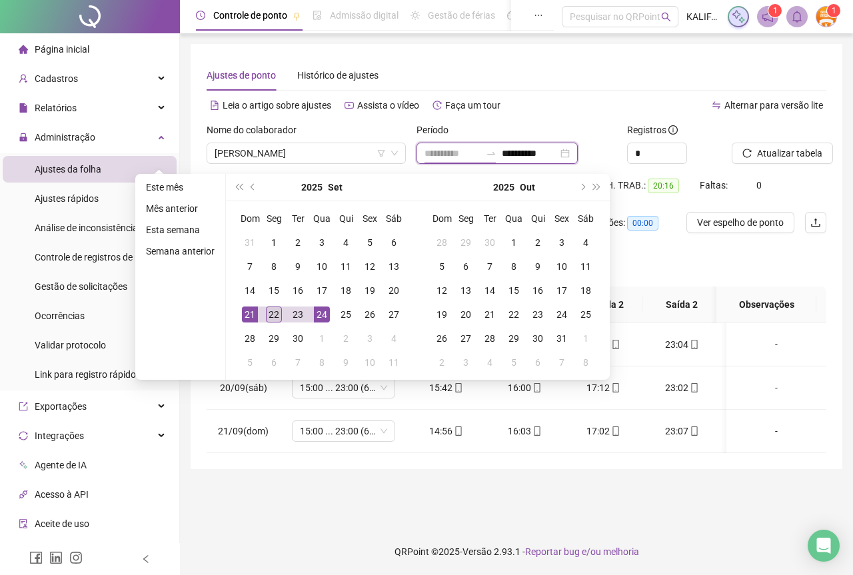
type input "**********"
click at [270, 320] on div "22" at bounding box center [274, 314] width 16 height 16
type input "**********"
click at [277, 312] on div "22" at bounding box center [274, 314] width 16 height 16
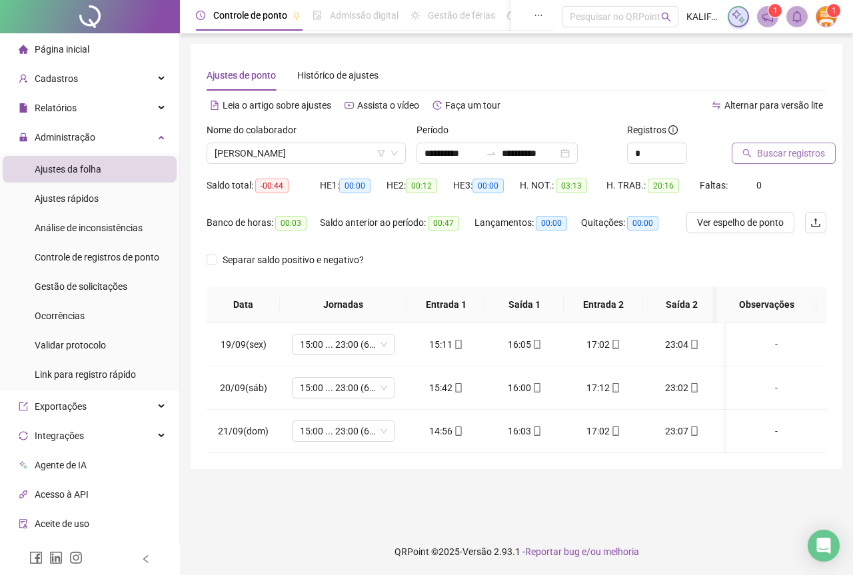
click at [754, 154] on button "Buscar registros" at bounding box center [783, 153] width 104 height 21
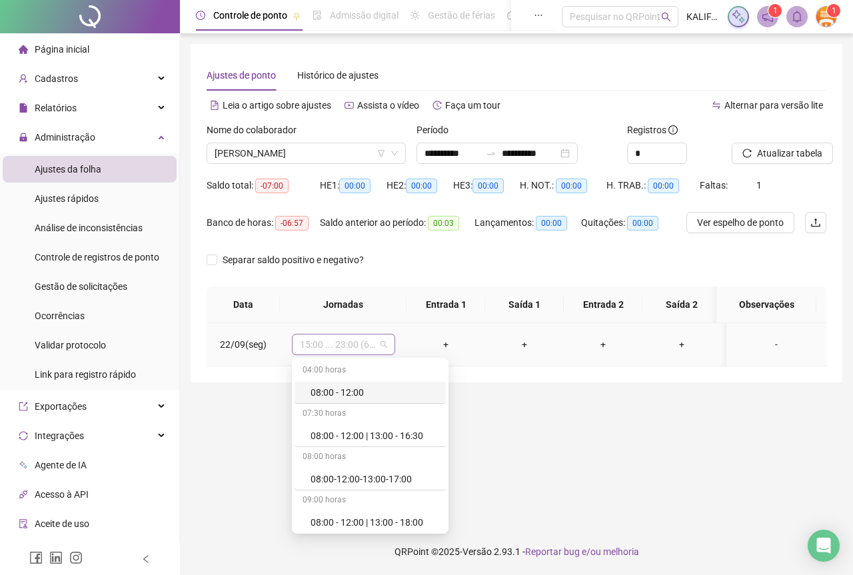
click at [357, 340] on span "15:00 ... 23:00 (6 HORÁRIOS)" at bounding box center [343, 344] width 87 height 20
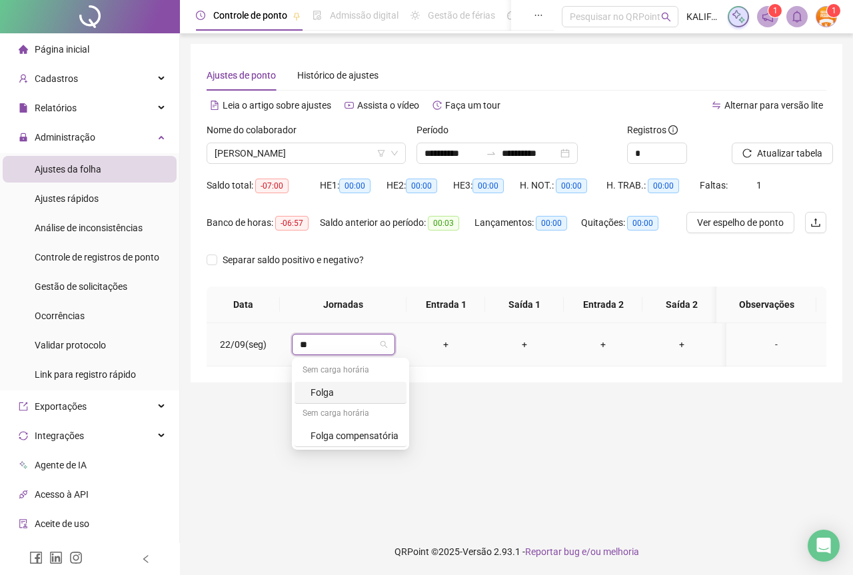
type input "***"
click at [315, 391] on div "Folga" at bounding box center [354, 392] width 88 height 15
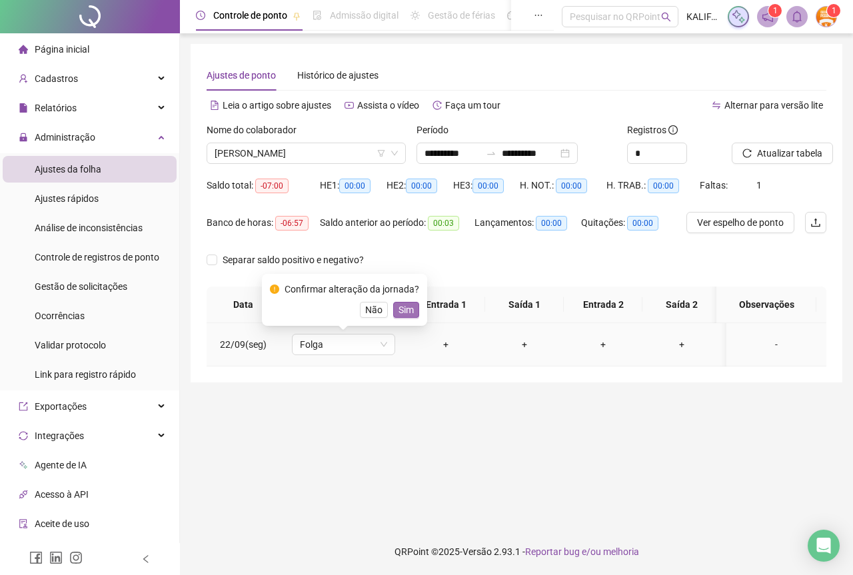
click at [413, 305] on button "Sim" at bounding box center [406, 310] width 26 height 16
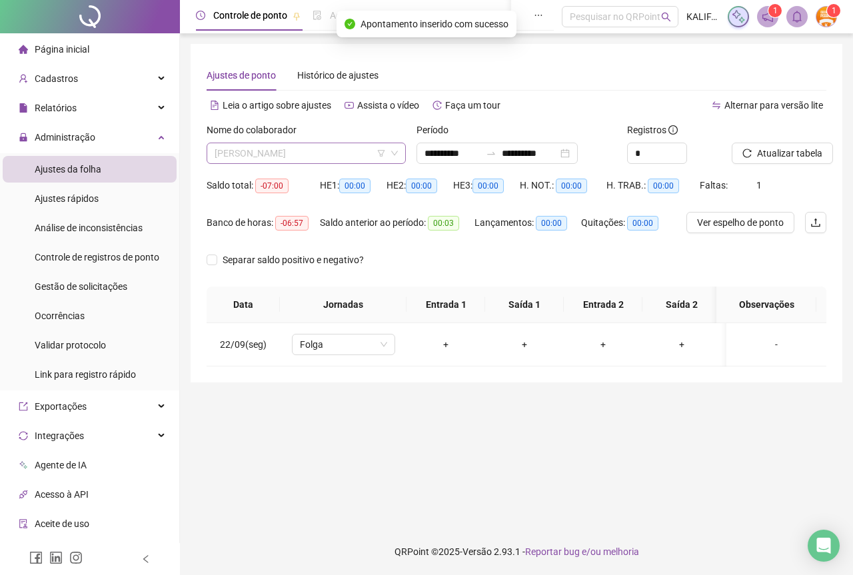
click at [276, 150] on span "[PERSON_NAME]" at bounding box center [306, 153] width 183 height 20
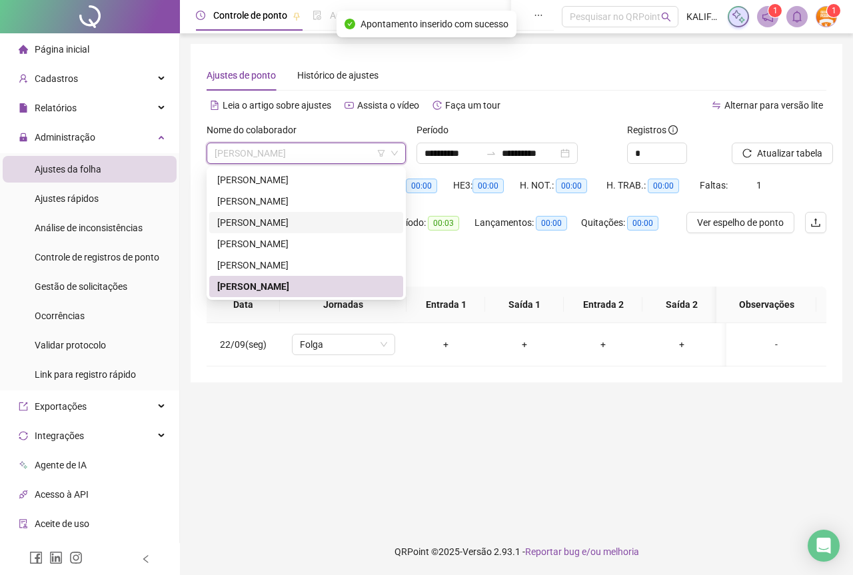
click at [280, 226] on div "[PERSON_NAME]" at bounding box center [306, 222] width 178 height 15
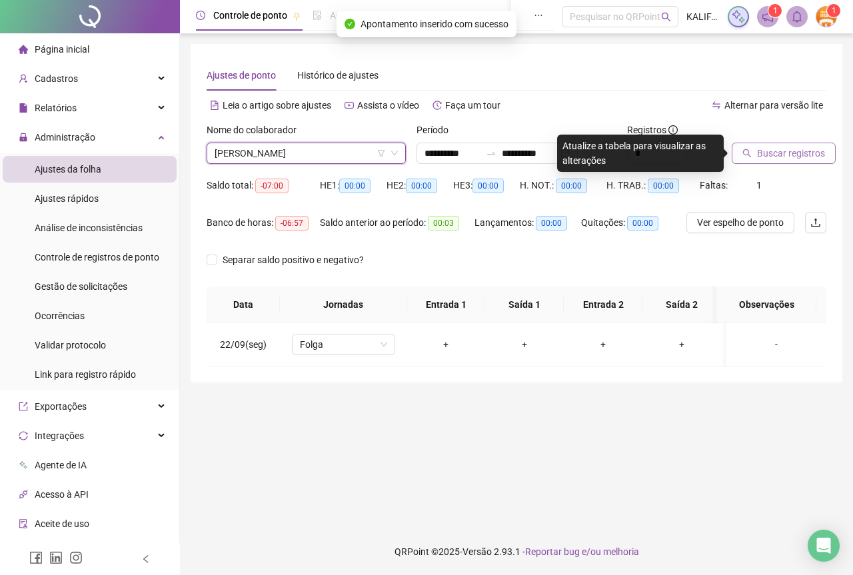
click at [808, 160] on span "Buscar registros" at bounding box center [791, 153] width 68 height 15
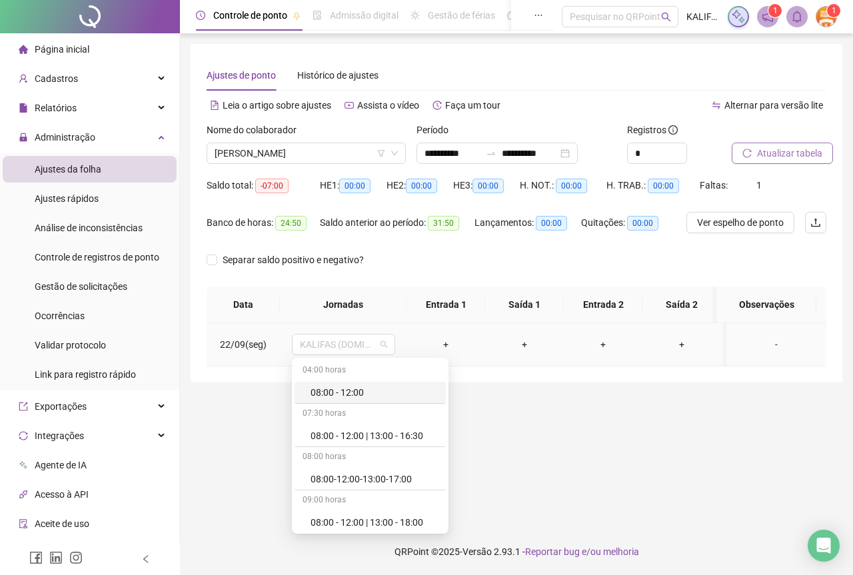
click at [324, 339] on span "KALIFAS (DOMINGO - QUINTA)" at bounding box center [343, 344] width 87 height 20
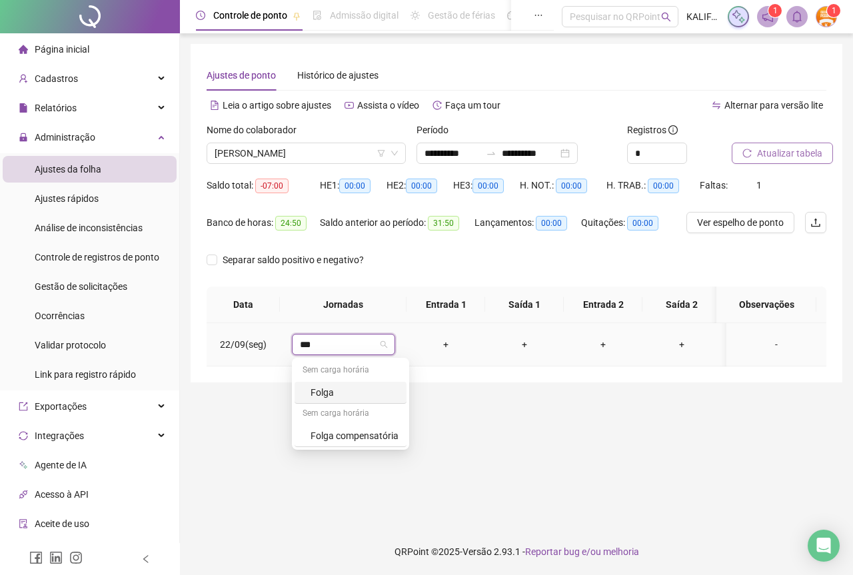
type input "****"
click at [315, 393] on div "Folga" at bounding box center [354, 392] width 88 height 15
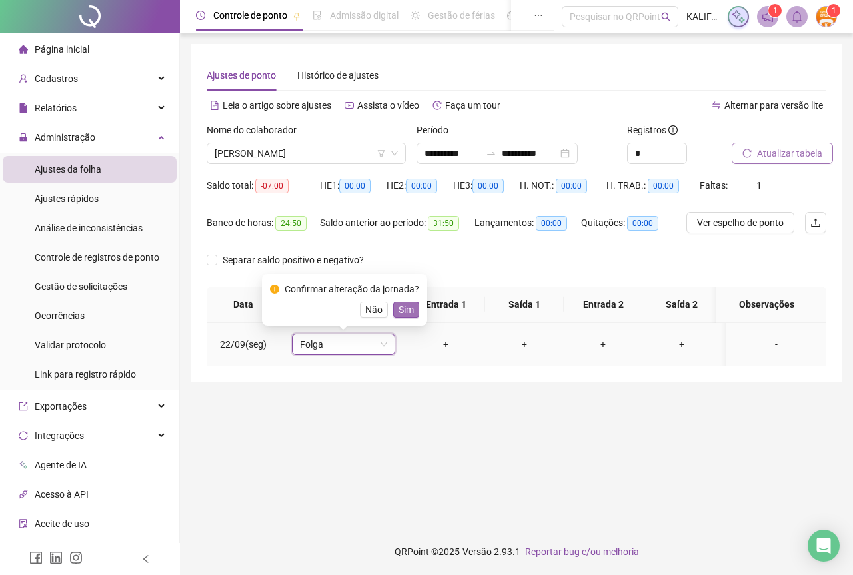
click at [398, 306] on span "Sim" at bounding box center [405, 309] width 15 height 15
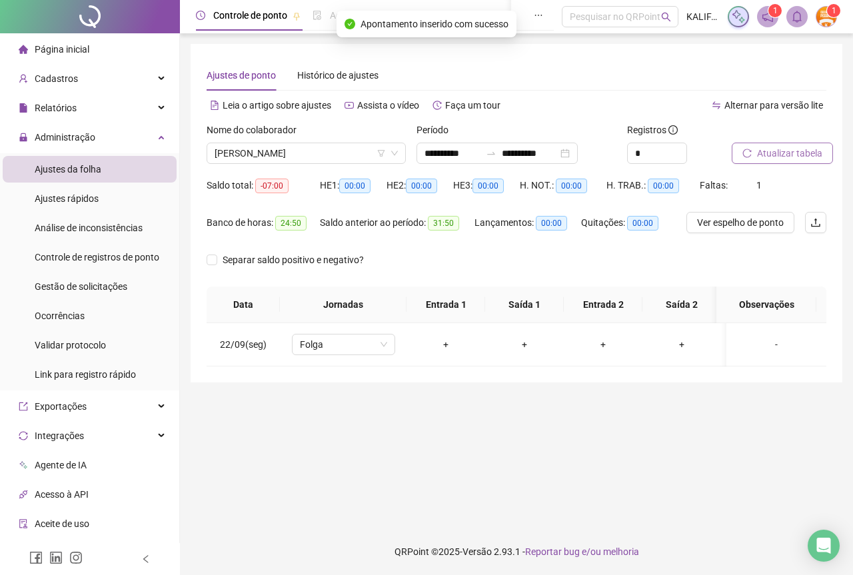
click at [288, 136] on label "Nome do colaborador" at bounding box center [256, 130] width 99 height 15
click at [289, 143] on div "[PERSON_NAME]" at bounding box center [306, 153] width 199 height 21
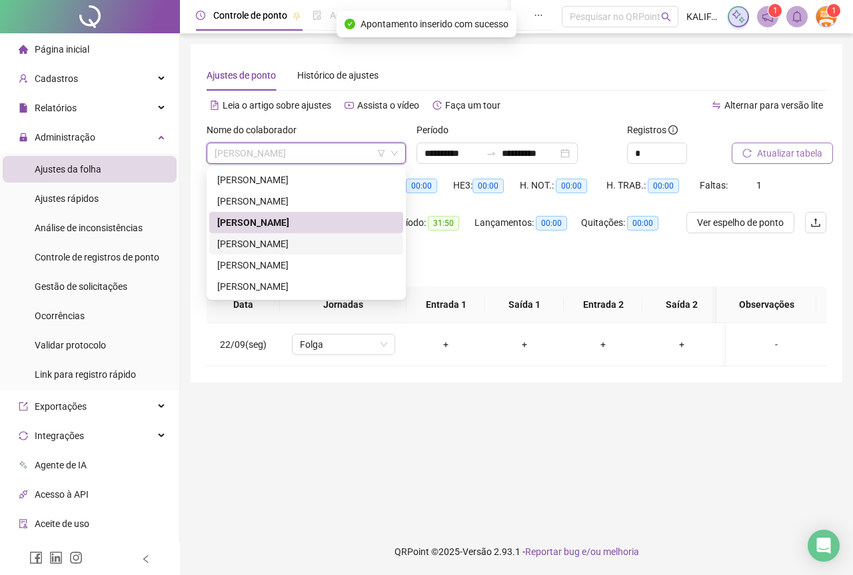
click at [286, 247] on div "[PERSON_NAME]" at bounding box center [306, 243] width 178 height 15
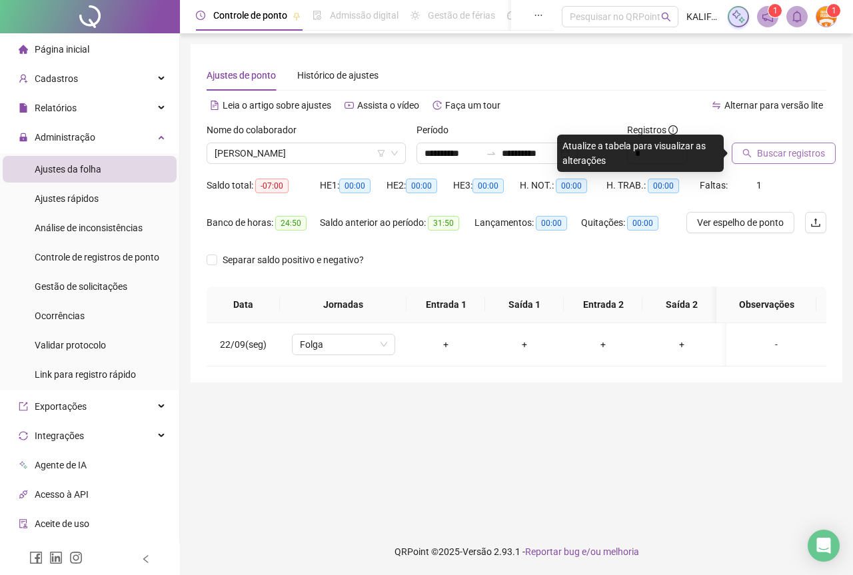
click at [775, 152] on span "Buscar registros" at bounding box center [791, 153] width 68 height 15
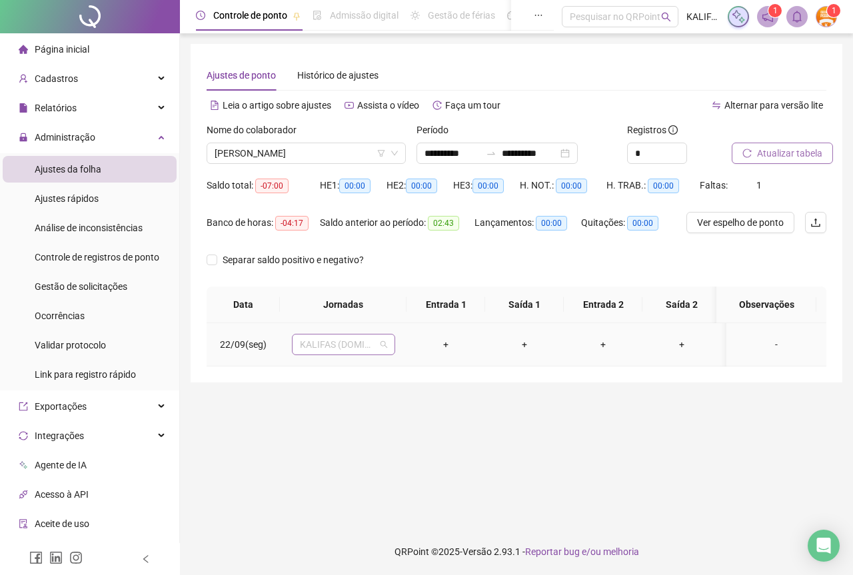
click at [324, 346] on span "KALIFAS (DOMINGO - QUINTA)" at bounding box center [343, 344] width 87 height 20
type input "****"
click at [334, 388] on div "Folga" at bounding box center [354, 392] width 88 height 15
click at [407, 312] on span "Sim" at bounding box center [405, 309] width 15 height 15
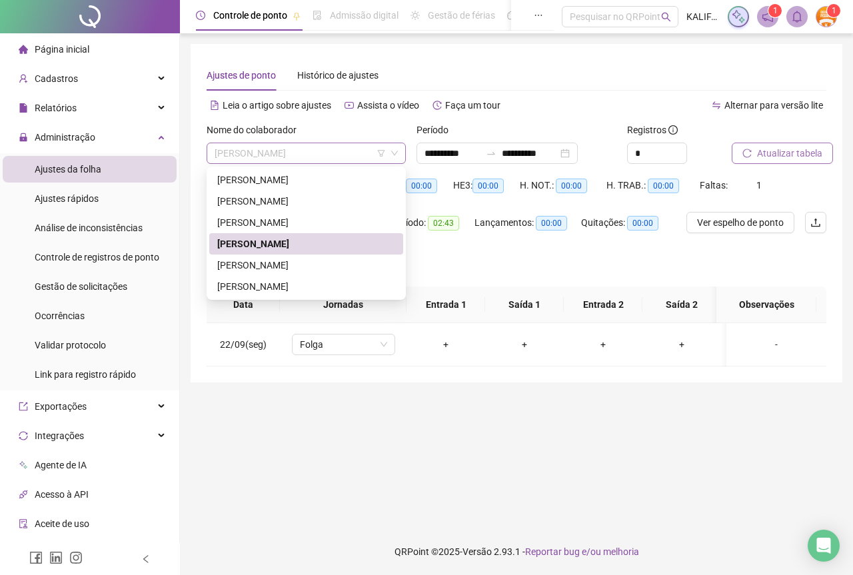
click at [265, 145] on span "[PERSON_NAME]" at bounding box center [306, 153] width 183 height 20
click at [261, 205] on div "[PERSON_NAME]" at bounding box center [306, 201] width 178 height 15
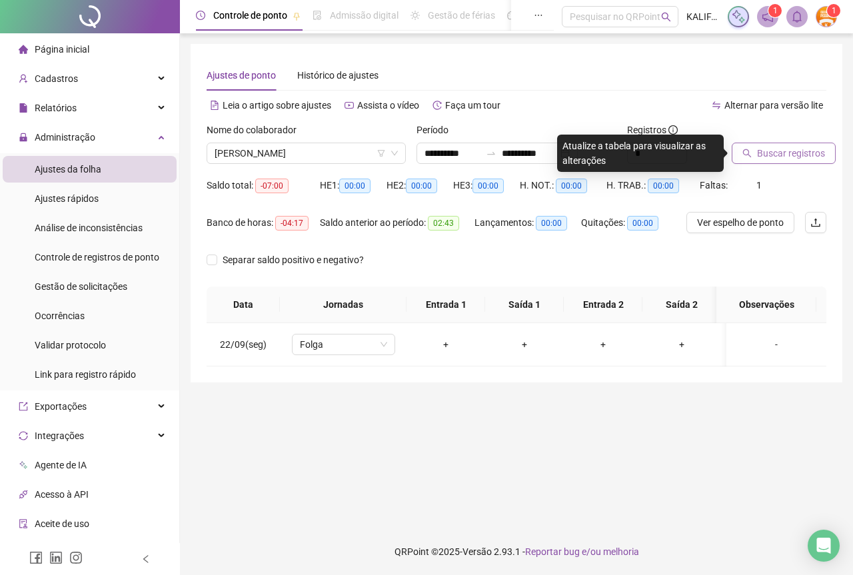
click at [761, 145] on button "Buscar registros" at bounding box center [783, 153] width 104 height 21
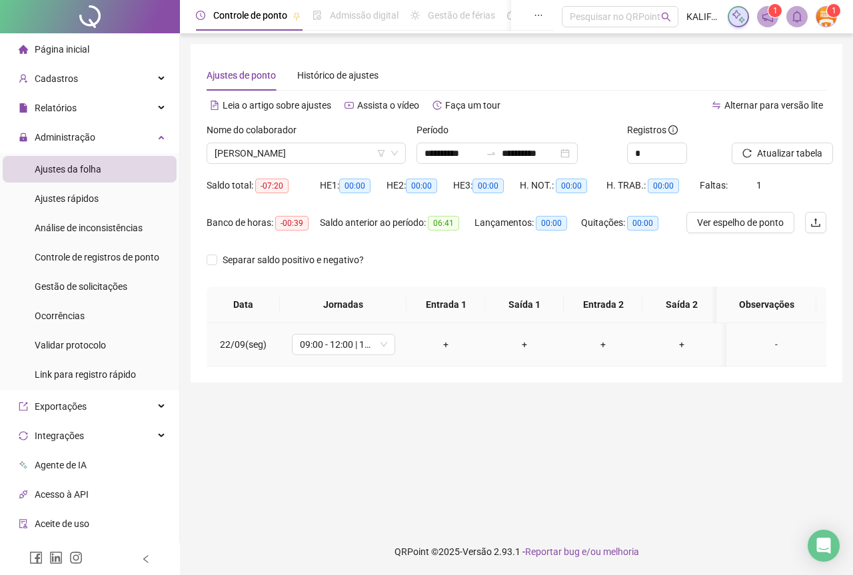
click at [322, 344] on span "09:00 - 12:00 | 13:00 - 17:20" at bounding box center [343, 344] width 87 height 20
type input "***"
click at [333, 394] on div "Folga" at bounding box center [354, 392] width 88 height 15
click at [398, 310] on span "Sim" at bounding box center [405, 309] width 15 height 15
click at [802, 153] on span "Atualizar tabela" at bounding box center [789, 153] width 65 height 15
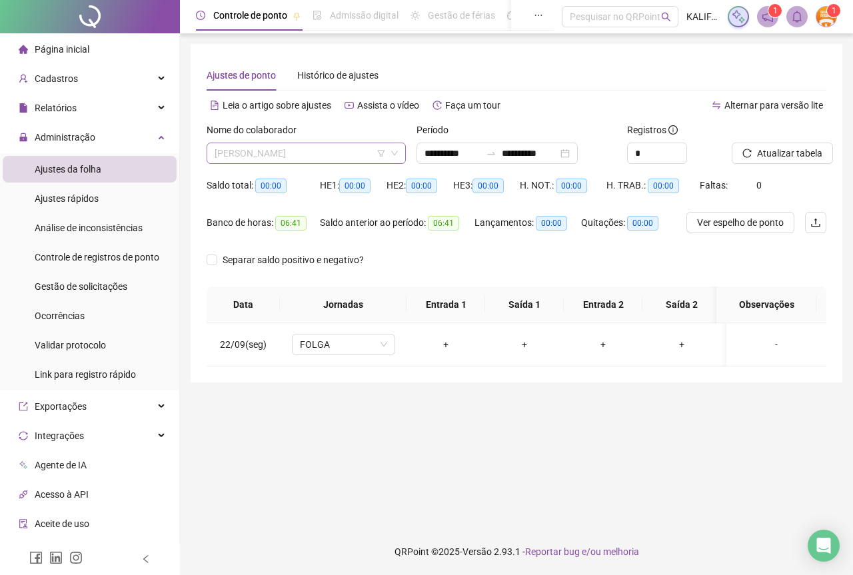
drag, startPoint x: 319, startPoint y: 155, endPoint x: 320, endPoint y: 162, distance: 6.7
click at [320, 156] on span "[PERSON_NAME]" at bounding box center [306, 153] width 183 height 20
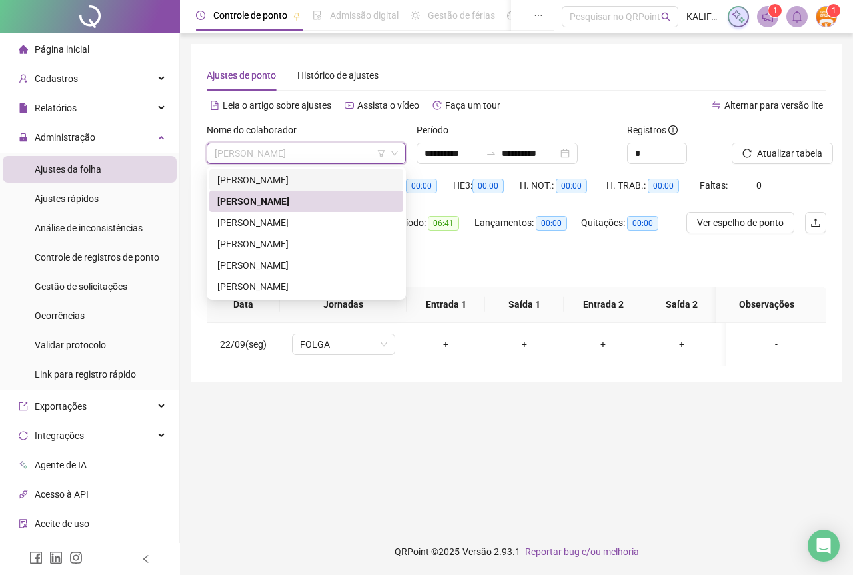
click at [308, 185] on div "[PERSON_NAME]" at bounding box center [306, 180] width 178 height 15
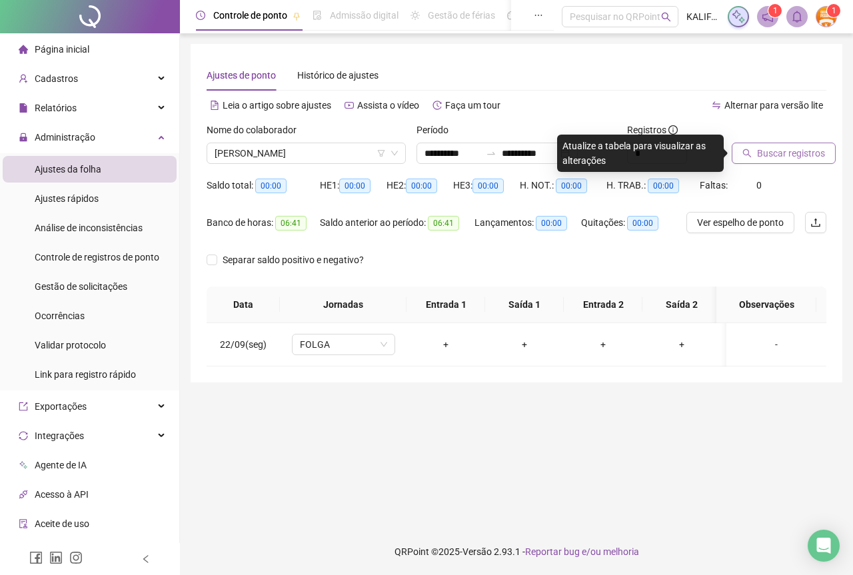
click at [802, 154] on span "Buscar registros" at bounding box center [791, 153] width 68 height 15
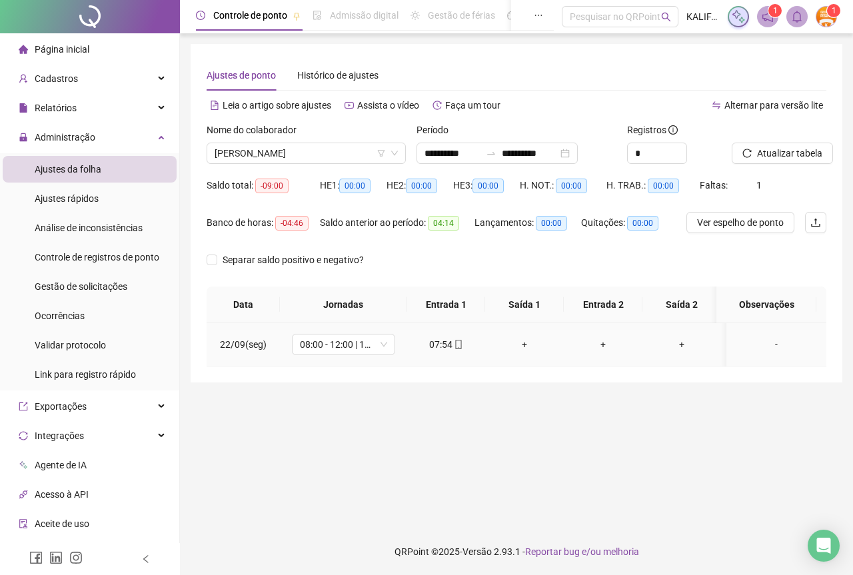
click at [462, 342] on div "07:54" at bounding box center [445, 344] width 57 height 15
type input "**********"
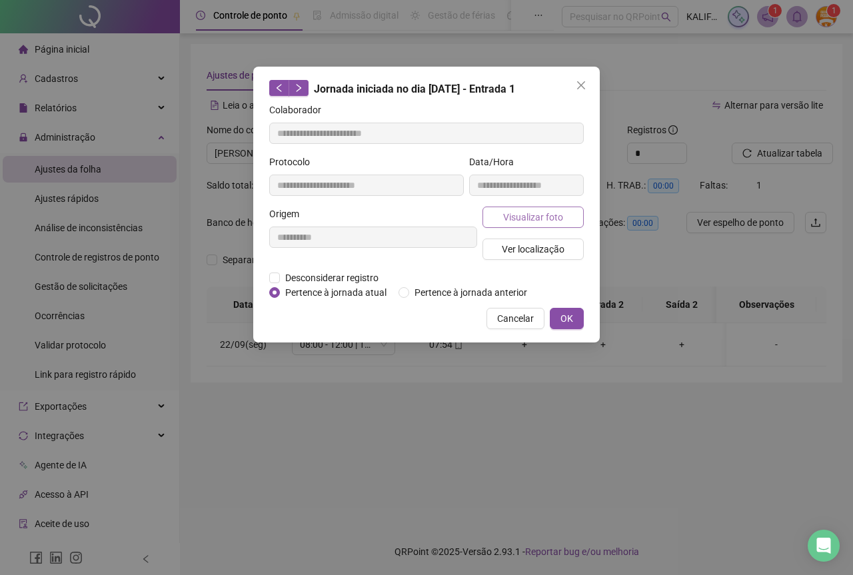
click at [509, 218] on span "Visualizar foto" at bounding box center [533, 217] width 60 height 15
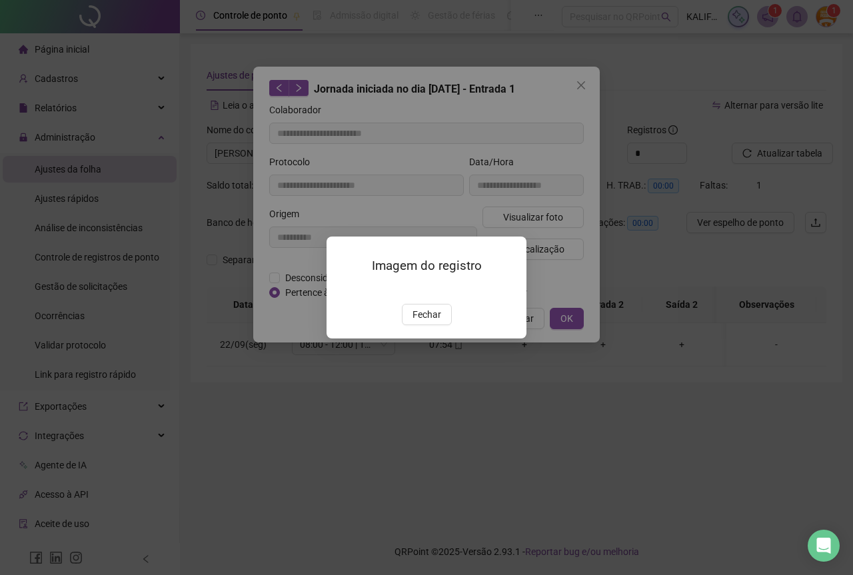
click at [342, 290] on img at bounding box center [342, 290] width 0 height 0
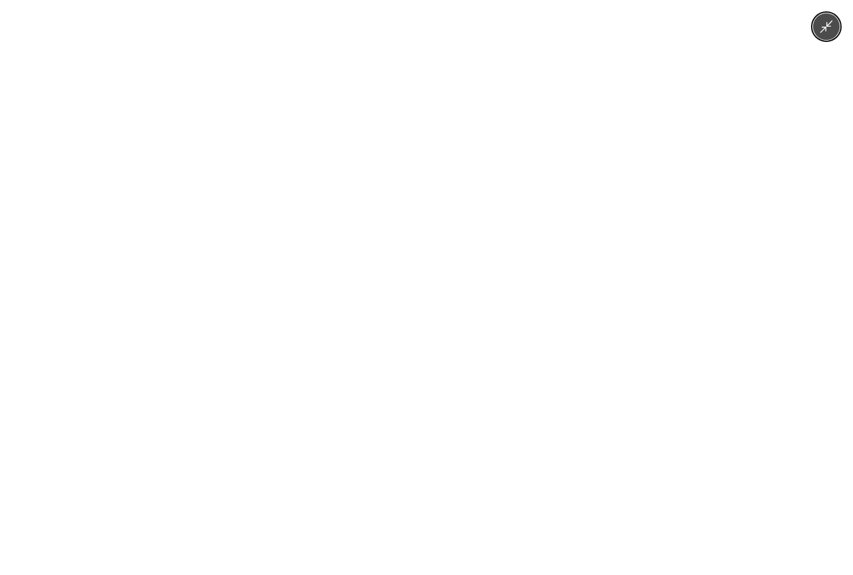
click at [448, 283] on img at bounding box center [426, 287] width 431 height 575
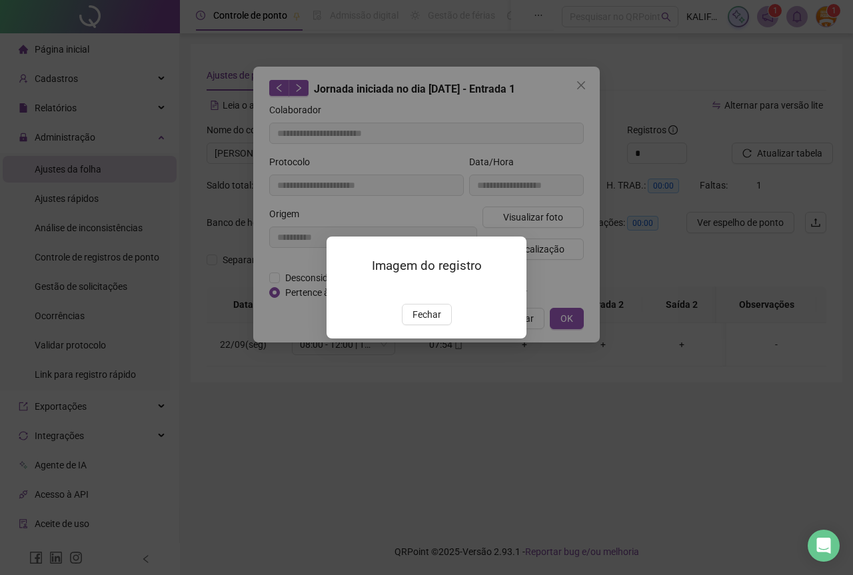
click at [342, 290] on img at bounding box center [342, 290] width 0 height 0
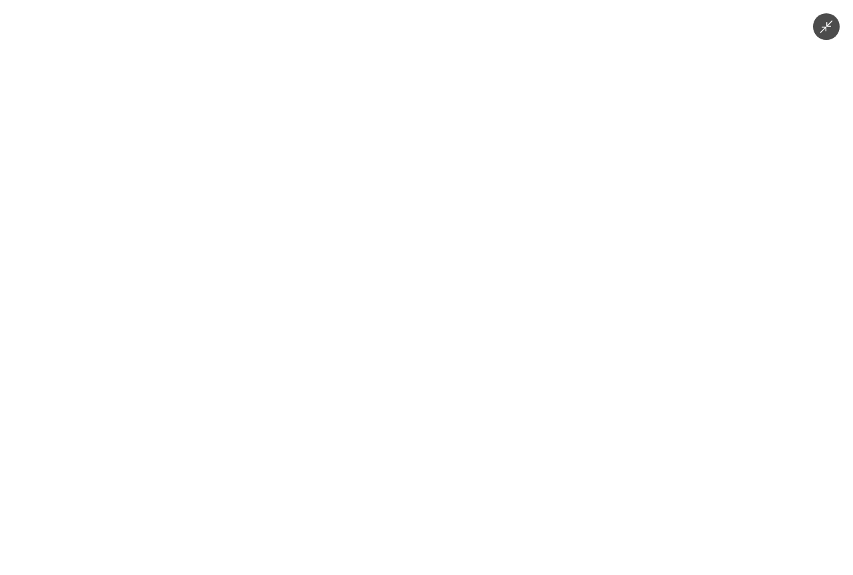
click at [448, 283] on img at bounding box center [426, 287] width 431 height 575
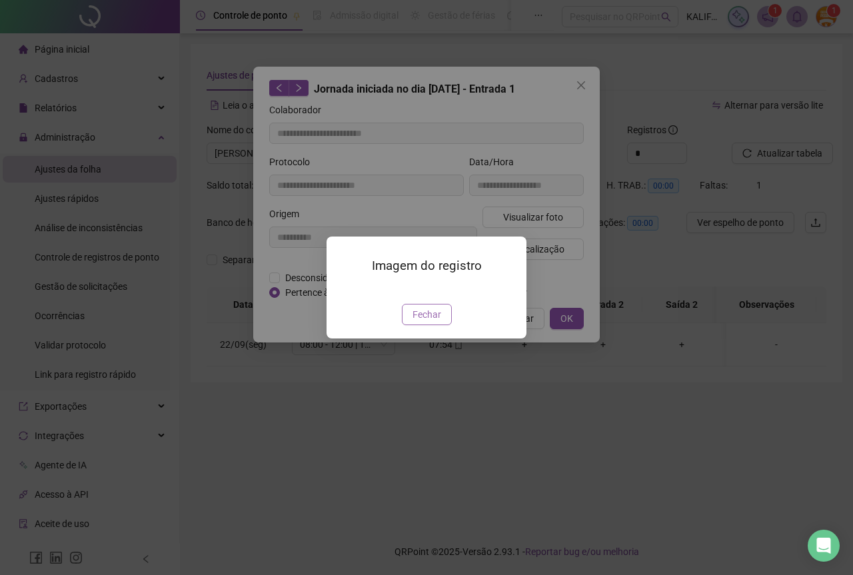
click at [439, 322] on span "Fechar" at bounding box center [426, 314] width 29 height 15
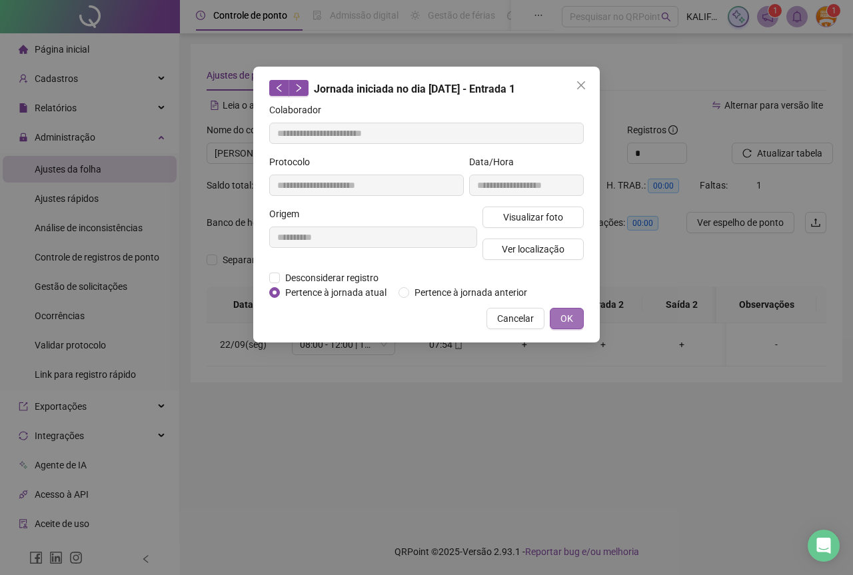
click at [563, 320] on span "OK" at bounding box center [566, 318] width 13 height 15
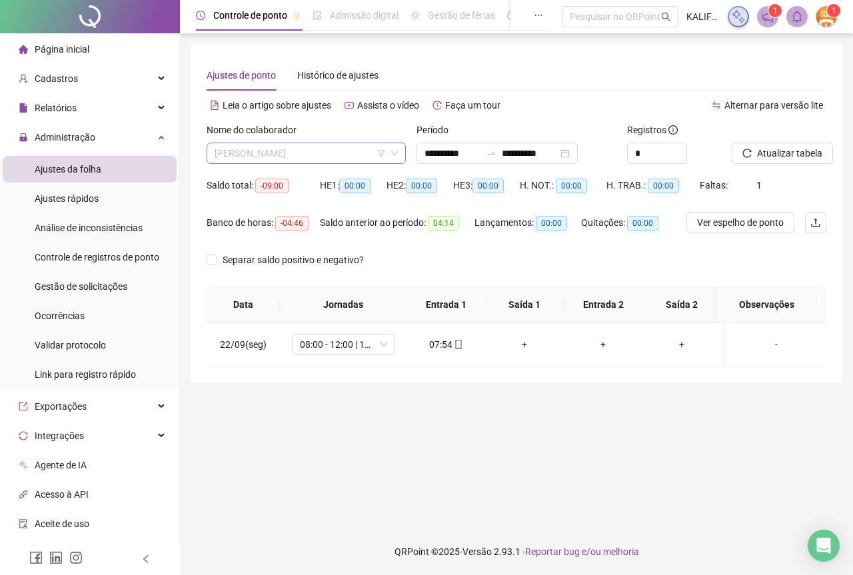
click at [308, 153] on span "[PERSON_NAME]" at bounding box center [306, 153] width 183 height 20
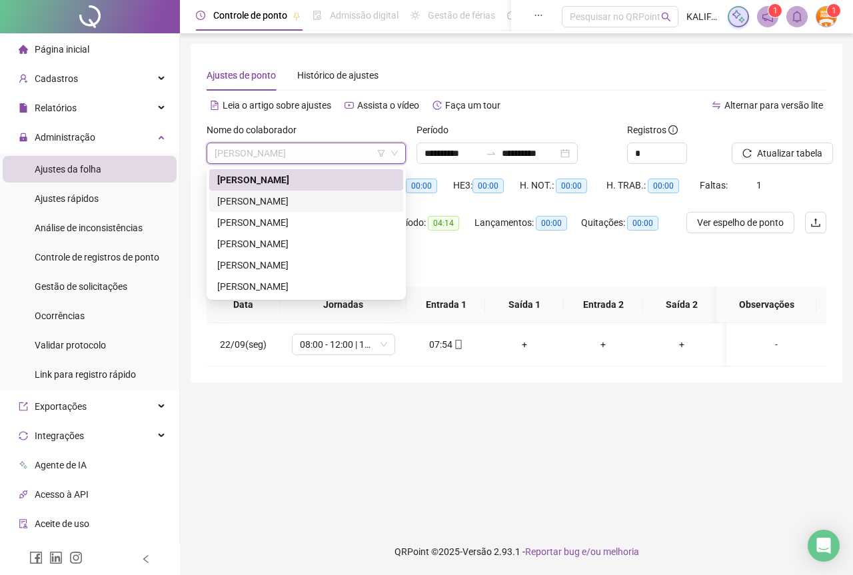
click at [302, 203] on div "[PERSON_NAME]" at bounding box center [306, 201] width 178 height 15
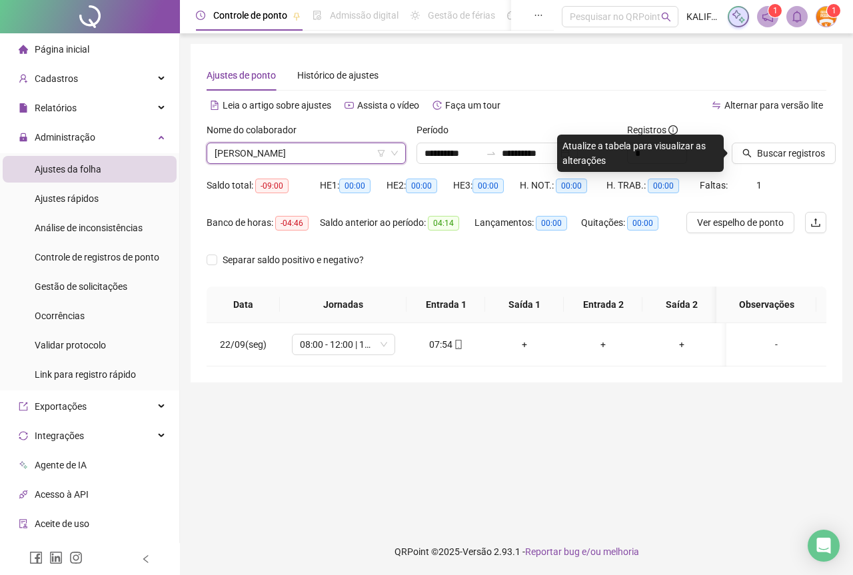
click at [356, 153] on span "[PERSON_NAME]" at bounding box center [306, 153] width 183 height 20
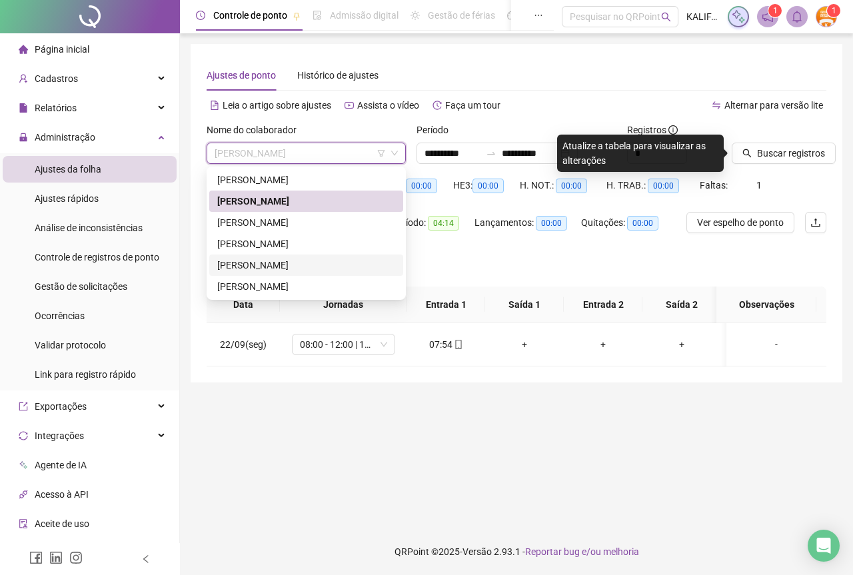
click at [301, 261] on div "[PERSON_NAME]" at bounding box center [306, 265] width 178 height 15
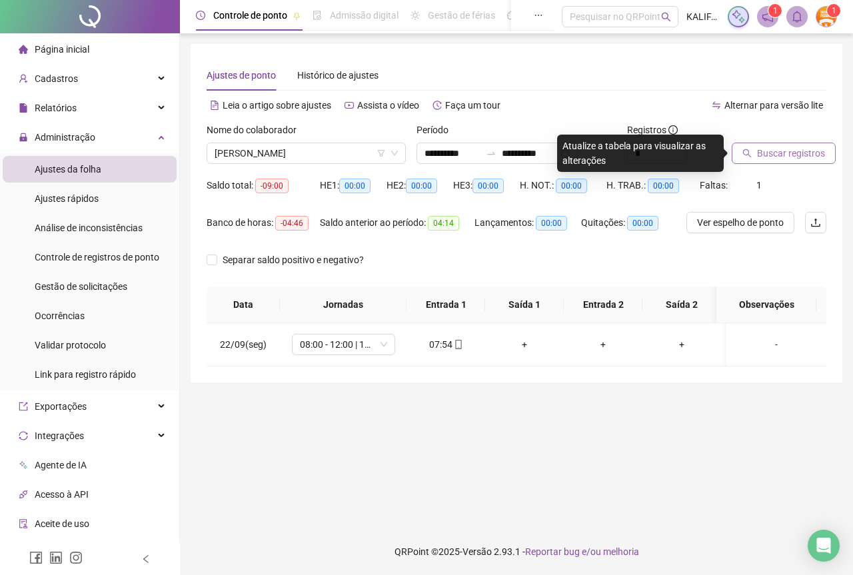
click at [786, 146] on span "Buscar registros" at bounding box center [791, 153] width 68 height 15
